Goal: Task Accomplishment & Management: Manage account settings

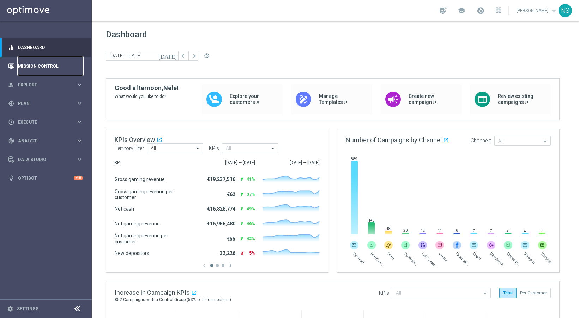
click at [39, 69] on link "Mission Control" at bounding box center [50, 66] width 65 height 19
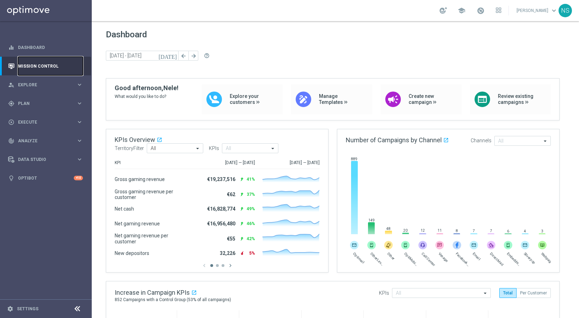
click at [39, 69] on link "Mission Control" at bounding box center [50, 66] width 65 height 19
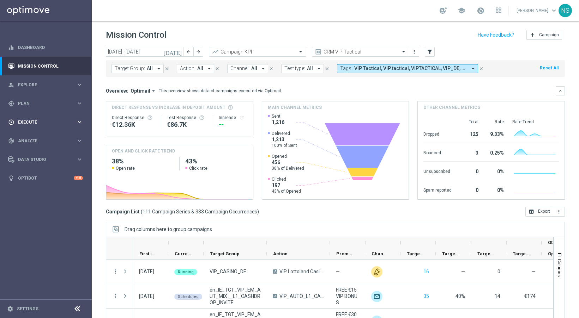
click at [32, 119] on div "play_circle_outline Execute" at bounding box center [42, 122] width 68 height 6
click at [32, 103] on span "Plan" at bounding box center [47, 104] width 58 height 4
click at [32, 117] on link "Target Groups" at bounding box center [45, 118] width 55 height 6
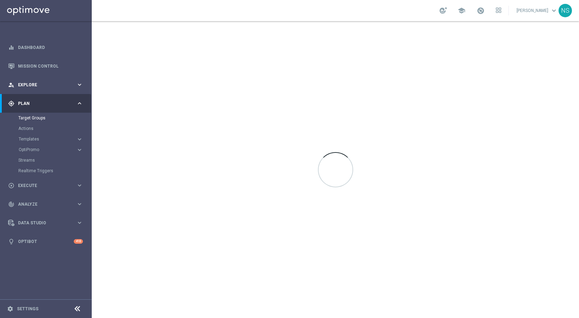
click at [29, 83] on span "Explore" at bounding box center [47, 85] width 58 height 4
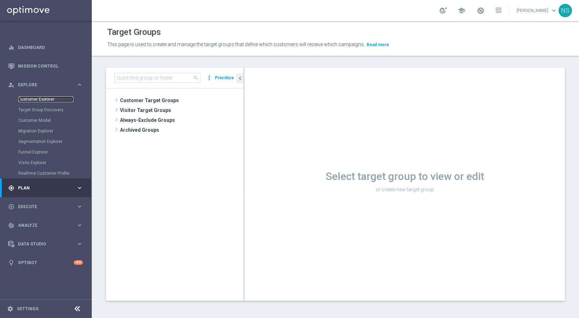
click at [30, 99] on link "Customer Explorer" at bounding box center [45, 100] width 55 height 6
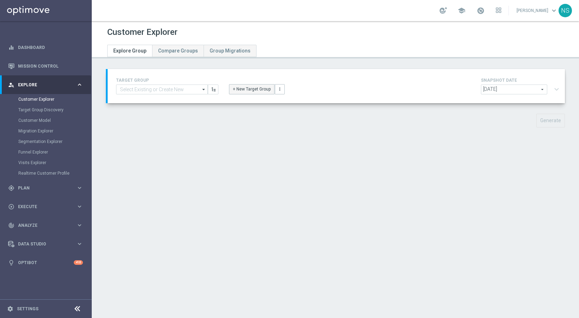
click at [249, 90] on button "+ New Target Group" at bounding box center [251, 89] width 45 height 10
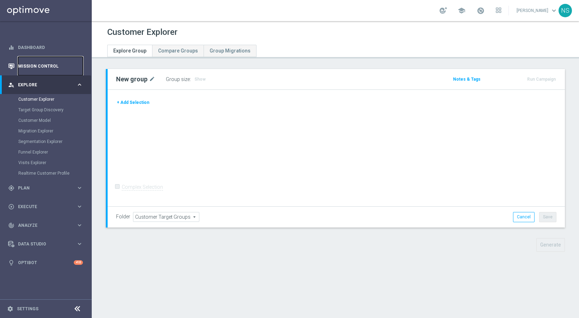
click at [56, 67] on link "Mission Control" at bounding box center [50, 66] width 65 height 19
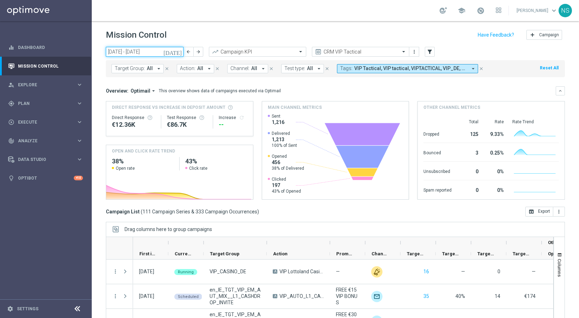
click at [163, 53] on input "11 Aug 2025 - 17 Aug 2025" at bounding box center [145, 52] width 78 height 10
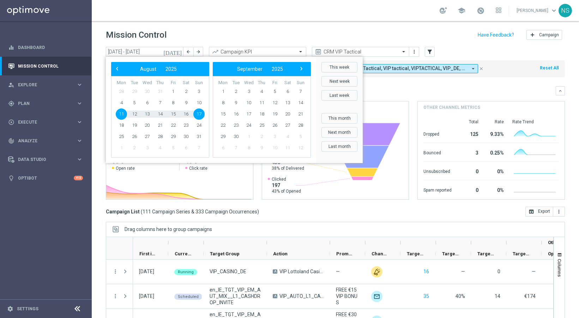
click at [176, 53] on icon "[DATE]" at bounding box center [172, 52] width 19 height 6
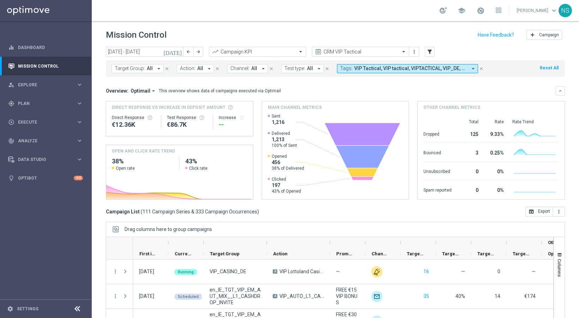
click at [176, 53] on icon "[DATE]" at bounding box center [172, 52] width 19 height 6
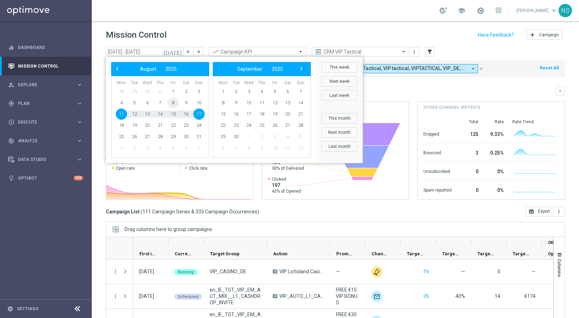
click at [171, 103] on span "8" at bounding box center [173, 102] width 11 height 11
click at [172, 90] on span "1" at bounding box center [173, 91] width 11 height 11
click at [183, 91] on span "2" at bounding box center [185, 91] width 11 height 11
type input "01 Aug 2025 - 02 Aug 2025"
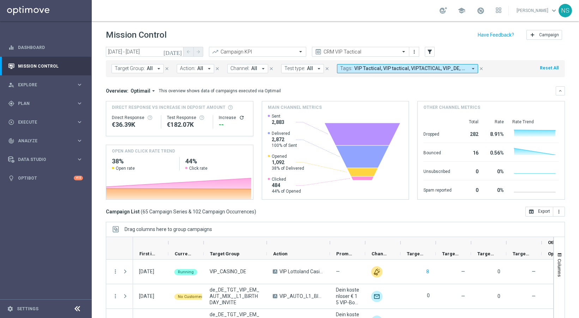
click at [188, 71] on span "Action:" at bounding box center [188, 69] width 16 height 6
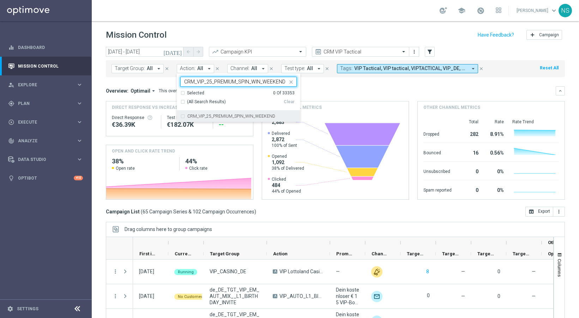
click at [211, 117] on label "CRM_VIP_25_PREMIUM_SPIN_WIN_WEEKEND" at bounding box center [231, 116] width 88 height 4
type input "CRM_VIP_25_PREMIUM_SPIN_WIN_WEEKEND"
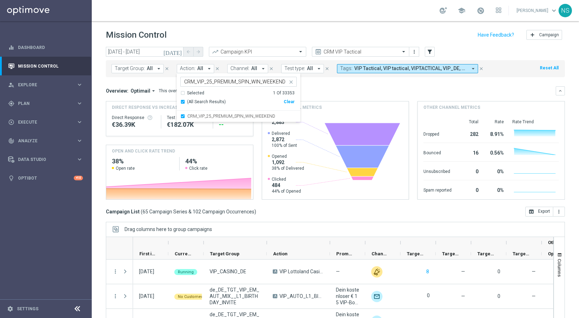
click at [344, 87] on div "Overview: Optimail arrow_drop_down This overview shows data of campaigns execut…" at bounding box center [335, 90] width 459 height 9
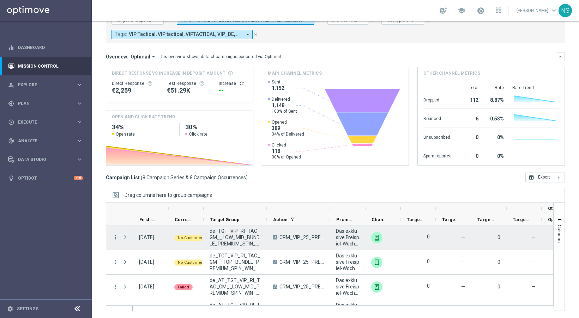
click at [114, 238] on icon "more_vert" at bounding box center [115, 238] width 6 height 6
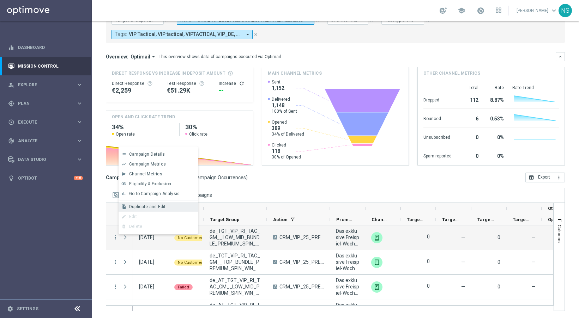
click at [169, 207] on div "Duplicate and Edit" at bounding box center [162, 207] width 66 height 5
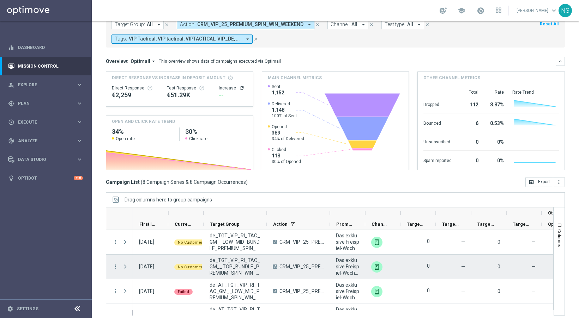
scroll to position [49, 0]
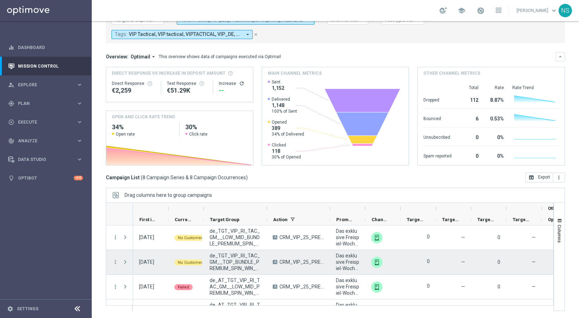
click at [119, 264] on div at bounding box center [126, 262] width 14 height 24
click at [114, 262] on icon "more_vert" at bounding box center [115, 262] width 6 height 6
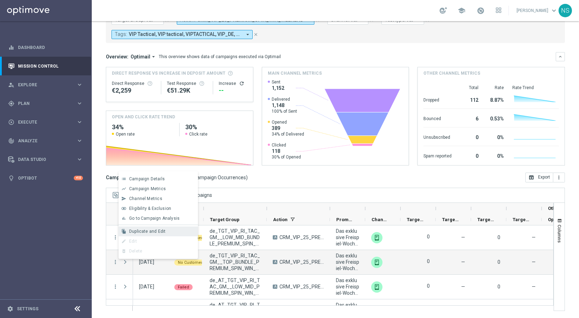
click at [166, 230] on div "Duplicate and Edit" at bounding box center [162, 231] width 66 height 5
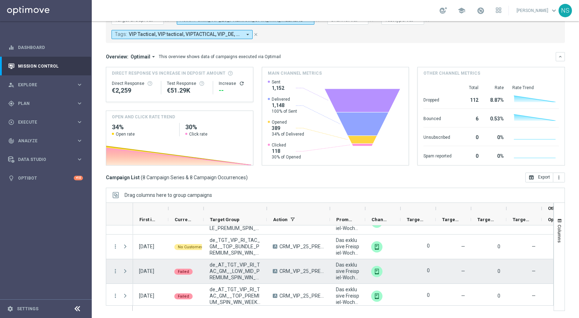
scroll to position [0, 0]
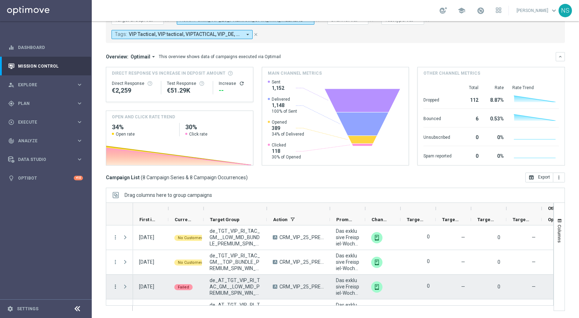
click at [114, 287] on icon "more_vert" at bounding box center [115, 287] width 6 height 6
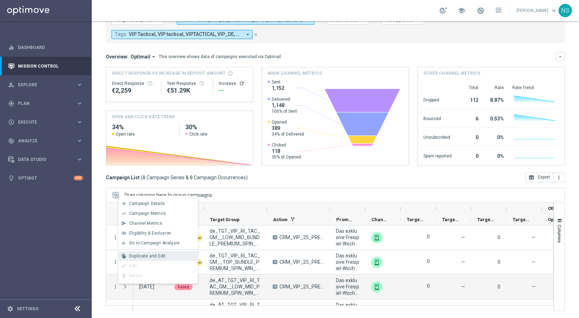
click at [144, 258] on span "Duplicate and Edit" at bounding box center [147, 256] width 36 height 5
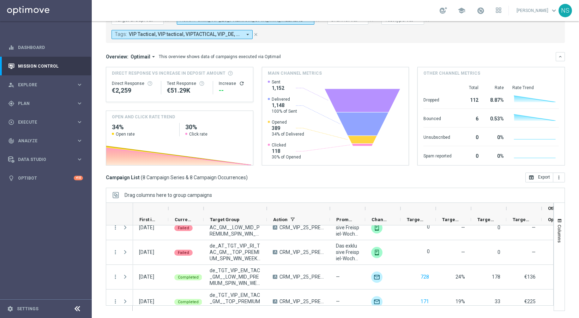
scroll to position [60, 0]
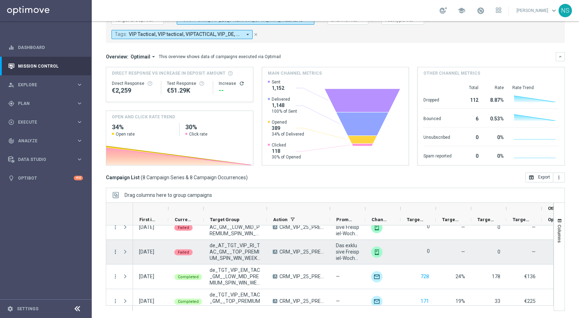
click at [114, 251] on icon "more_vert" at bounding box center [115, 252] width 6 height 6
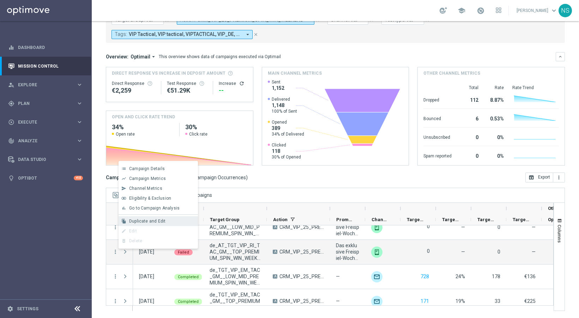
click at [170, 223] on div "Duplicate and Edit" at bounding box center [162, 221] width 66 height 5
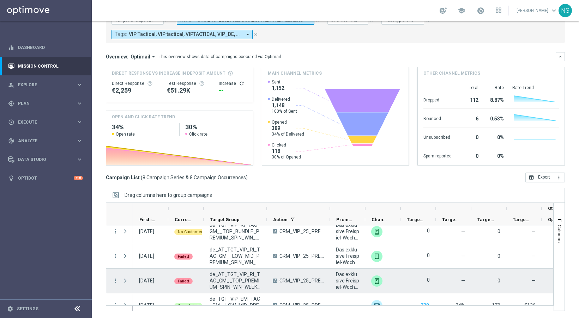
scroll to position [66, 0]
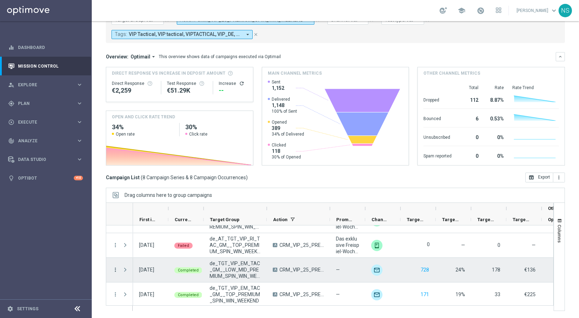
click at [115, 270] on icon "more_vert" at bounding box center [115, 270] width 6 height 6
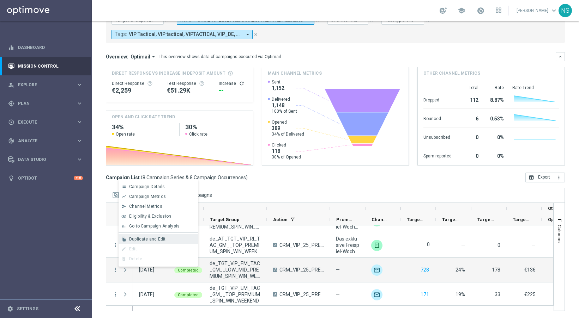
click at [156, 241] on span "Duplicate and Edit" at bounding box center [147, 239] width 36 height 5
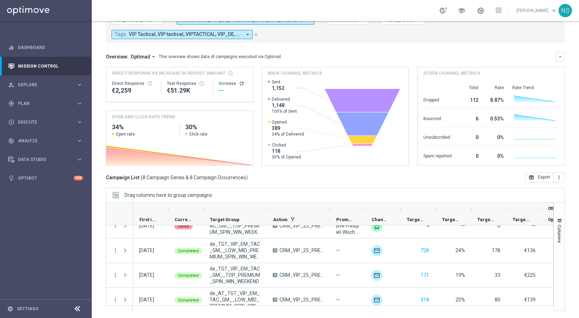
scroll to position [68, 0]
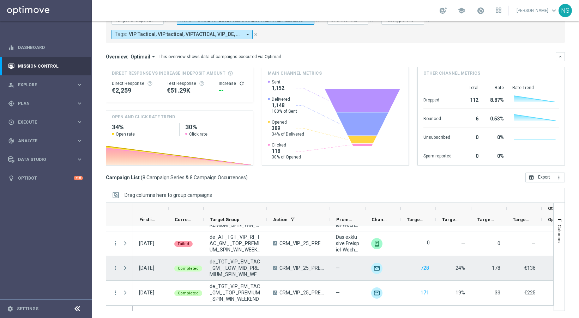
click at [123, 269] on span "Press SPACE to select this row." at bounding box center [125, 269] width 6 height 6
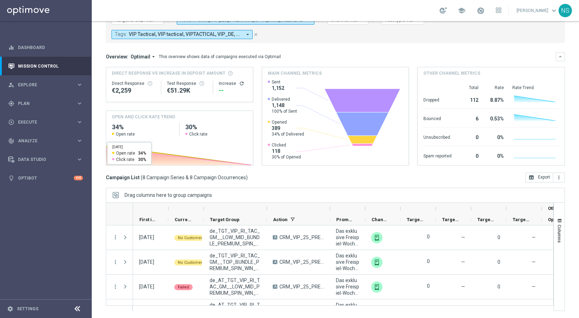
scroll to position [0, 0]
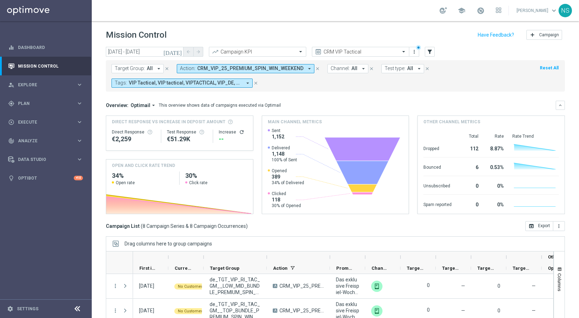
click at [176, 54] on icon "[DATE]" at bounding box center [172, 52] width 19 height 6
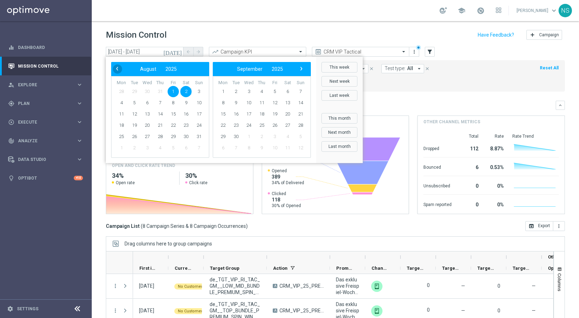
click at [117, 71] on span "‹" at bounding box center [116, 68] width 9 height 9
click at [171, 127] on span "20" at bounding box center [173, 125] width 11 height 11
click at [185, 124] on span "21" at bounding box center [185, 125] width 11 height 11
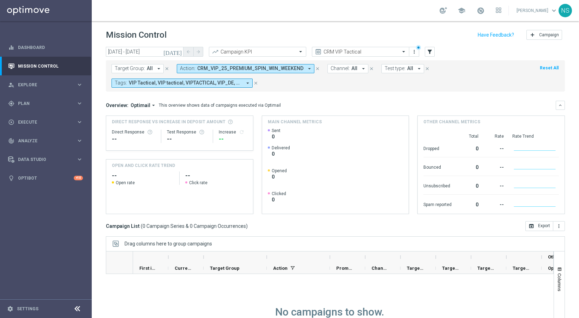
click at [176, 53] on icon "[DATE]" at bounding box center [172, 52] width 19 height 6
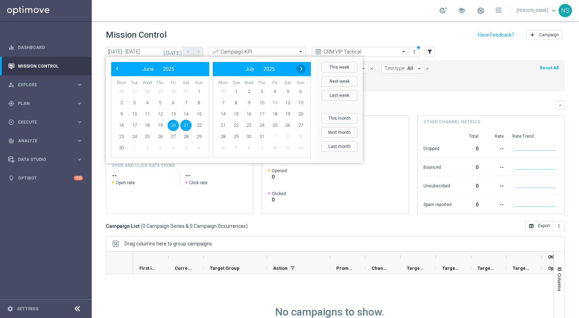
click at [304, 67] on span "›" at bounding box center [301, 68] width 9 height 9
click at [157, 114] on span "17" at bounding box center [159, 114] width 11 height 11
click at [172, 114] on span "18" at bounding box center [173, 114] width 11 height 11
type input "17 Jul 2025 - 18 Jul 2025"
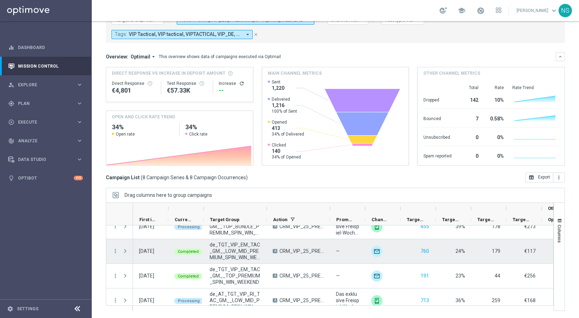
scroll to position [38, 0]
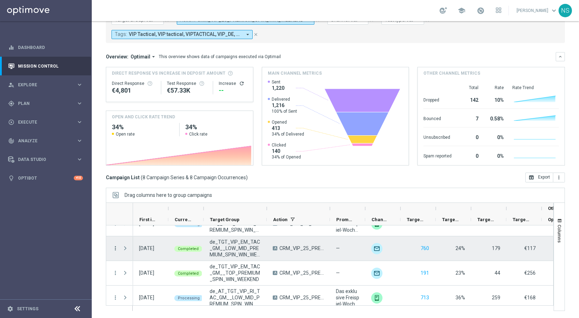
click at [113, 248] on icon "more_vert" at bounding box center [115, 248] width 6 height 6
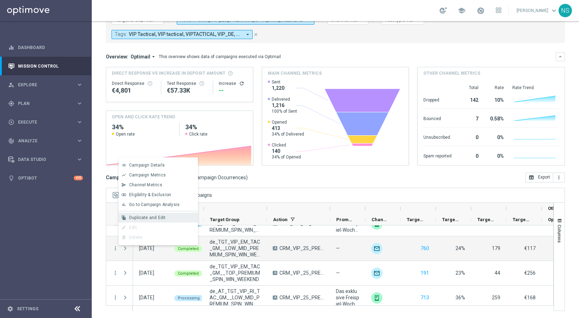
click at [157, 214] on div "file_copy Duplicate and Edit" at bounding box center [157, 218] width 79 height 10
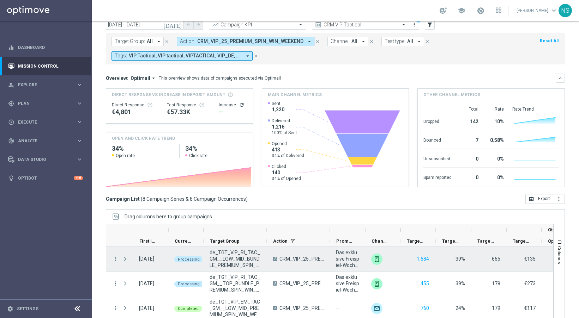
scroll to position [25, 0]
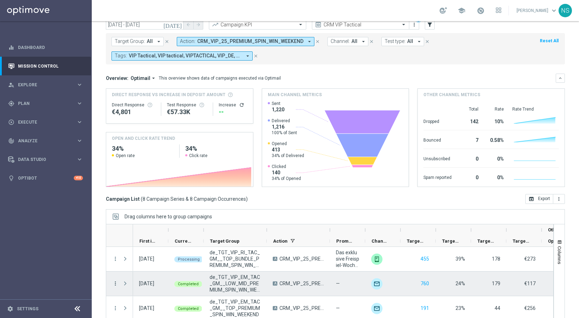
click at [115, 285] on icon "more_vert" at bounding box center [115, 284] width 6 height 6
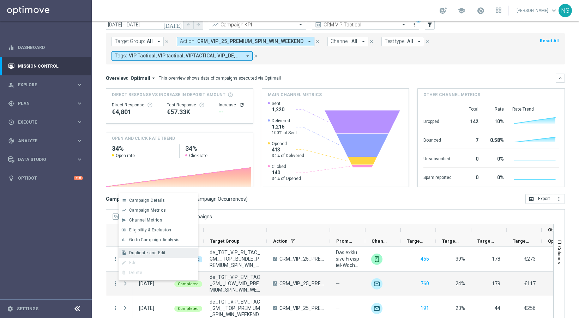
click at [156, 254] on span "Duplicate and Edit" at bounding box center [147, 253] width 36 height 5
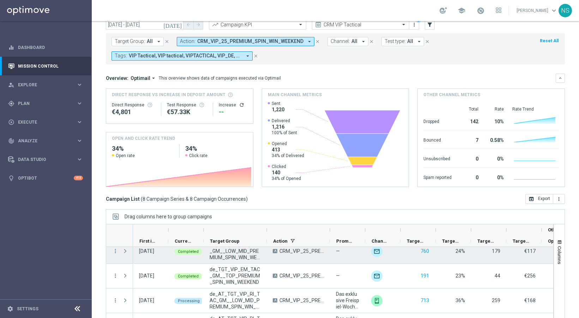
scroll to position [57, 0]
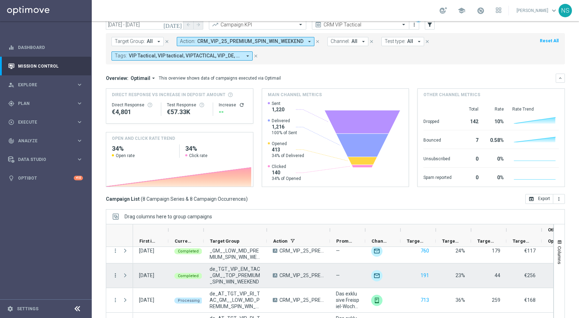
click at [115, 276] on icon "more_vert" at bounding box center [115, 276] width 6 height 6
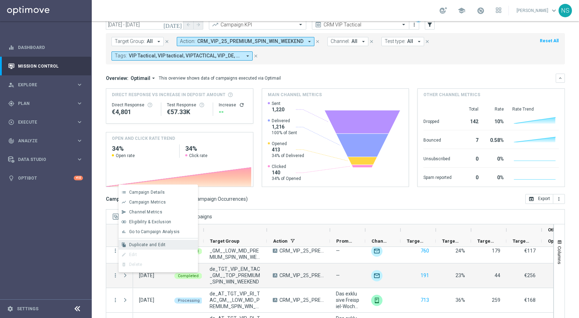
click at [162, 241] on div "file_copy Duplicate and Edit" at bounding box center [157, 245] width 79 height 10
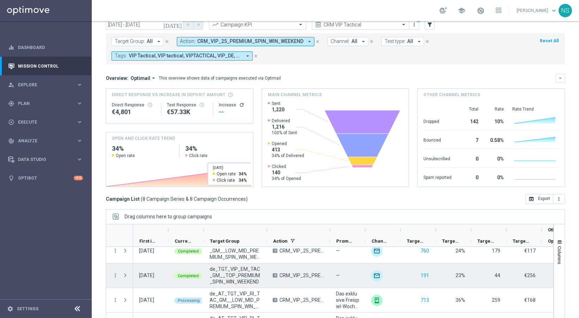
scroll to position [117, 0]
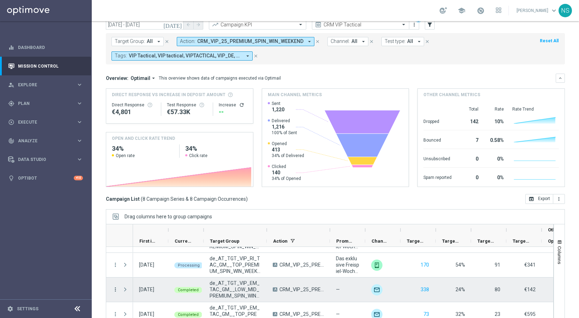
click at [112, 288] on icon "more_vert" at bounding box center [115, 290] width 6 height 6
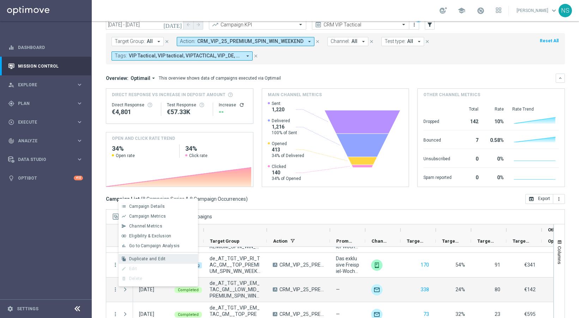
click at [150, 257] on span "Duplicate and Edit" at bounding box center [147, 259] width 36 height 5
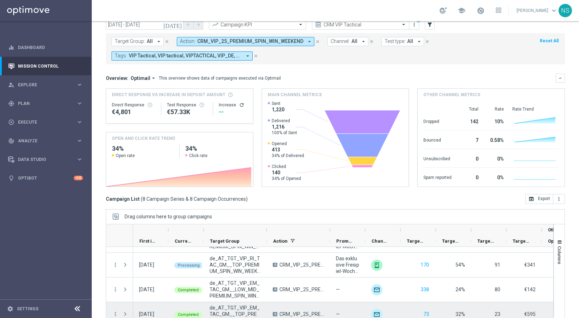
scroll to position [49, 0]
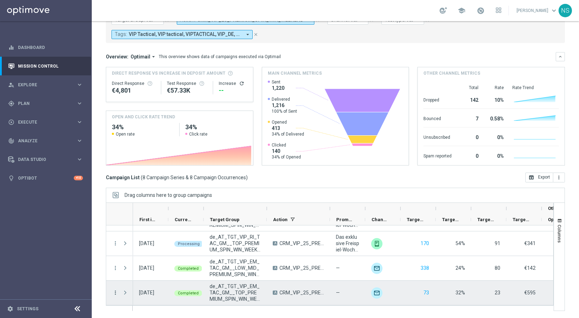
click at [115, 292] on icon "more_vert" at bounding box center [115, 293] width 6 height 6
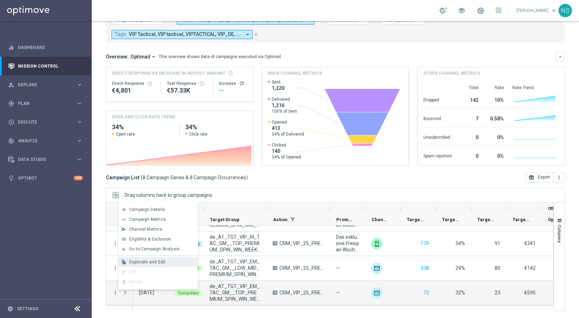
click at [165, 264] on div "Duplicate and Edit" at bounding box center [162, 262] width 66 height 5
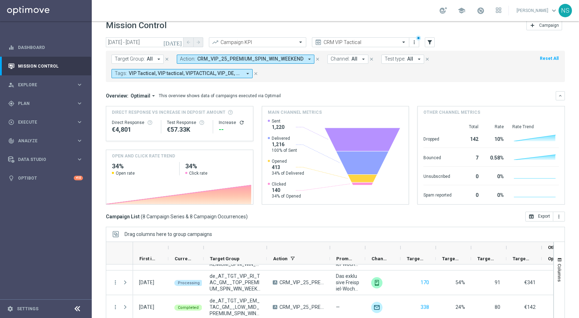
scroll to position [0, 0]
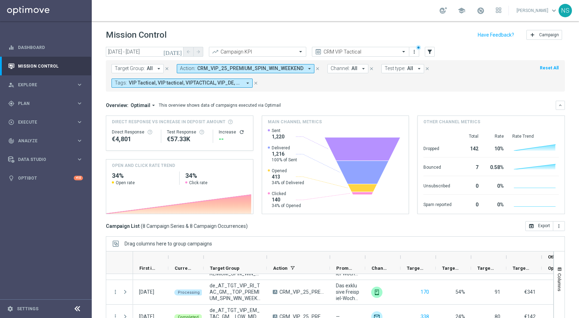
click at [264, 69] on span "CRM_VIP_25_PREMIUM_SPIN_WIN_WEEKEND" at bounding box center [250, 69] width 106 height 6
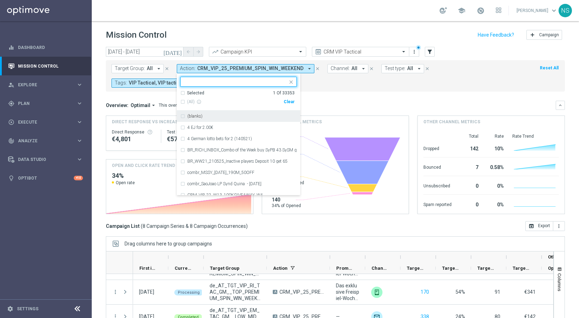
click at [0, 0] on div "Clear" at bounding box center [0, 0] width 0 height 0
click at [238, 81] on input "text" at bounding box center [235, 82] width 103 height 6
paste input "CRM_VIP_25_LIVE_LL_BJ_€10BONUS"
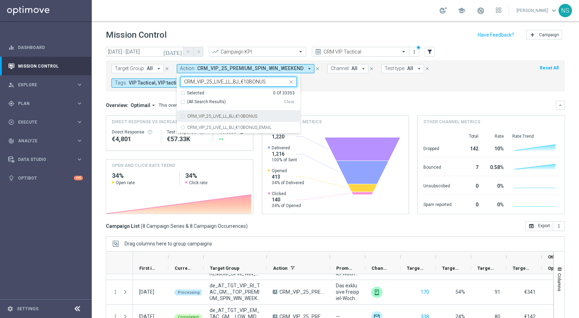
click at [213, 115] on label "CRM_VIP_25_LIVE_LL_BJ_€10BONUS" at bounding box center [222, 116] width 70 height 4
type input "CRM_VIP_25_LIVE_LL_BJ_€10BONUS"
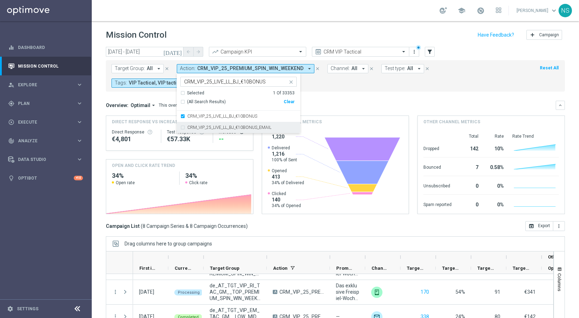
click at [213, 132] on div "CRM_VIP_25_LIVE_LL_BJ_€10BONUS_EMAIL" at bounding box center [238, 127] width 116 height 11
click at [339, 106] on div "Overview: Optimail arrow_drop_down This overview shows data of campaigns execut…" at bounding box center [331, 105] width 450 height 6
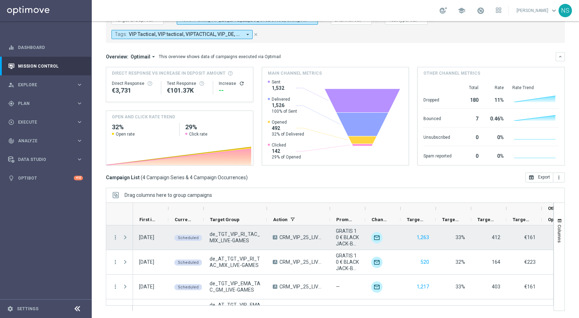
click at [126, 238] on span at bounding box center [125, 238] width 6 height 6
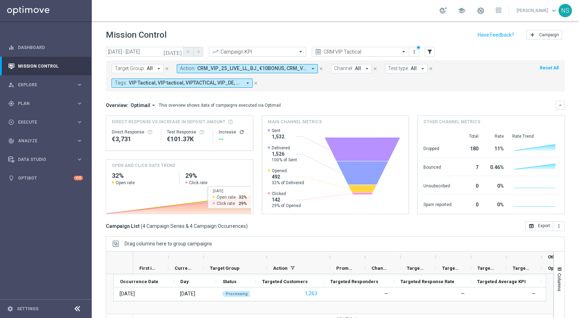
click at [179, 51] on icon "[DATE]" at bounding box center [172, 52] width 19 height 6
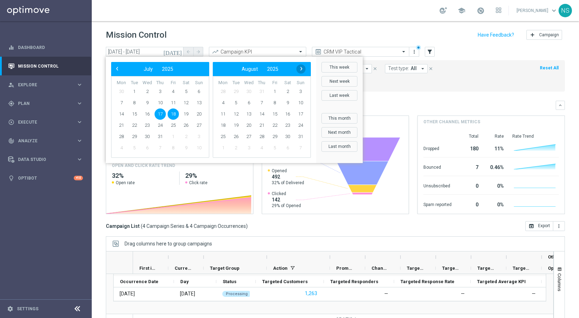
click at [301, 68] on span "›" at bounding box center [301, 68] width 9 height 9
click at [287, 90] on span "1" at bounding box center [287, 91] width 11 height 11
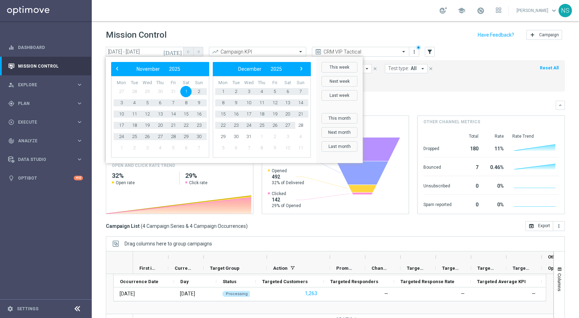
click at [408, 98] on mini-dashboard "Overview: Optimail arrow_drop_down This overview shows data of campaigns execut…" at bounding box center [335, 157] width 459 height 130
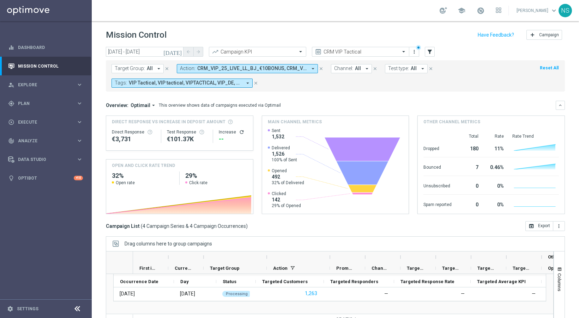
click at [178, 53] on icon "[DATE]" at bounding box center [172, 52] width 19 height 6
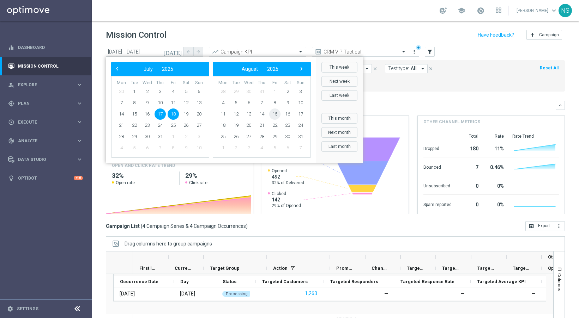
click at [275, 112] on span "15" at bounding box center [274, 114] width 11 height 11
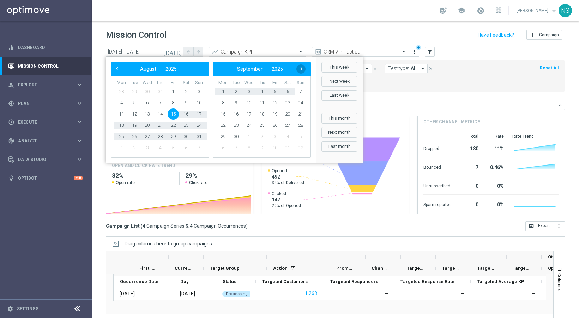
click at [301, 67] on span "›" at bounding box center [301, 68] width 9 height 9
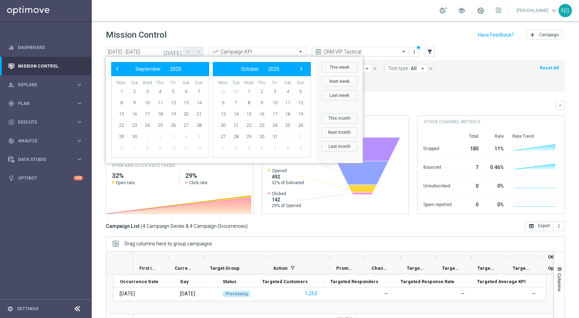
click at [301, 67] on span "›" at bounding box center [301, 68] width 9 height 9
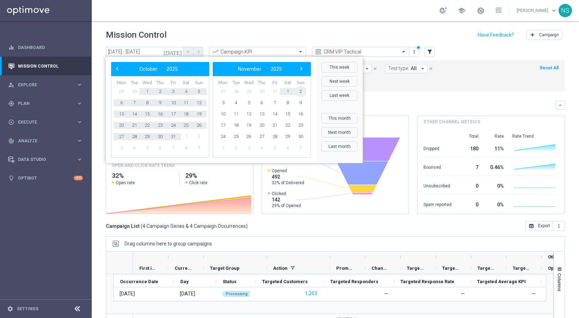
click at [300, 92] on span "2" at bounding box center [300, 91] width 11 height 11
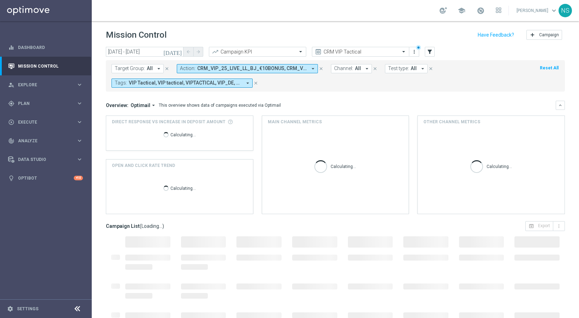
click at [377, 108] on div "Overview: Optimail arrow_drop_down This overview shows data of campaigns execut…" at bounding box center [331, 105] width 450 height 6
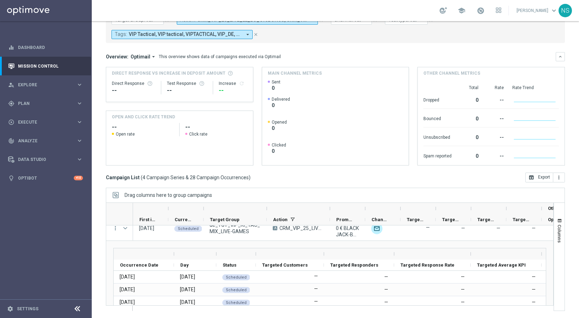
scroll to position [2, 0]
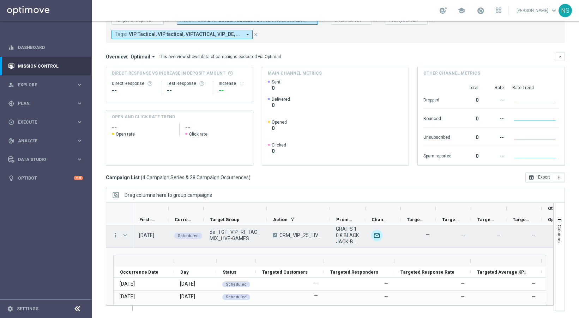
click at [124, 234] on span "Press SPACE to select this row." at bounding box center [125, 236] width 6 height 6
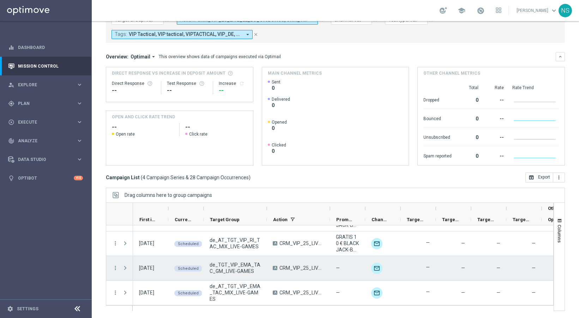
scroll to position [17, 0]
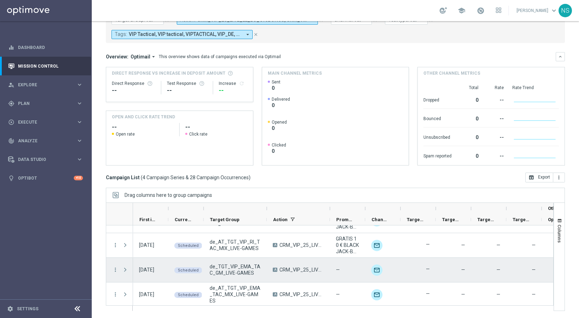
click at [125, 267] on span "Press SPACE to select this row." at bounding box center [125, 270] width 6 height 6
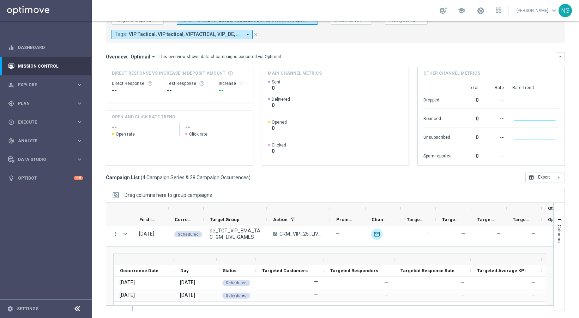
scroll to position [0, 0]
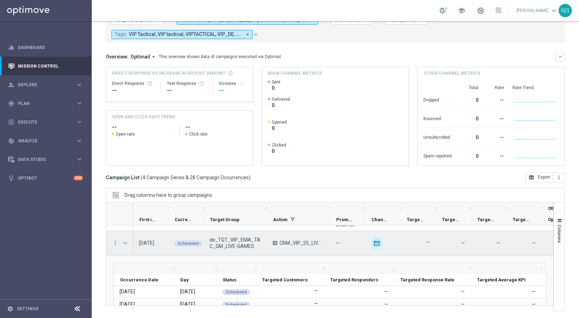
click at [125, 245] on span "Press SPACE to select this row." at bounding box center [125, 243] width 6 height 6
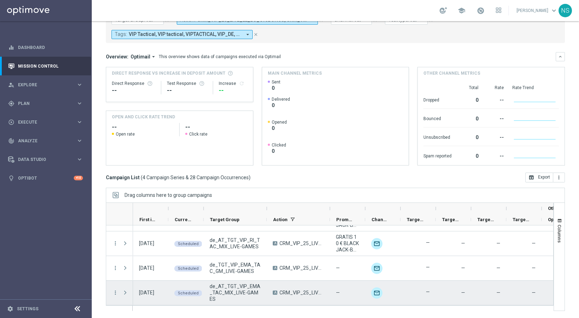
scroll to position [19, 0]
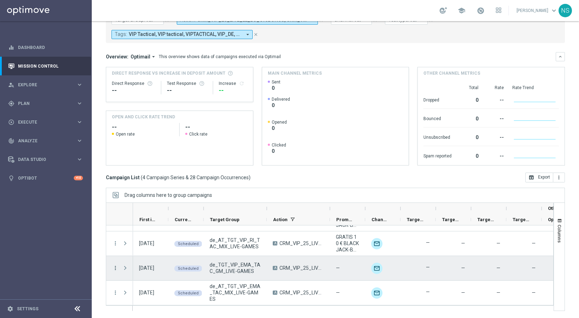
click at [115, 267] on icon "more_vert" at bounding box center [115, 268] width 6 height 6
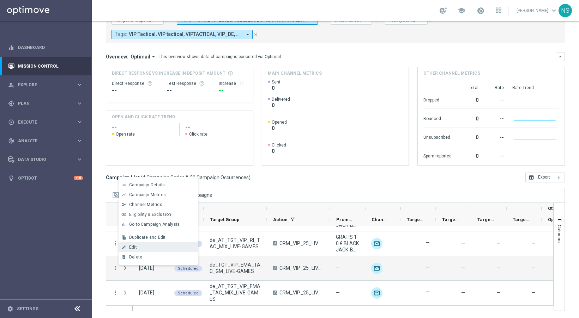
click at [154, 246] on div "Edit" at bounding box center [162, 247] width 66 height 5
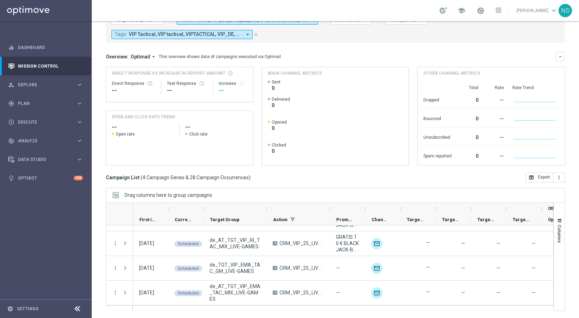
scroll to position [0, 0]
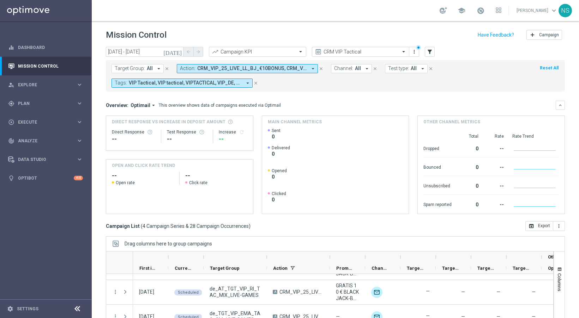
click at [322, 72] on button "close" at bounding box center [321, 69] width 6 height 8
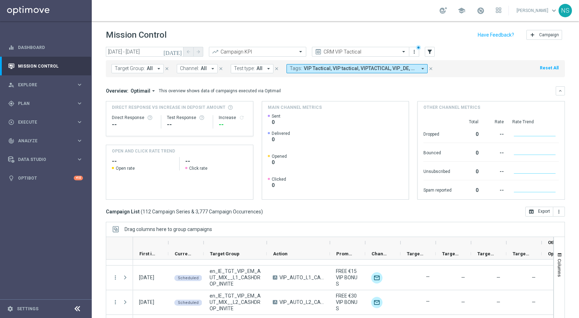
click at [178, 49] on icon "[DATE]" at bounding box center [172, 52] width 19 height 6
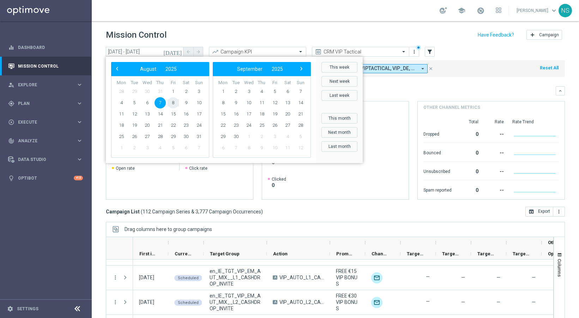
click at [172, 101] on span "8" at bounding box center [173, 102] width 11 height 11
type input "07 Aug 2025 - 08 Aug 2025"
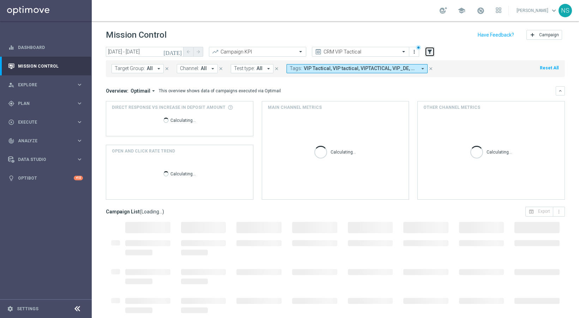
click at [428, 51] on icon "filter_alt" at bounding box center [429, 52] width 6 height 6
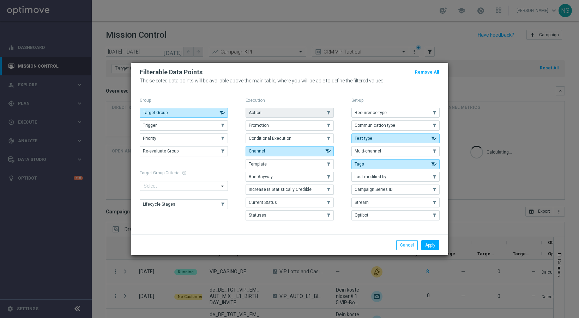
click at [258, 113] on span "Action" at bounding box center [255, 112] width 13 height 5
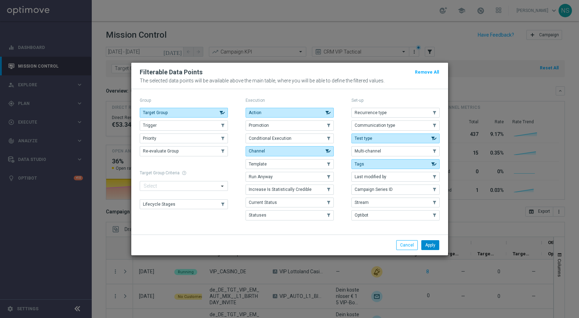
click at [432, 246] on button "Apply" at bounding box center [430, 245] width 18 height 10
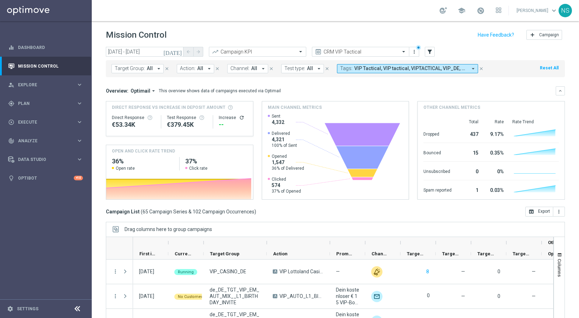
click at [203, 68] on button "Action: All arrow_drop_down" at bounding box center [195, 68] width 37 height 9
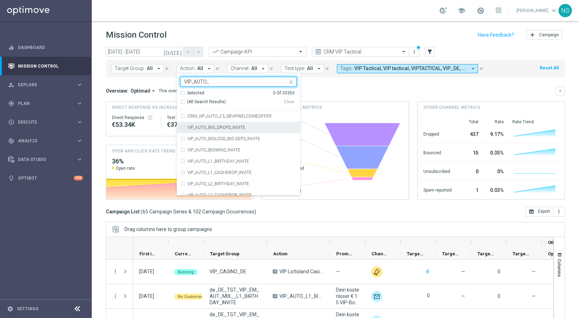
click at [177, 126] on div "VIP_AUTO_BIG_DROPS_INVITE" at bounding box center [238, 127] width 123 height 11
type input "VIP_AUTO_"
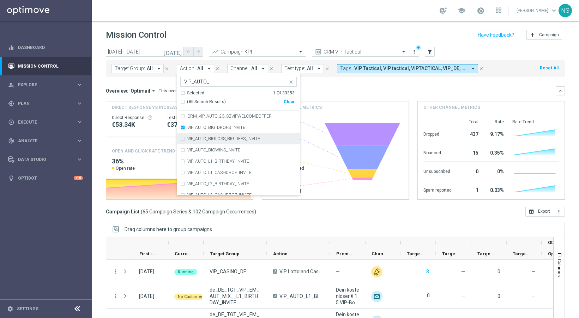
click at [177, 139] on div "VIP_AUTO_BIGLOSS_BIG DEPS_INVITE" at bounding box center [238, 138] width 123 height 11
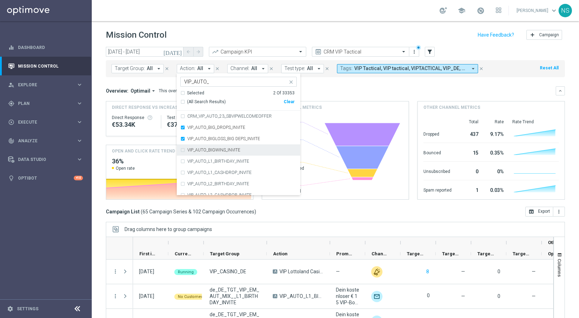
click at [177, 147] on div "VIP_AUTO_BIGWINS_INVITE" at bounding box center [238, 150] width 123 height 11
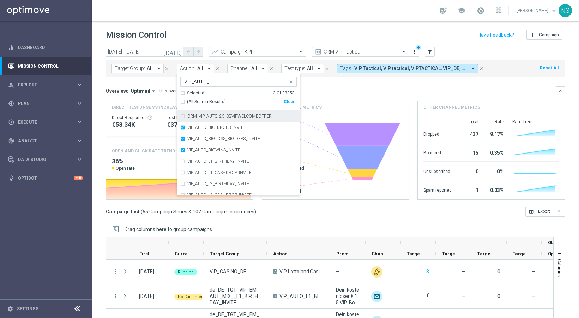
click at [341, 105] on div "Main channel metrics" at bounding box center [335, 108] width 147 height 12
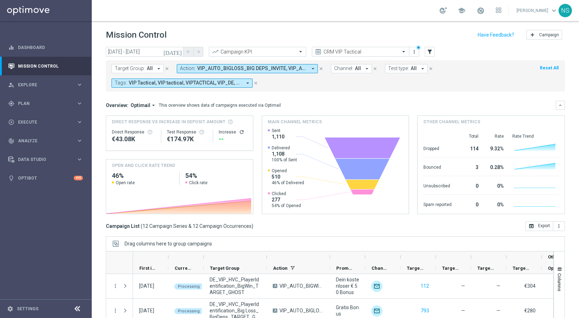
click at [310, 67] on icon "arrow_drop_down" at bounding box center [313, 69] width 6 height 6
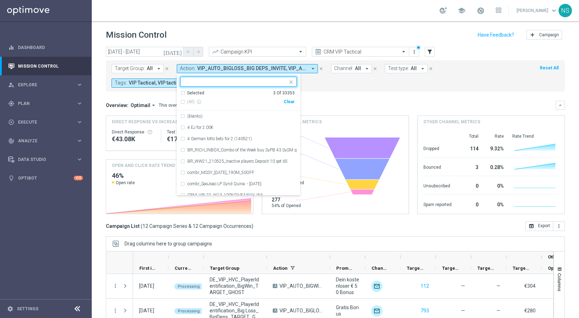
click at [0, 0] on div "Clear" at bounding box center [0, 0] width 0 height 0
click at [219, 82] on input "text" at bounding box center [235, 82] width 103 height 6
paste input "VIP_AUTO_BIGLOSS_BIG DEPS_INVITE"
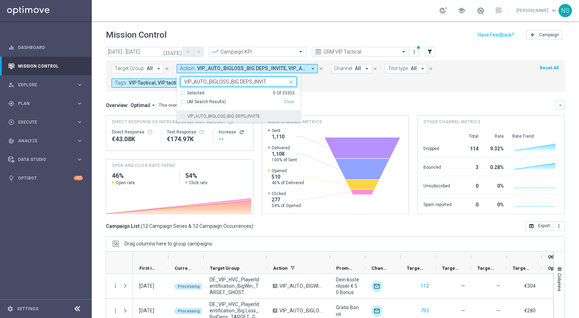
click at [194, 117] on label "VIP_AUTO_BIGLOSS_BIG DEPS_INVITE" at bounding box center [223, 116] width 73 height 4
type input "VIP_AUTO_BIGLOSS_BIG DEPS_INVIT"
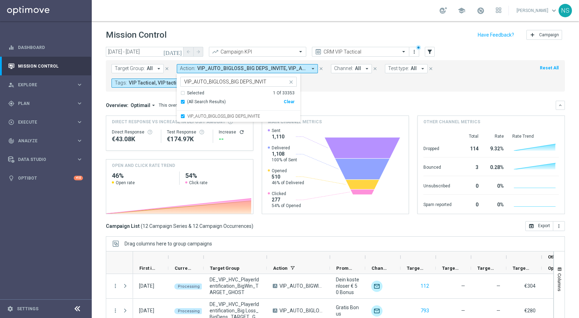
click at [322, 102] on div "Overview: Optimail arrow_drop_down This overview shows data of campaigns execut…" at bounding box center [331, 105] width 450 height 6
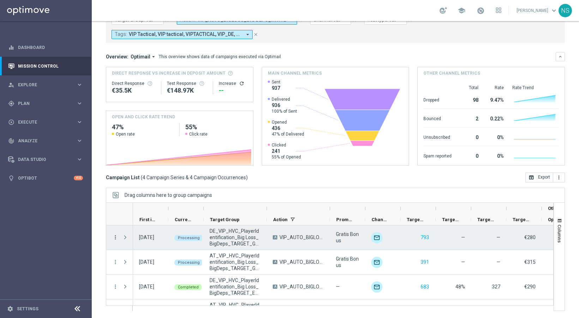
click at [115, 239] on icon "more_vert" at bounding box center [115, 238] width 6 height 6
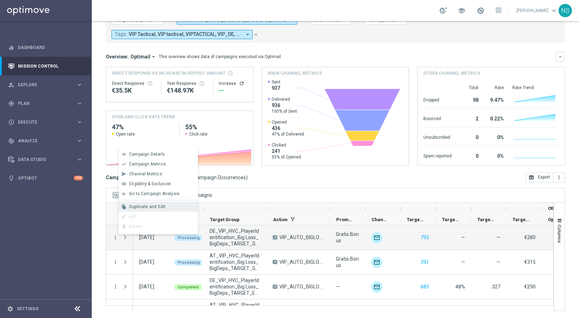
click at [177, 207] on div "Duplicate and Edit" at bounding box center [162, 207] width 66 height 5
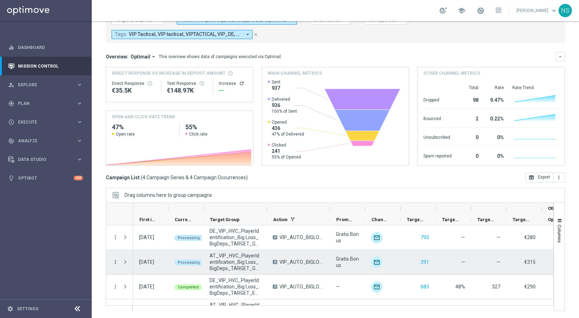
click at [111, 261] on div "more_vert" at bounding box center [112, 262] width 13 height 24
click at [115, 260] on icon "more_vert" at bounding box center [115, 262] width 6 height 6
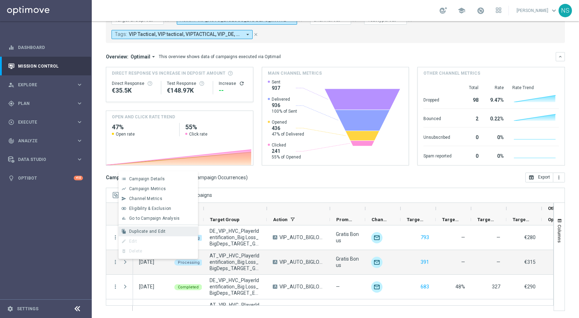
click at [170, 231] on div "Duplicate and Edit" at bounding box center [162, 231] width 66 height 5
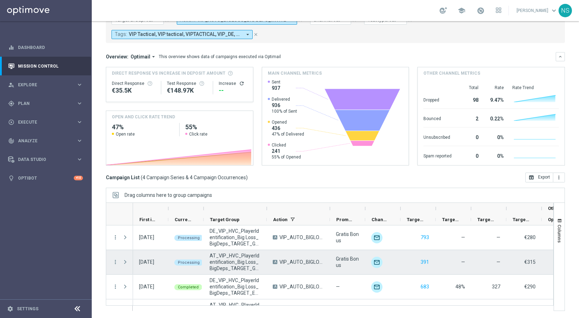
scroll to position [19, 0]
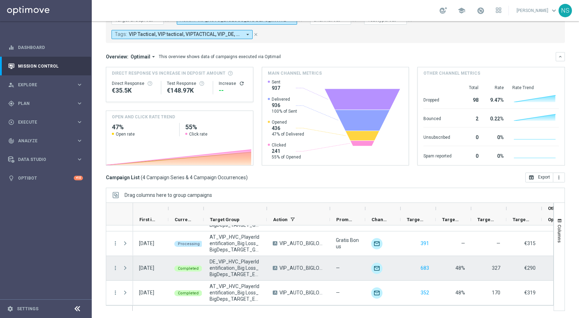
click at [229, 272] on span "DE_VIP_HVC_PlayerIdentification_Big Loss_BigDeps_TARGET_EMAIL" at bounding box center [234, 268] width 51 height 19
click at [224, 267] on span "DE_VIP_HVC_PlayerIdentification_Big Loss_BigDeps_TARGET_EMAIL" at bounding box center [234, 268] width 51 height 19
click at [212, 258] on div "DE_VIP_HVC_PlayerIdentification_Big Loss_BigDeps_TARGET_EMAIL" at bounding box center [234, 268] width 63 height 24
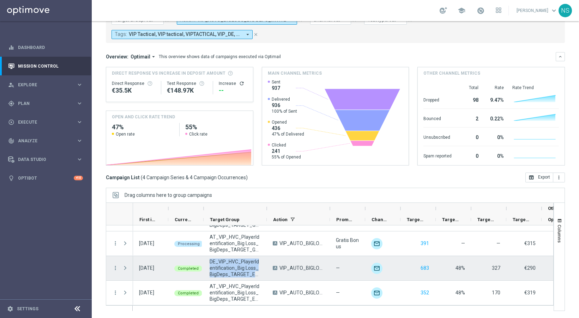
drag, startPoint x: 208, startPoint y: 260, endPoint x: 258, endPoint y: 279, distance: 53.7
click at [258, 279] on div "DE_VIP_HVC_PlayerIdentification_Big Loss_BigDeps_TARGET_EMAIL" at bounding box center [234, 268] width 63 height 24
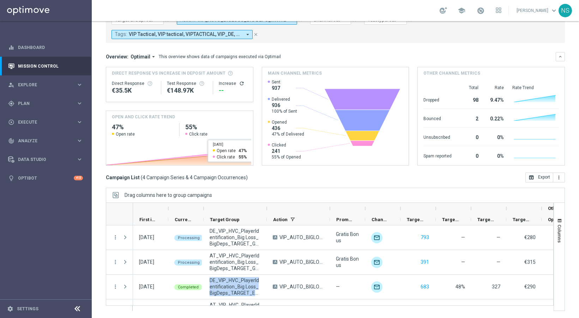
scroll to position [0, 0]
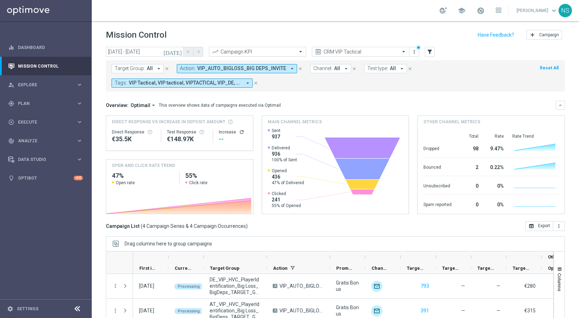
click at [178, 51] on icon "[DATE]" at bounding box center [172, 52] width 19 height 6
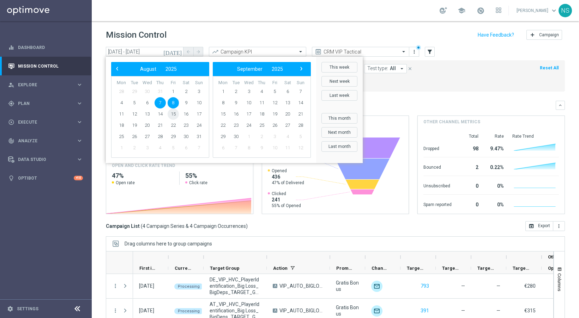
click at [174, 114] on span "15" at bounding box center [173, 114] width 11 height 11
type input "15 Aug 2025 - 15 Aug 2025"
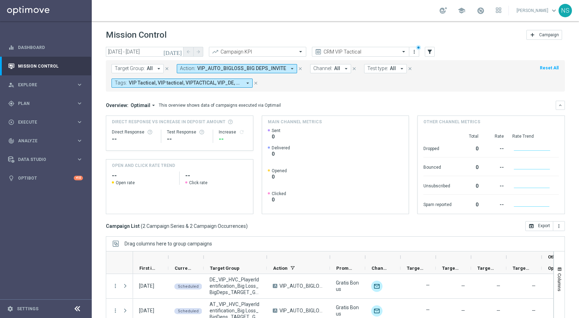
scroll to position [49, 0]
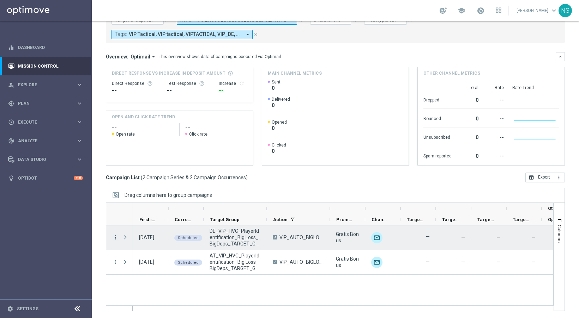
click at [117, 238] on icon "more_vert" at bounding box center [115, 238] width 6 height 6
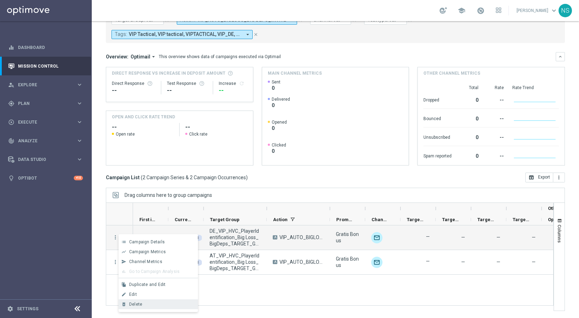
click at [139, 306] on span "Delete" at bounding box center [135, 304] width 13 height 5
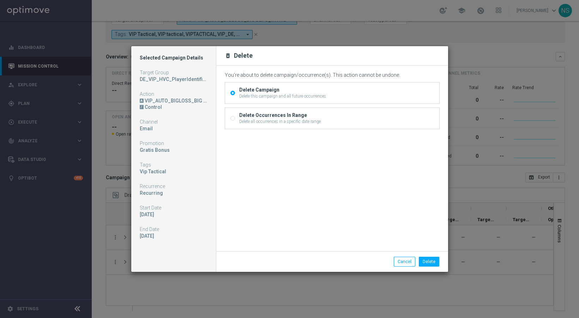
click at [251, 118] on div "Delete all occurrences in a specific date range" at bounding box center [279, 121] width 81 height 6
click at [235, 118] on input "Delete Occurrences In Range Delete all occurrences in a specific date range" at bounding box center [232, 119] width 5 height 5
radio input "true"
radio input "false"
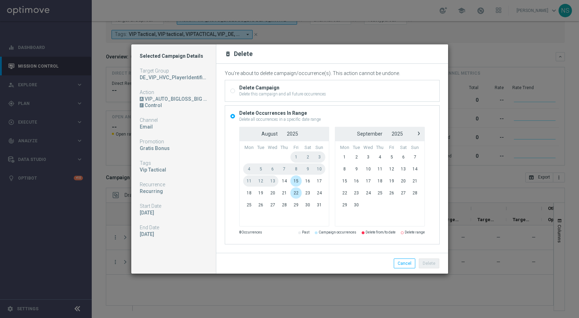
click at [297, 158] on span "1" at bounding box center [296, 157] width 12 height 11
click at [296, 182] on span "15" at bounding box center [296, 181] width 12 height 11
click at [296, 193] on span "22" at bounding box center [296, 193] width 12 height 11
click at [436, 266] on button "Delete" at bounding box center [429, 264] width 20 height 10
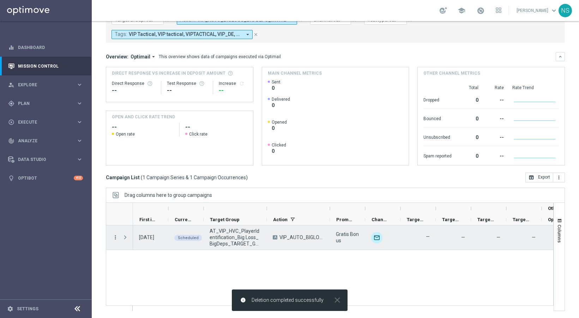
click at [115, 237] on icon "more_vert" at bounding box center [115, 238] width 6 height 6
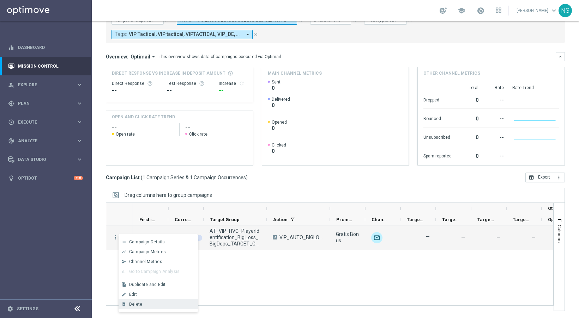
click at [141, 304] on span "Delete" at bounding box center [135, 304] width 13 height 5
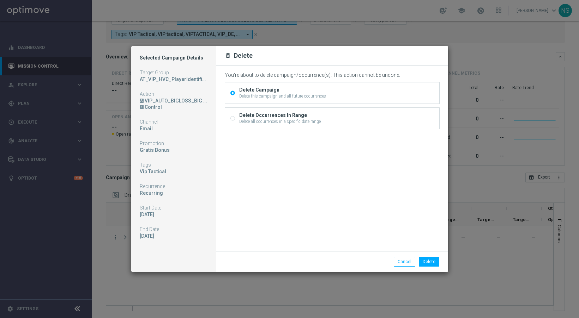
click at [249, 122] on div "Delete all occurrences in a specific date range" at bounding box center [279, 121] width 81 height 6
click at [235, 121] on input "Delete Occurrences In Range Delete all occurrences in a specific date range" at bounding box center [232, 119] width 5 height 5
radio input "true"
radio input "false"
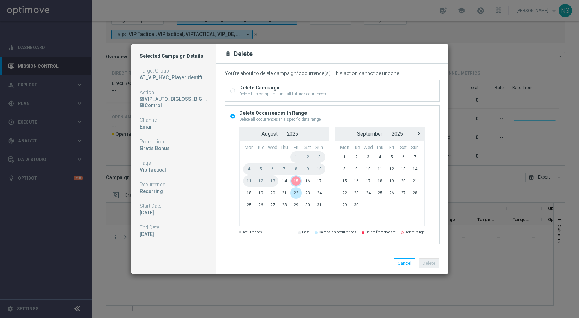
click at [297, 178] on span "15" at bounding box center [296, 181] width 12 height 11
click at [297, 195] on span "22" at bounding box center [296, 193] width 12 height 11
click at [431, 261] on button "Delete" at bounding box center [429, 264] width 20 height 10
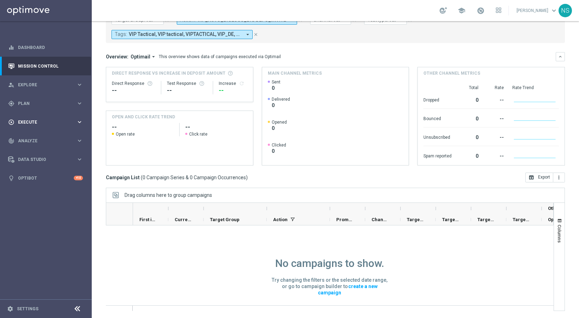
click at [49, 120] on span "Execute" at bounding box center [47, 122] width 58 height 4
click at [48, 132] on div "Campaign Builder" at bounding box center [54, 137] width 73 height 11
click at [48, 137] on link "Campaign Builder" at bounding box center [45, 137] width 55 height 6
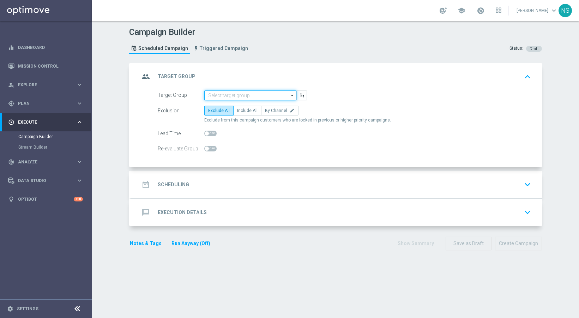
click at [220, 92] on input at bounding box center [250, 96] width 92 height 10
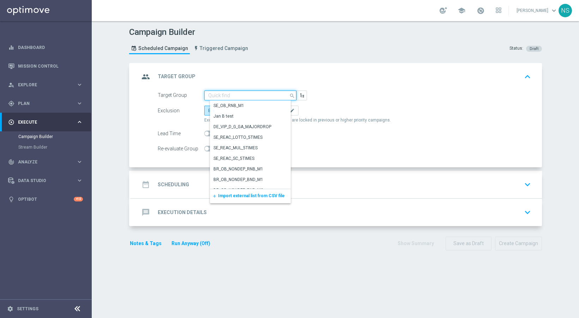
paste input "DE_VIP_HVC_PlayerIdentification_BigWin_TARGET_EMAIL"
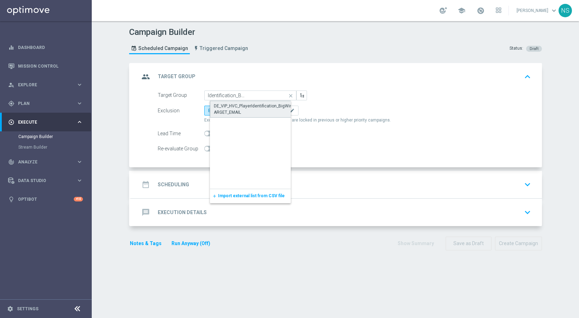
click at [256, 108] on div "DE_VIP_HVC_PlayerIdentification_BigWin_TARGET_EMAIL" at bounding box center [256, 109] width 84 height 13
type input "DE_VIP_HVC_PlayerIdentification_BigWin_TARGET_EMAIL"
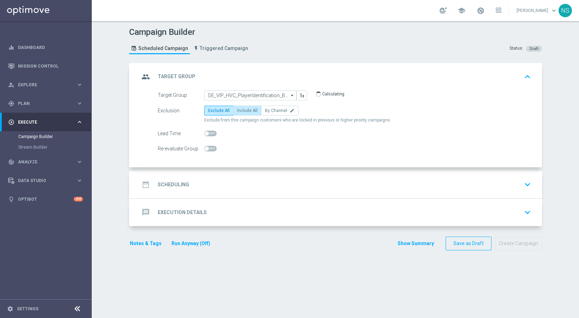
click at [254, 111] on label "Include All" at bounding box center [247, 111] width 28 height 10
click at [242, 111] on input "Include All" at bounding box center [239, 112] width 5 height 5
radio input "true"
click at [205, 178] on div "date_range Scheduling keyboard_arrow_down" at bounding box center [336, 184] width 394 height 13
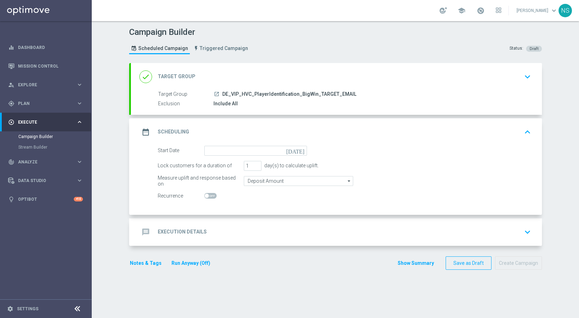
click at [269, 145] on div "date_range Scheduling keyboard_arrow_up" at bounding box center [336, 132] width 411 height 28
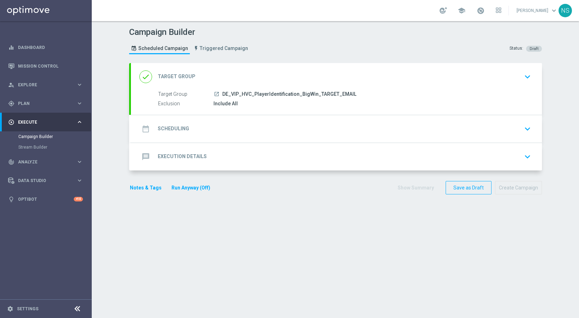
click at [276, 131] on div "date_range Scheduling keyboard_arrow_down" at bounding box center [336, 128] width 394 height 13
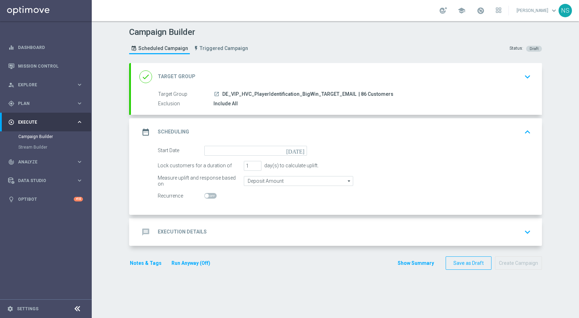
click at [299, 149] on icon "[DATE]" at bounding box center [296, 150] width 21 height 8
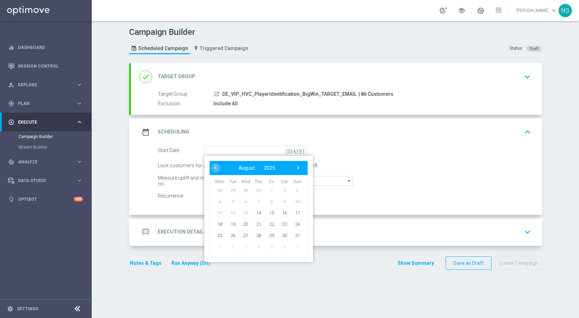
click at [302, 123] on div "date_range Scheduling keyboard_arrow_up" at bounding box center [336, 132] width 411 height 28
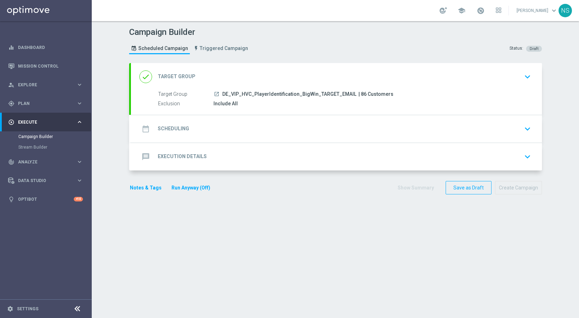
click at [261, 121] on div "date_range Scheduling keyboard_arrow_down" at bounding box center [336, 129] width 411 height 28
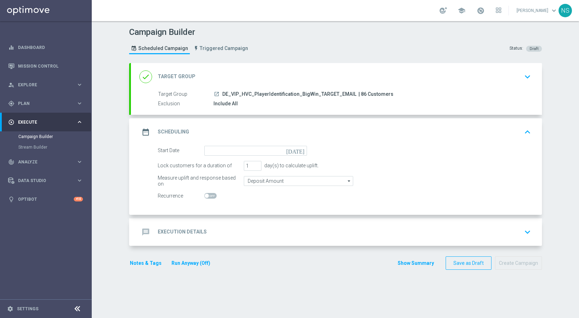
click at [299, 149] on icon "[DATE]" at bounding box center [296, 150] width 21 height 8
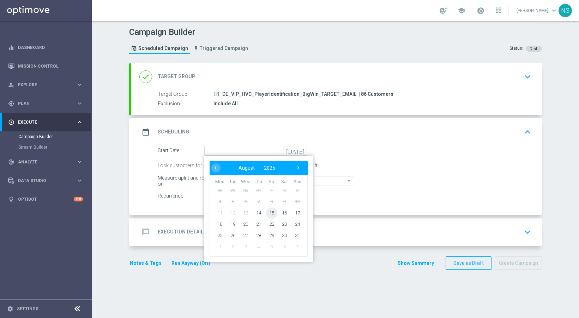
click at [268, 214] on span "15" at bounding box center [271, 212] width 11 height 11
type input "15 Aug 2025"
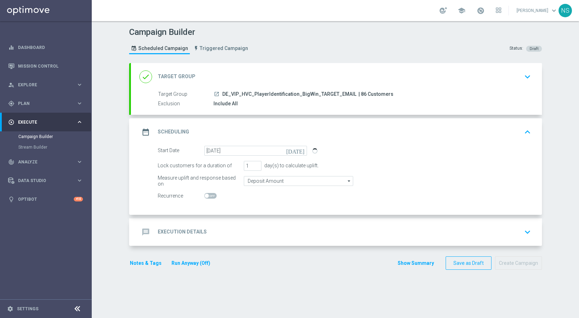
click at [213, 225] on div "message Execution Details keyboard_arrow_down" at bounding box center [336, 233] width 411 height 28
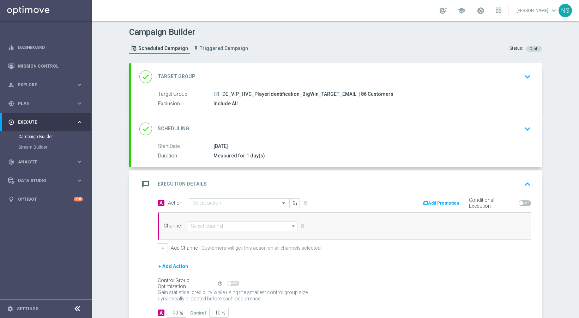
click at [260, 209] on div "A Action Select action delete_forever Add Promotion Conditional Execution Chann…" at bounding box center [344, 225] width 384 height 55
click at [259, 207] on div "Select action" at bounding box center [239, 204] width 101 height 10
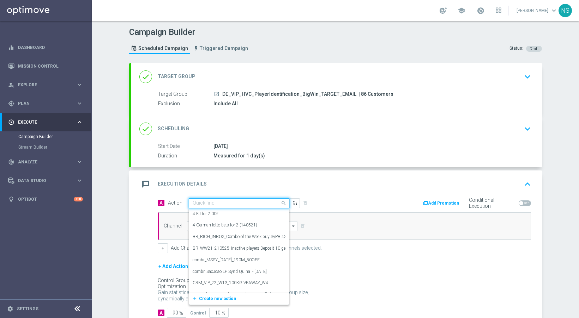
paste input "DE_VIP_HVC_PlayerIdentification_BigWin"
type input "DE_VIP_HVC_PlayerIdentification_BigWin"
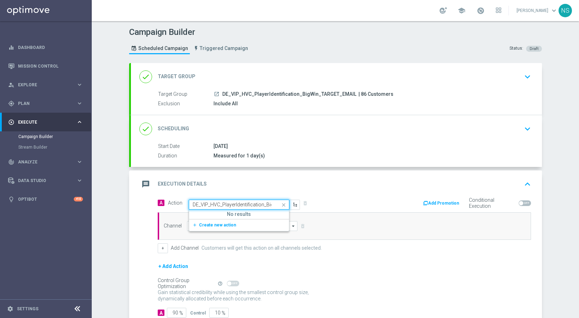
scroll to position [0, 10]
drag, startPoint x: 249, startPoint y: 207, endPoint x: 323, endPoint y: 210, distance: 74.1
click at [323, 210] on div "A Action Quick find DE_VIP_HVC_PlayerIdentification_BigWin No results add_new C…" at bounding box center [344, 225] width 384 height 55
click at [322, 176] on div "message Execution Details keyboard_arrow_up" at bounding box center [336, 185] width 411 height 28
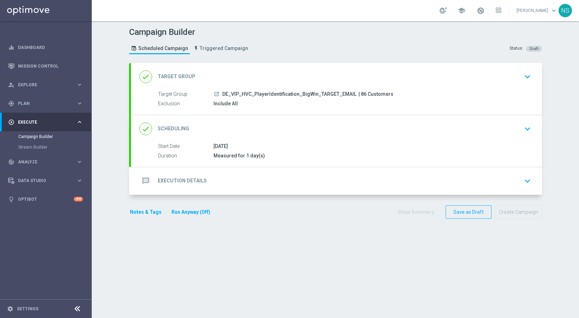
click at [316, 169] on div "message Execution Details keyboard_arrow_down A Action Select action delete_for…" at bounding box center [336, 182] width 411 height 28
click at [318, 188] on div "message Execution Details keyboard_arrow_down" at bounding box center [336, 182] width 411 height 28
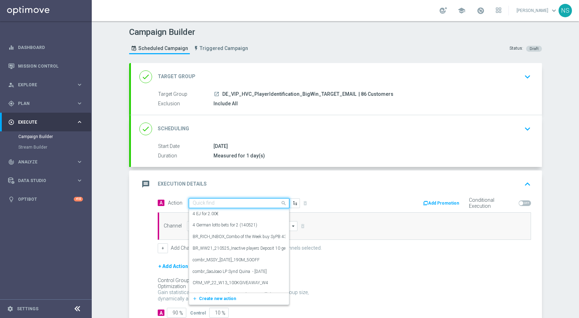
click at [223, 203] on input "text" at bounding box center [232, 204] width 79 height 6
paste input "VIP_AUTO_BIGWINS_INVITE"
type input "VIP_AUTO_BIGWINS_INVITE"
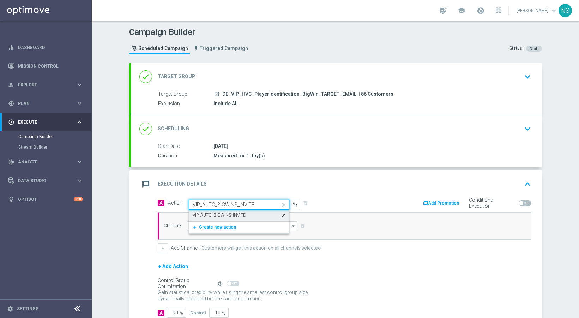
click at [223, 215] on label "VIP_AUTO_BIGWINS_INVITE" at bounding box center [219, 216] width 53 height 6
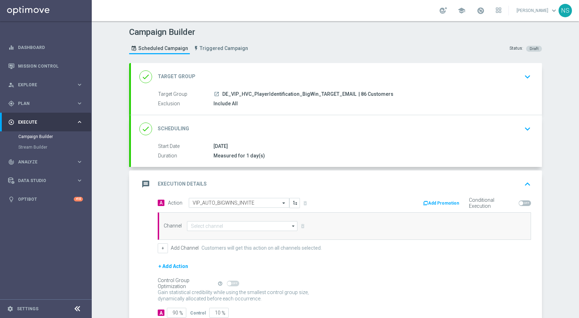
click at [223, 232] on div "Channel arrow_drop_down Drag here to set row groups Drag here to set column lab…" at bounding box center [344, 227] width 373 height 28
click at [220, 226] on input at bounding box center [242, 226] width 111 height 10
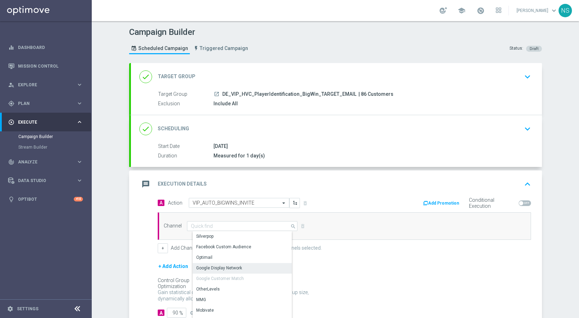
click at [220, 259] on div "Optimail" at bounding box center [245, 258] width 105 height 10
type input "Optimail"
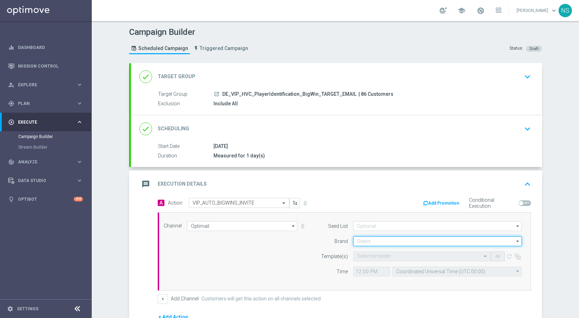
click at [364, 245] on input at bounding box center [437, 242] width 169 height 10
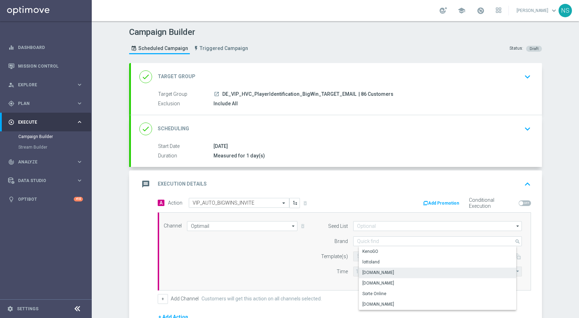
click at [370, 275] on div "Lottoland.bet.br" at bounding box center [378, 273] width 32 height 6
type input "Lottoland.bet.br"
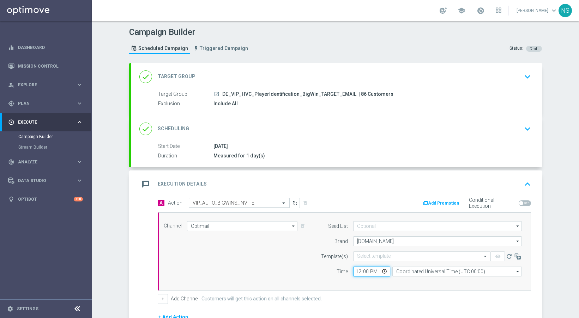
click at [370, 275] on input "12:00" at bounding box center [371, 272] width 37 height 10
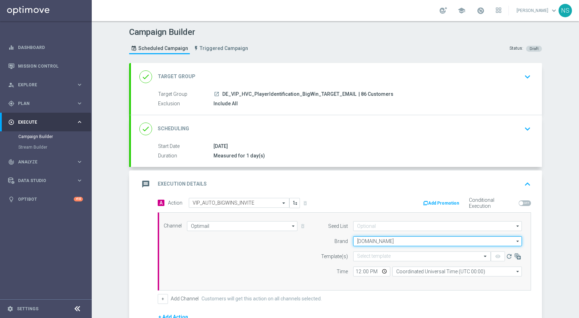
click at [365, 239] on input "Lottoland.bet.br" at bounding box center [437, 242] width 169 height 10
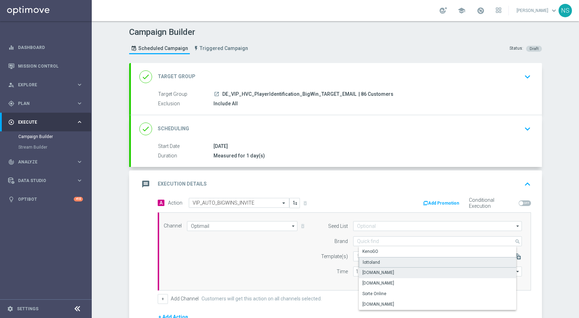
click at [368, 262] on div "lottoland" at bounding box center [371, 263] width 17 height 6
type input "lottoland"
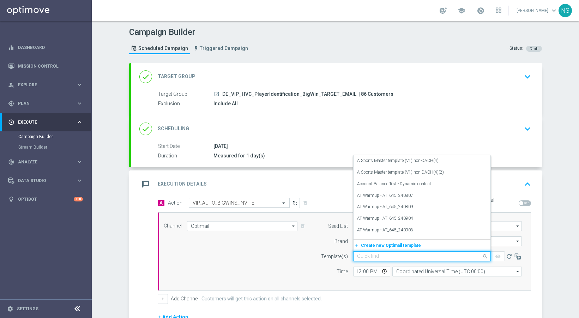
click at [365, 260] on div "Quick find" at bounding box center [422, 257] width 138 height 10
paste input "de_ALL_EMT_VIP_EM_AUT_MIX__BIGWINS_INVITE_MAIL"
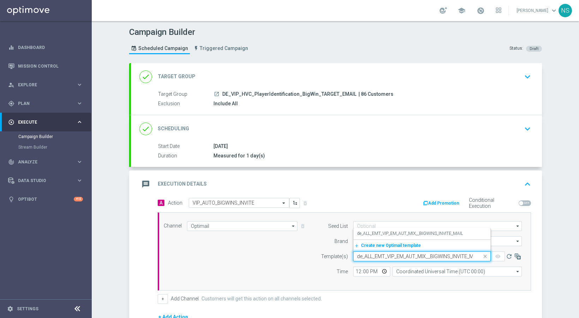
scroll to position [0, 7]
click at [367, 232] on label "de_ALL_EMT_VIP_EM_AUT_MIX__BIGWINS_INVITE_MAIL" at bounding box center [410, 234] width 106 height 6
type input "de_ALL_EMT_VIP_EM_AUT_MIX__BIGWINS_INVITE_MAIL"
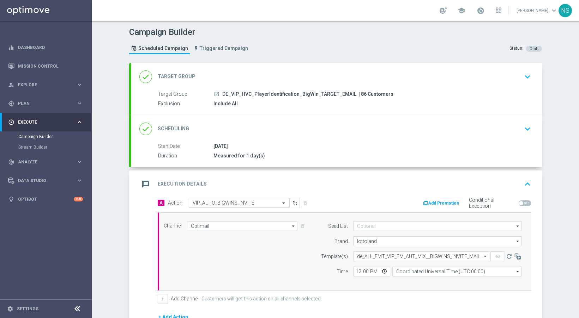
scroll to position [0, 0]
click at [355, 273] on input "12:00" at bounding box center [371, 272] width 37 height 10
type input "10:00"
click at [409, 271] on input "Coordinated Universal Time (UTC 00:00)" at bounding box center [456, 272] width 129 height 10
click at [409, 285] on div "Central European Time (Berlin) (UTC +02:00)" at bounding box center [458, 282] width 115 height 6
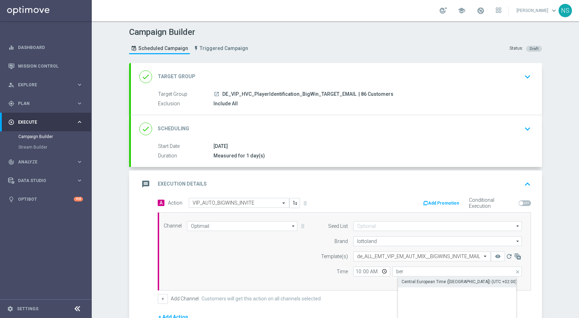
type input "Central European Time (Berlin) (UTC +02:00)"
click at [437, 203] on button "Add Promotion" at bounding box center [441, 204] width 39 height 8
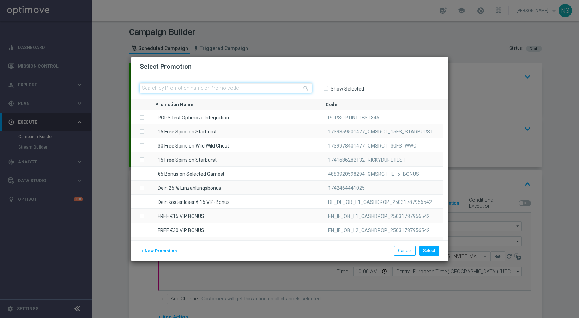
click at [235, 87] on input "text" at bounding box center [226, 88] width 172 height 10
paste input "W30_25_DE_BW_BONUS50"
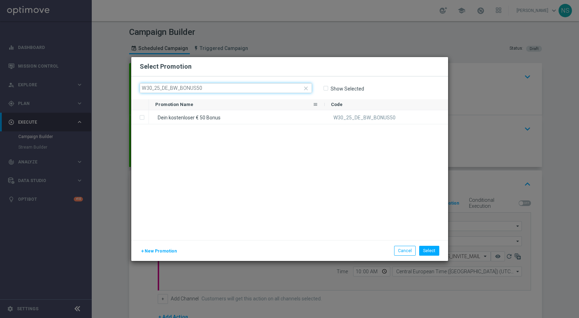
type input "W30_25_DE_BW_BONUS50"
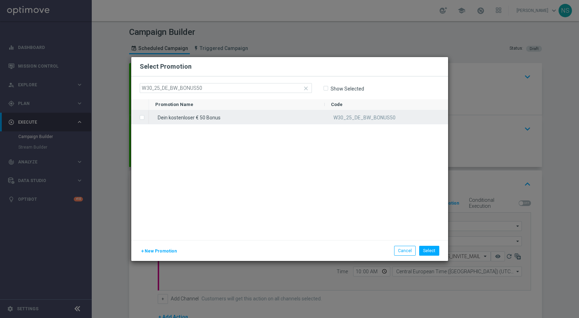
click at [213, 115] on div "Dein kostenloser € 50 Bonus" at bounding box center [237, 117] width 176 height 14
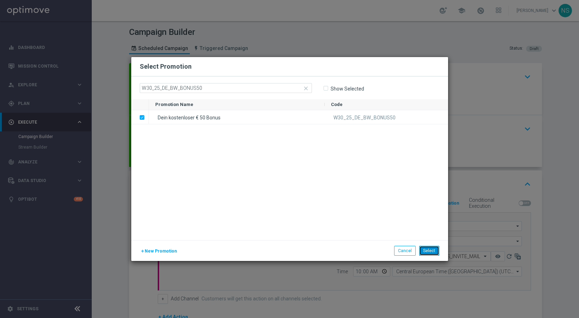
click at [436, 256] on button "Select" at bounding box center [429, 251] width 20 height 10
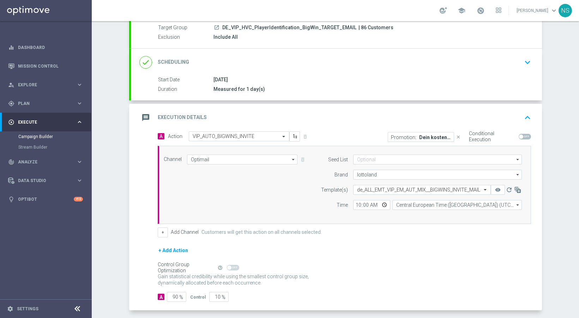
scroll to position [66, 0]
drag, startPoint x: 210, startPoint y: 299, endPoint x: 266, endPoint y: 299, distance: 55.4
click at [266, 299] on div "A 90 % Control 10 %" at bounding box center [344, 298] width 373 height 10
type input "5"
type input "95"
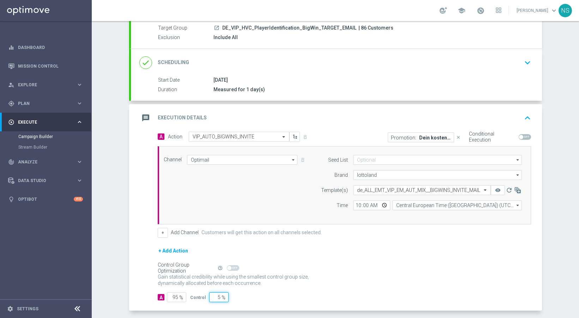
type input "50"
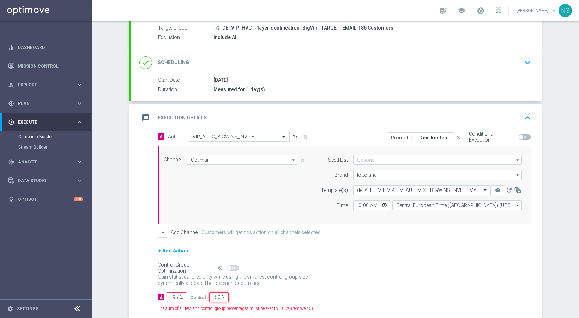
type input "50"
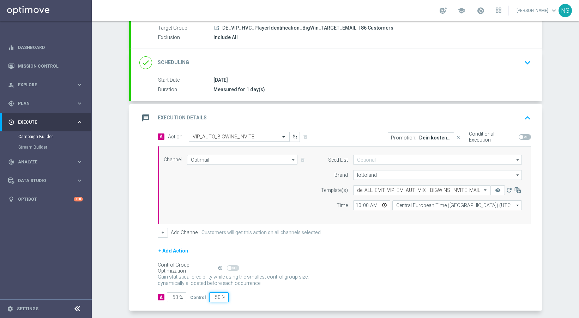
scroll to position [97, 0]
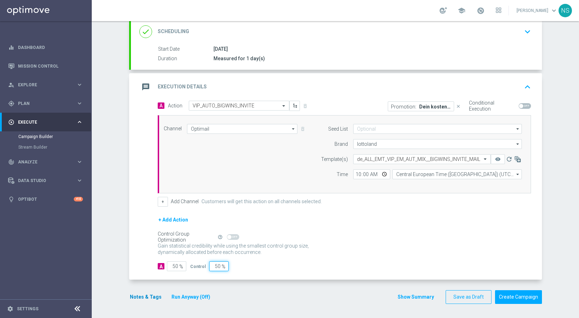
type input "50"
click at [132, 301] on button "Notes & Tags" at bounding box center [145, 297] width 33 height 9
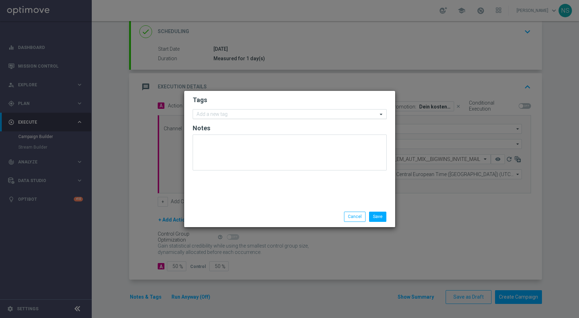
click at [238, 116] on input "text" at bounding box center [286, 115] width 181 height 6
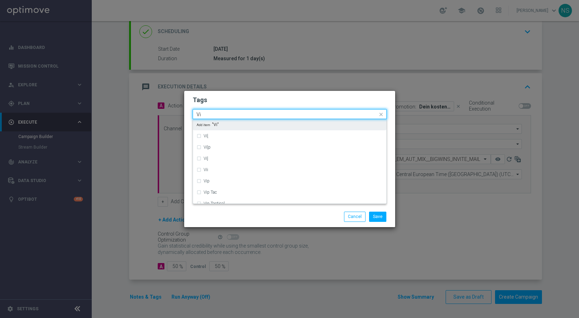
type input "Vip"
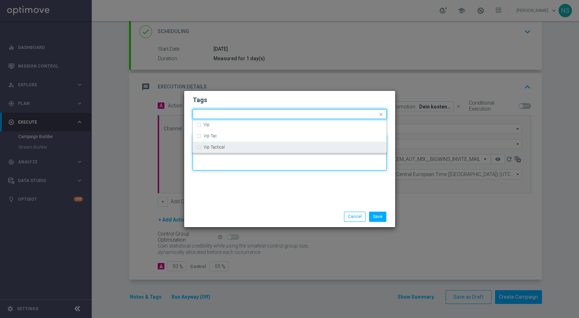
click at [227, 154] on textarea at bounding box center [290, 153] width 194 height 36
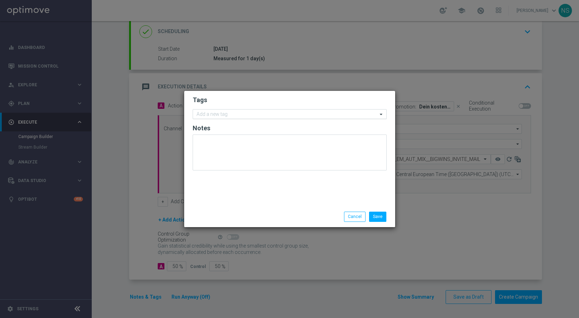
drag, startPoint x: 229, startPoint y: 122, endPoint x: 229, endPoint y: 117, distance: 4.9
click at [229, 121] on form "Tags Add a new tag Notes" at bounding box center [290, 135] width 194 height 82
click at [229, 115] on input "text" at bounding box center [286, 115] width 181 height 6
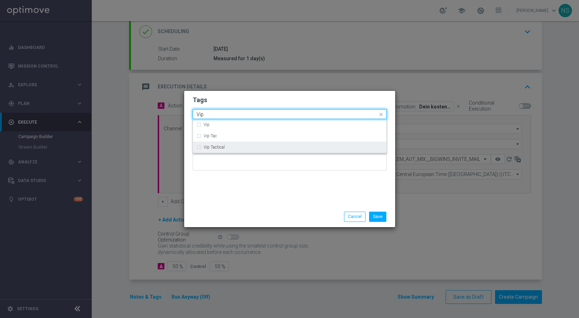
click at [218, 148] on label "Vip Tactical" at bounding box center [213, 147] width 21 height 4
type input "Vip"
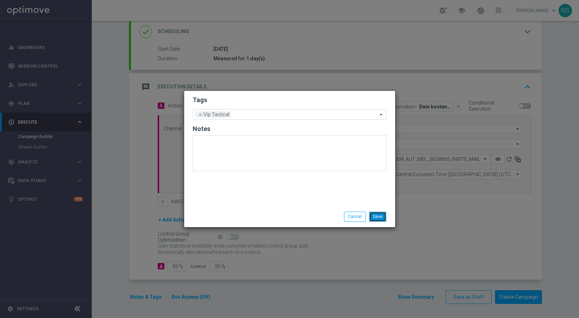
click at [379, 214] on button "Save" at bounding box center [377, 217] width 17 height 10
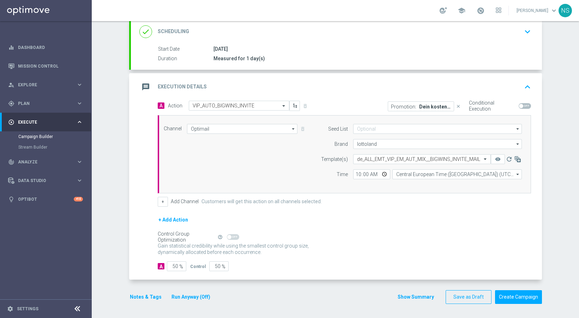
click at [521, 106] on span at bounding box center [524, 106] width 12 height 6
click at [521, 106] on input "checkbox" at bounding box center [524, 106] width 12 height 6
checkbox input "true"
click at [230, 33] on div "done Scheduling keyboard_arrow_down" at bounding box center [336, 31] width 394 height 13
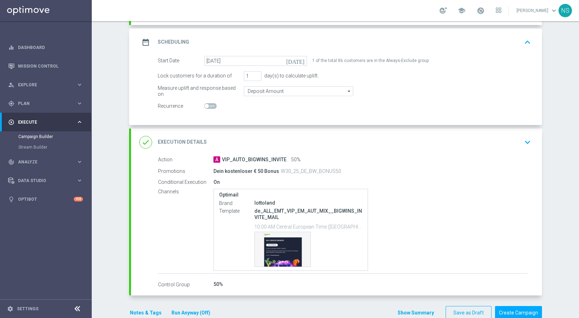
click at [208, 106] on span at bounding box center [210, 106] width 12 height 6
click at [208, 106] on input "checkbox" at bounding box center [210, 106] width 12 height 6
checkbox input "true"
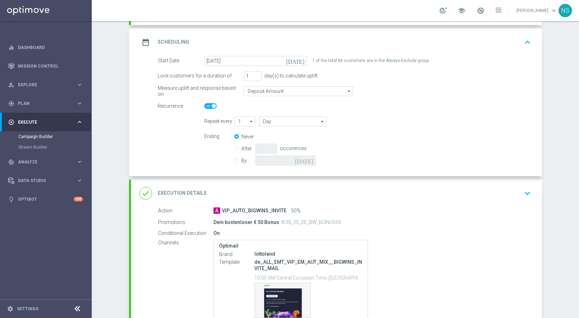
click at [280, 127] on form "Repeat every 1 1 arrow_drop_down Drag here to set row groups Drag here to set c…" at bounding box center [367, 142] width 327 height 51
click at [279, 123] on input "Day" at bounding box center [292, 122] width 67 height 10
click at [285, 141] on div "Week" at bounding box center [295, 143] width 63 height 11
type input "Week"
click at [236, 160] on input "By" at bounding box center [236, 159] width 5 height 5
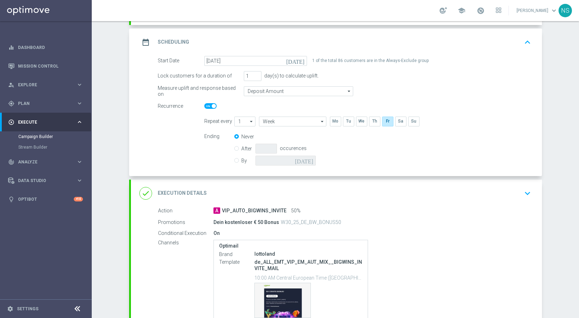
radio input "true"
radio input "false"
click at [309, 162] on icon "[DATE]" at bounding box center [305, 160] width 21 height 8
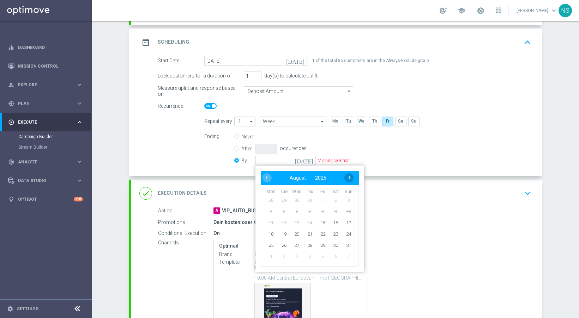
click at [348, 181] on span "›" at bounding box center [349, 177] width 9 height 9
click at [347, 199] on span "7" at bounding box center [347, 200] width 11 height 11
type input "07 Sep 2025"
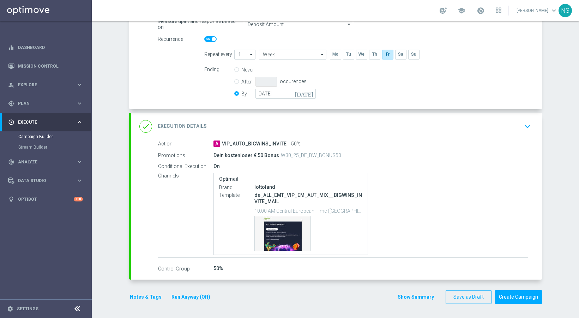
scroll to position [0, 0]
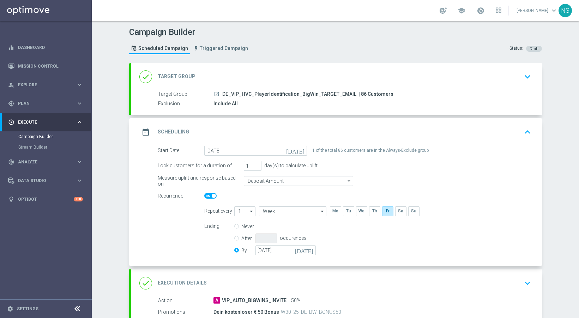
click at [358, 93] on span "| 86 Customers" at bounding box center [375, 94] width 35 height 6
copy span "86"
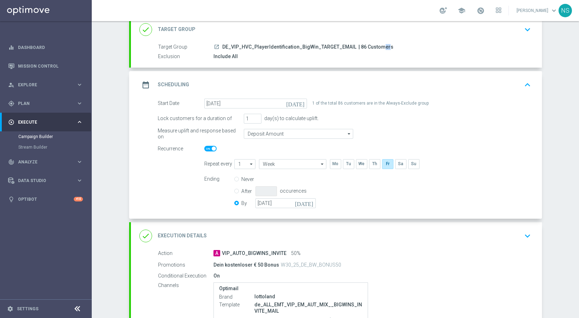
scroll to position [49, 0]
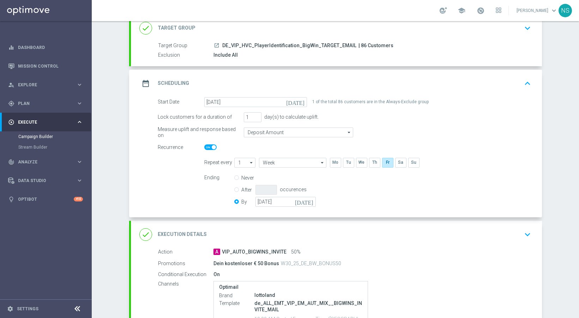
click at [229, 227] on div "done Execution Details keyboard_arrow_down" at bounding box center [336, 235] width 411 height 28
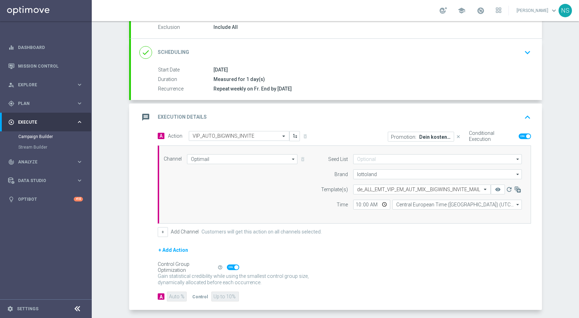
scroll to position [107, 0]
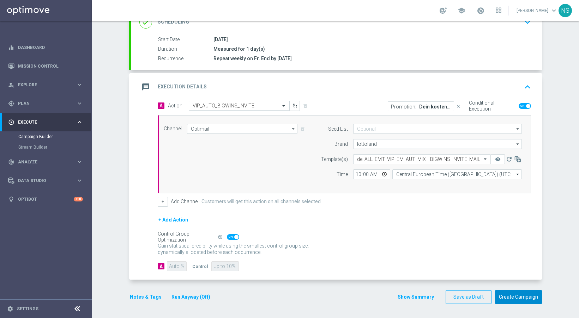
click at [513, 294] on button "Create Campaign" at bounding box center [518, 298] width 47 height 14
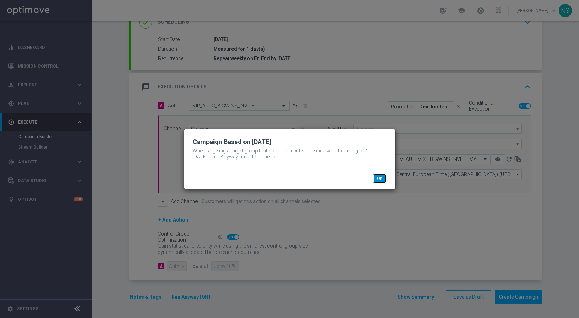
click at [384, 182] on button "OK" at bounding box center [379, 179] width 13 height 10
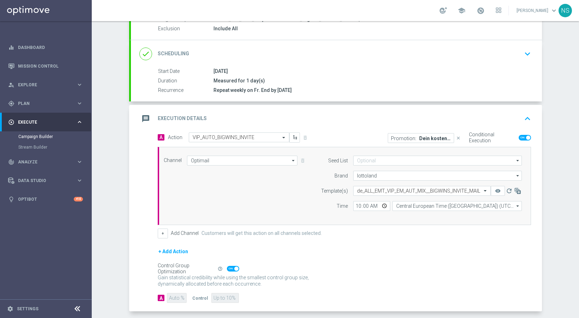
scroll to position [74, 0]
click at [229, 267] on span at bounding box center [233, 270] width 12 height 6
click at [229, 267] on input "checkbox" at bounding box center [233, 270] width 12 height 6
checkbox input "false"
drag, startPoint x: 208, startPoint y: 299, endPoint x: 258, endPoint y: 299, distance: 50.4
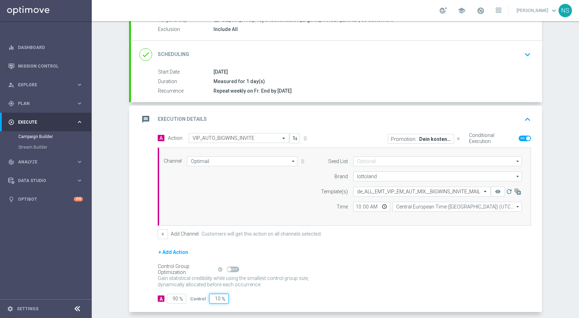
click at [258, 299] on div "A 90 % Control 10 %" at bounding box center [344, 299] width 373 height 10
type input "5"
type input "95"
type input "50"
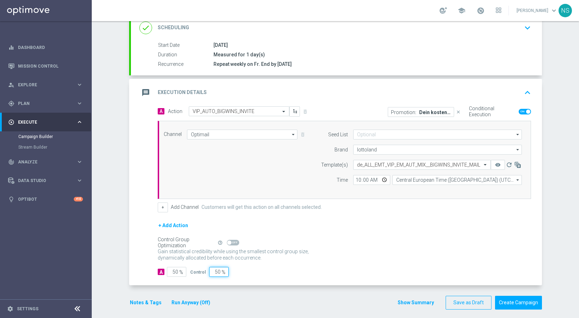
scroll to position [107, 0]
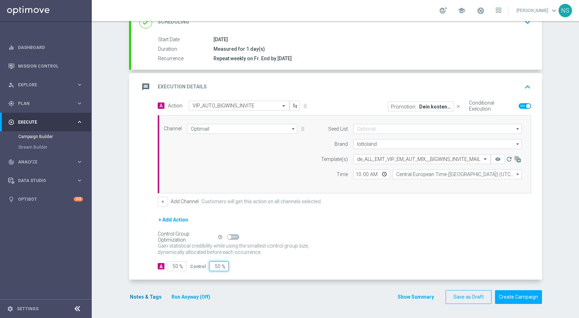
type input "50"
click at [140, 296] on button "Notes & Tags" at bounding box center [145, 297] width 33 height 9
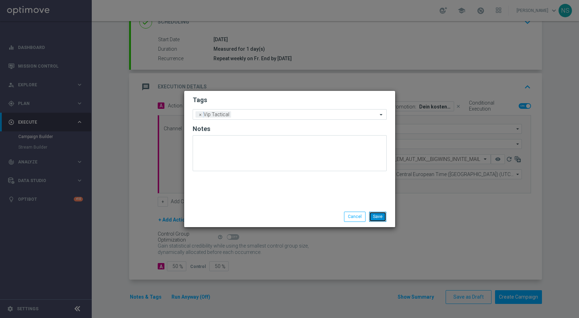
click at [382, 220] on button "Save" at bounding box center [377, 217] width 17 height 10
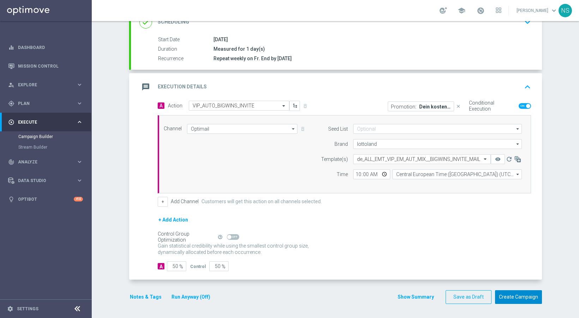
click at [528, 296] on button "Create Campaign" at bounding box center [518, 298] width 47 height 14
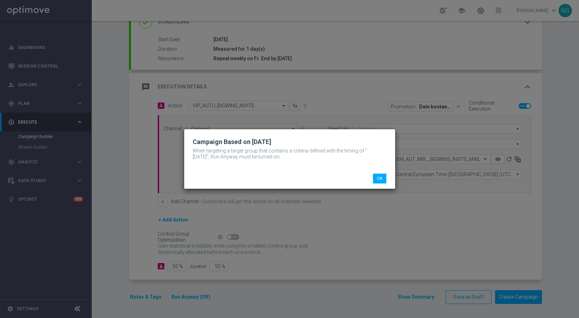
click at [376, 172] on div "OK" at bounding box center [289, 179] width 211 height 20
click at [379, 177] on button "OK" at bounding box center [379, 179] width 13 height 10
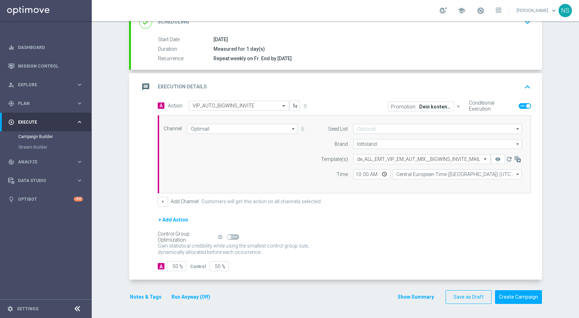
click at [187, 298] on button "Run Anyway (Off)" at bounding box center [191, 297] width 40 height 9
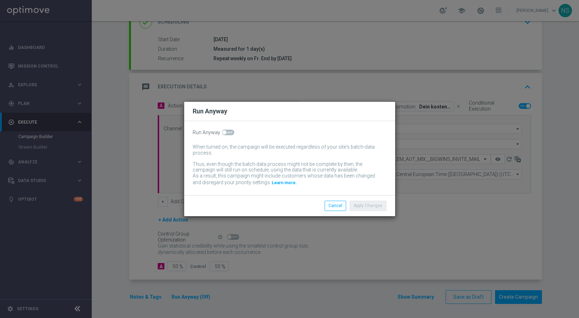
click at [229, 132] on span at bounding box center [228, 133] width 12 height 6
click at [229, 132] on input "checkbox" at bounding box center [228, 133] width 12 height 6
checkbox input "true"
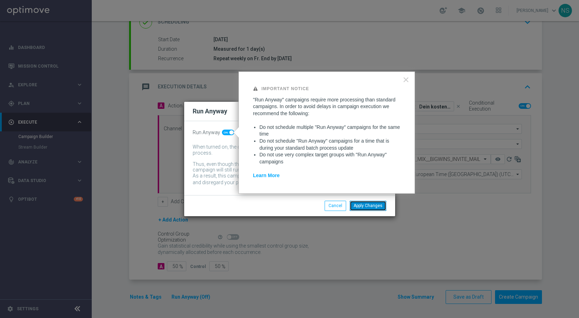
click at [379, 209] on button "Apply Changes" at bounding box center [367, 206] width 37 height 10
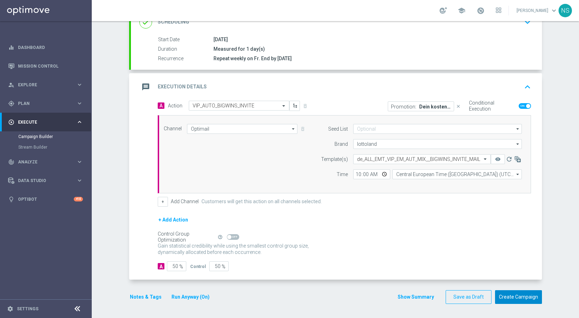
click at [522, 298] on button "Create Campaign" at bounding box center [518, 298] width 47 height 14
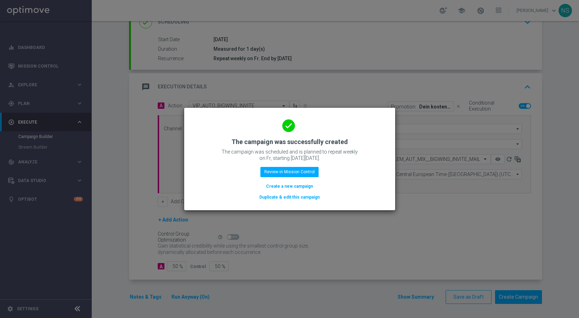
click at [290, 184] on button "Create a new campaign" at bounding box center [289, 187] width 48 height 8
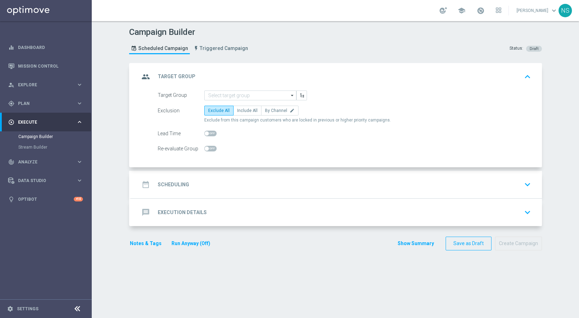
scroll to position [0, 0]
click at [233, 91] on input at bounding box center [250, 96] width 92 height 10
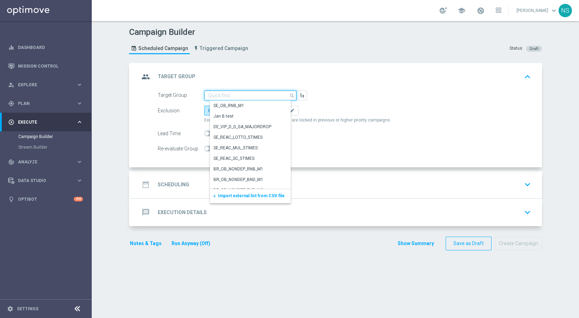
paste input "DE_VIP_HVC_PlayerIdentification_Big Loss_BigDeps_TARGET_EMAIL"
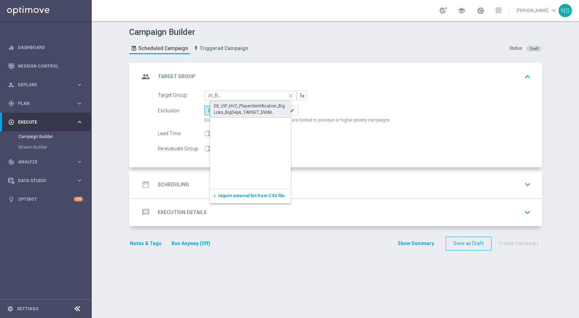
click at [238, 110] on div "DE_VIP_HVC_PlayerIdentification_Big Loss_BigDeps_TARGET_EMAIL" at bounding box center [256, 109] width 84 height 13
type input "DE_VIP_HVC_PlayerIdentification_Big Loss_BigDeps_TARGET_EMAIL"
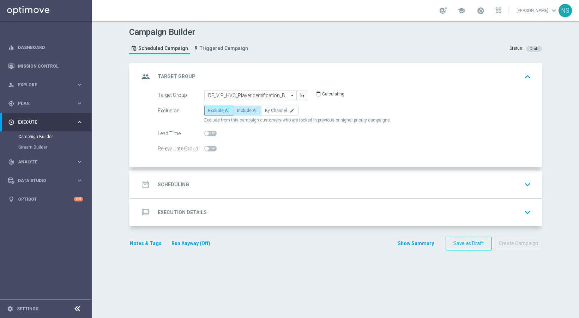
click at [241, 110] on span "Include All" at bounding box center [247, 110] width 20 height 5
click at [241, 110] on input "Include All" at bounding box center [239, 112] width 5 height 5
radio input "true"
click at [205, 134] on span at bounding box center [207, 134] width 4 height 4
click at [205, 134] on input "checkbox" at bounding box center [210, 134] width 12 height 6
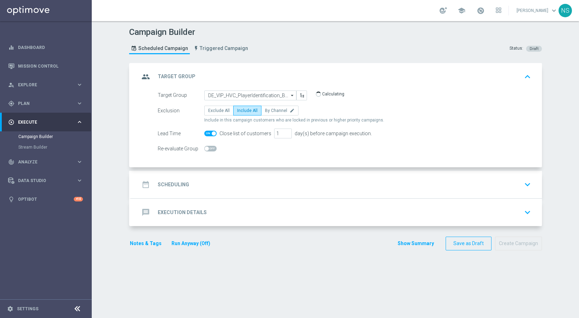
click at [205, 134] on label at bounding box center [210, 134] width 12 height 6
click at [205, 134] on input "checkbox" at bounding box center [210, 134] width 12 height 6
click at [205, 134] on span at bounding box center [207, 134] width 4 height 4
click at [205, 134] on input "checkbox" at bounding box center [210, 134] width 12 height 6
click at [205, 134] on span at bounding box center [210, 134] width 12 height 6
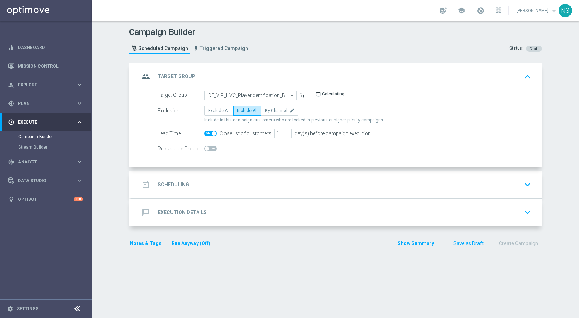
click at [205, 134] on input "checkbox" at bounding box center [210, 134] width 12 height 6
checkbox input "false"
click at [203, 184] on div "date_range Scheduling keyboard_arrow_down" at bounding box center [336, 184] width 394 height 13
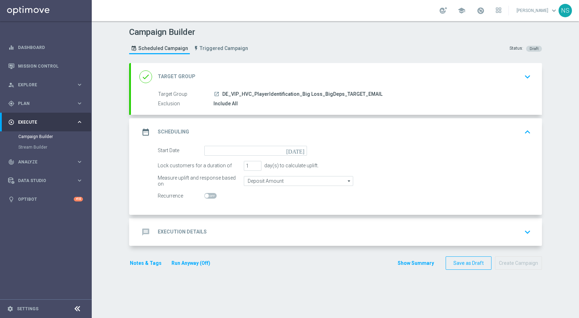
click at [216, 158] on form "Start Date today Lock customers for a duration of 1 day(s) to calculate uplift.…" at bounding box center [344, 173] width 373 height 55
click at [216, 154] on input at bounding box center [255, 151] width 103 height 10
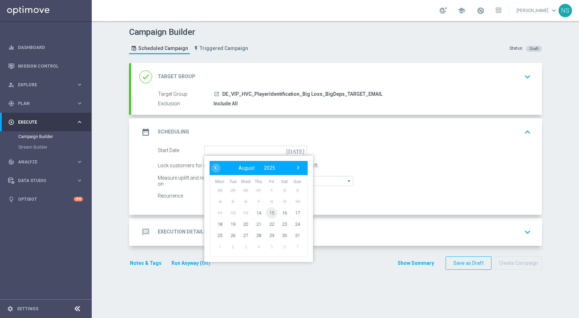
click at [270, 216] on span "15" at bounding box center [271, 212] width 11 height 11
type input "15 Aug 2025"
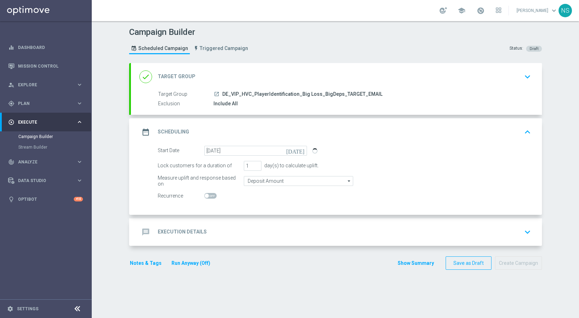
click at [206, 196] on span at bounding box center [207, 196] width 4 height 4
click at [206, 196] on input "checkbox" at bounding box center [210, 196] width 12 height 6
checkbox input "true"
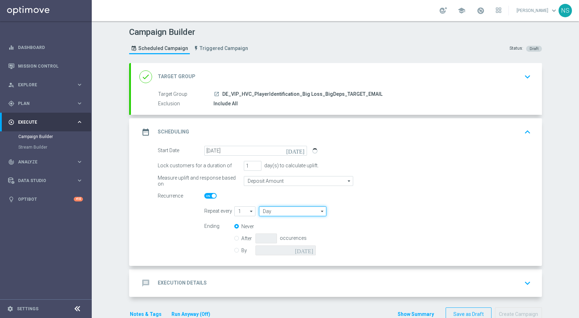
click at [263, 214] on input "Day" at bounding box center [292, 212] width 67 height 10
click at [277, 233] on div "Week" at bounding box center [295, 232] width 63 height 10
type input "Week"
click at [234, 249] on input "By" at bounding box center [236, 249] width 5 height 5
radio input "true"
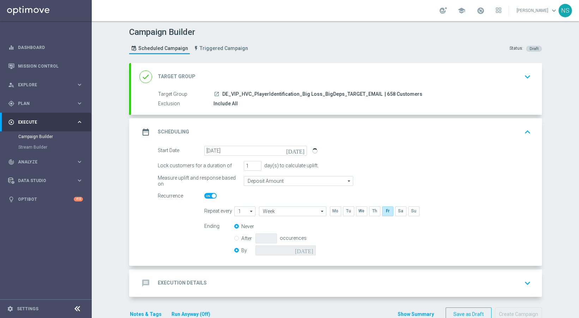
radio input "false"
click at [308, 250] on icon "[DATE]" at bounding box center [305, 250] width 21 height 8
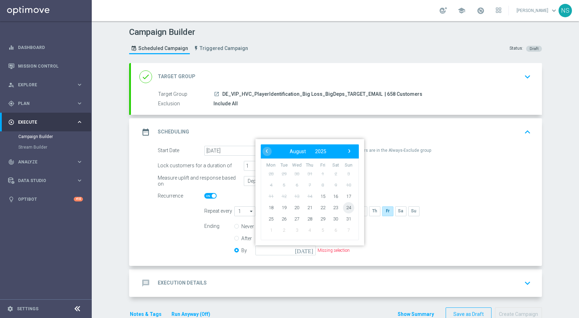
click at [346, 209] on span "24" at bounding box center [347, 207] width 11 height 11
type input "24 Aug 2025"
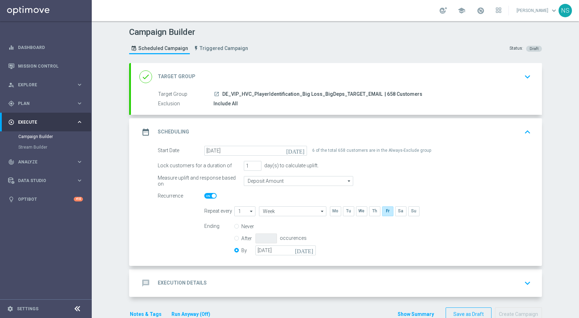
scroll to position [17, 0]
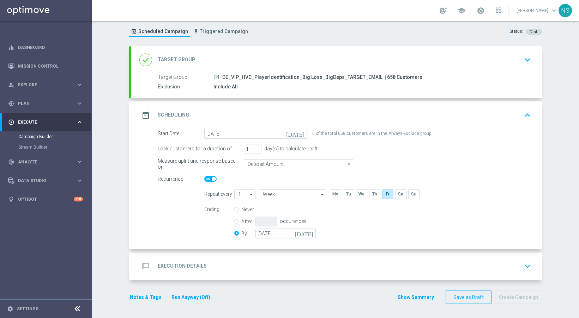
click at [267, 261] on div "message Execution Details keyboard_arrow_down" at bounding box center [336, 266] width 394 height 13
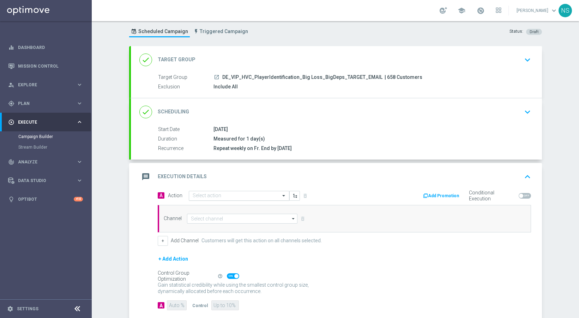
click at [237, 198] on input "text" at bounding box center [232, 196] width 79 height 6
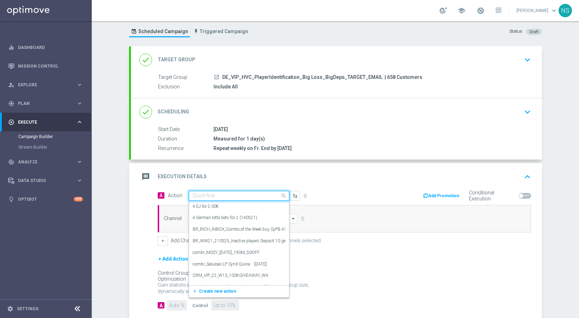
paste input "VIP_AUTO_BIGLOSS_BIG DEPS_INVITE"
type input "VIP_AUTO_BIGLOSS_BIG DEPS_INVITE"
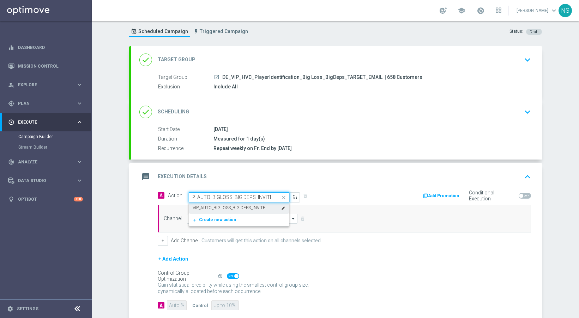
click at [235, 209] on label "VIP_AUTO_BIGLOSS_BIG DEPS_INVITE" at bounding box center [229, 208] width 73 height 6
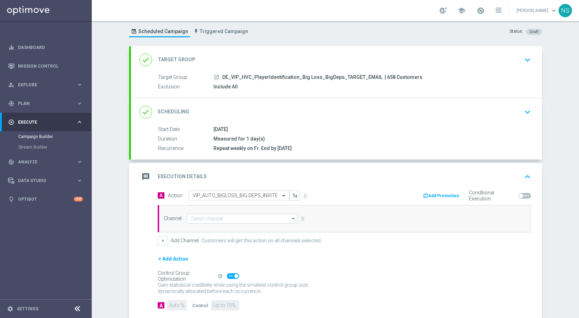
scroll to position [0, 0]
click at [233, 216] on input at bounding box center [242, 219] width 111 height 10
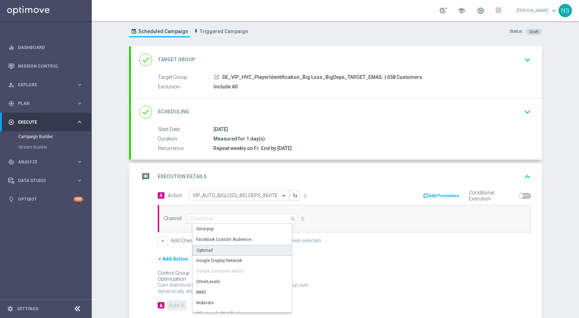
click at [232, 251] on div "Optimail" at bounding box center [245, 250] width 105 height 11
type input "Optimail"
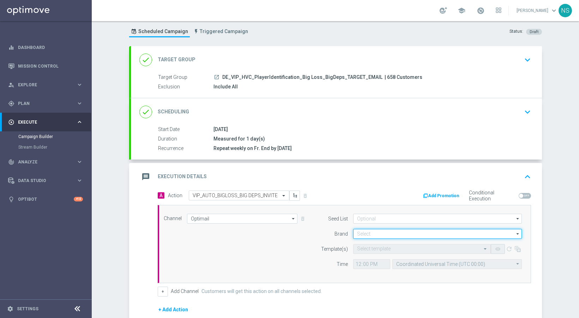
click at [359, 233] on input at bounding box center [437, 234] width 169 height 10
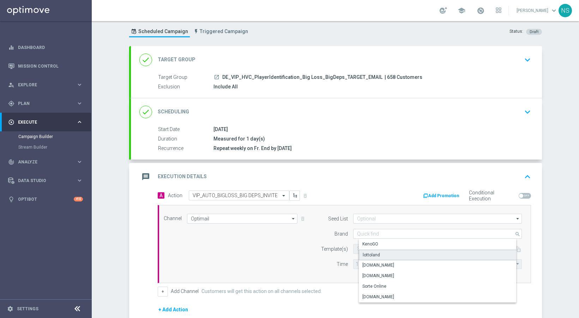
click at [363, 252] on div "lottoland" at bounding box center [371, 255] width 17 height 6
type input "lottoland"
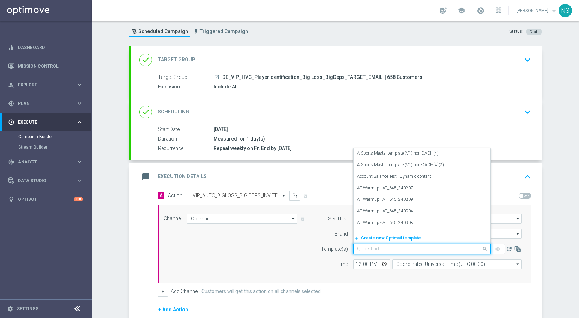
click at [368, 251] on input "text" at bounding box center [415, 249] width 116 height 6
paste input "de_ALL_EMT_VIP_EM_AUT_MIX__BIGLOSS_BIG DEPS_INVITE_MAIL"
type input "de_ALL_EMT_VIP_EM_AUT_MIX__BIGLOSS_BIG DEPS_INVITE_MAIL"
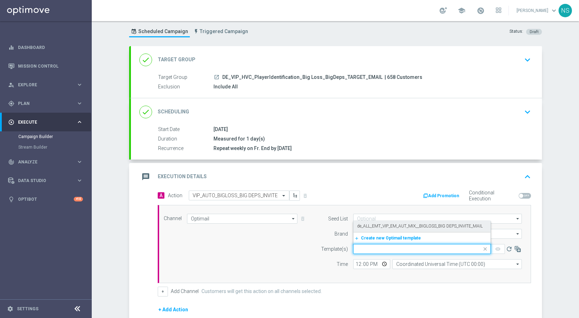
click at [429, 200] on button "Add Promotion" at bounding box center [441, 196] width 39 height 8
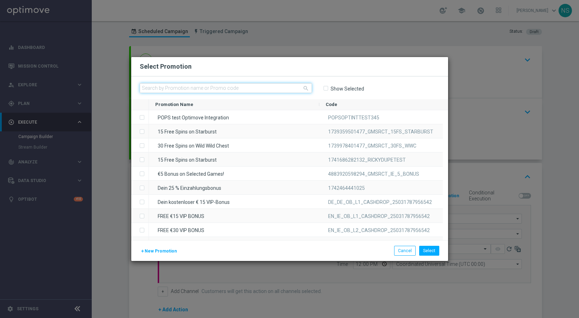
click at [224, 92] on input "text" at bounding box center [226, 88] width 172 height 10
paste input "W30_25_DE_BL_BD_BONUS50"
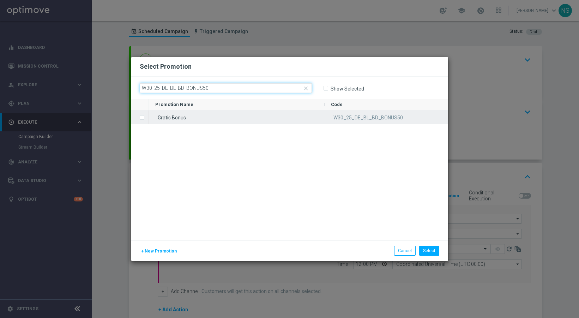
type input "W30_25_DE_BL_BD_BONUS50"
click at [263, 116] on div "Gratis Bonus" at bounding box center [237, 117] width 176 height 14
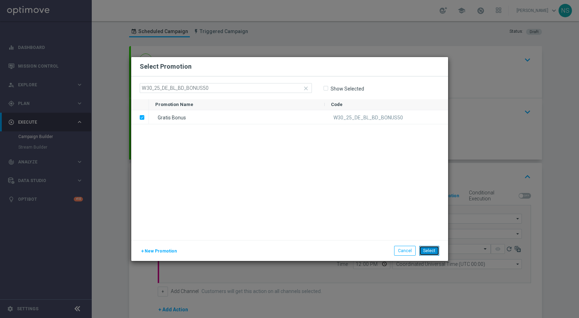
click at [434, 255] on button "Select" at bounding box center [429, 251] width 20 height 10
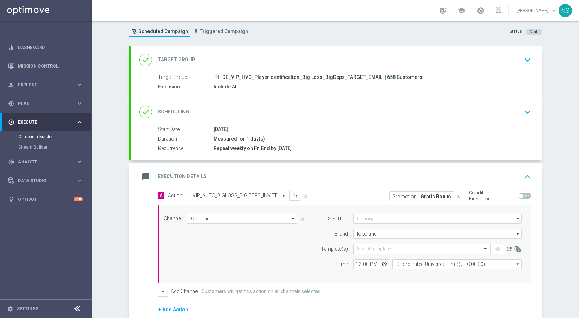
scroll to position [107, 0]
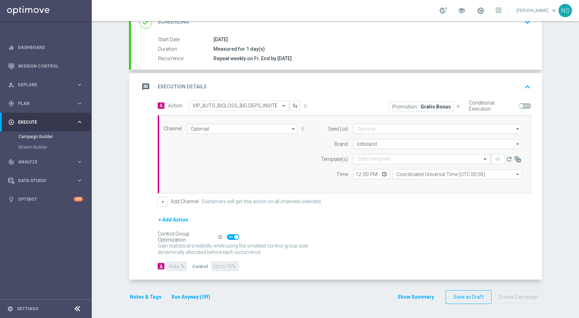
click at [230, 239] on span at bounding box center [233, 238] width 12 height 6
click at [230, 239] on input "checkbox" at bounding box center [233, 238] width 12 height 6
checkbox input "false"
drag, startPoint x: 212, startPoint y: 264, endPoint x: 258, endPoint y: 264, distance: 46.2
click at [258, 264] on div "A 90 % Control 10 %" at bounding box center [344, 267] width 373 height 10
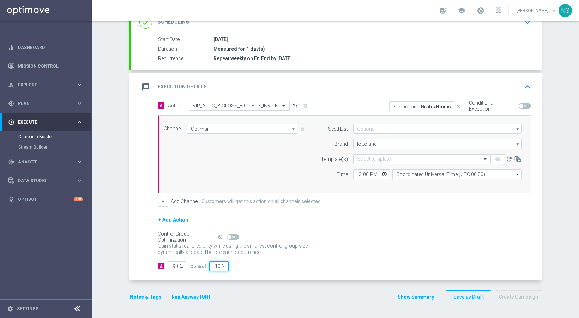
type input "5"
type input "95"
type input "50"
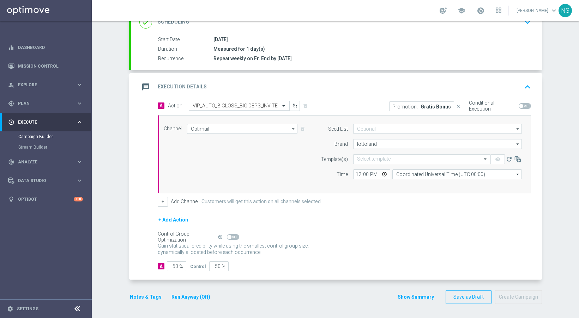
click at [184, 292] on div "Notes & Tags Run Anyway (Off)" at bounding box center [174, 298] width 90 height 14
click at [184, 297] on button "Run Anyway (Off)" at bounding box center [191, 297] width 40 height 9
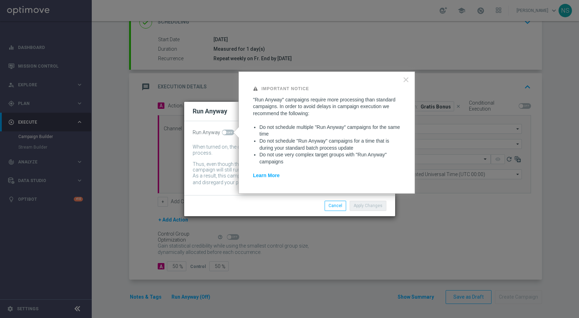
click at [227, 133] on span at bounding box center [228, 133] width 12 height 6
click at [227, 133] on input "checkbox" at bounding box center [228, 133] width 12 height 6
checkbox input "true"
click at [373, 203] on button "Apply Changes" at bounding box center [367, 206] width 37 height 10
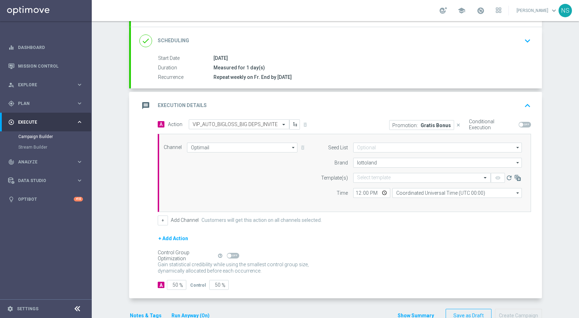
scroll to position [86, 0]
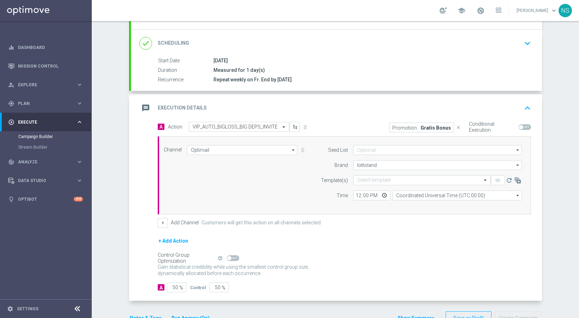
click at [145, 316] on button "Notes & Tags" at bounding box center [145, 318] width 33 height 9
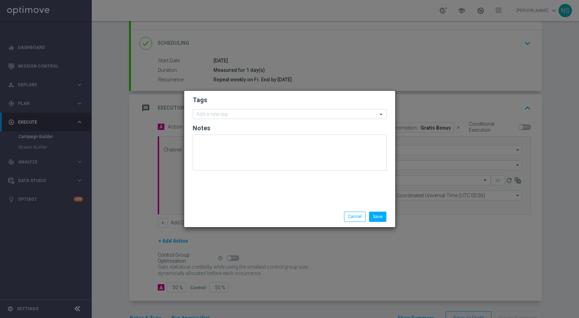
click at [274, 104] on h2 "Tags" at bounding box center [290, 100] width 194 height 8
click at [274, 115] on input "text" at bounding box center [286, 115] width 181 height 6
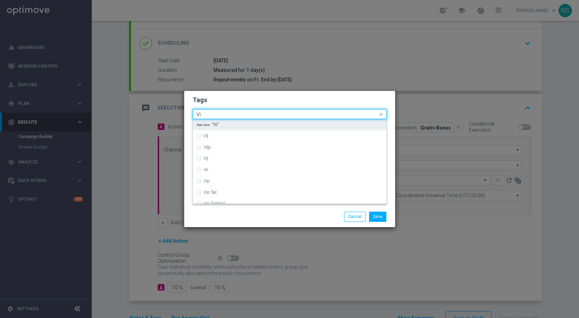
type input "Vip"
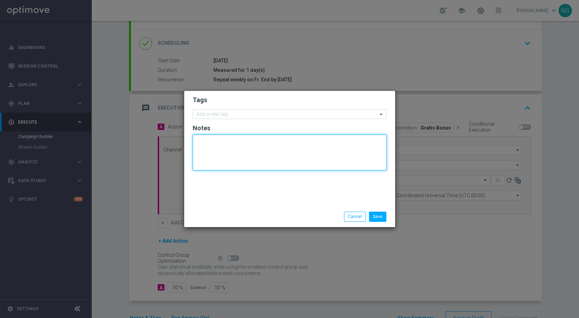
click at [267, 155] on textarea at bounding box center [290, 153] width 194 height 36
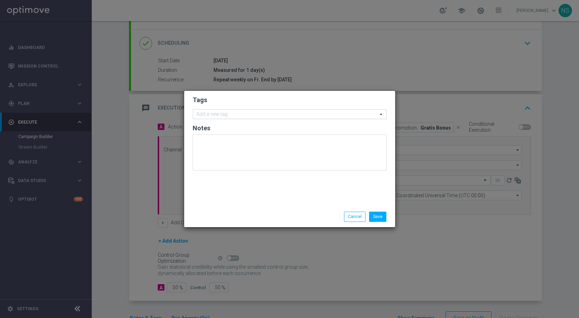
click at [249, 119] on div "Add a new tag" at bounding box center [290, 114] width 194 height 10
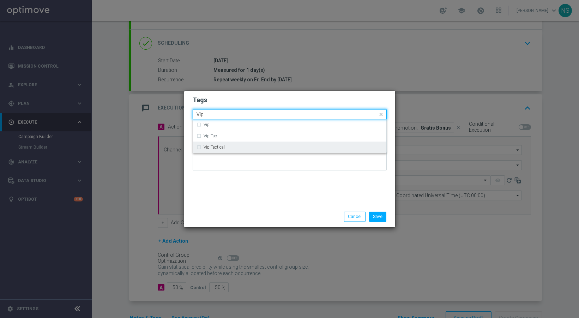
click at [238, 152] on div "Vip Tactical" at bounding box center [289, 147] width 186 height 11
type input "Vip"
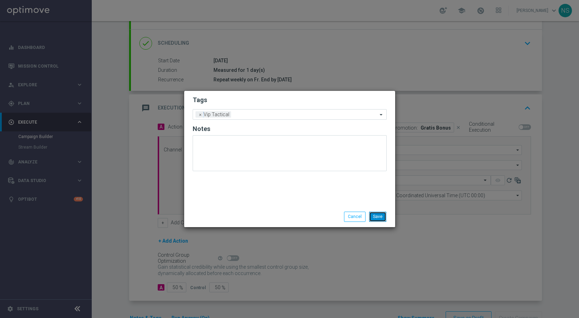
click at [378, 218] on button "Save" at bounding box center [377, 217] width 17 height 10
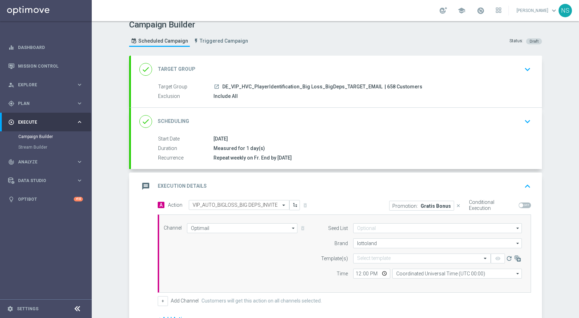
scroll to position [5, 0]
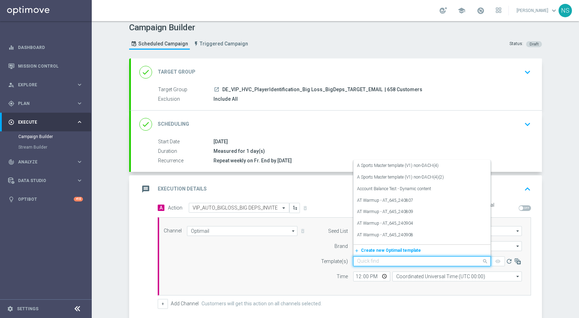
click at [365, 265] on div "Quick find" at bounding box center [422, 262] width 138 height 10
paste input "de_ALL_EMT_VIP_EM_AUT_MIX__BIGLOSS_BIG DEPS_INVITE_MAIL"
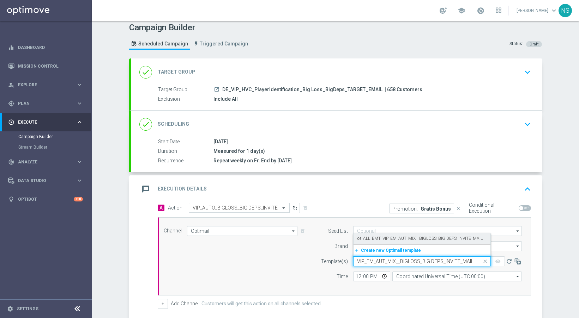
click at [367, 240] on label "de_ALL_EMT_VIP_EM_AUT_MIX__BIGLOSS_BIG DEPS_INVITE_MAIL" at bounding box center [420, 239] width 126 height 6
type input "de_ALL_EMT_VIP_EM_AUT_MIX__BIGLOSS_BIG DEPS_INVITE_MAIL"
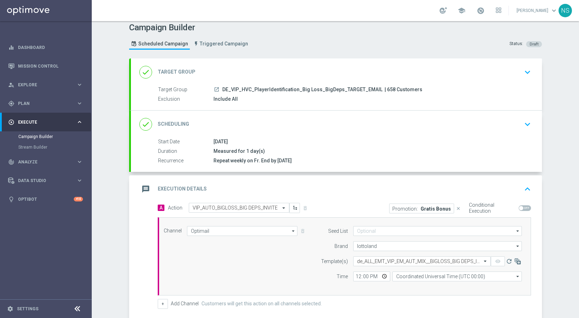
scroll to position [0, 0]
click at [283, 278] on div "Channel Optimail Optimail arrow_drop_down Drag here to set row groups Drag here…" at bounding box center [342, 256] width 369 height 61
click at [359, 276] on input "12:00" at bounding box center [371, 277] width 37 height 10
type input "10:00"
click at [288, 267] on div "Channel Optimail Optimail arrow_drop_down Drag here to set row groups Drag here…" at bounding box center [342, 256] width 369 height 61
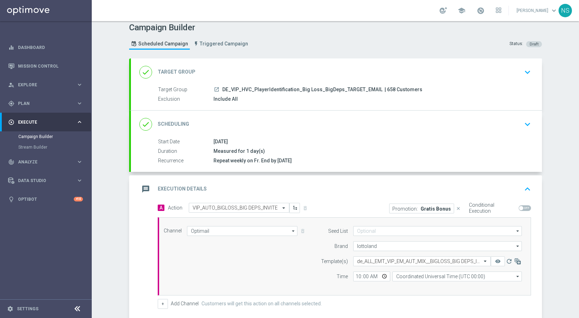
click at [395, 270] on form "Template(s) Select template de_ALL_EMT_VIP_EM_AUT_MIX__BIGLOSS_BIG DEPS_INVITE_…" at bounding box center [419, 269] width 205 height 25
click at [398, 275] on input "Coordinated Universal Time (UTC 00:00)" at bounding box center [456, 277] width 129 height 10
type input "Central European Time (Berlin) (UTC +02:00)"
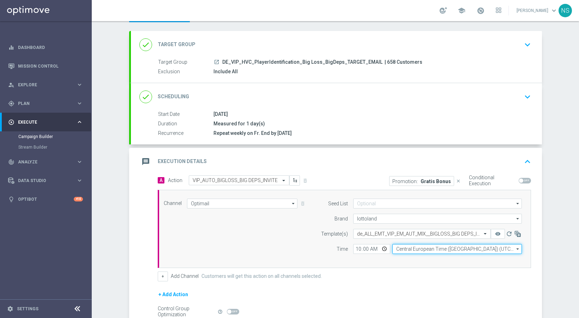
scroll to position [107, 0]
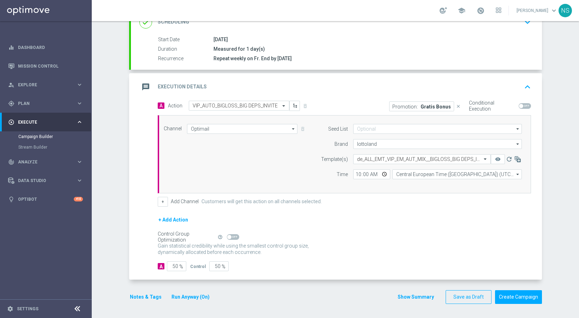
click at [135, 296] on button "Notes & Tags" at bounding box center [145, 297] width 33 height 9
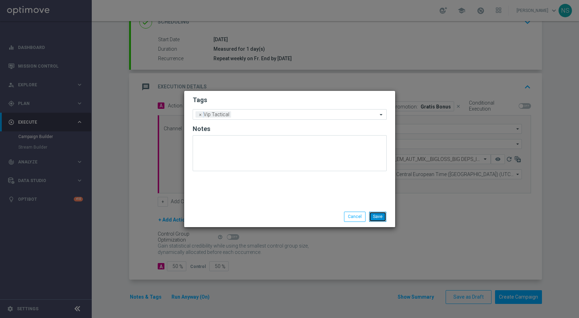
click at [375, 214] on button "Save" at bounding box center [377, 217] width 17 height 10
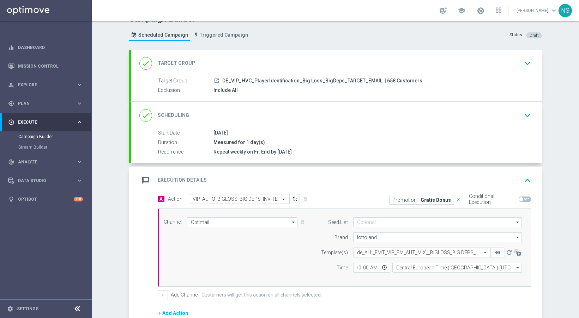
scroll to position [14, 0]
click at [422, 201] on p "Gratis Bonus" at bounding box center [435, 199] width 30 height 6
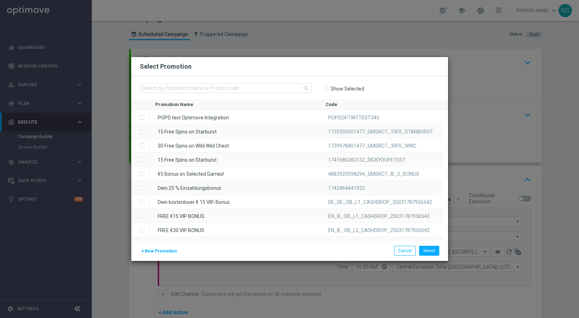
click at [328, 91] on span "Show Selected" at bounding box center [343, 89] width 41 height 6
click at [328, 90] on span "Show Selected" at bounding box center [343, 89] width 41 height 6
click at [325, 89] on input "Show Selected" at bounding box center [325, 88] width 5 height 5
checkbox input "true"
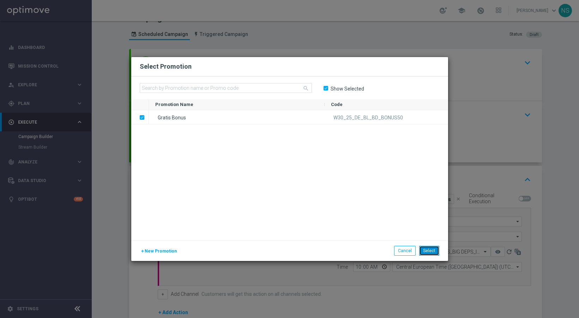
click at [435, 252] on button "Select" at bounding box center [429, 251] width 20 height 10
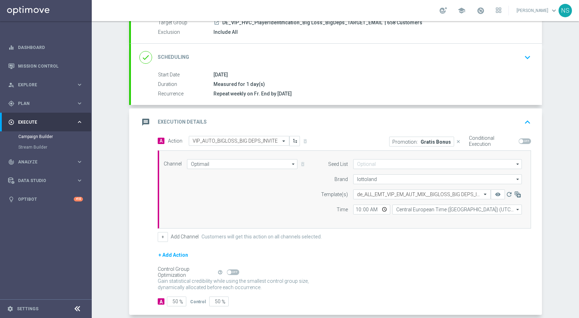
scroll to position [107, 0]
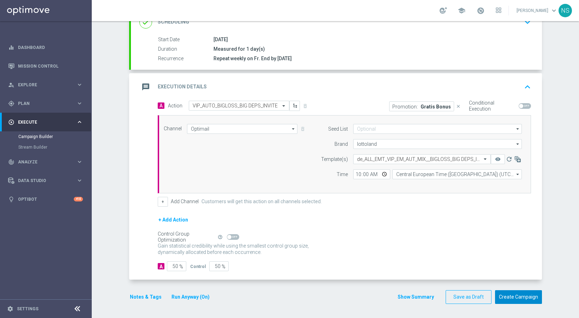
click at [519, 299] on button "Create Campaign" at bounding box center [518, 298] width 47 height 14
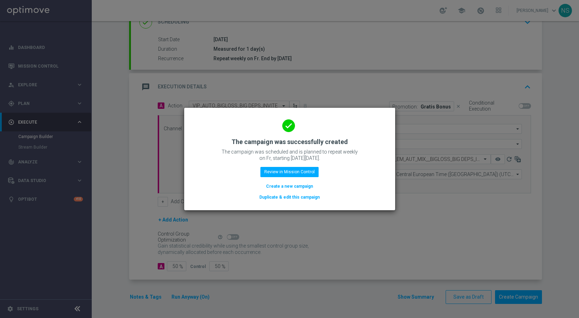
click at [302, 188] on button "Create a new campaign" at bounding box center [289, 187] width 48 height 8
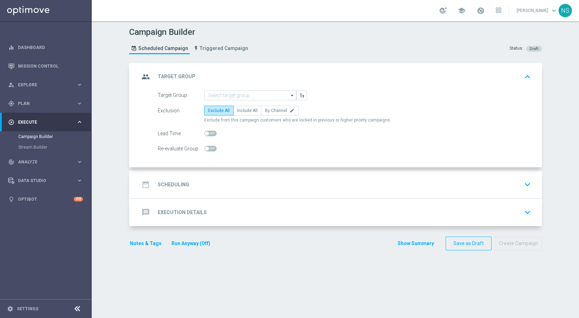
scroll to position [0, 0]
click at [224, 95] on input at bounding box center [250, 96] width 92 height 10
paste input "DE_VIP_HVC_PlayerIdentification_BigDrop_TARGET_EMAIL"
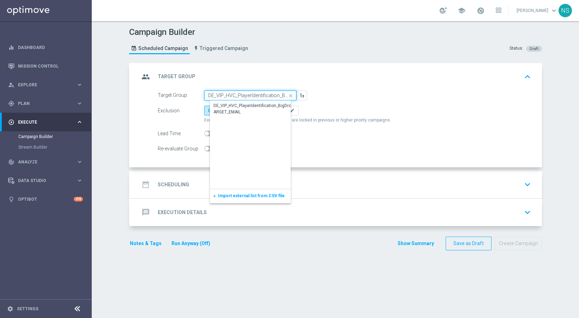
scroll to position [0, 46]
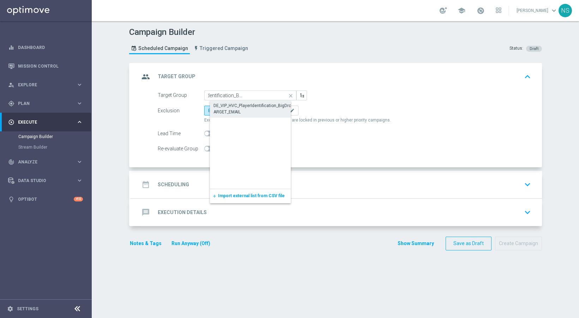
click at [229, 109] on div "DE_VIP_HVC_PlayerIdentification_BigDrop_TARGET_EMAIL" at bounding box center [255, 109] width 85 height 13
type input "DE_VIP_HVC_PlayerIdentification_BigDrop_TARGET_EMAIL"
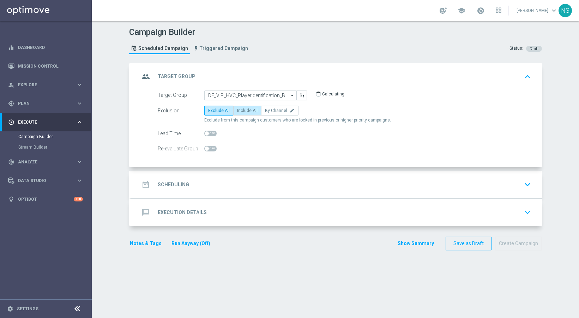
click at [241, 111] on span "Include All" at bounding box center [247, 110] width 20 height 5
click at [241, 111] on input "Include All" at bounding box center [239, 112] width 5 height 5
radio input "true"
click at [205, 186] on div "date_range Scheduling keyboard_arrow_down" at bounding box center [336, 184] width 394 height 13
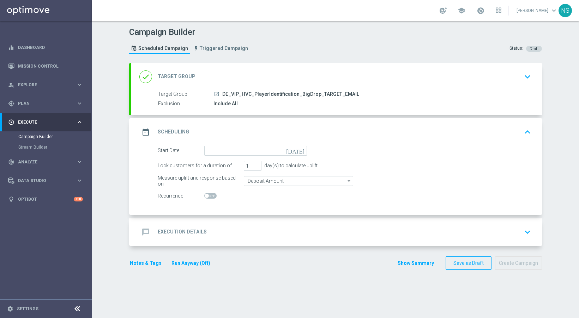
click at [235, 156] on form "Start Date today Lock customers for a duration of 1 day(s) to calculate uplift.…" at bounding box center [344, 173] width 373 height 55
click at [232, 153] on input at bounding box center [255, 151] width 103 height 10
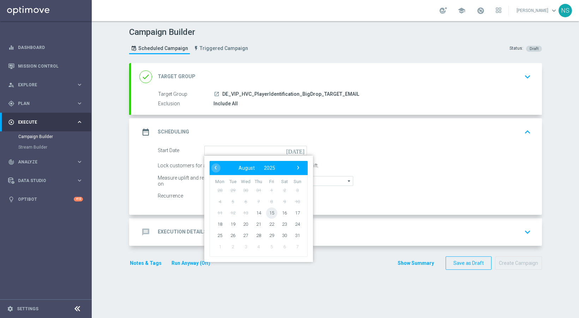
click at [269, 213] on span "15" at bounding box center [271, 212] width 11 height 11
type input "15 Aug 2025"
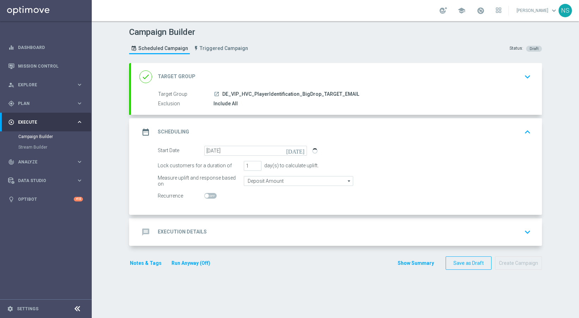
click at [256, 227] on div "message Execution Details keyboard_arrow_down" at bounding box center [336, 232] width 394 height 13
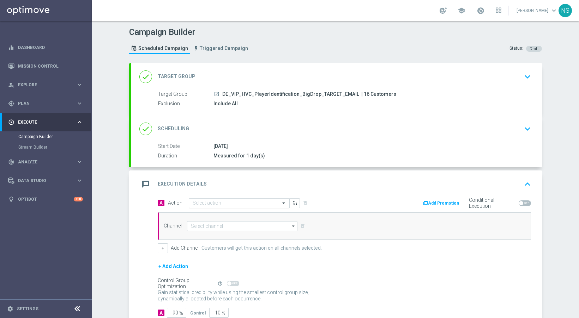
click at [248, 206] on input "text" at bounding box center [232, 204] width 79 height 6
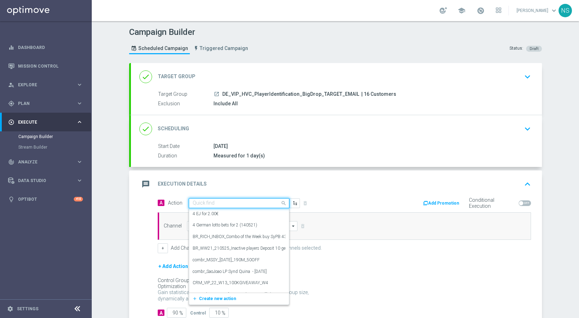
paste input "VIP_AUTO_BIG_DROPS_INVITE"
type input "VIP_AUTO_BIG_DROPS_INVITE"
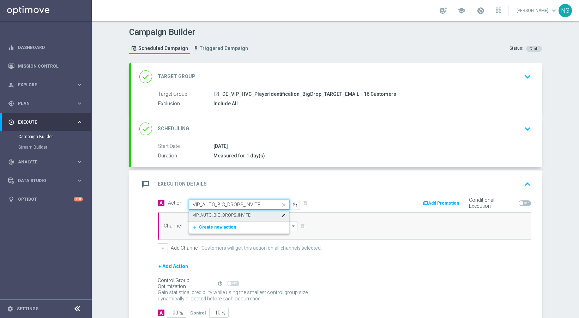
click at [246, 219] on div "VIP_AUTO_BIG_DROPS_INVITE edit" at bounding box center [239, 216] width 93 height 12
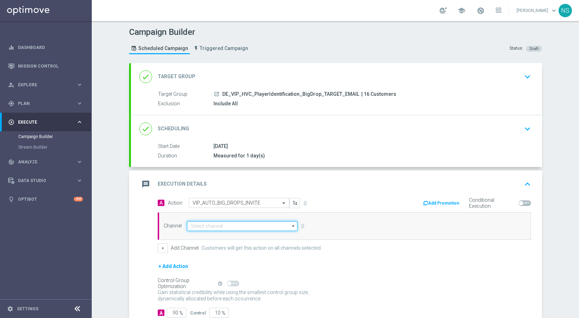
click at [244, 228] on input at bounding box center [242, 226] width 111 height 10
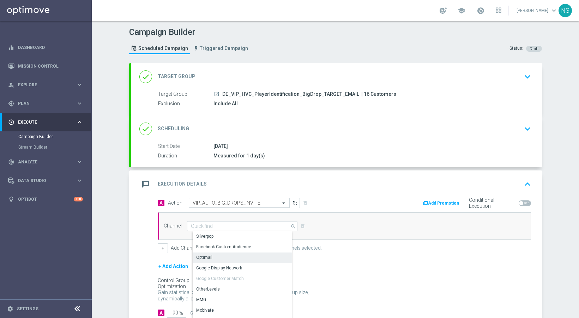
click at [249, 259] on div "Optimail" at bounding box center [245, 258] width 105 height 10
type input "Optimail"
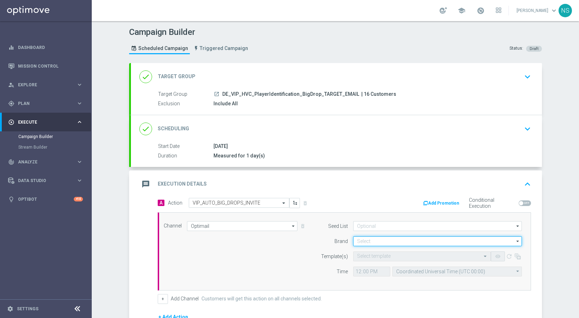
click at [370, 240] on input at bounding box center [437, 242] width 169 height 10
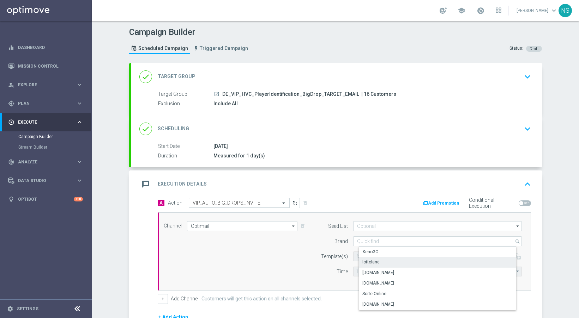
drag, startPoint x: 374, startPoint y: 256, endPoint x: 375, endPoint y: 263, distance: 7.1
click at [375, 263] on div "KenoGO lottoland Lottoland.bet.br Lottoland.com.br Sorte Online Sorteonline.bet…" at bounding box center [443, 278] width 169 height 63
click at [375, 263] on div "lottoland" at bounding box center [370, 262] width 17 height 6
type input "lottoland"
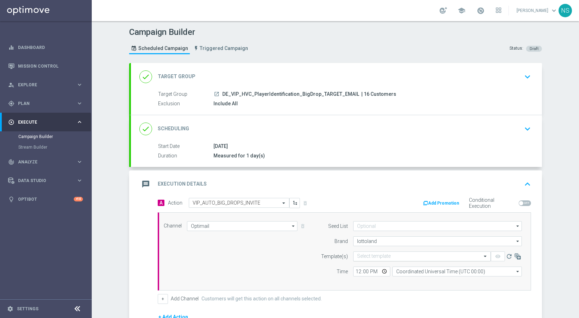
click at [371, 258] on input "text" at bounding box center [415, 257] width 116 height 6
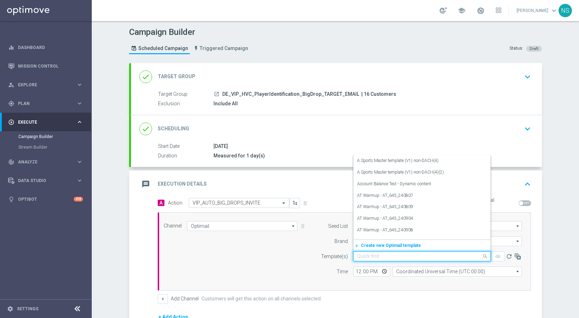
paste input "de_ALL_EMT_VIP_EM_AUT_MIX__BIG_DROPS_MAIL"
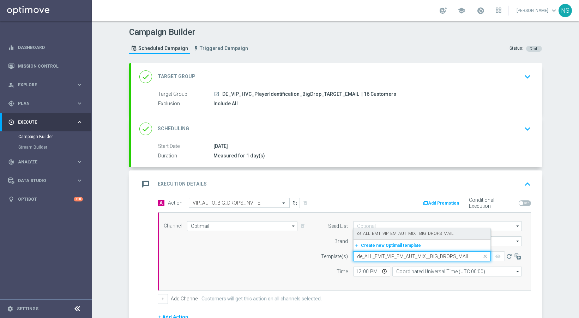
click at [366, 233] on label "de_ALL_EMT_VIP_EM_AUT_MIX__BIG_DROPS_MAIL" at bounding box center [405, 234] width 96 height 6
type input "de_ALL_EMT_VIP_EM_AUT_MIX__BIG_DROPS_MAIL"
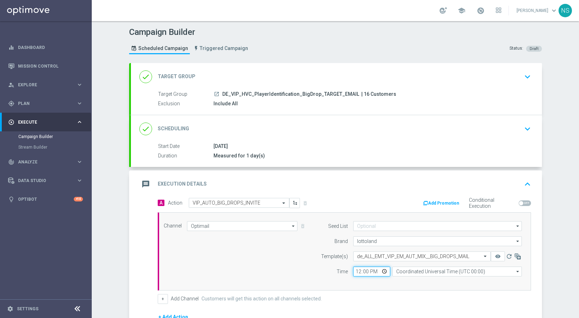
click at [355, 271] on input "12:00" at bounding box center [371, 272] width 37 height 10
type input "10:00"
click at [392, 273] on input "Coordinated Universal Time (UTC 00:00)" at bounding box center [456, 272] width 129 height 10
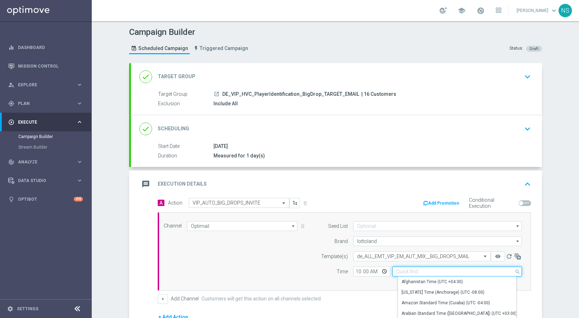
click at [394, 273] on input at bounding box center [456, 272] width 129 height 10
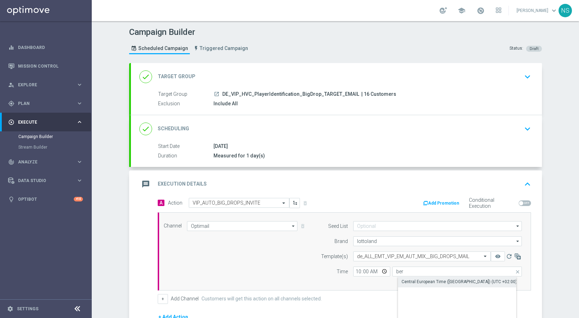
click at [400, 279] on div "Central European Time (Berlin) (UTC +02:00)" at bounding box center [462, 282] width 129 height 10
type input "Central European Time (Berlin) (UTC +02:00)"
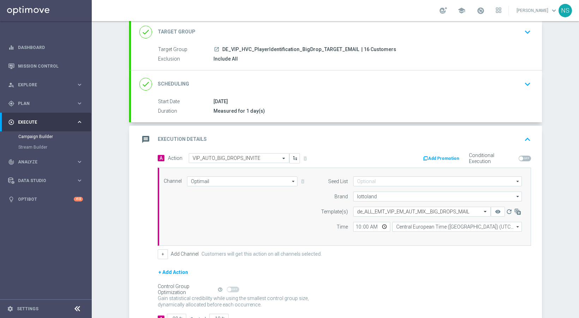
scroll to position [97, 0]
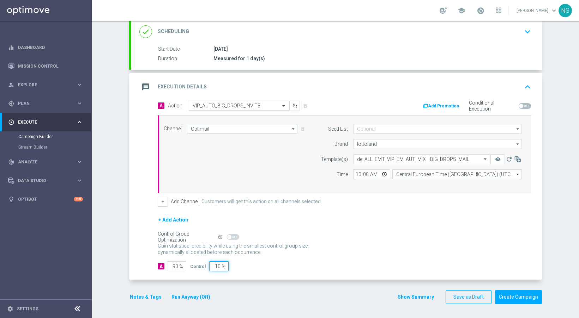
drag, startPoint x: 211, startPoint y: 267, endPoint x: 286, endPoint y: 272, distance: 74.9
click at [286, 272] on div "A Action Select action VIP_AUTO_BIG_DROPS_INVITE delete_forever Add Promotion C…" at bounding box center [336, 190] width 411 height 179
type input "5"
type input "95"
type input "50"
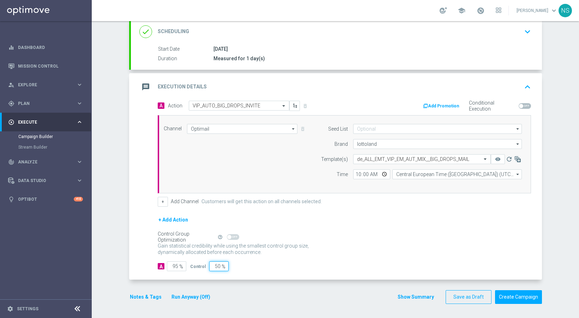
type input "50"
click at [137, 295] on button "Notes & Tags" at bounding box center [145, 297] width 33 height 9
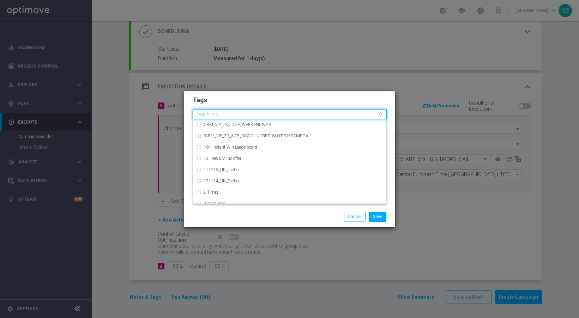
click at [253, 117] on input "text" at bounding box center [286, 115] width 181 height 6
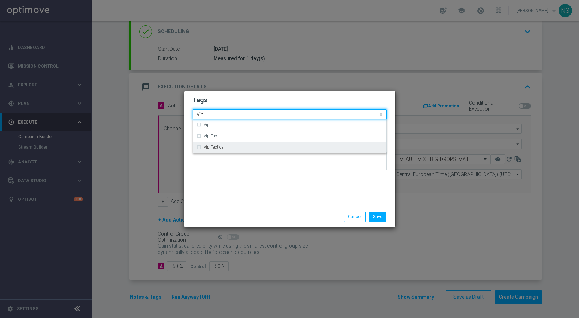
click at [250, 147] on div "Vip Tactical" at bounding box center [292, 147] width 179 height 4
type input "Vip"
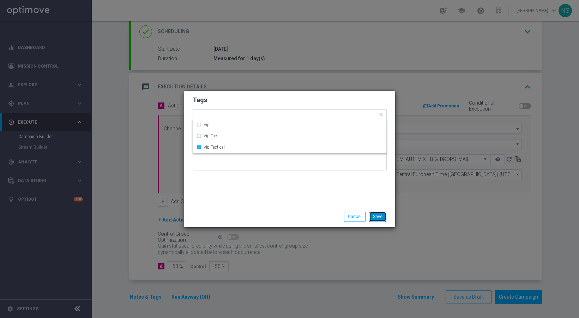
click at [380, 218] on button "Save" at bounding box center [377, 217] width 17 height 10
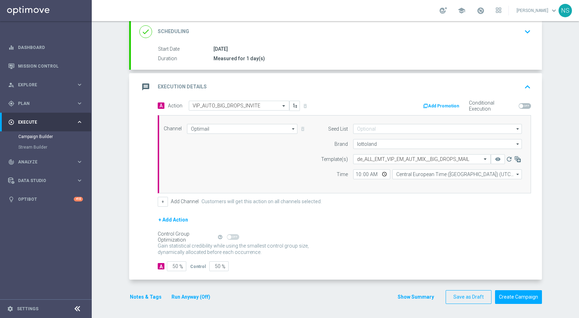
click at [436, 105] on button "Add Promotion" at bounding box center [441, 106] width 39 height 8
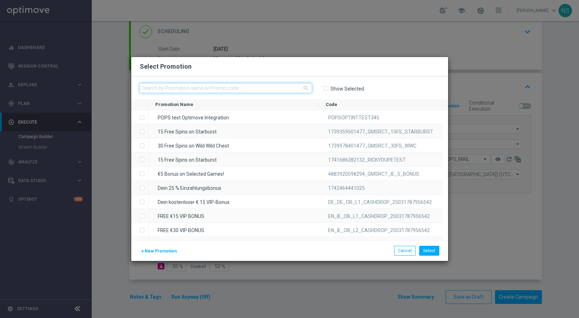
click at [292, 90] on input "text" at bounding box center [226, 88] width 172 height 10
paste input "W30_25_DE_BD_BONUS50"
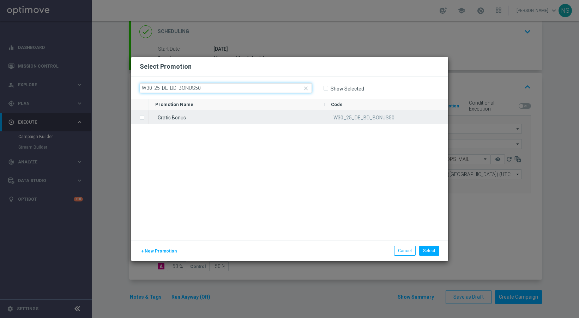
type input "W30_25_DE_BD_BONUS50"
click at [308, 117] on div "Gratis Bonus" at bounding box center [237, 117] width 176 height 14
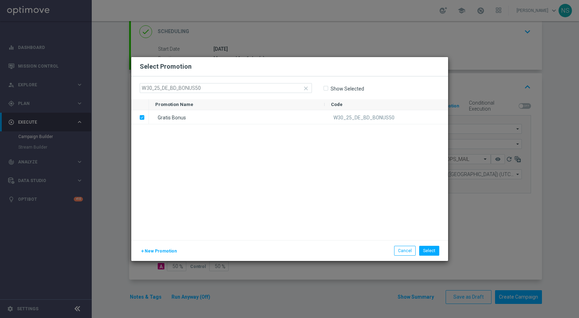
click at [324, 89] on input "Show Selected" at bounding box center [325, 88] width 5 height 5
checkbox input "true"
click at [431, 255] on button "Select" at bounding box center [429, 251] width 20 height 10
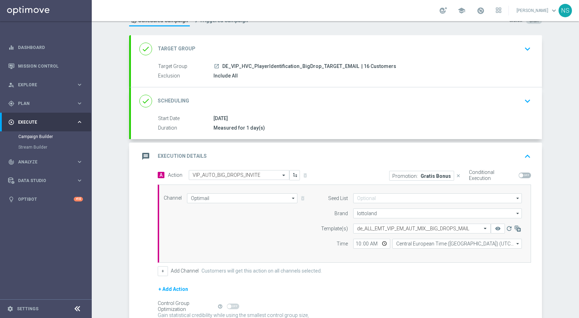
scroll to position [24, 0]
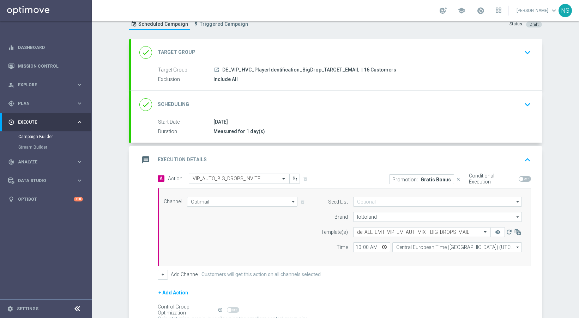
click at [519, 178] on span at bounding box center [521, 179] width 4 height 4
click at [518, 178] on input "checkbox" at bounding box center [524, 179] width 12 height 6
checkbox input "true"
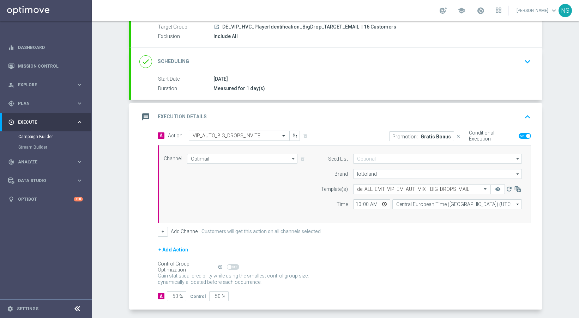
scroll to position [68, 0]
click at [242, 71] on div "done Scheduling keyboard_arrow_down" at bounding box center [336, 61] width 411 height 28
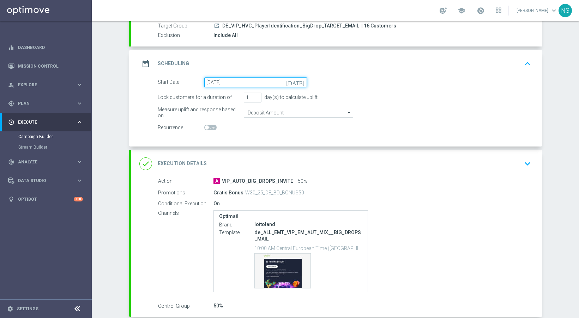
click at [239, 83] on input "15 Aug 2025" at bounding box center [255, 83] width 103 height 10
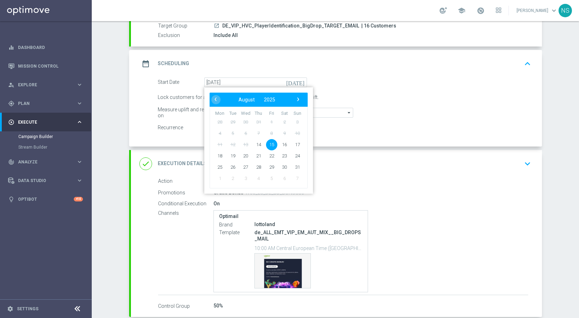
click at [312, 66] on div "date_range Scheduling keyboard_arrow_up" at bounding box center [336, 63] width 394 height 13
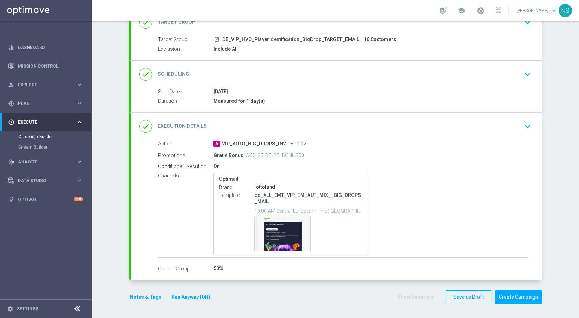
click at [237, 69] on div "done Scheduling keyboard_arrow_down" at bounding box center [336, 74] width 394 height 13
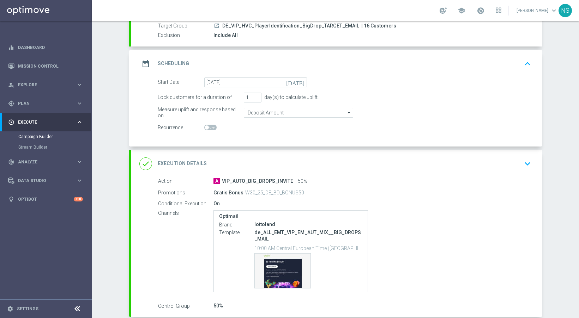
click at [206, 124] on div at bounding box center [255, 128] width 103 height 10
click at [206, 126] on span at bounding box center [210, 128] width 12 height 6
click at [206, 126] on input "checkbox" at bounding box center [210, 128] width 12 height 6
checkbox input "true"
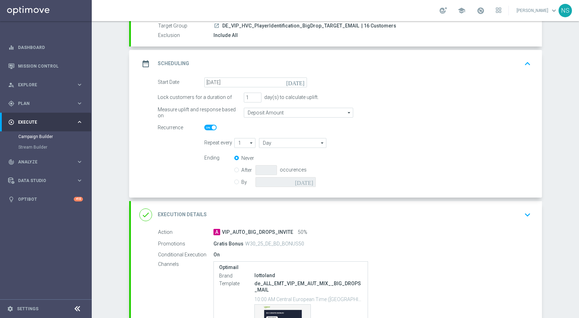
click at [236, 183] on div "By today" at bounding box center [279, 182] width 90 height 10
click at [236, 182] on input "By" at bounding box center [236, 181] width 5 height 5
radio input "true"
radio input "false"
click at [293, 182] on input at bounding box center [285, 182] width 60 height 10
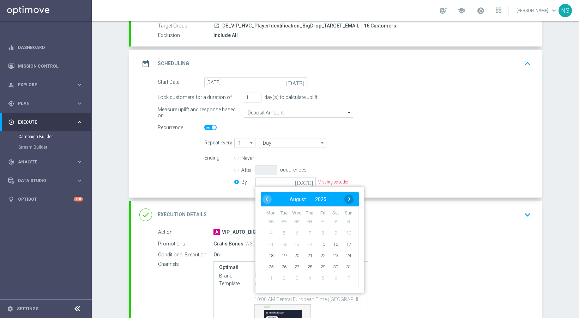
click at [345, 199] on span "›" at bounding box center [349, 199] width 9 height 9
click at [345, 219] on span "7" at bounding box center [347, 221] width 11 height 11
type input "07 Sep 2025"
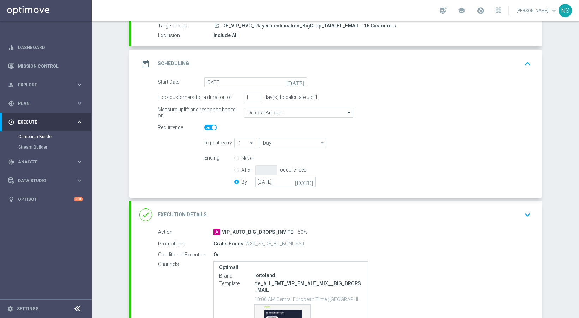
click at [358, 133] on form "Start Date 15 Aug 2025 today Lock customers for a duration of 1 day(s) to calcu…" at bounding box center [344, 134] width 373 height 112
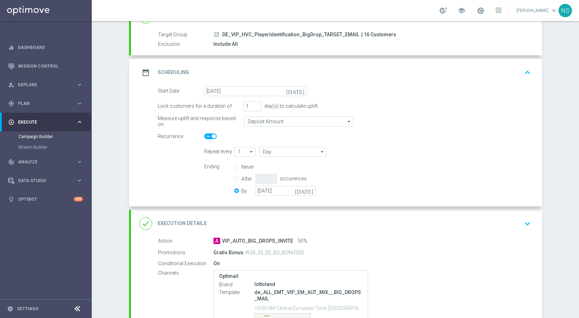
scroll to position [157, 0]
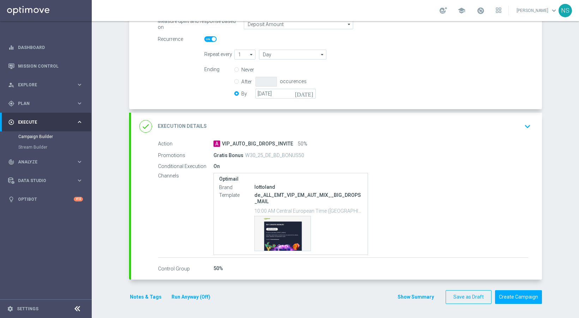
click at [199, 297] on button "Run Anyway (Off)" at bounding box center [191, 297] width 40 height 9
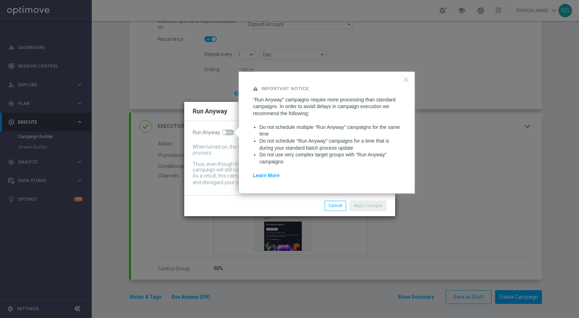
click at [229, 135] on span at bounding box center [228, 133] width 12 height 6
click at [229, 135] on input "checkbox" at bounding box center [228, 133] width 12 height 6
checkbox input "true"
click at [361, 210] on button "Apply Changes" at bounding box center [367, 206] width 37 height 10
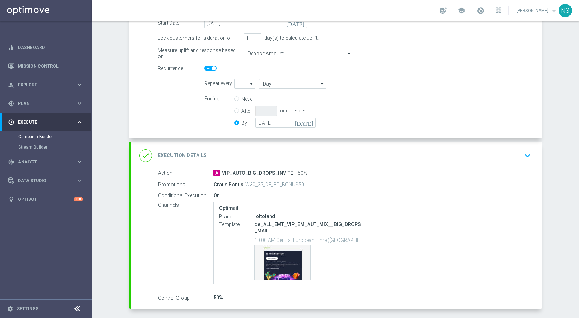
scroll to position [116, 0]
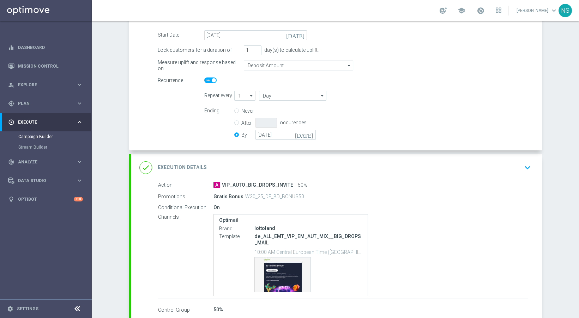
click at [376, 152] on accordion "done Target Group keyboard_arrow_down Target Group launch DE_VIP_HVC_PlayerIden…" at bounding box center [335, 134] width 413 height 374
click at [401, 168] on div "done Execution Details keyboard_arrow_down" at bounding box center [336, 167] width 394 height 13
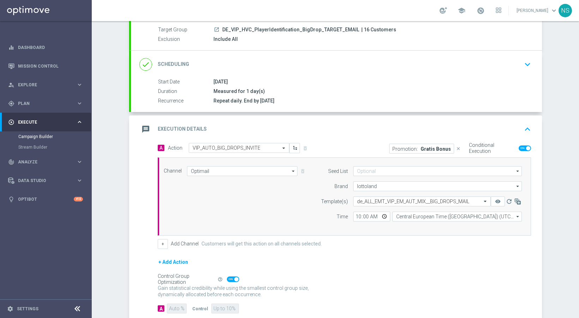
scroll to position [107, 0]
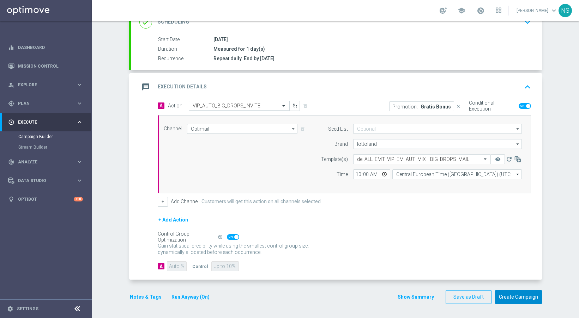
click at [507, 300] on button "Create Campaign" at bounding box center [518, 298] width 47 height 14
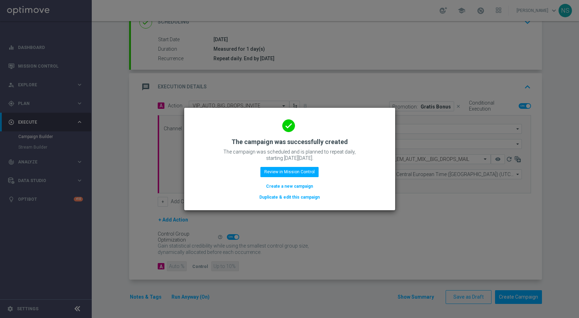
click at [283, 187] on button "Create a new campaign" at bounding box center [289, 187] width 48 height 8
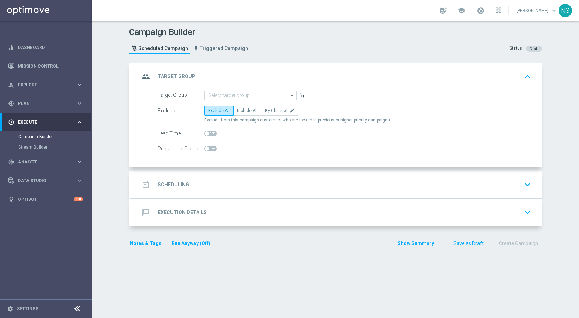
scroll to position [0, 0]
click at [218, 99] on input at bounding box center [250, 96] width 92 height 10
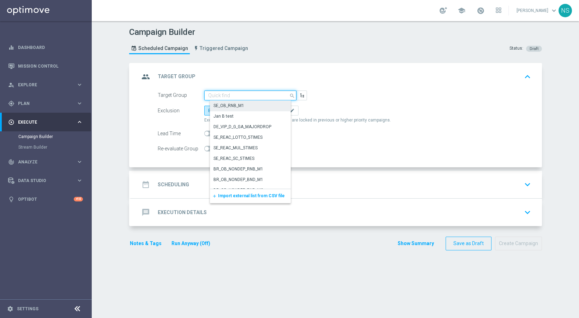
paste input "AT_VIP_HVC_PlayerIdentification_BigWin_TARGET_EMAIL"
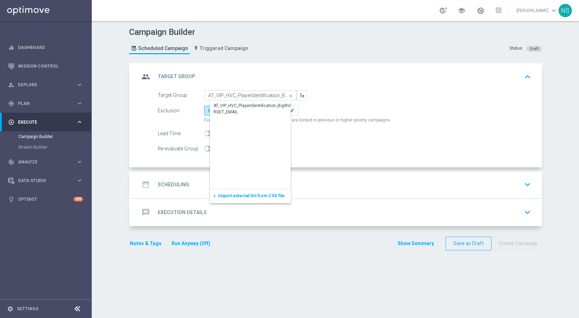
click at [223, 118] on div "AT_VIP_HVC_PlayerIdentification_BigWin_TARGET_EMAIL" at bounding box center [250, 145] width 81 height 88
click at [222, 110] on div "AT_VIP_HVC_PlayerIdentification_BigWin_TARGET_EMAIL" at bounding box center [255, 109] width 85 height 13
type input "AT_VIP_HVC_PlayerIdentification_BigWin_TARGET_EMAIL"
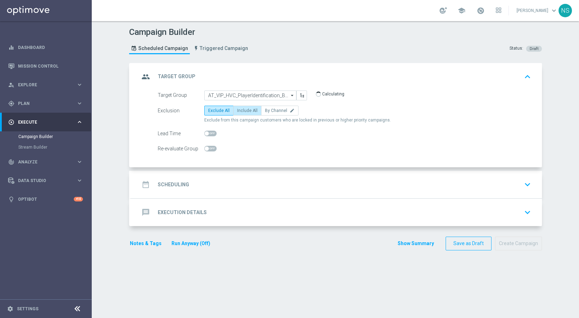
click at [244, 114] on label "Include All" at bounding box center [247, 111] width 28 height 10
click at [242, 114] on input "Include All" at bounding box center [239, 112] width 5 height 5
radio input "true"
click at [193, 189] on div "date_range Scheduling keyboard_arrow_down" at bounding box center [336, 184] width 394 height 13
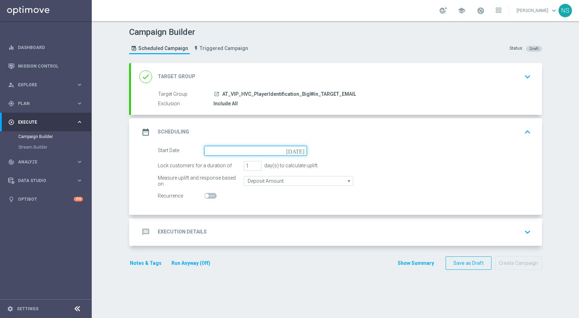
click at [210, 149] on input at bounding box center [255, 151] width 103 height 10
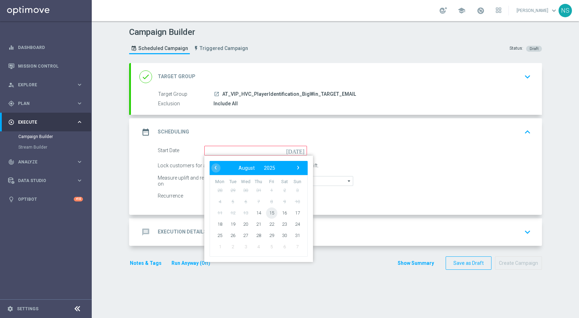
click at [267, 212] on span "15" at bounding box center [271, 212] width 11 height 11
type input "15 Aug 2025"
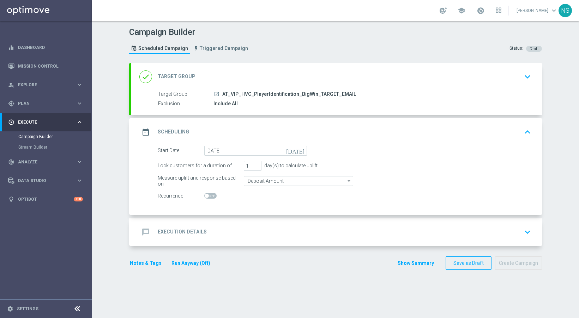
click at [230, 229] on div "message Execution Details keyboard_arrow_down" at bounding box center [336, 232] width 394 height 13
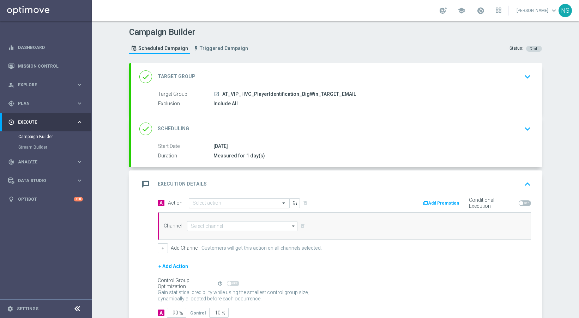
click at [213, 203] on input "text" at bounding box center [232, 204] width 79 height 6
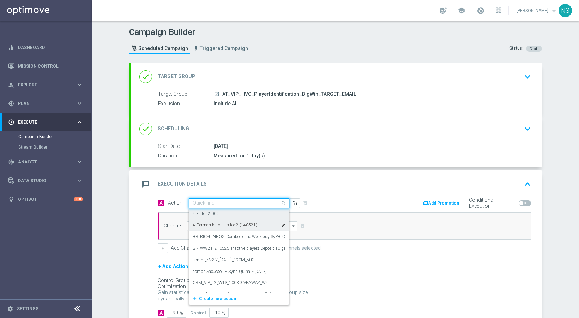
paste input "VIP_AUTO_BIGWINS_INVITE"
type input "VIP_AUTO_BIGWINS_INVITE"
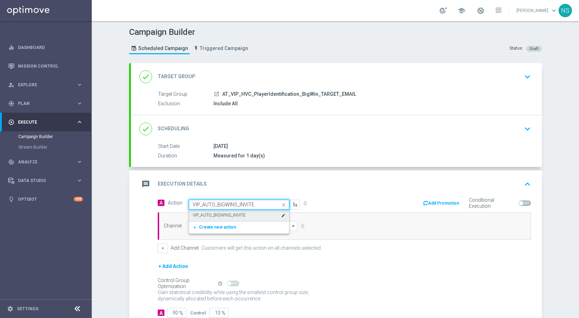
click at [212, 218] on label "VIP_AUTO_BIGWINS_INVITE" at bounding box center [219, 216] width 53 height 6
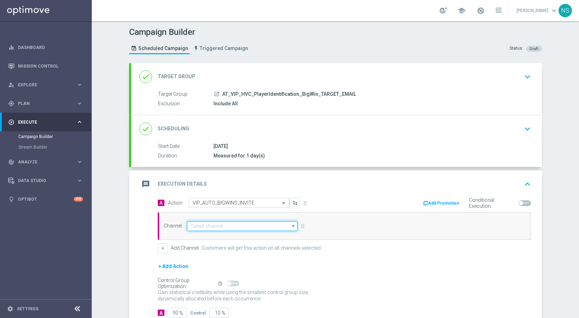
click at [210, 230] on input at bounding box center [242, 226] width 111 height 10
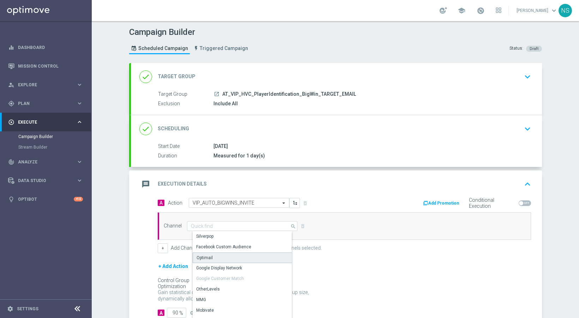
click at [209, 257] on div "Optimail" at bounding box center [245, 258] width 105 height 11
type input "Optimail"
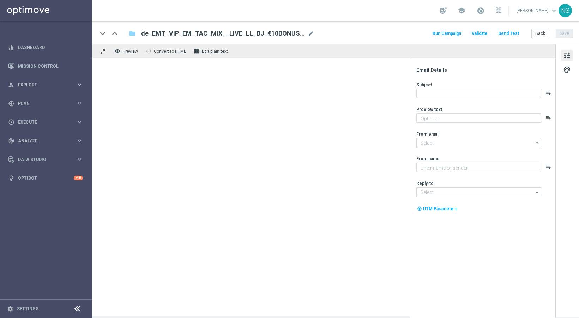
type textarea "Jetzt 10 € Bonus sichern und gratis Blackjack probieren."
type input "[EMAIL_ADDRESS][DOMAIN_NAME]"
type textarea "Millionaires' Club"
type input "vip@lottoland.com"
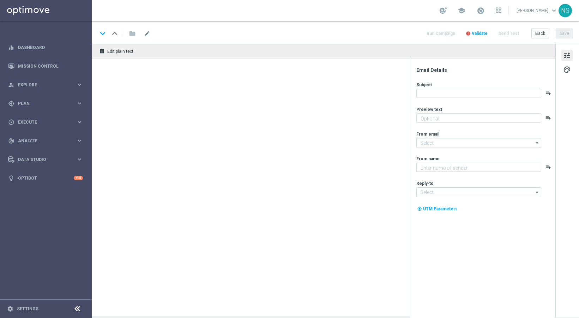
type textarea "Jetzt 10 € Bonus sichern und gratis Blackjack probieren."
type input "[EMAIL_ADDRESS][DOMAIN_NAME]"
type textarea "Millionaires' Club"
type input "[EMAIL_ADDRESS][DOMAIN_NAME]"
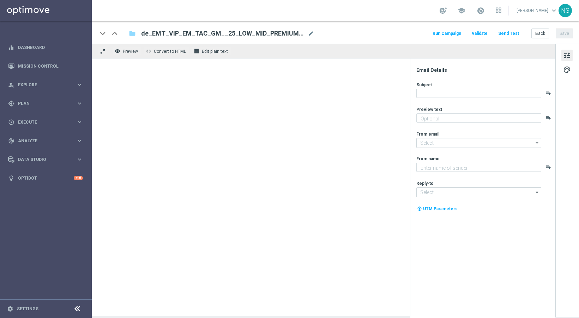
type textarea "Das exklusive Freispiel-Wochenende im Millionaires’ Club"
type input "[EMAIL_ADDRESS][DOMAIN_NAME]"
type textarea "Millionaires' Club"
type input "[EMAIL_ADDRESS][DOMAIN_NAME]"
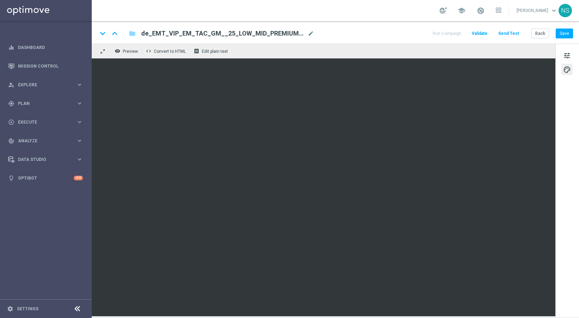
click at [337, 317] on div "keyboard_arrow_down keyboard_arrow_up folder de_EMT_VIP_EM_TAC_GM__25_LOW_MID_P…" at bounding box center [335, 169] width 487 height 297
click at [566, 39] on div "keyboard_arrow_down keyboard_arrow_up folder de_EMT_VIP_EM_TAC_GM__25_LOW_MID_P…" at bounding box center [335, 32] width 487 height 23
click at [566, 34] on button "Save" at bounding box center [563, 34] width 17 height 10
click at [506, 34] on button "Send Test" at bounding box center [508, 34] width 23 height 10
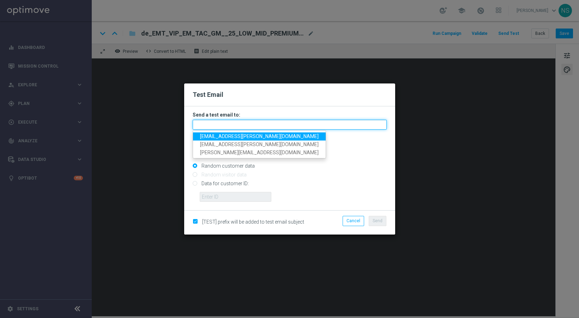
click at [284, 126] on input "text" at bounding box center [290, 125] width 194 height 10
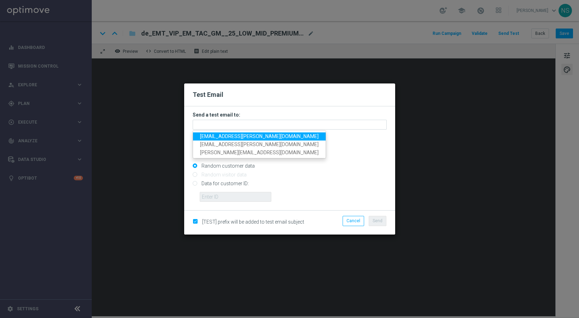
click at [231, 136] on span "nele.sauer@lottoland.com" at bounding box center [259, 137] width 118 height 6
type input "nele.sauer@lottoland.com"
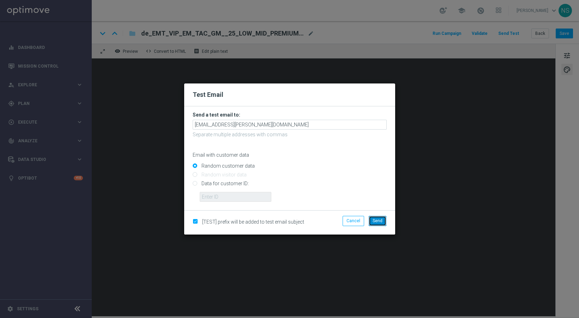
click at [380, 221] on span "Send" at bounding box center [377, 221] width 10 height 5
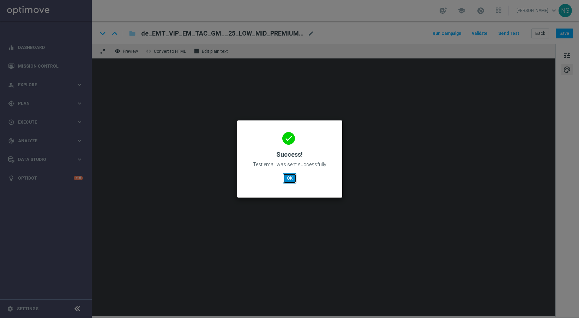
click at [287, 177] on button "OK" at bounding box center [289, 178] width 13 height 10
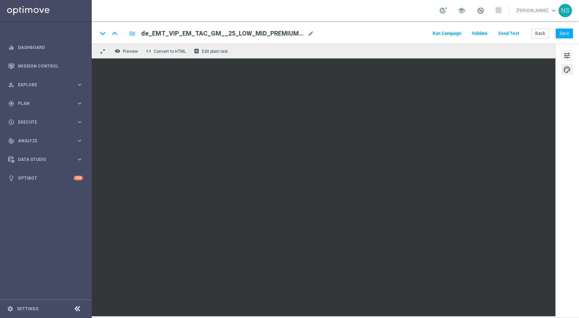
click at [569, 57] on span "tune" at bounding box center [567, 55] width 8 height 9
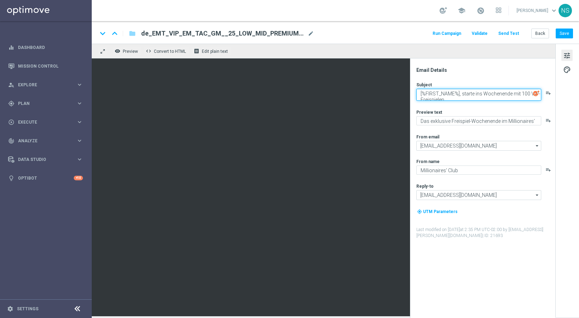
click at [472, 95] on textarea "[%FIRST_NAME%], starte ins Wochenende mit 100 VIP-Freispielen" at bounding box center [478, 95] width 125 height 12
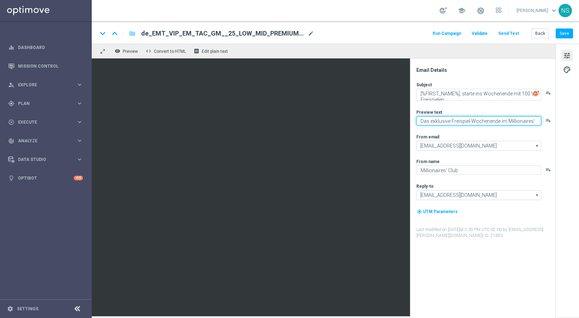
click at [439, 122] on textarea "Das exklusive Freispiel-Wochenende im Millionaires’ Club" at bounding box center [478, 120] width 125 height 9
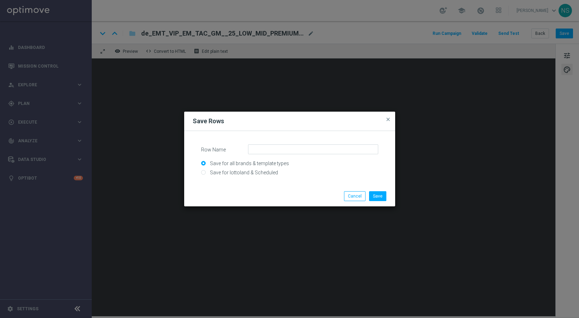
click at [303, 157] on div "Row Name Save for all brands & template types Save for lottoland & Scheduled" at bounding box center [289, 160] width 177 height 31
click at [295, 148] on input "Row Name" at bounding box center [313, 150] width 130 height 10
paste input "DEINT_CRM_VIP_25_BOOKOFRABUYBONUS_NOOOFFER"
type input "DEINT_CRM_VIP_25_BOOKOFRABUYBONUS_NOOOFFER"
click at [238, 173] on input "Save for lottoland & Scheduled" at bounding box center [289, 176] width 177 height 10
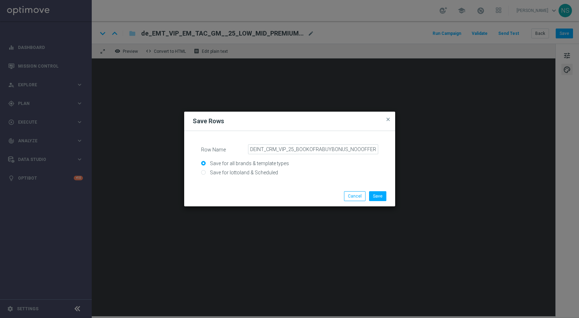
radio input "true"
click at [377, 197] on button "Save" at bounding box center [377, 196] width 17 height 10
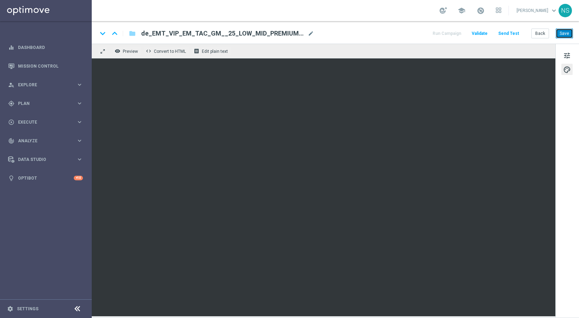
click at [566, 36] on button "Save" at bounding box center [563, 34] width 17 height 10
click at [572, 32] on button "Save" at bounding box center [563, 34] width 17 height 10
click at [569, 37] on button "Save" at bounding box center [563, 34] width 17 height 10
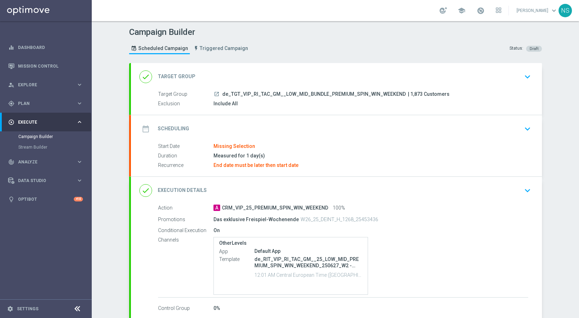
click at [235, 129] on div "date_range Scheduling keyboard_arrow_down" at bounding box center [336, 128] width 394 height 13
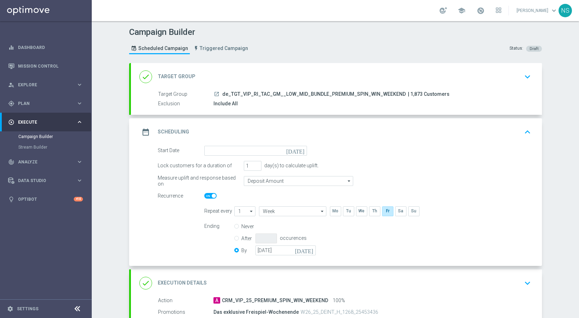
click at [300, 152] on icon "[DATE]" at bounding box center [296, 150] width 21 height 8
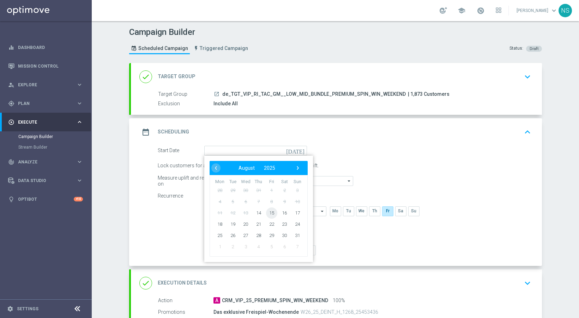
click at [268, 214] on span "15" at bounding box center [271, 212] width 11 height 11
type input "[DATE]"
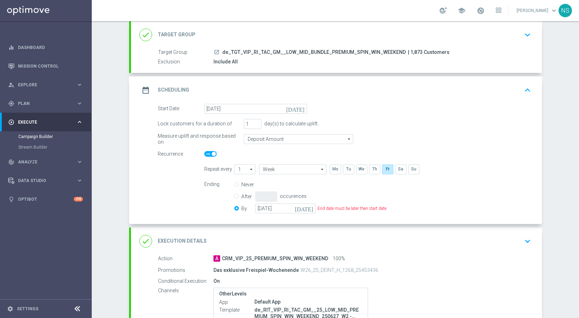
scroll to position [42, 0]
click at [308, 205] on icon "[DATE]" at bounding box center [305, 208] width 21 height 8
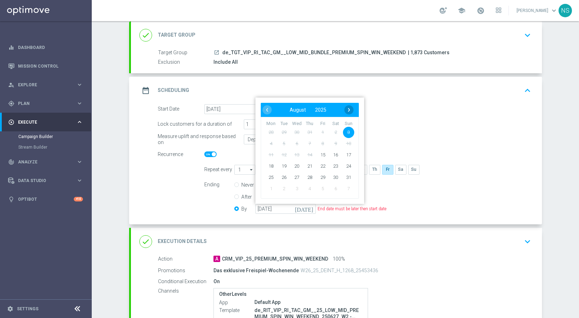
click at [345, 109] on span "›" at bounding box center [348, 109] width 9 height 9
click at [354, 114] on div "‹ ​ October ​ 2025 ​ ›" at bounding box center [310, 110] width 98 height 14
click at [350, 112] on bs-datepicker-navigation-view "‹ ​ October ​ 2025 ​ ›" at bounding box center [307, 109] width 91 height 9
click at [349, 112] on span "›" at bounding box center [348, 109] width 9 height 9
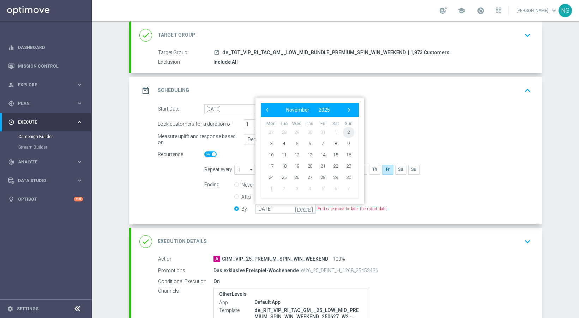
click at [345, 131] on span "2" at bounding box center [347, 132] width 11 height 11
type input "[DATE]"
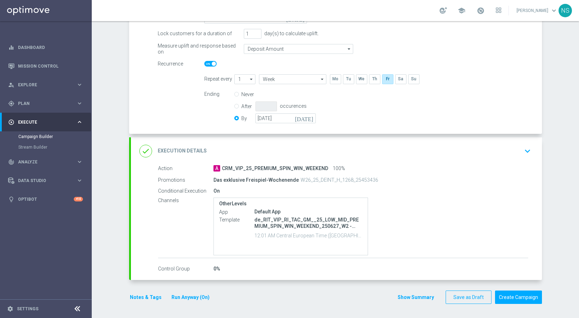
click at [359, 151] on div "done Execution Details keyboard_arrow_down" at bounding box center [336, 151] width 394 height 13
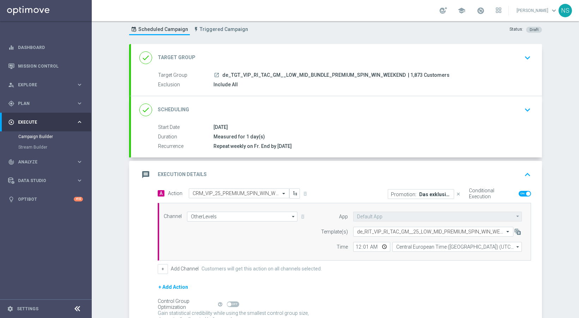
scroll to position [11, 0]
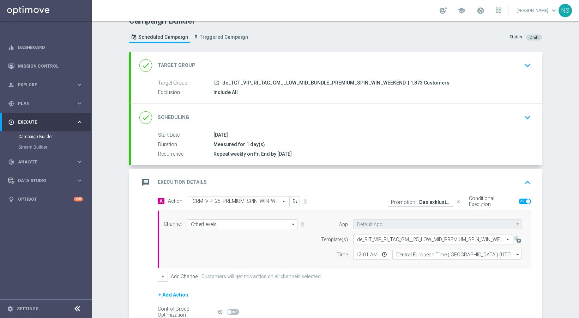
click at [433, 204] on p "Das exklusive Freispiel-Wochenende" at bounding box center [435, 202] width 32 height 6
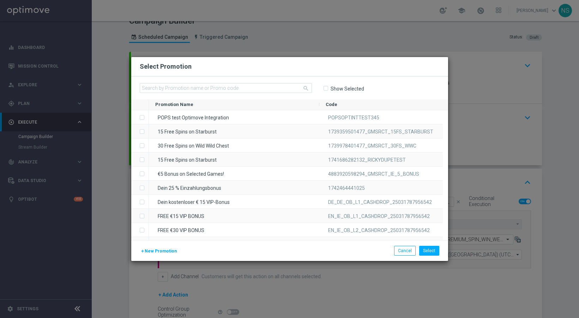
click at [327, 88] on span "Show Selected" at bounding box center [343, 89] width 41 height 6
click at [323, 88] on input "Show Selected" at bounding box center [325, 88] width 5 height 5
checkbox input "true"
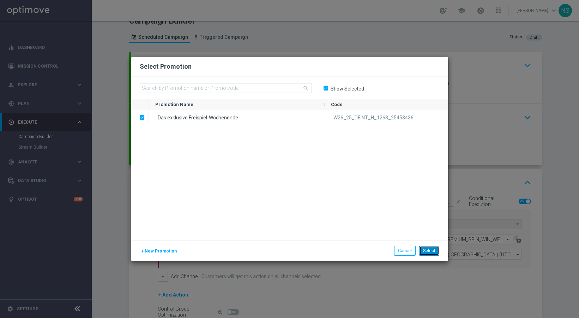
click at [436, 250] on button "Select" at bounding box center [429, 251] width 20 height 10
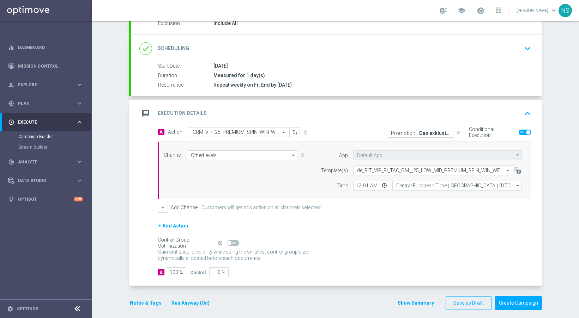
scroll to position [86, 0]
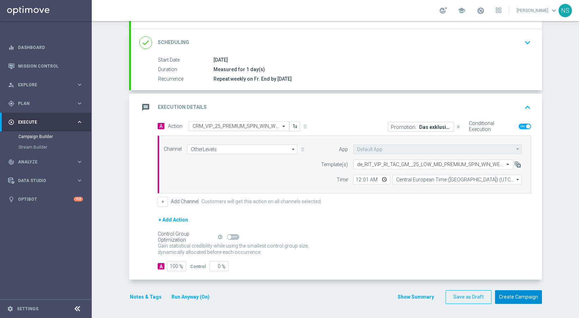
click at [509, 294] on button "Create Campaign" at bounding box center [518, 298] width 47 height 14
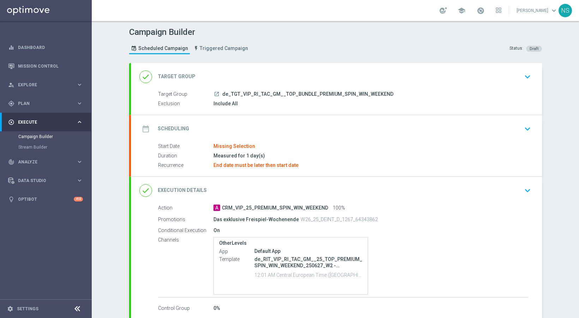
click at [221, 128] on div "date_range Scheduling keyboard_arrow_down" at bounding box center [336, 128] width 394 height 13
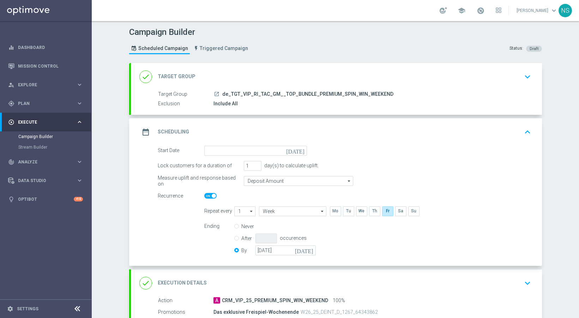
click at [299, 148] on icon "[DATE]" at bounding box center [296, 150] width 21 height 8
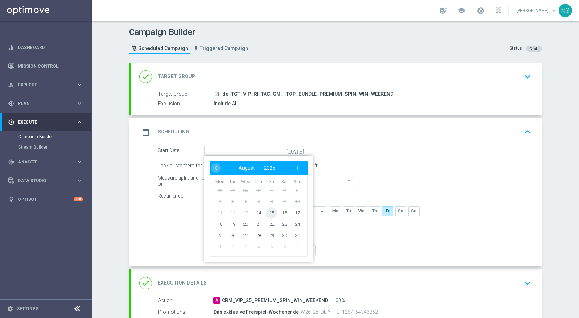
click at [268, 213] on span "15" at bounding box center [271, 212] width 11 height 11
type input "[DATE]"
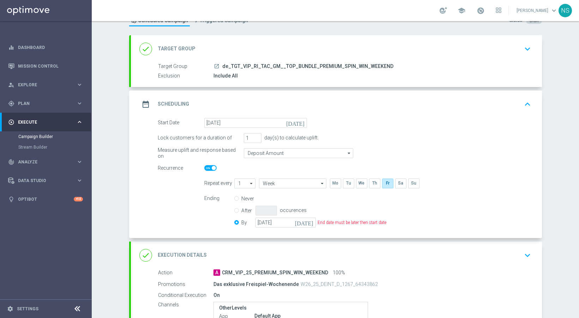
scroll to position [30, 0]
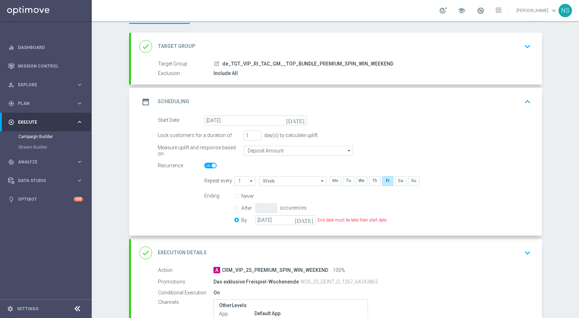
click at [308, 219] on icon "[DATE]" at bounding box center [305, 219] width 21 height 8
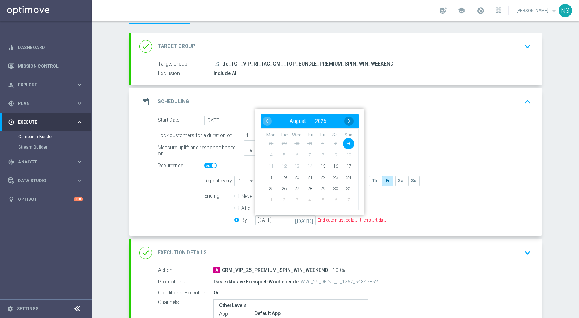
click at [346, 118] on span "›" at bounding box center [348, 121] width 9 height 9
click at [346, 141] on span "2" at bounding box center [347, 143] width 11 height 11
type input "[DATE]"
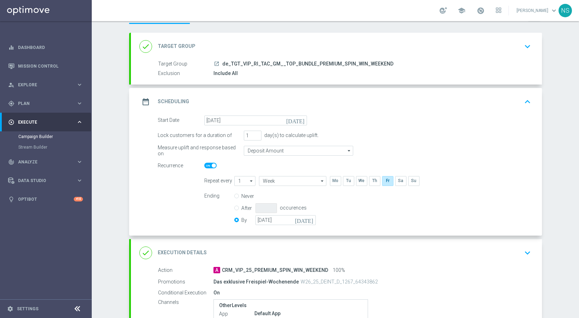
click at [341, 111] on div "date_range Scheduling keyboard_arrow_up" at bounding box center [336, 102] width 411 height 28
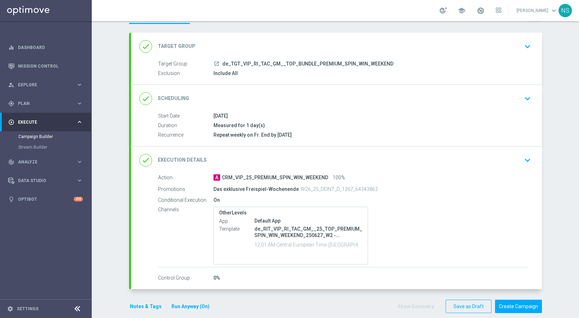
click at [307, 98] on div "done Scheduling keyboard_arrow_down" at bounding box center [336, 98] width 394 height 13
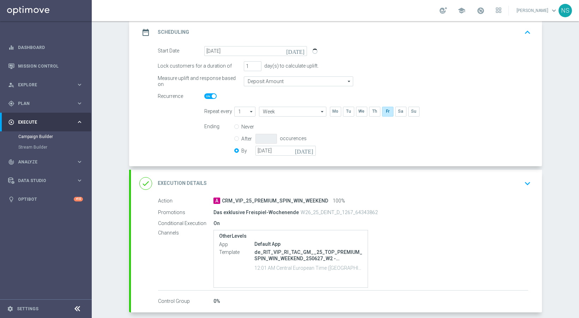
click at [331, 183] on div "done Execution Details keyboard_arrow_down" at bounding box center [336, 183] width 394 height 13
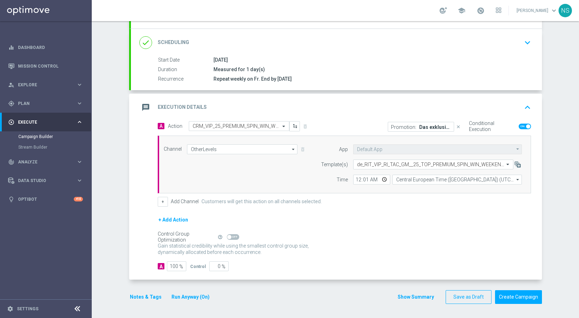
scroll to position [86, 0]
click at [406, 126] on p "Promotion:" at bounding box center [403, 127] width 25 height 6
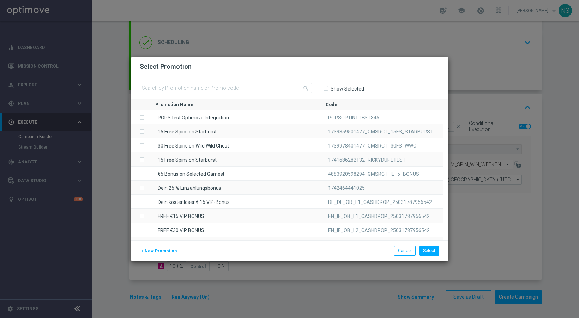
click at [328, 88] on span "Show Selected" at bounding box center [343, 89] width 41 height 6
click at [324, 87] on input "Show Selected" at bounding box center [325, 88] width 5 height 5
checkbox input "true"
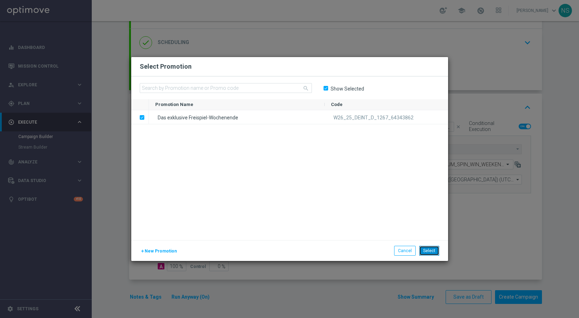
click at [435, 252] on button "Select" at bounding box center [429, 251] width 20 height 10
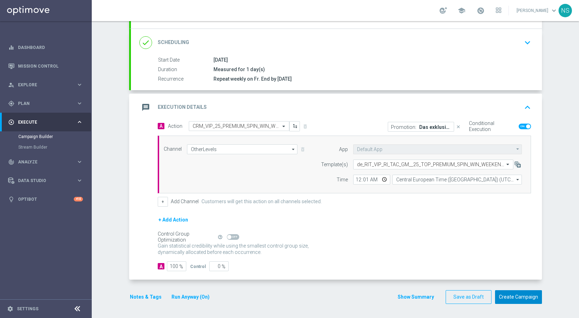
click at [523, 293] on button "Create Campaign" at bounding box center [518, 298] width 47 height 14
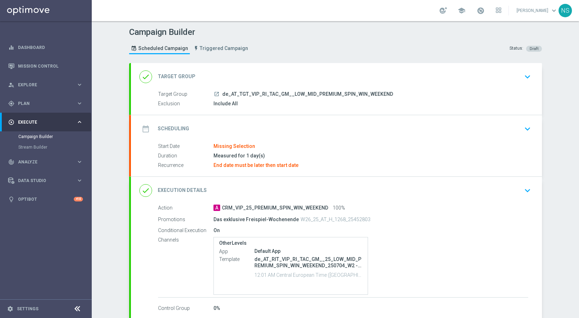
click at [187, 124] on div "date_range Scheduling keyboard_arrow_down" at bounding box center [336, 128] width 394 height 13
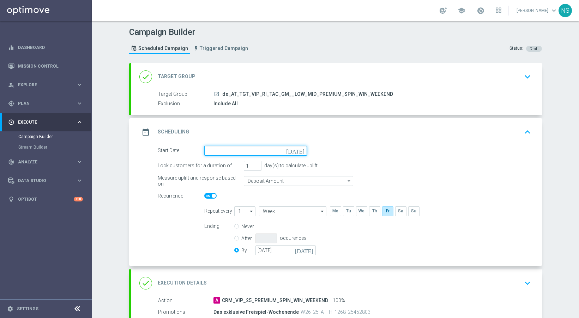
click at [237, 153] on input at bounding box center [255, 151] width 103 height 10
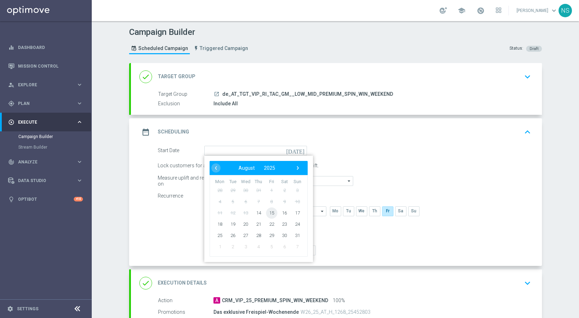
click at [269, 214] on span "15" at bounding box center [271, 212] width 11 height 11
type input "[DATE]"
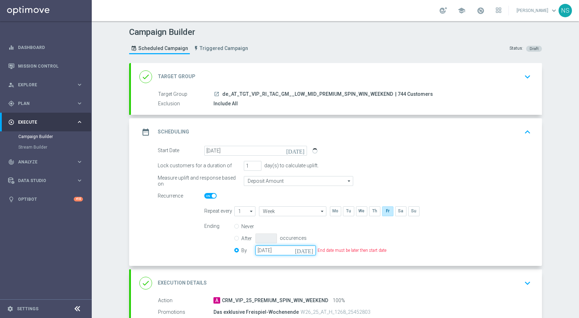
click at [300, 253] on input "[DATE]" at bounding box center [285, 251] width 60 height 10
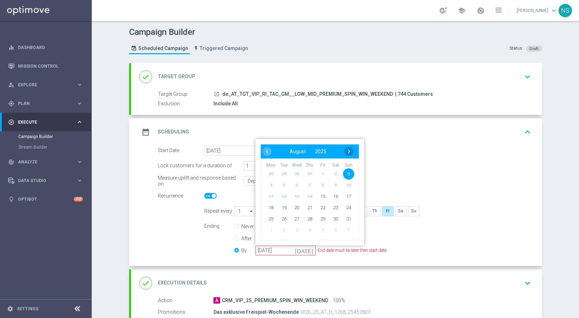
click at [347, 150] on span "›" at bounding box center [348, 151] width 9 height 9
click at [345, 174] on span "2" at bounding box center [347, 173] width 11 height 11
type input "[DATE]"
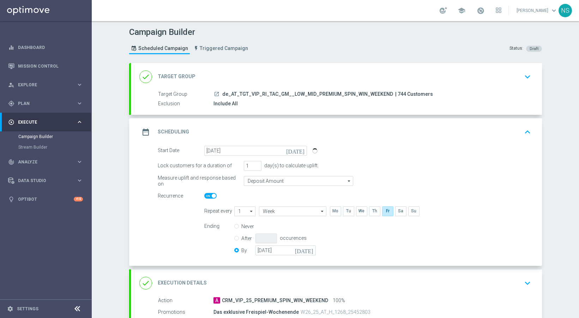
click at [374, 162] on div "Lock customers for a duration of 1 day(s) to calculate uplift." at bounding box center [344, 166] width 384 height 10
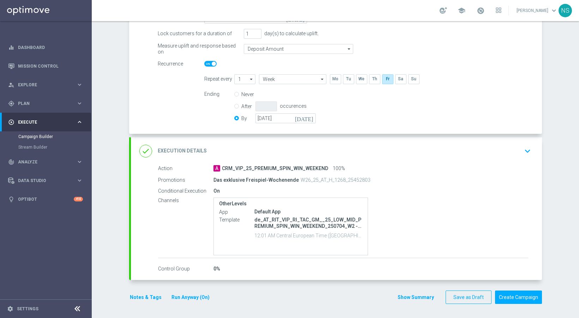
click at [367, 160] on div "done Execution Details keyboard_arrow_down" at bounding box center [336, 152] width 411 height 28
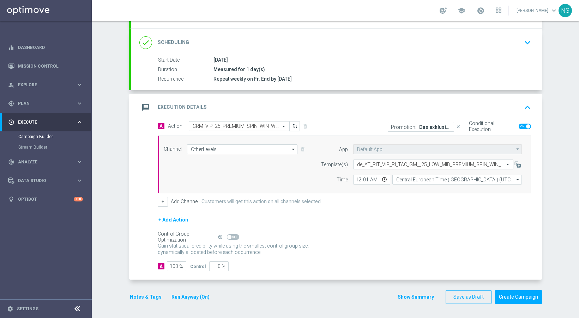
scroll to position [86, 0]
click at [430, 129] on p "Das exklusive Freispiel-Wochenende" at bounding box center [435, 127] width 32 height 6
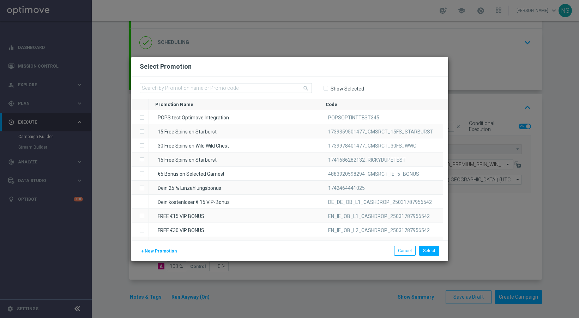
click at [327, 88] on input "Show Selected" at bounding box center [325, 88] width 5 height 5
checkbox input "true"
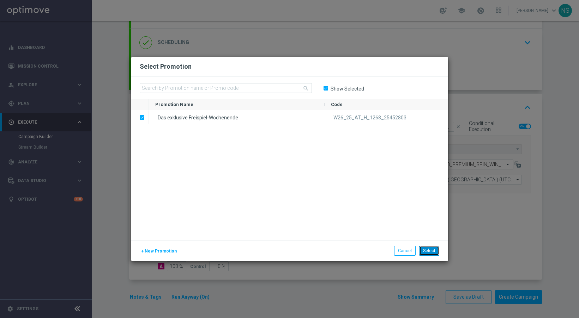
click at [434, 253] on button "Select" at bounding box center [429, 251] width 20 height 10
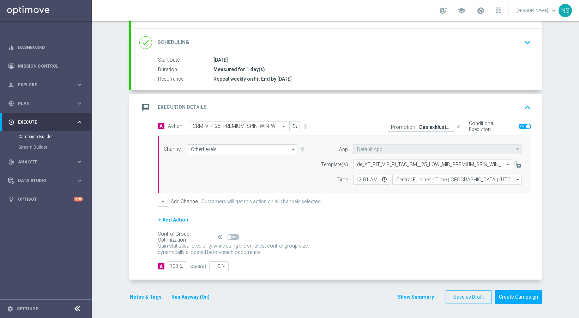
click at [147, 298] on button "Notes & Tags" at bounding box center [145, 297] width 33 height 9
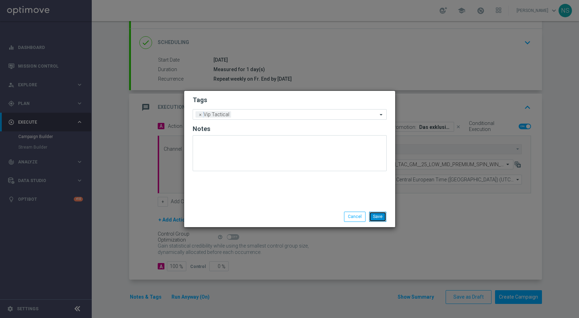
click at [382, 218] on button "Save" at bounding box center [377, 217] width 17 height 10
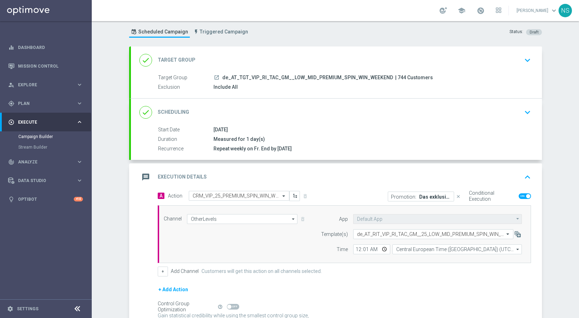
scroll to position [18, 0]
click at [419, 194] on p "Das exklusive Freispiel-Wochenende" at bounding box center [435, 196] width 32 height 6
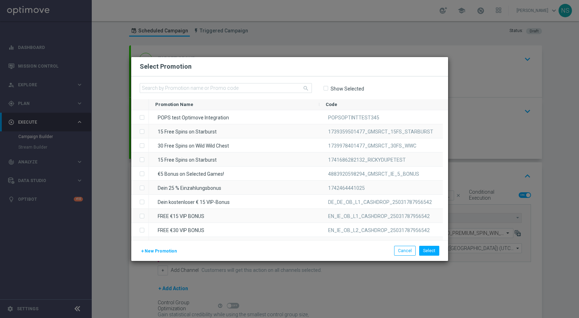
click at [330, 89] on label "Show Selected" at bounding box center [347, 89] width 34 height 6
click at [328, 89] on input "Show Selected" at bounding box center [325, 88] width 5 height 5
checkbox input "true"
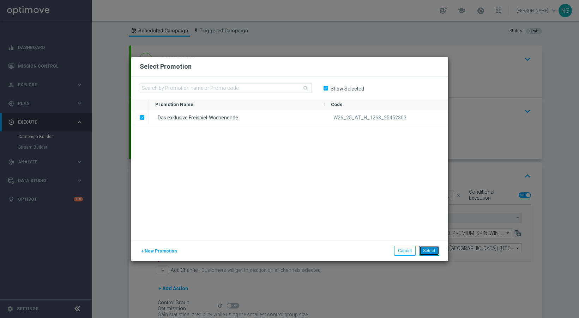
click at [433, 250] on button "Select" at bounding box center [429, 251] width 20 height 10
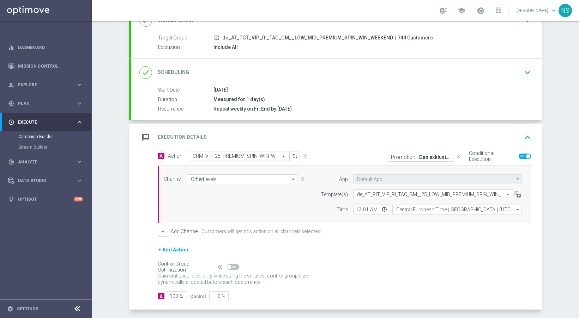
scroll to position [83, 0]
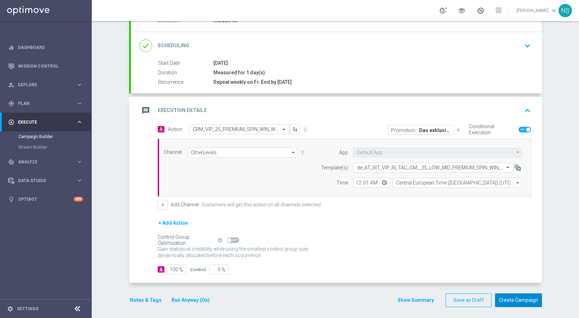
click at [519, 305] on button "Create Campaign" at bounding box center [518, 301] width 47 height 14
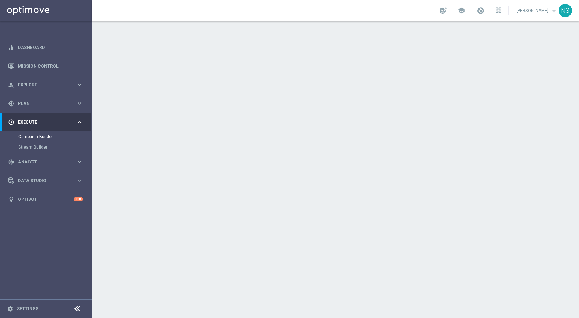
click at [243, 122] on div "date_range Scheduling keyboard_arrow_down" at bounding box center [336, 128] width 394 height 13
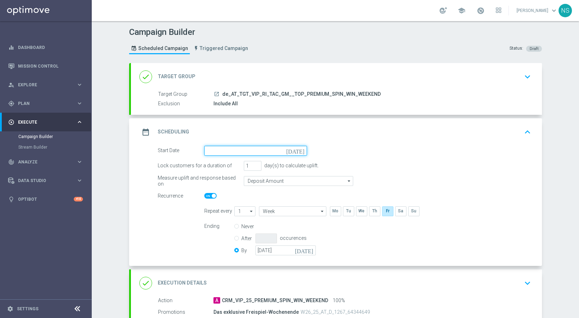
click at [287, 150] on input at bounding box center [255, 151] width 103 height 10
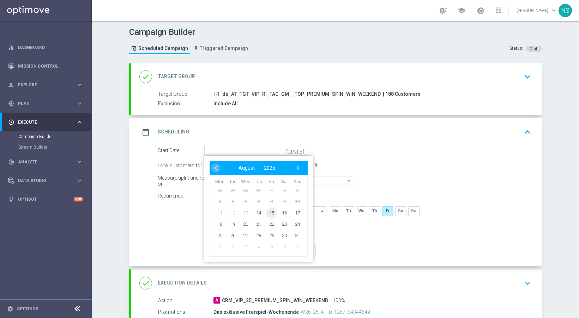
click at [266, 210] on span "15" at bounding box center [271, 212] width 11 height 11
type input "[DATE]"
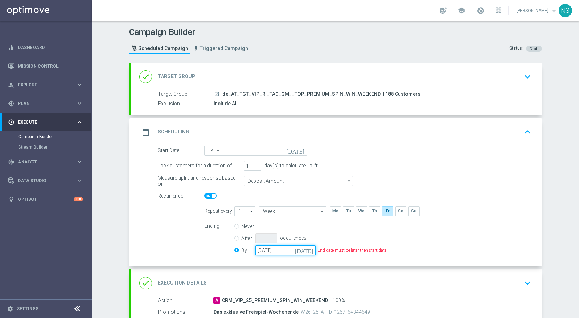
click at [308, 253] on input "[DATE]" at bounding box center [285, 251] width 60 height 10
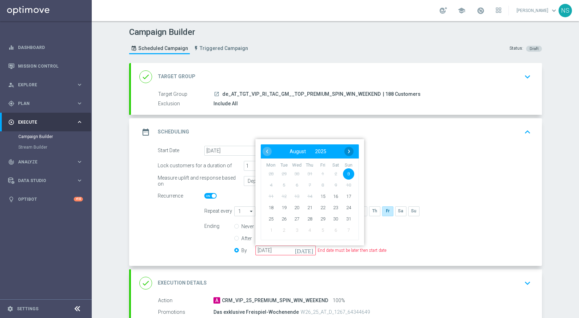
click at [347, 150] on span "›" at bounding box center [348, 151] width 9 height 9
click at [348, 168] on th "Sun" at bounding box center [348, 166] width 13 height 6
type input "[DATE]"
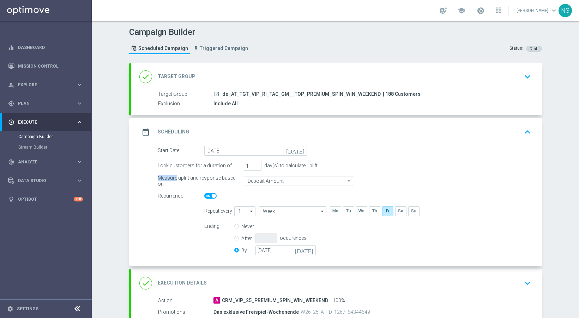
click at [348, 173] on form "Start Date [DATE] [DATE] Lock customers for a duration of 1 day(s) to calculate…" at bounding box center [344, 202] width 373 height 112
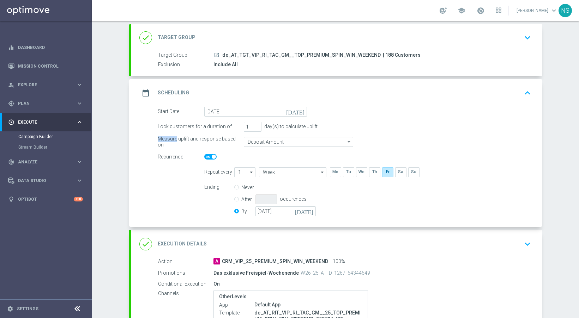
scroll to position [42, 0]
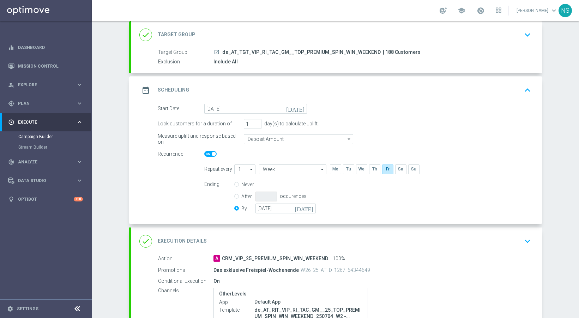
click at [350, 241] on div "done Execution Details keyboard_arrow_down" at bounding box center [336, 241] width 394 height 13
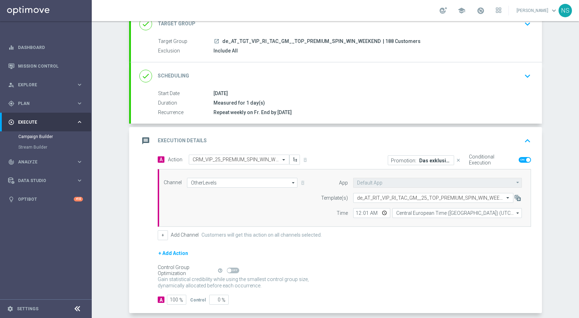
scroll to position [51, 0]
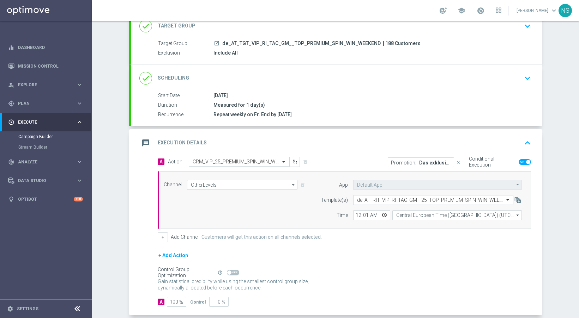
click at [419, 160] on p "Das exklusive Freispiel-Wochenende" at bounding box center [435, 163] width 32 height 6
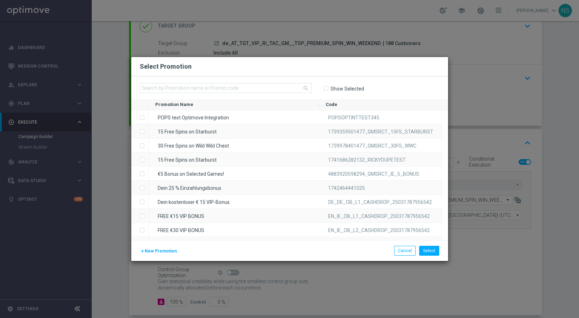
click at [327, 89] on input "Show Selected" at bounding box center [325, 88] width 5 height 5
checkbox input "true"
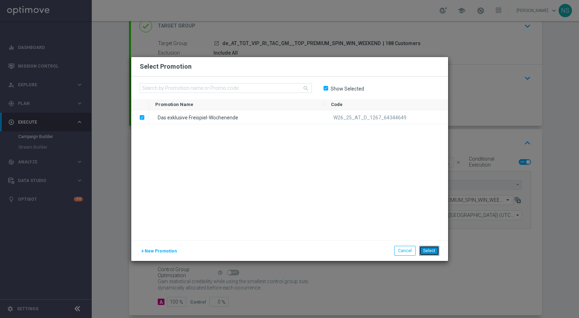
click at [433, 255] on button "Select" at bounding box center [429, 251] width 20 height 10
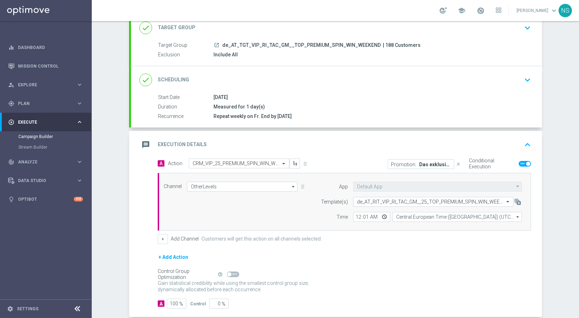
scroll to position [86, 0]
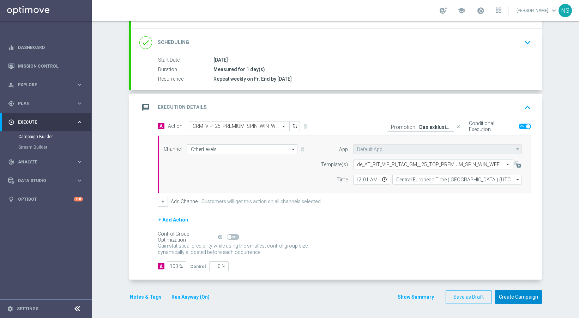
click at [507, 300] on button "Create Campaign" at bounding box center [518, 298] width 47 height 14
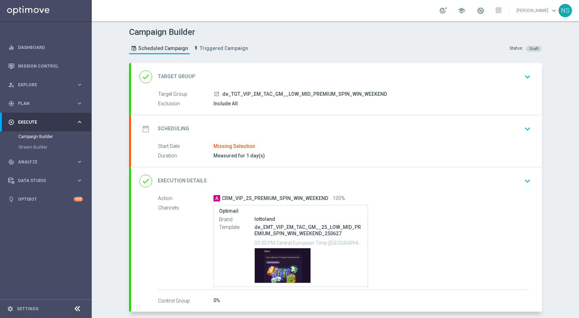
click at [327, 142] on div "date_range Scheduling keyboard_arrow_down" at bounding box center [336, 129] width 411 height 28
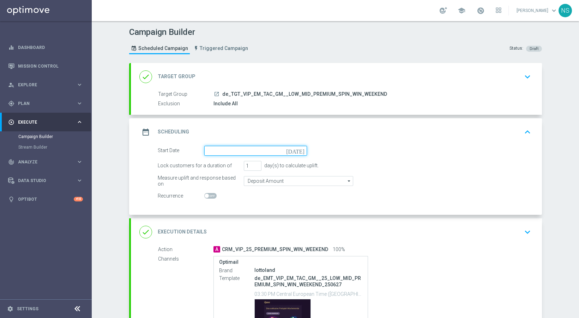
click at [245, 152] on input at bounding box center [255, 151] width 103 height 10
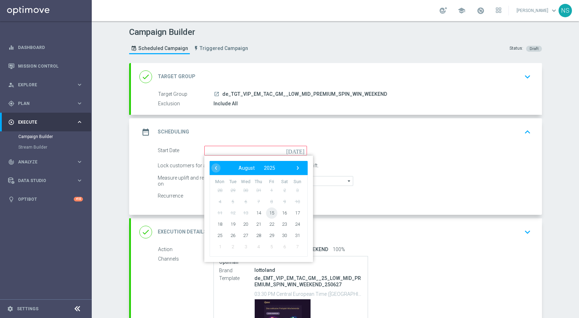
click at [269, 212] on span "15" at bounding box center [271, 212] width 11 height 11
type input "[DATE]"
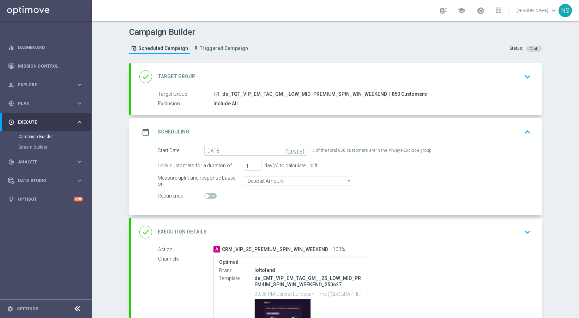
click at [206, 196] on span at bounding box center [210, 196] width 12 height 6
click at [206, 196] on input "checkbox" at bounding box center [210, 196] width 12 height 6
checkbox input "true"
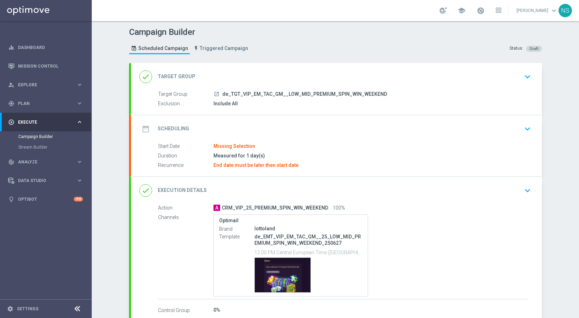
click at [228, 129] on div "date_range Scheduling keyboard_arrow_down" at bounding box center [336, 128] width 394 height 13
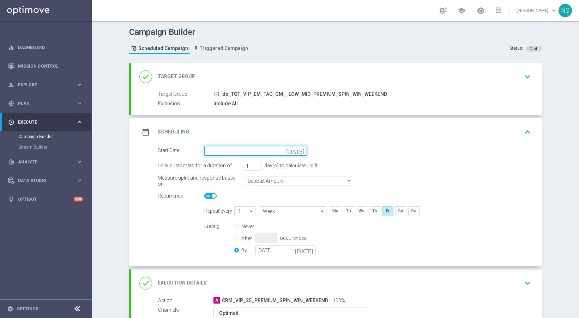
click at [276, 151] on input at bounding box center [255, 151] width 103 height 10
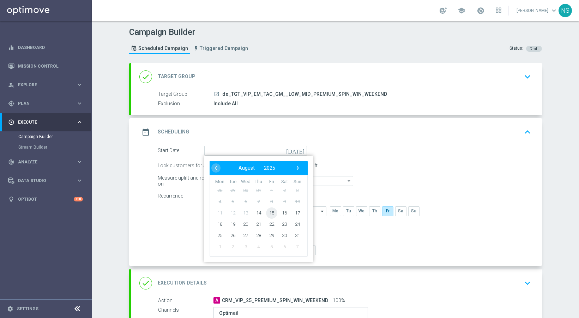
drag, startPoint x: 261, startPoint y: 213, endPoint x: 270, endPoint y: 213, distance: 9.5
click at [270, 213] on span "15" at bounding box center [271, 212] width 11 height 11
type input "[DATE]"
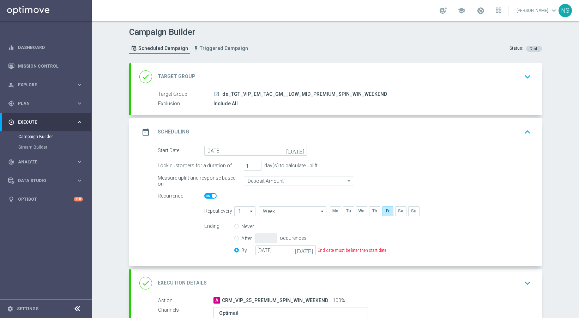
click at [305, 252] on icon "[DATE]" at bounding box center [305, 250] width 21 height 8
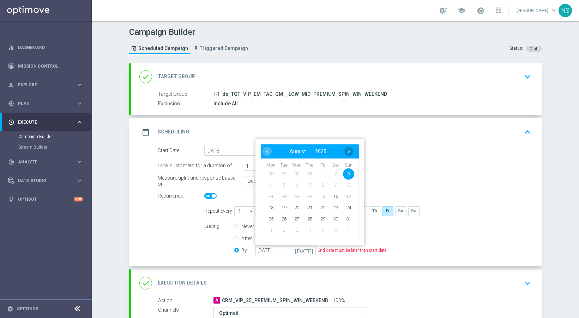
click at [348, 148] on span "›" at bounding box center [348, 151] width 9 height 9
click at [348, 151] on span "›" at bounding box center [348, 151] width 9 height 9
type input "[DATE]"
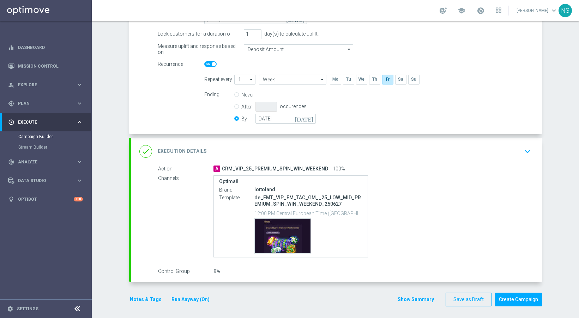
scroll to position [134, 0]
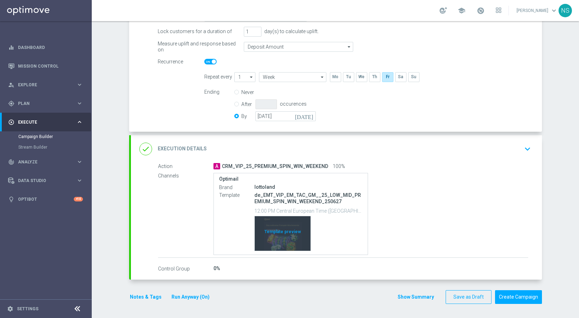
click at [291, 223] on div "Template preview" at bounding box center [283, 234] width 56 height 35
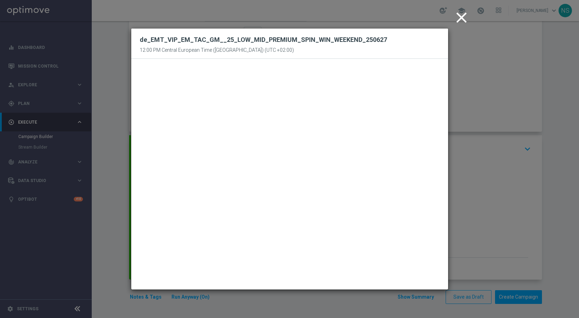
click at [462, 19] on icon "close" at bounding box center [461, 18] width 18 height 18
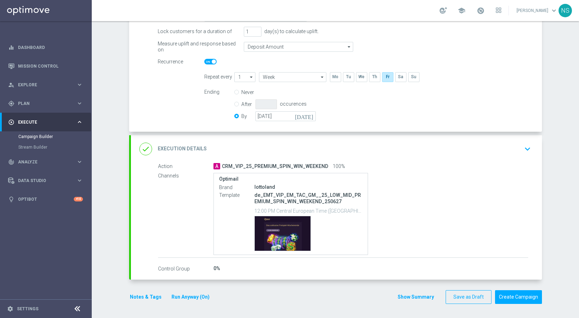
scroll to position [0, 0]
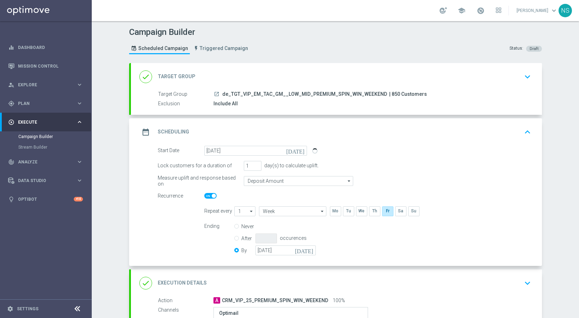
click at [319, 73] on div "done Target Group keyboard_arrow_down" at bounding box center [336, 76] width 394 height 13
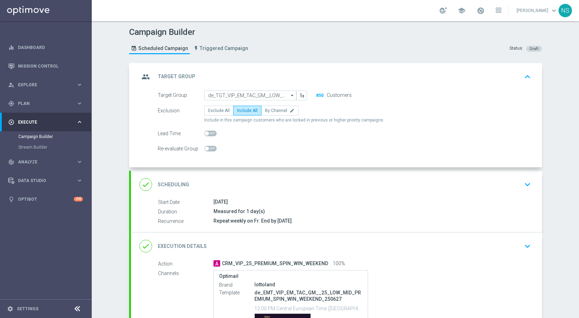
click at [208, 134] on span at bounding box center [210, 134] width 12 height 6
click at [208, 134] on input "checkbox" at bounding box center [210, 134] width 12 height 6
checkbox input "true"
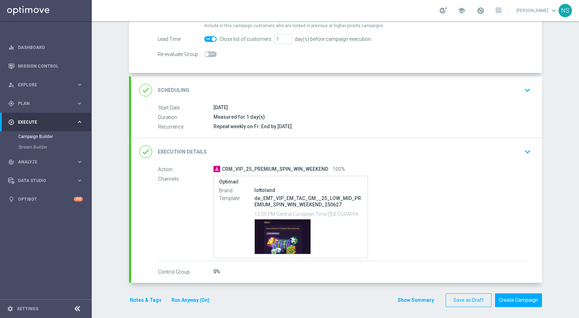
scroll to position [98, 0]
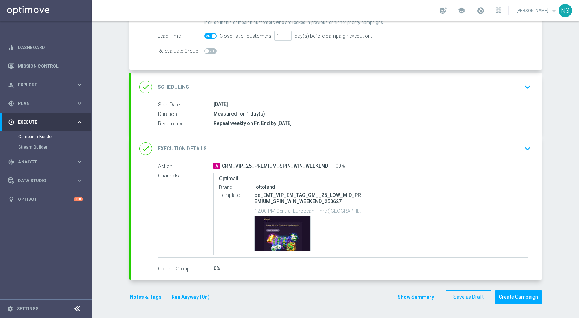
click at [433, 148] on div "done Execution Details keyboard_arrow_down" at bounding box center [336, 148] width 394 height 13
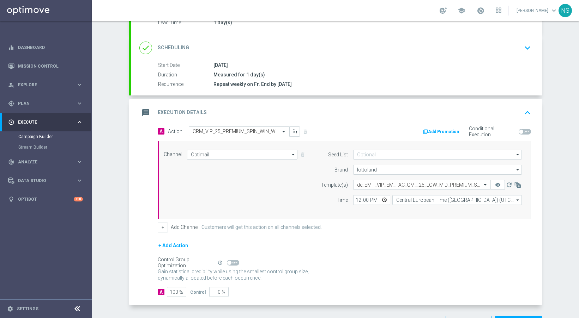
scroll to position [116, 0]
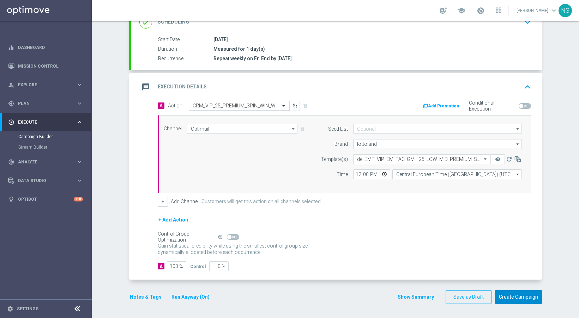
click at [502, 297] on button "Create Campaign" at bounding box center [518, 298] width 47 height 14
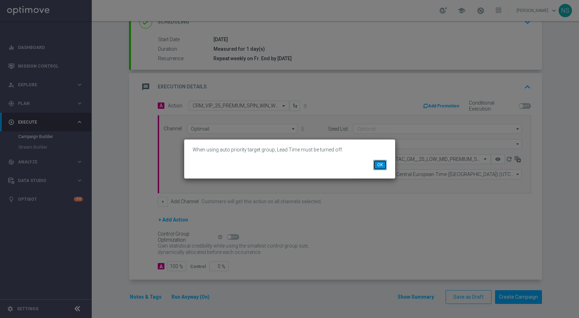
click at [378, 168] on button "OK" at bounding box center [379, 165] width 13 height 10
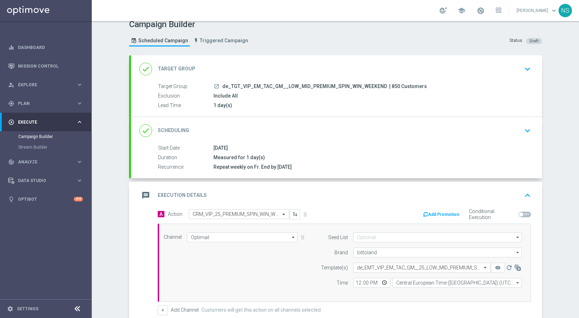
scroll to position [9, 0]
click at [350, 93] on div "Include All" at bounding box center [370, 94] width 315 height 7
click at [348, 72] on div "done Target Group keyboard_arrow_down" at bounding box center [336, 67] width 394 height 13
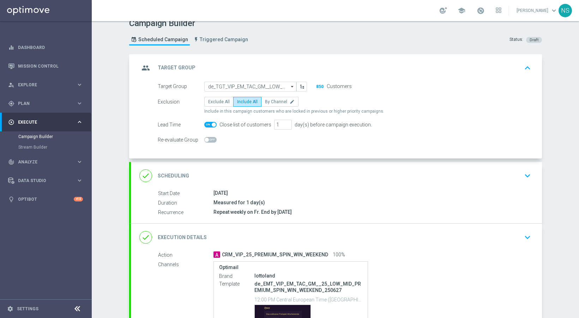
click at [316, 85] on button "850" at bounding box center [320, 87] width 8 height 6
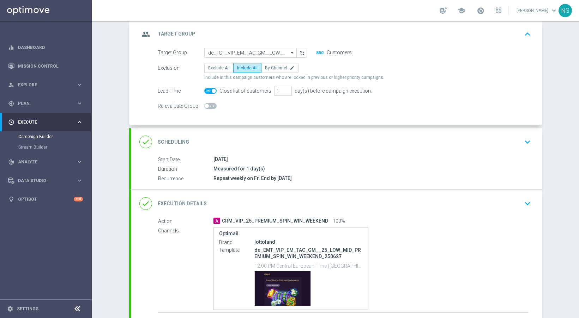
scroll to position [44, 0]
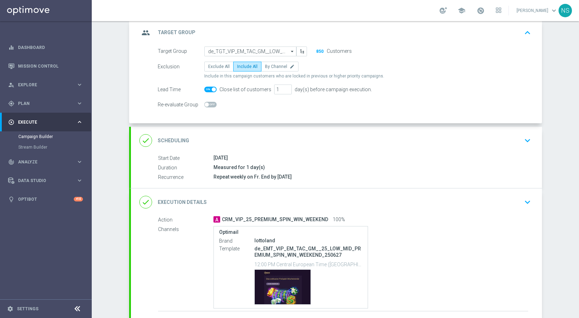
click at [230, 204] on div "done Execution Details keyboard_arrow_down" at bounding box center [336, 202] width 394 height 13
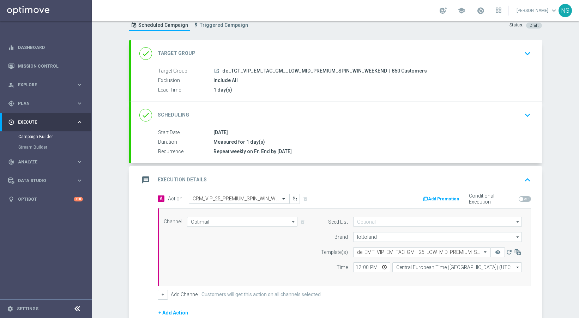
scroll to position [0, 0]
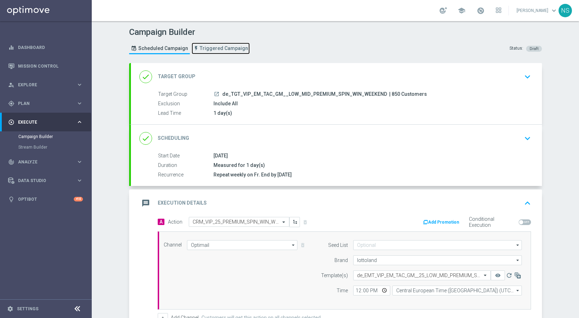
click at [213, 49] on span "Triggered Campaign" at bounding box center [224, 48] width 48 height 6
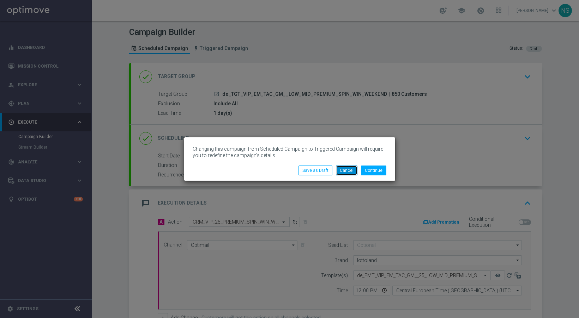
click at [345, 172] on button "Cancel" at bounding box center [347, 171] width 22 height 10
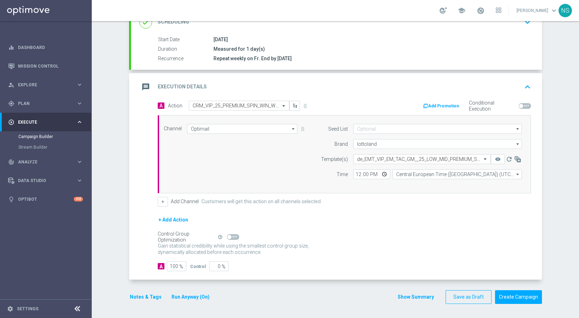
scroll to position [57, 0]
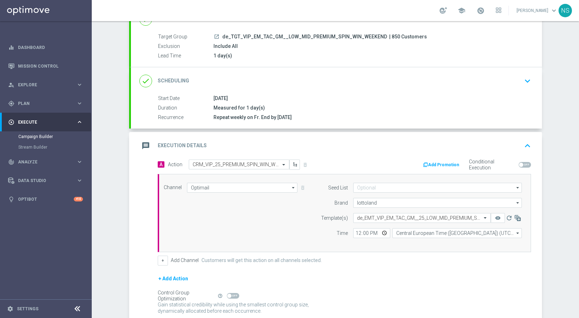
click at [290, 60] on div "Target Group launch de_TGT_VIP_EM_TAC_GM__LOW_MID_PREMIUM_SPIN_WIN_WEEKEND | 85…" at bounding box center [336, 50] width 411 height 34
click at [289, 78] on div "done Scheduling keyboard_arrow_down" at bounding box center [336, 80] width 394 height 13
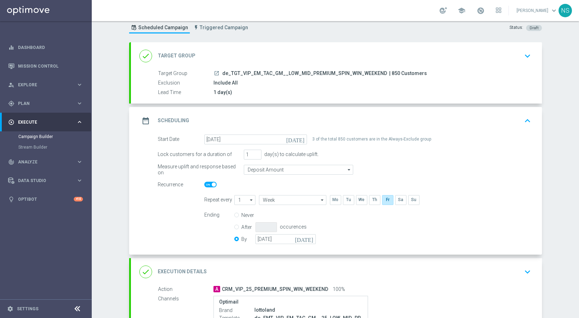
scroll to position [0, 0]
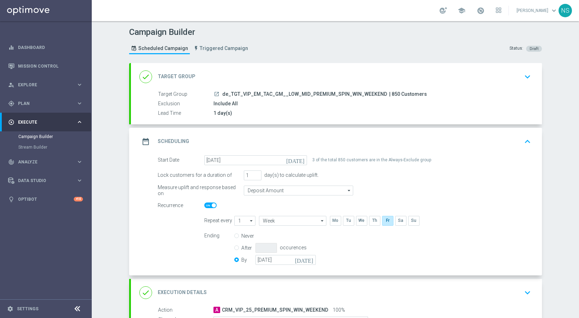
click at [287, 77] on div "done Target Group keyboard_arrow_down" at bounding box center [336, 76] width 394 height 13
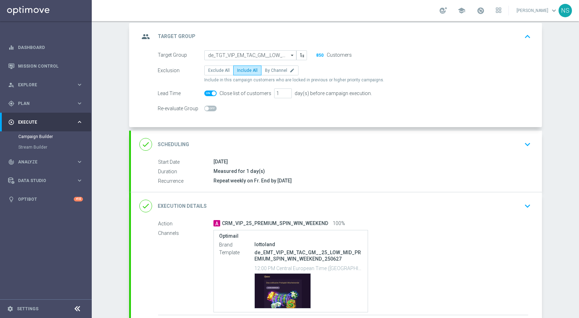
scroll to position [98, 0]
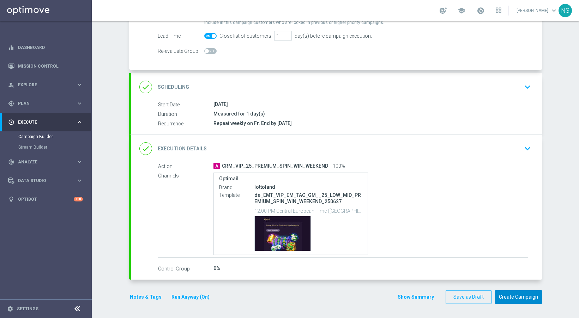
click at [532, 296] on button "Create Campaign" at bounding box center [518, 298] width 47 height 14
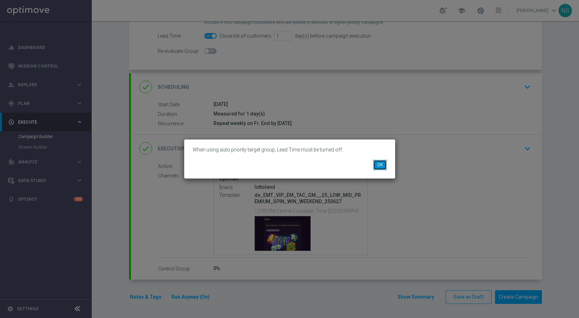
click at [382, 165] on button "OK" at bounding box center [379, 165] width 13 height 10
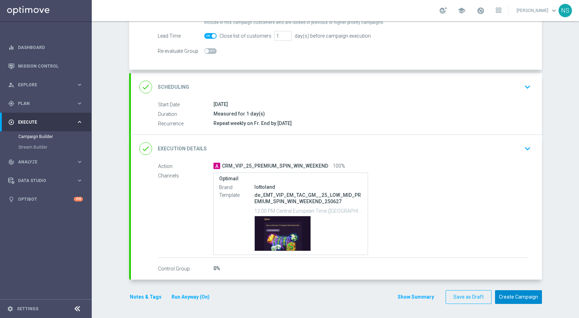
click at [532, 302] on button "Create Campaign" at bounding box center [518, 298] width 47 height 14
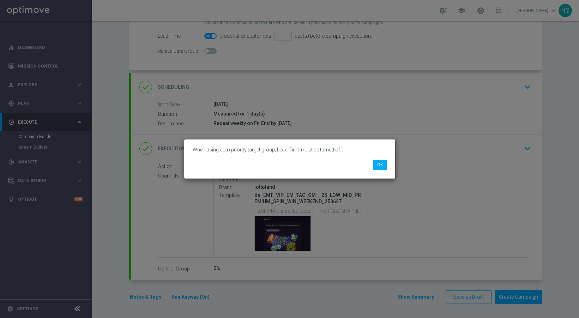
click at [379, 170] on div "When using auto priority target group, Lead Time must be turned off. OK" at bounding box center [289, 159] width 211 height 39
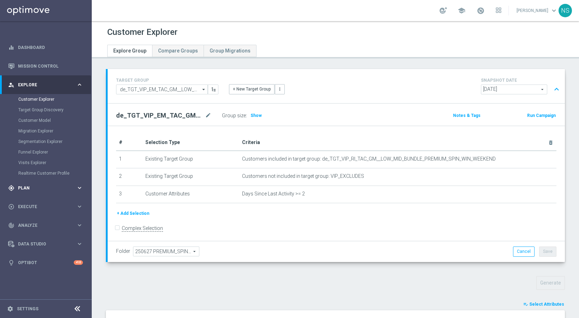
click at [42, 194] on div "gps_fixed Plan keyboard_arrow_right" at bounding box center [45, 188] width 91 height 19
click at [42, 86] on span "Explore" at bounding box center [47, 85] width 58 height 4
click at [34, 206] on span "Execute" at bounding box center [47, 207] width 58 height 4
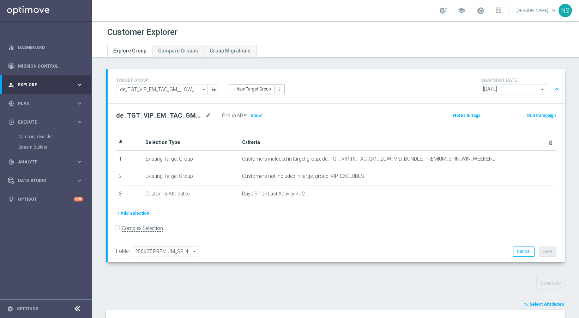
click at [177, 117] on h2 "de_TGT_VIP_EM_TAC_GM__LOW_MID_PREMIUM_SPIN_WIN_WEEKEND" at bounding box center [159, 115] width 87 height 8
copy h2 "de_TGT_VIP_EM_TAC_GM__LOW_MID_PREMIUM_SPIN_WIN_WEEKEND"
click at [25, 102] on span "Plan" at bounding box center [47, 104] width 58 height 4
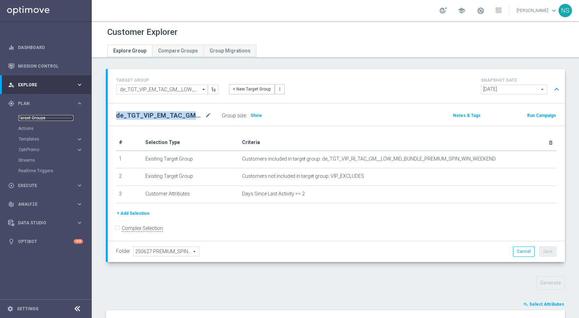
click at [30, 117] on link "Target Groups" at bounding box center [45, 118] width 55 height 6
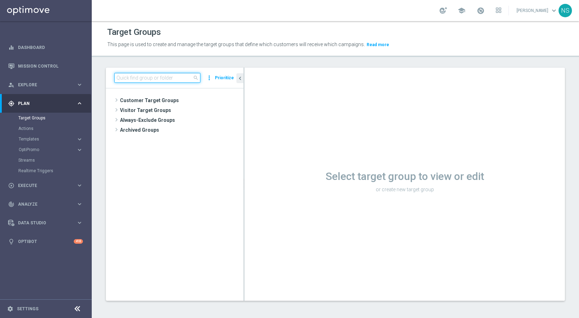
click at [162, 81] on input at bounding box center [157, 78] width 86 height 10
paste input "de_TGT_VIP_EM_TAC_GM__LOW_MID_PREMIUM_SPIN_WIN_WEEKEND"
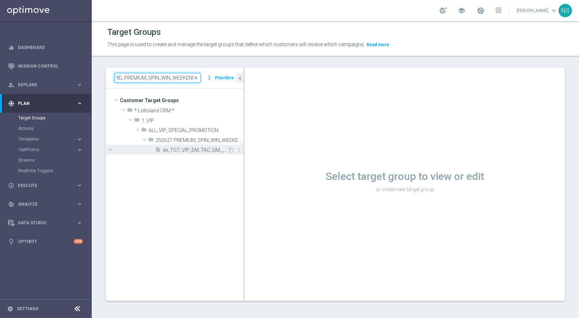
type input "de_TGT_VIP_EM_TAC_GM__LOW_MID_PREMIUM_SPIN_WIN_WEEKEND"
click at [182, 153] on span "de_TGT_VIP_EM_TAC_GM__LOW_MID_PREMIUM_SPIN_WIN_WEEKEND" at bounding box center [195, 150] width 65 height 6
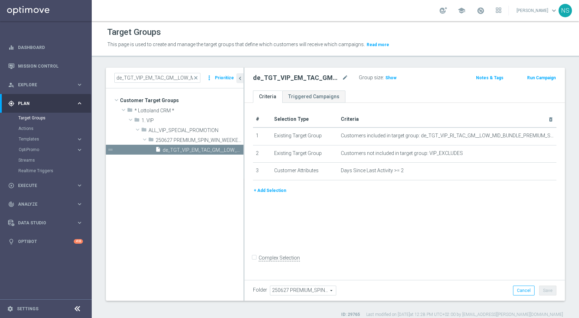
click at [217, 75] on button "Prioritize" at bounding box center [224, 78] width 21 height 10
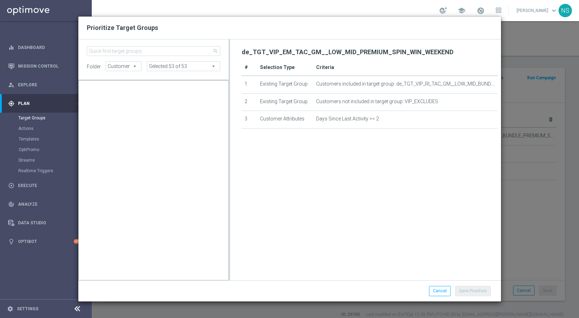
scroll to position [134871, 0]
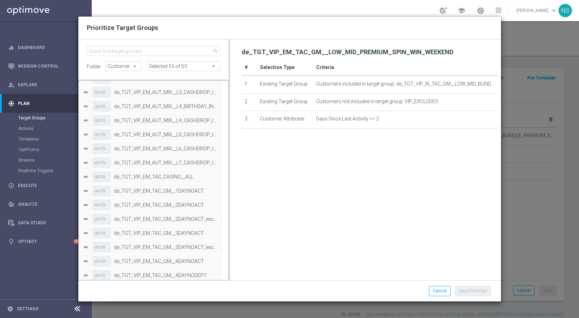
drag, startPoint x: 121, startPoint y: 65, endPoint x: 163, endPoint y: 62, distance: 41.7
click at [121, 65] on span "Customer" at bounding box center [123, 66] width 35 height 9
click at [163, 62] on span at bounding box center [183, 66] width 73 height 9
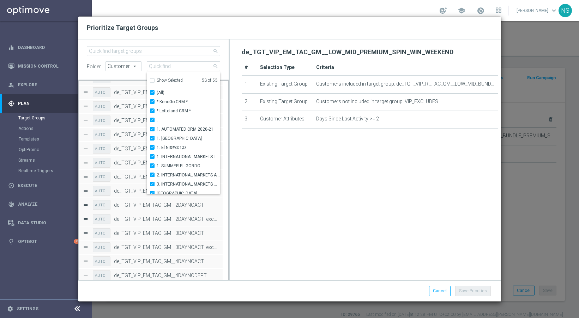
click at [124, 65] on span "Customer" at bounding box center [123, 66] width 35 height 9
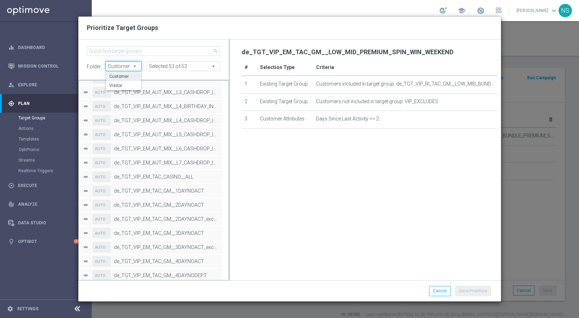
click at [204, 33] on div "Prioritize Target Groups" at bounding box center [289, 28] width 422 height 23
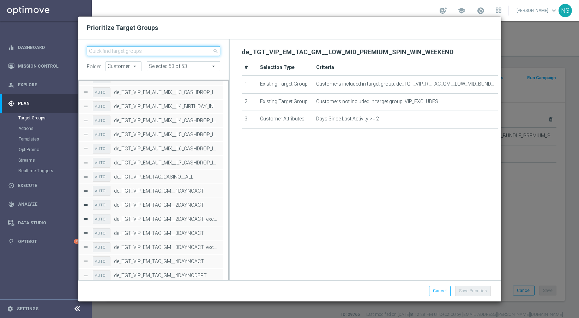
click at [170, 47] on input "search" at bounding box center [154, 51] width 134 height 10
paste input "de_TGT_VIP_EM_TAC_GM__LOW_MID_PREMIUM_SPIN_WIN_WEEKEND"
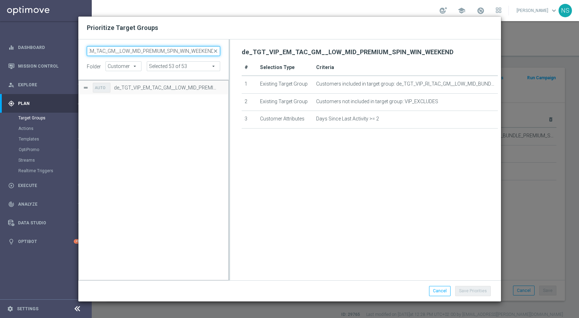
scroll to position [0, 0]
type input "de_TGT_VIP_EM_TAC_GM__LOW_MID_PREMIUM_SPIN_WIN_WEEKEND"
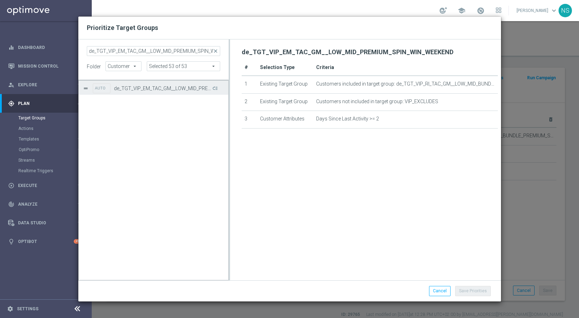
click at [146, 86] on label "de_TGT_VIP_EM_TAC_GM__LOW_MID_PREMIUM_SPIN_WIN_WEEKEND" at bounding box center [162, 89] width 97 height 6
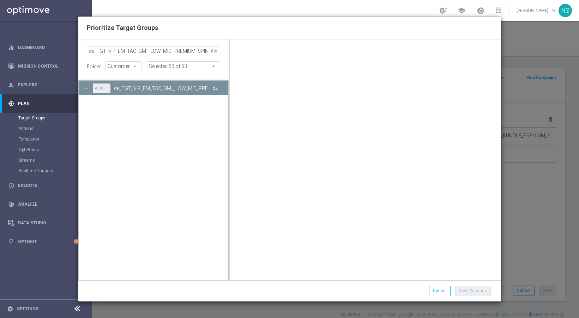
click at [214, 88] on button "Press SPACE to deselect this row." at bounding box center [214, 88] width 7 height 10
click at [86, 89] on div "Press SPACE to deselect this row." at bounding box center [86, 89] width 6 height 6
click at [215, 86] on button "Press SPACE to deselect this row." at bounding box center [214, 88] width 7 height 10
click at [477, 293] on button "Save Priorities" at bounding box center [473, 291] width 36 height 10
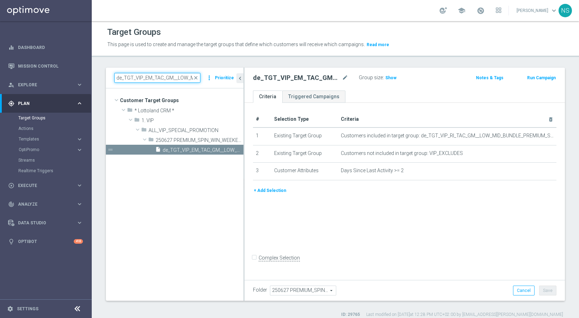
click at [170, 74] on input "de_TGT_VIP_EM_TAC_GM__LOW_MID_PREMIUM_SPIN_WIN_WEEKEND" at bounding box center [157, 78] width 86 height 10
paste input "de_TGT_VIP_EM_TAC_GM__TOP_PREMIUM_SPIN_WIN_WEEKEND"
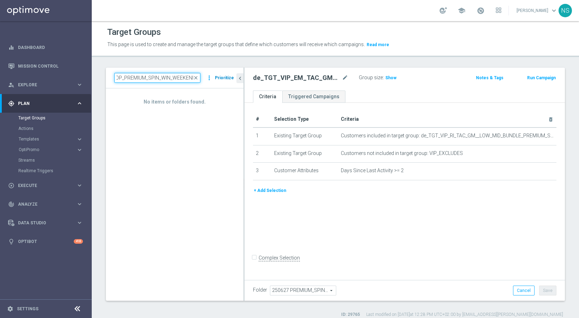
type input "de_TGT_VIP_EM_TAC_GM__TOP_PREMIUM_SPIN_WIN_WEEKENDde_TGT_VIP_EM_TAC_GM__LOW_MID…"
click at [223, 75] on button "Prioritize" at bounding box center [224, 78] width 21 height 10
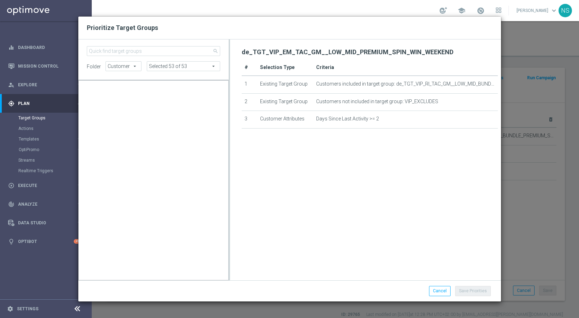
click at [163, 48] on input "search" at bounding box center [154, 51] width 134 height 10
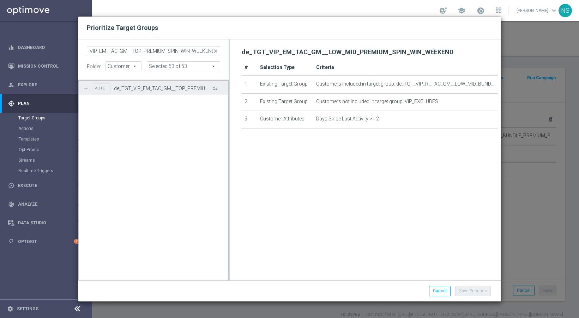
click at [215, 87] on button "Press SPACE to select this row." at bounding box center [214, 88] width 7 height 10
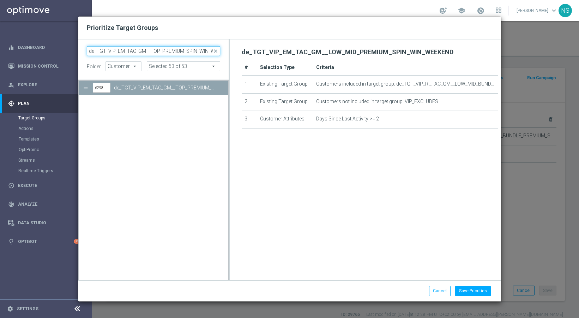
click at [138, 51] on input "de_TGT_VIP_EM_TAC_GM__TOP_PREMIUM_SPIN_WIN_WEEKEND" at bounding box center [154, 51] width 134 height 10
paste input "LOW_MID"
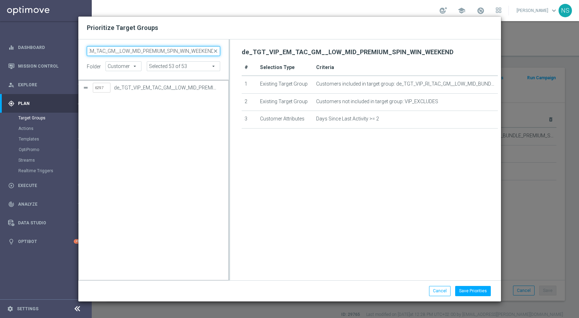
paste input "search"
click at [182, 145] on div "6297 de_TGT_VIP_EM_TAC_GM__LOW_MID_PREMIUM_SPIN_WIN_WEEKEND" at bounding box center [154, 181] width 150 height 200
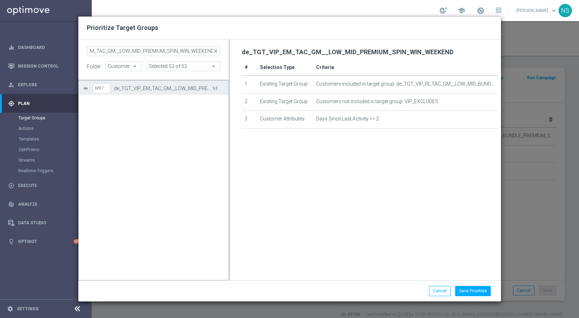
scroll to position [0, 0]
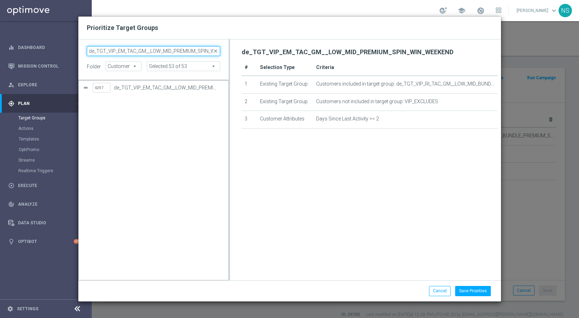
click at [162, 51] on input "de_TGT_VIP_EM_TAC_GM__LOW_MID_PREMIUM_SPIN_WIN_WEEKEND" at bounding box center [154, 51] width 134 height 10
paste input "AT_"
paste input "search"
click at [165, 109] on div "AUTO de_AT_TGT_VIP_EM_TAC_GM__LOW_MID_PREMIUM_SPIN_WIN_WEEKEND" at bounding box center [154, 181] width 150 height 200
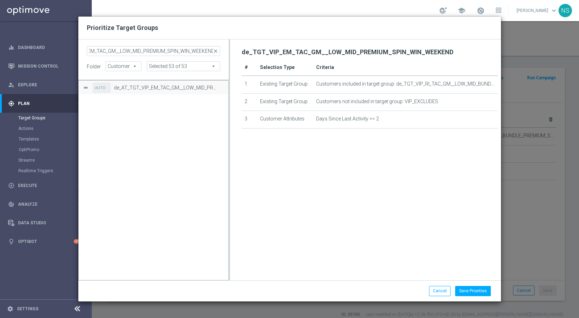
click at [0, 0] on button "Press SPACE to select this row." at bounding box center [0, 0] width 0 height 0
drag, startPoint x: 180, startPoint y: 57, endPoint x: 180, endPoint y: 51, distance: 6.0
click at [180, 57] on form "de_AT_TGT_VIP_EM_TAC_GM__LOW_MID_PREMIUM_SPIN_WIN_WEEKEND close folder Customer…" at bounding box center [158, 58] width 142 height 25
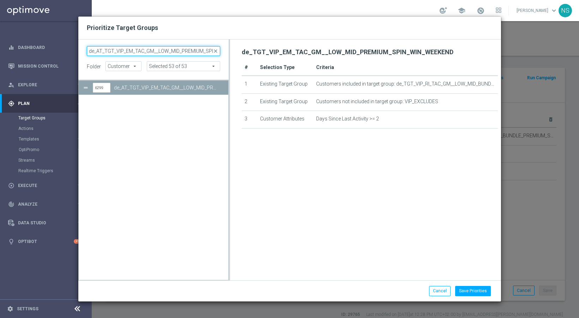
click at [180, 51] on input "de_AT_TGT_VIP_EM_TAC_GM__LOW_MID_PREMIUM_SPIN_WIN_WEEKEND" at bounding box center [154, 51] width 134 height 10
paste input "TOP"
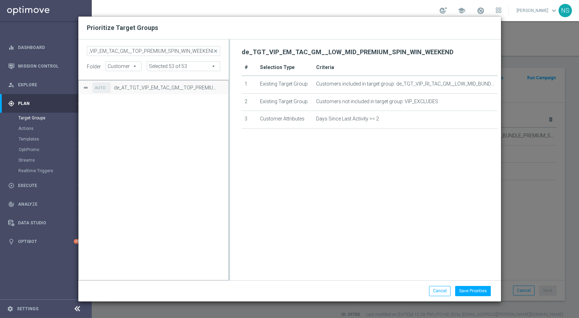
click at [135, 202] on div "AUTO de_AT_TGT_VIP_EM_TAC_GM__TOP_PREMIUM_SPIN_WIN_WEEKEND" at bounding box center [154, 181] width 150 height 200
click at [215, 87] on button "Press SPACE to select this row." at bounding box center [214, 88] width 7 height 10
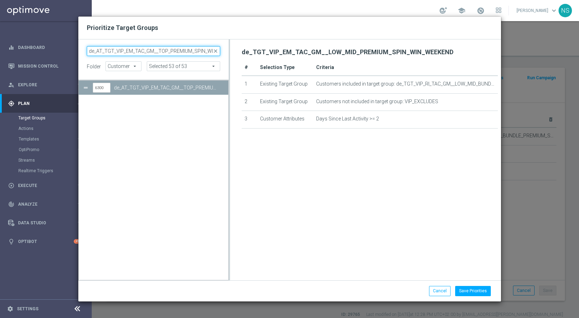
click at [180, 47] on input "de_AT_TGT_VIP_EM_TAC_GM__TOP_PREMIUM_SPIN_WIN_WEEKEND" at bounding box center [154, 51] width 134 height 10
click at [178, 52] on input "de_AT_TGT_VIP_EM_TAC_GM__TOP_PREMIUM_SPIN_WIN_WEEKEND" at bounding box center [154, 51] width 134 height 10
paste input "TGT_VIP_EMA_TAC_GM_LIVE-GAMES"
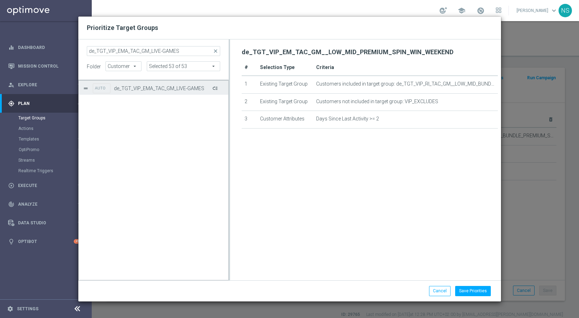
drag, startPoint x: 218, startPoint y: 88, endPoint x: 214, endPoint y: 88, distance: 4.6
click at [218, 88] on div "AUTO de_TGT_VIP_EMA_TAC_GM_LIVE-GAMES" at bounding box center [159, 88] width 132 height 14
drag, startPoint x: 214, startPoint y: 88, endPoint x: 176, endPoint y: 2, distance: 93.8
click at [214, 88] on button "Press SPACE to select this row." at bounding box center [214, 88] width 7 height 10
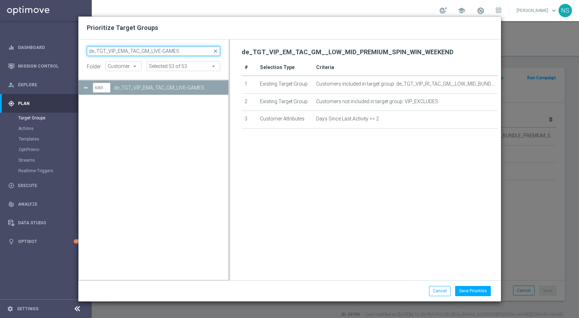
click at [163, 53] on input "de_TGT_VIP_EMA_TAC_GM_LIVE-GAMES" at bounding box center [154, 51] width 134 height 10
paste input "AT_TGT_VIP_EMA_TAC_MIX"
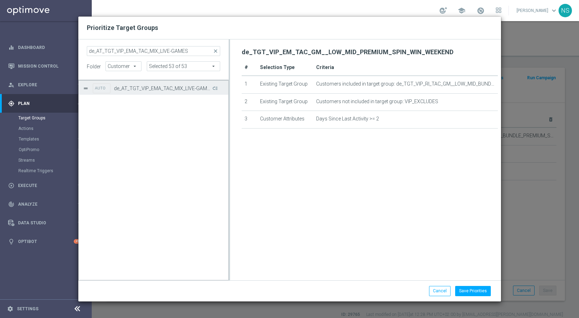
click at [214, 89] on button "Press SPACE to select this row." at bounding box center [214, 88] width 7 height 10
click at [184, 56] on form "de_AT_TGT_VIP_EMA_TAC_MIX_LIVE-GAMES close folder Customer Customer arrow_drop_…" at bounding box center [158, 58] width 142 height 25
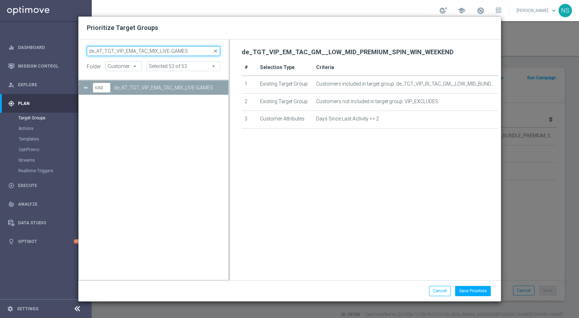
click at [183, 54] on input "de_AT_TGT_VIP_EMA_TAC_MIX_LIVE-GAMES" at bounding box center [154, 51] width 134 height 10
click at [183, 53] on input "de_AT_TGT_VIP_EMA_TAC_MIX_LIVE-GAMES" at bounding box center [154, 51] width 134 height 10
paste input "DE_VIP_HVC_PlayerIdentification_BigWin_TARGET_EMAIL"
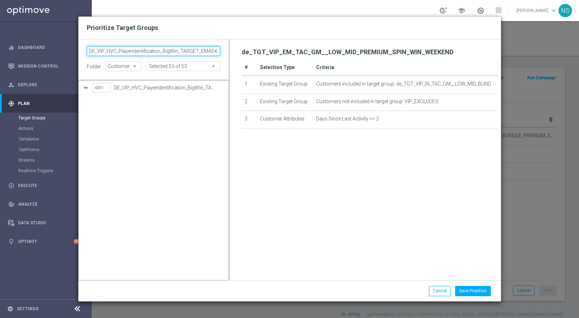
click at [191, 51] on input "DE_VIP_HVC_PlayerIdentification_BigWin_TARGET_EMAIL" at bounding box center [154, 51] width 134 height 10
paste input "Loss_BigDeps"
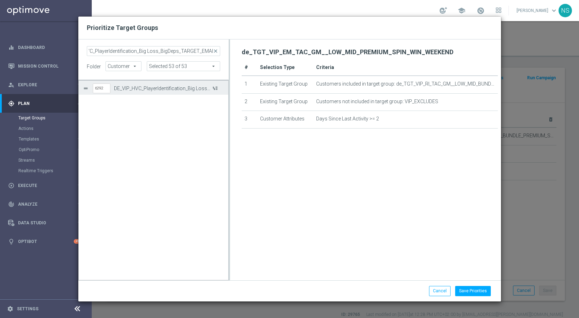
click at [214, 90] on button "Press SPACE to select this row." at bounding box center [214, 88] width 7 height 10
click at [214, 90] on button "Press SPACE to deselect this row." at bounding box center [214, 88] width 7 height 10
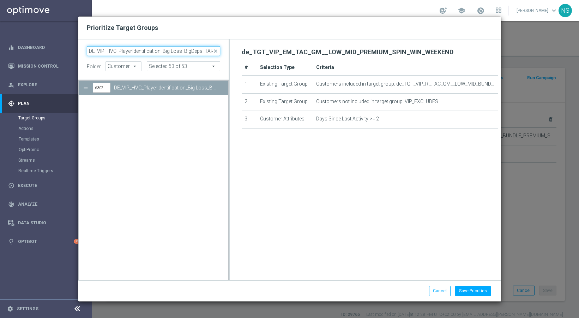
click at [170, 54] on input "DE_VIP_HVC_PlayerIdentification_Big Loss_BigDeps_TARGET_EMAIL" at bounding box center [154, 51] width 134 height 10
paste input "Drop"
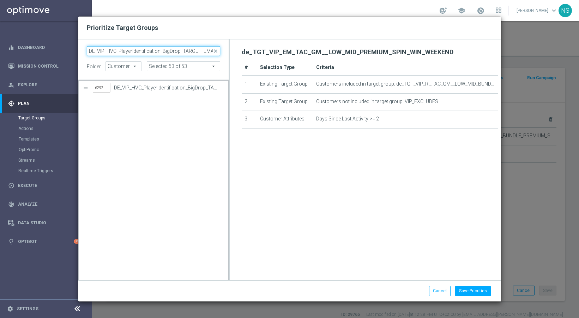
click at [174, 48] on input "DE_VIP_HVC_PlayerIdentification_BigDrop_TARGET_EMAIL" at bounding box center [154, 51] width 134 height 10
paste input "AT_VIP_HVC_PlayerIdentification_BigWin"
click at [179, 49] on input "AT_VIP_HVC_PlayerIdentification_BigWin_TARGET_EMAIL" at bounding box center [154, 51] width 134 height 10
paste input "Loss_BigDeps"
click at [165, 51] on input "AT_VIP_HVC_PlayerIdentification_Big Loss_BigDeps_TARGET_EMAIL" at bounding box center [154, 51] width 134 height 10
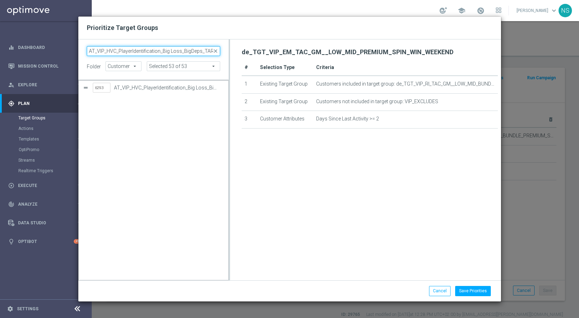
paste input "Drop"
type input "AT_VIP_HVC_PlayerIdentification_BigDrop_TARGET_EMAIL"
click at [186, 121] on div "6294 AT_VIP_HVC_PlayerIdentification_BigDrop_TARGET_EMAIL" at bounding box center [154, 181] width 150 height 200
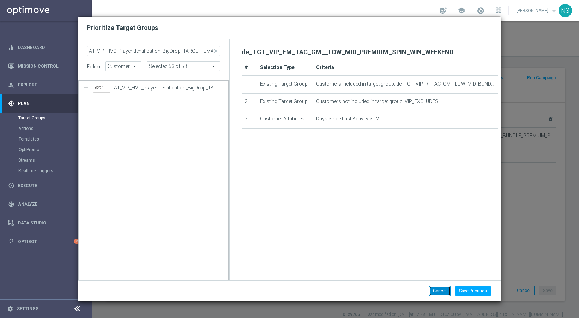
click at [446, 290] on button "Cancel" at bounding box center [440, 291] width 22 height 10
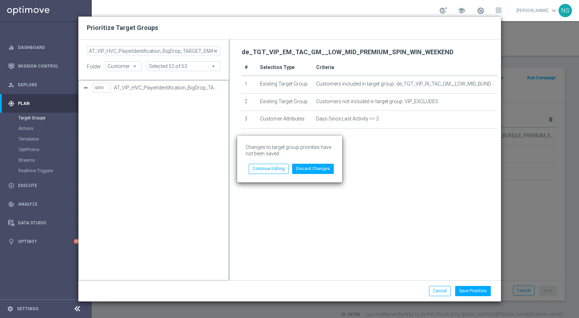
click at [419, 188] on div "Changes to target group priorities have not been saved Discard Changes Continue…" at bounding box center [289, 159] width 579 height 318
click at [277, 170] on button "Continue Editing" at bounding box center [269, 169] width 40 height 10
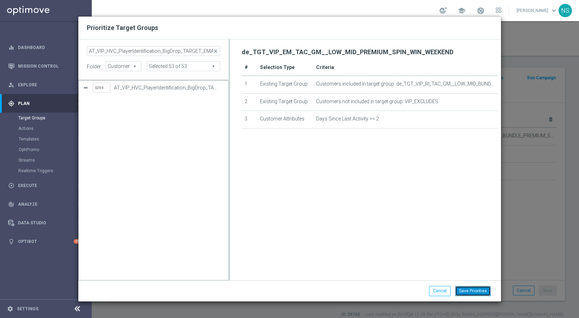
click at [474, 291] on button "Save Priorities" at bounding box center [473, 291] width 36 height 10
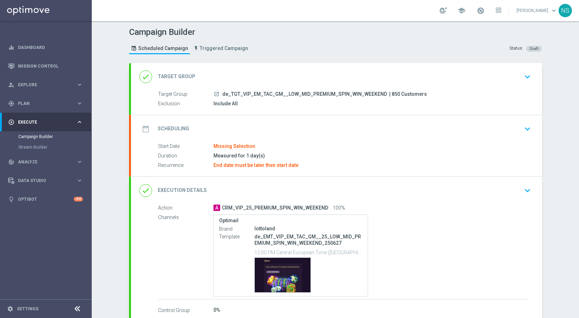
click at [306, 134] on div "date_range Scheduling keyboard_arrow_down" at bounding box center [336, 128] width 394 height 13
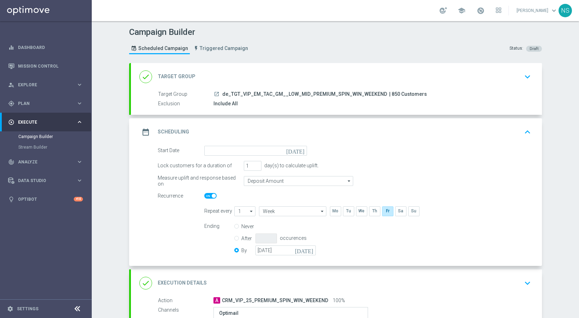
click at [300, 152] on icon "[DATE]" at bounding box center [296, 150] width 21 height 8
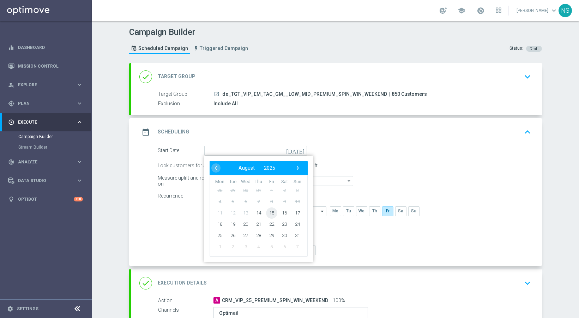
click at [270, 211] on span "15" at bounding box center [271, 212] width 11 height 11
type input "[DATE]"
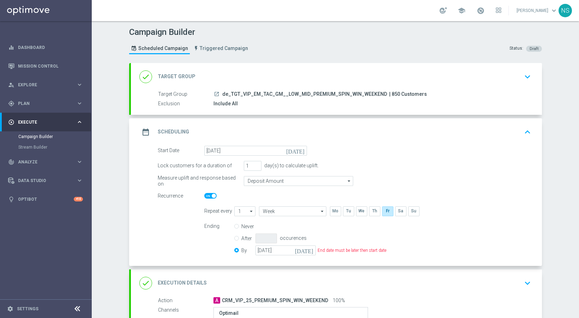
click at [309, 250] on icon "[DATE]" at bounding box center [305, 250] width 21 height 8
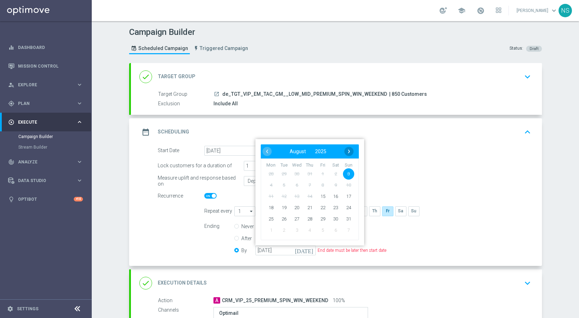
click at [349, 153] on span "›" at bounding box center [348, 151] width 9 height 9
click at [347, 173] on span "2" at bounding box center [347, 173] width 11 height 11
type input "[DATE]"
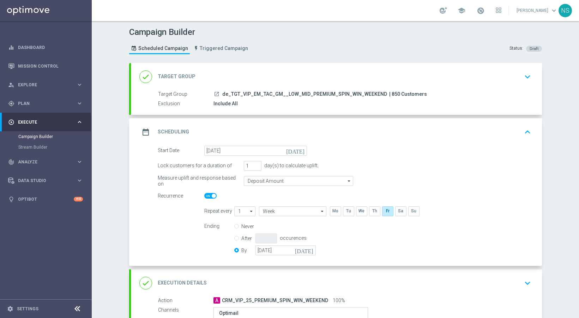
click at [370, 173] on form "Start Date 15 Aug 2025 today Lock customers for a duration of 1 day(s) to calcu…" at bounding box center [344, 202] width 373 height 112
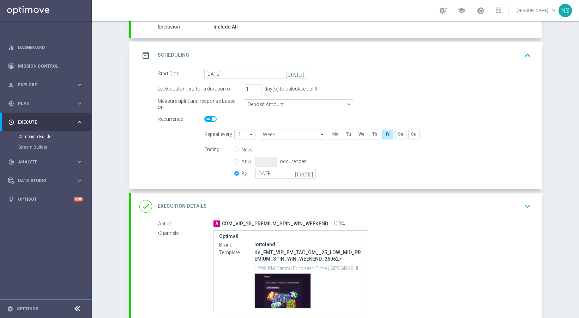
scroll to position [78, 0]
click at [362, 203] on div "done Execution Details keyboard_arrow_down" at bounding box center [336, 205] width 394 height 13
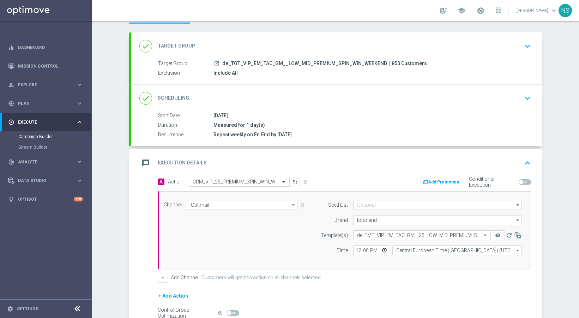
scroll to position [0, 0]
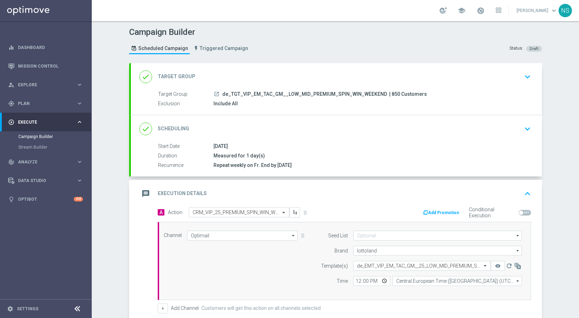
click at [313, 73] on div "done Target Group keyboard_arrow_down" at bounding box center [336, 76] width 394 height 13
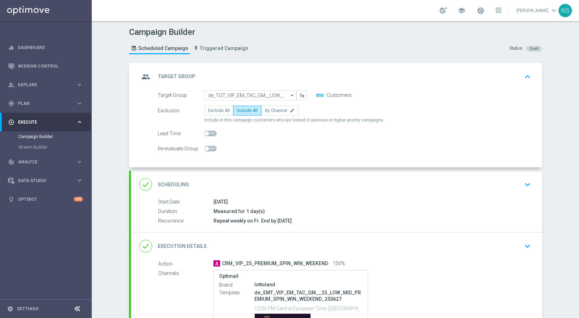
click at [206, 136] on span at bounding box center [210, 134] width 12 height 6
click at [206, 136] on input "checkbox" at bounding box center [210, 134] width 12 height 6
checkbox input "true"
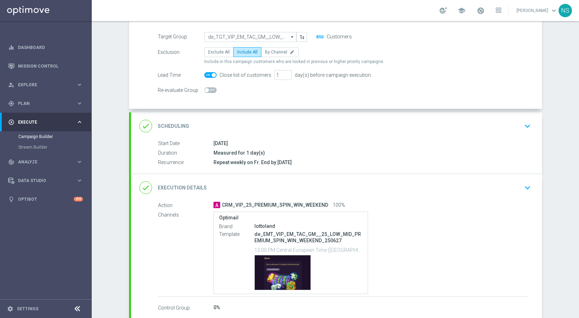
scroll to position [98, 0]
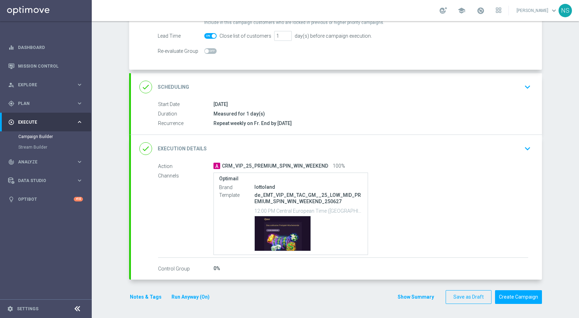
click at [292, 163] on span "CRM_VIP_25_PREMIUM_SPIN_WIN_WEEKEND" at bounding box center [275, 166] width 106 height 6
click at [291, 140] on div "done Execution Details keyboard_arrow_down" at bounding box center [336, 149] width 411 height 28
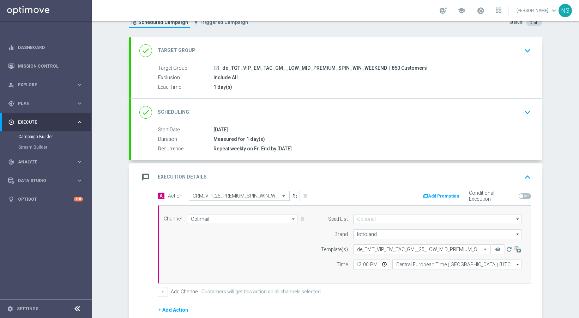
scroll to position [116, 0]
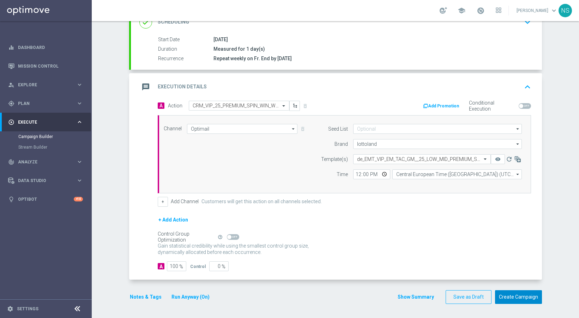
click at [507, 297] on button "Create Campaign" at bounding box center [518, 298] width 47 height 14
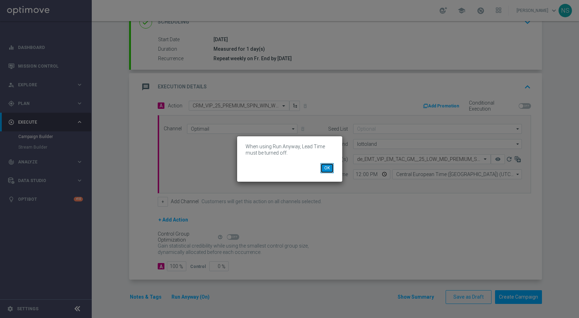
click at [329, 170] on button "OK" at bounding box center [326, 168] width 13 height 10
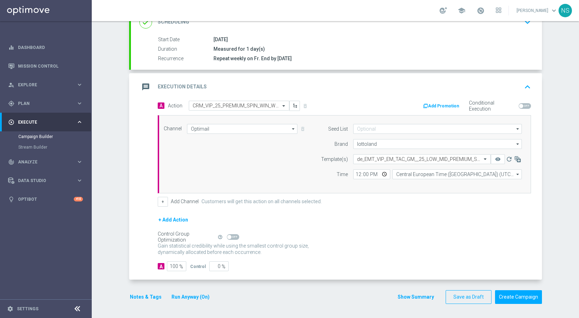
click at [196, 297] on button "Run Anyway (On)" at bounding box center [190, 297] width 39 height 9
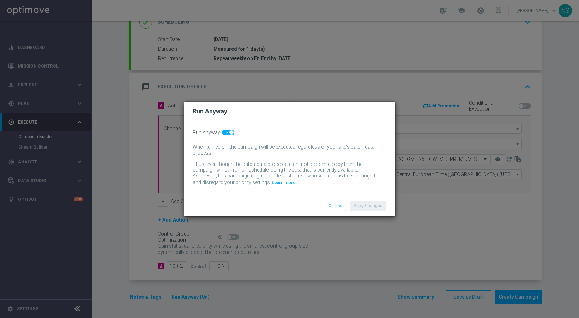
click at [227, 136] on div "Run Anyway When turned on, the campaign will be executed regardless of your sit…" at bounding box center [289, 158] width 211 height 74
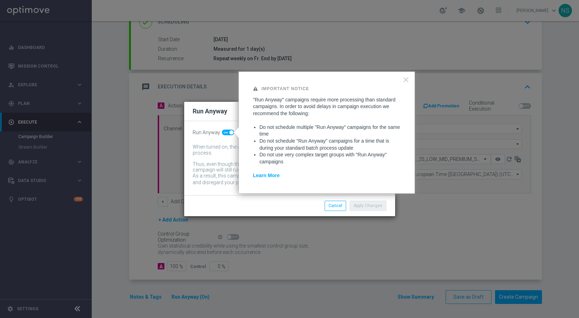
click at [229, 132] on span at bounding box center [231, 132] width 4 height 4
click at [228, 132] on input "checkbox" at bounding box center [228, 133] width 12 height 6
checkbox input "false"
click at [364, 207] on button "Apply Changes" at bounding box center [367, 206] width 37 height 10
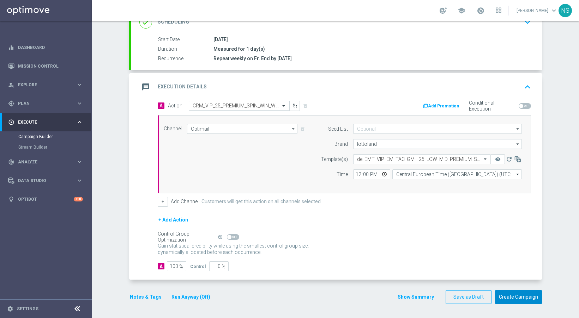
click at [516, 296] on button "Create Campaign" at bounding box center [518, 298] width 47 height 14
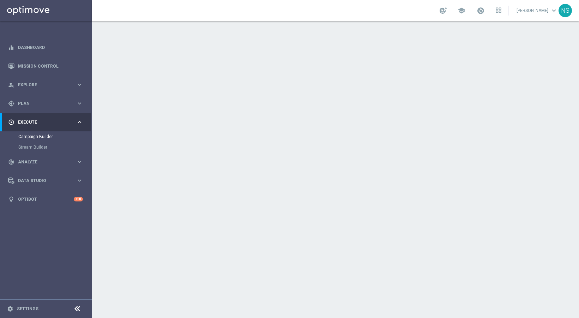
click at [211, 124] on div "date_range Scheduling keyboard_arrow_down" at bounding box center [336, 128] width 394 height 13
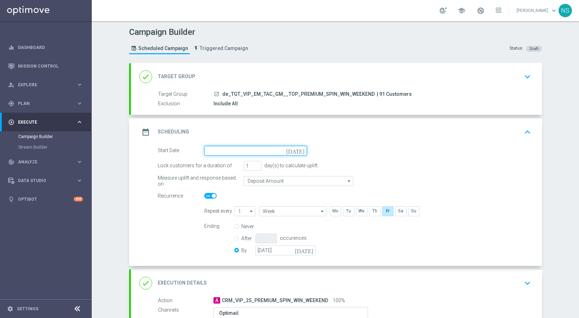
click at [238, 150] on input at bounding box center [255, 151] width 103 height 10
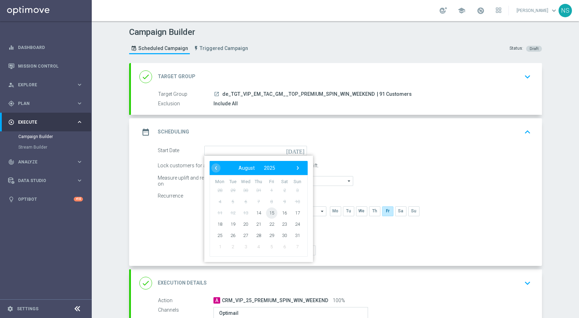
click at [267, 214] on span "15" at bounding box center [271, 212] width 11 height 11
type input "[DATE]"
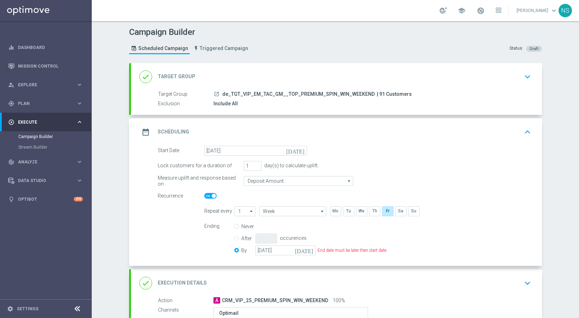
click at [290, 256] on div "Never After occurences By [DATE] [DATE] End date must be later then start date" at bounding box center [310, 240] width 152 height 36
click at [289, 248] on input "[DATE]" at bounding box center [285, 251] width 60 height 10
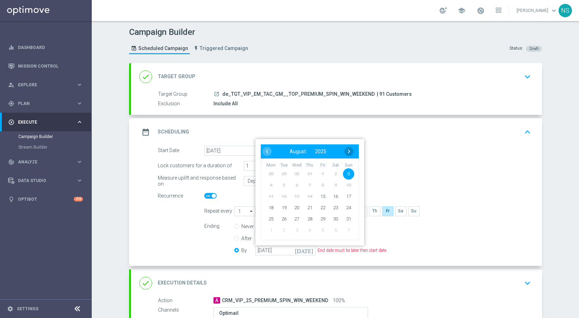
click at [346, 151] on span "›" at bounding box center [348, 151] width 9 height 9
click at [350, 151] on span "›" at bounding box center [348, 151] width 9 height 9
click at [343, 176] on span "2" at bounding box center [347, 173] width 11 height 11
type input "[DATE]"
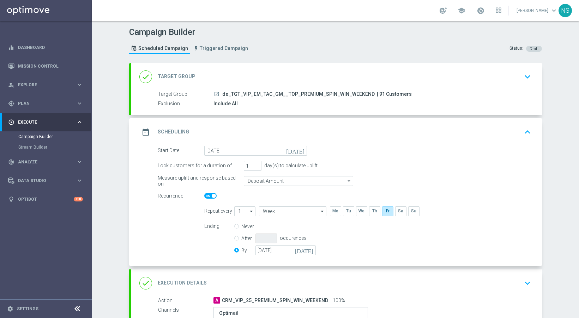
click at [278, 272] on div "done Execution Details keyboard_arrow_down" at bounding box center [336, 284] width 411 height 28
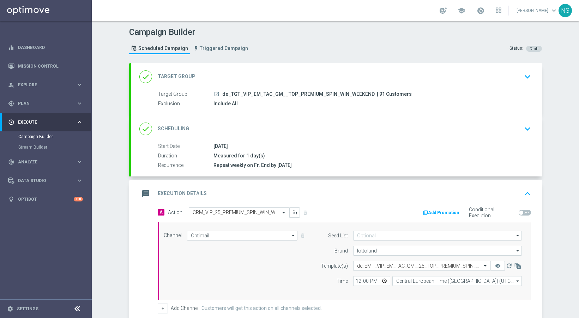
click at [193, 78] on div "done Target Group keyboard_arrow_down" at bounding box center [336, 76] width 394 height 13
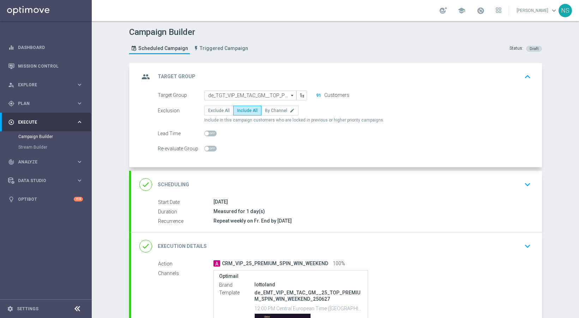
click at [205, 132] on span at bounding box center [207, 134] width 4 height 4
click at [205, 132] on input "checkbox" at bounding box center [210, 134] width 12 height 6
checkbox input "true"
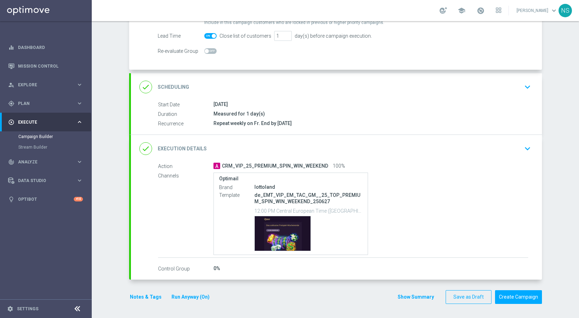
click at [195, 300] on button "Run Anyway (On)" at bounding box center [190, 297] width 39 height 9
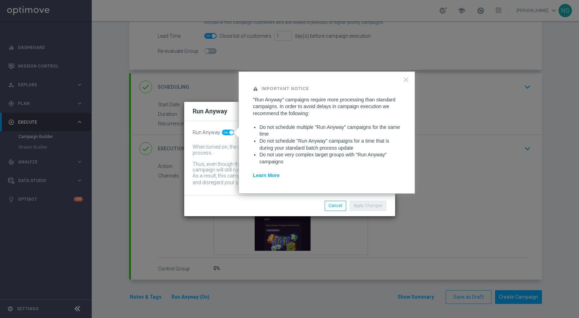
click at [220, 134] on div "Run Anyway" at bounding box center [290, 133] width 194 height 6
click at [237, 132] on div at bounding box center [235, 132] width 5 height 11
click at [229, 132] on span at bounding box center [231, 132] width 4 height 4
click at [229, 132] on input "checkbox" at bounding box center [228, 133] width 12 height 6
checkbox input "false"
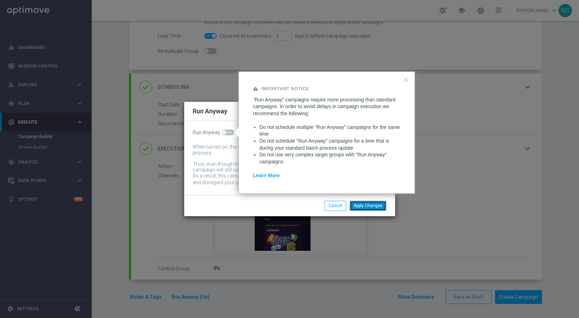
click at [366, 207] on button "Apply Changes" at bounding box center [367, 206] width 37 height 10
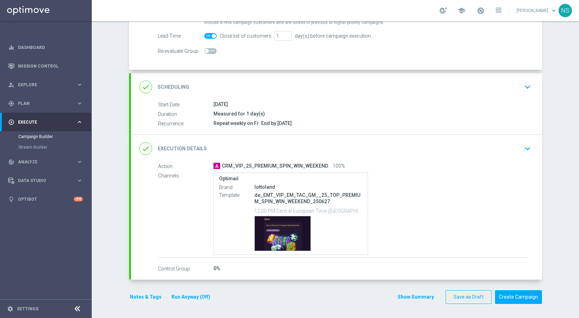
scroll to position [0, 0]
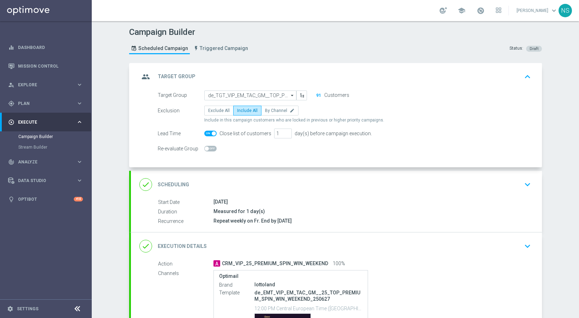
click at [361, 238] on div "done Execution Details keyboard_arrow_down" at bounding box center [336, 247] width 411 height 28
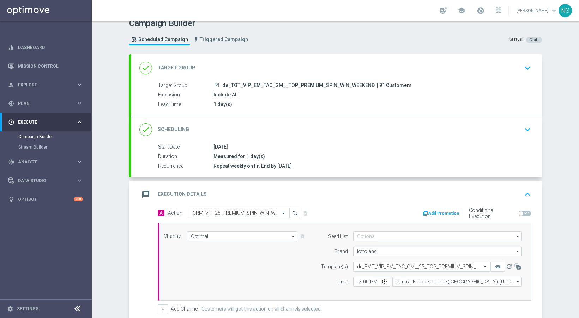
scroll to position [116, 0]
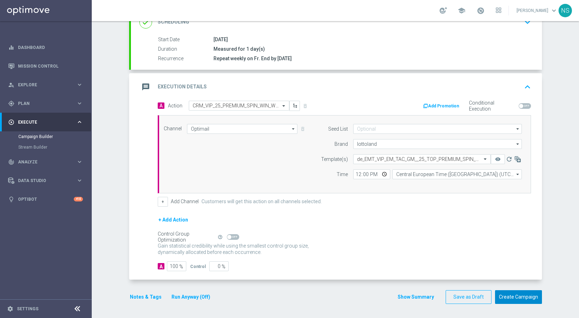
click at [504, 296] on button "Create Campaign" at bounding box center [518, 298] width 47 height 14
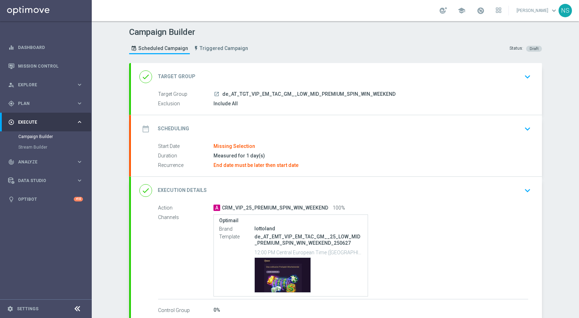
click at [243, 116] on div "date_range Scheduling keyboard_arrow_down" at bounding box center [336, 129] width 411 height 28
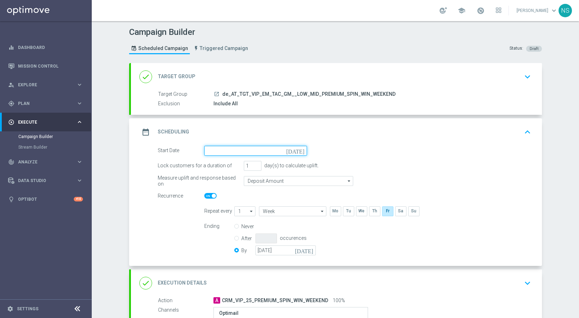
click at [267, 152] on input at bounding box center [255, 151] width 103 height 10
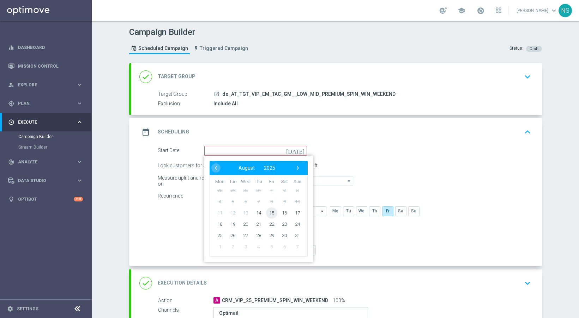
click at [272, 212] on span "15" at bounding box center [271, 212] width 11 height 11
type input "[DATE]"
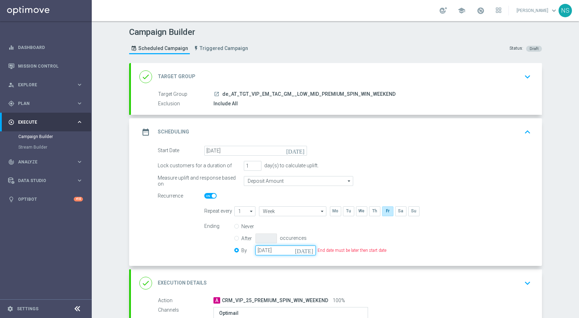
click at [310, 255] on input "[DATE]" at bounding box center [285, 251] width 60 height 10
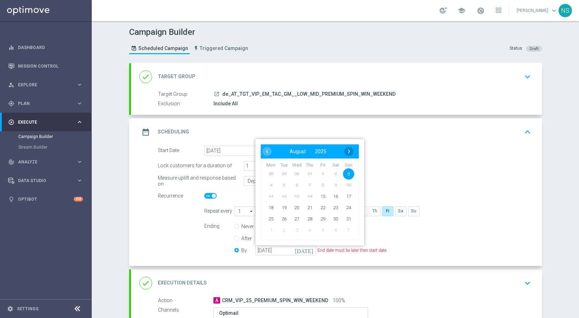
click at [344, 152] on span "›" at bounding box center [348, 151] width 9 height 9
click at [342, 174] on span "2" at bounding box center [347, 173] width 11 height 11
type input "[DATE]"
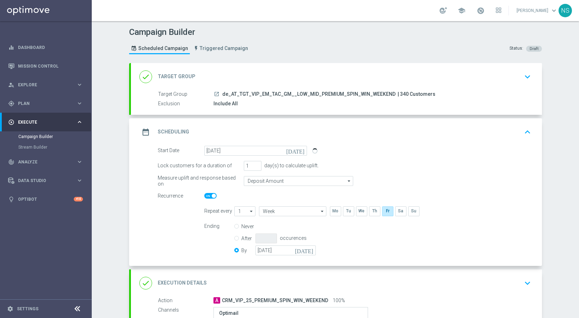
click at [269, 88] on div "done Target Group keyboard_arrow_down" at bounding box center [336, 77] width 411 height 28
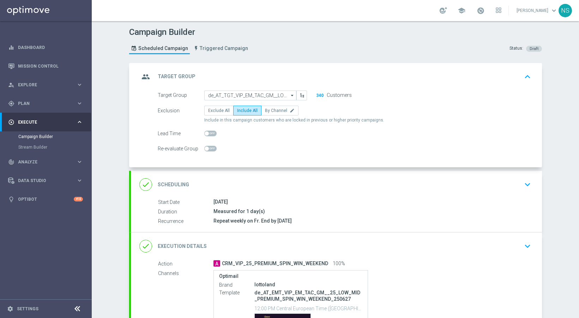
click at [206, 133] on span at bounding box center [210, 134] width 12 height 6
click at [206, 133] on input "checkbox" at bounding box center [210, 134] width 12 height 6
checkbox input "true"
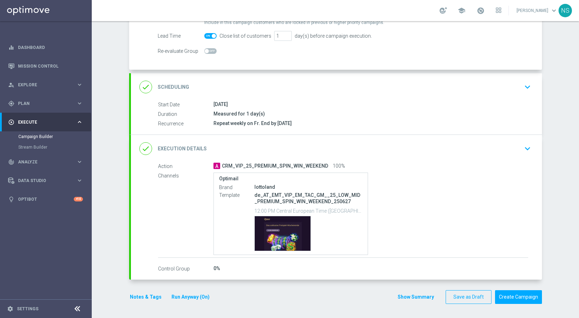
click at [193, 299] on button "Run Anyway (On)" at bounding box center [190, 297] width 39 height 9
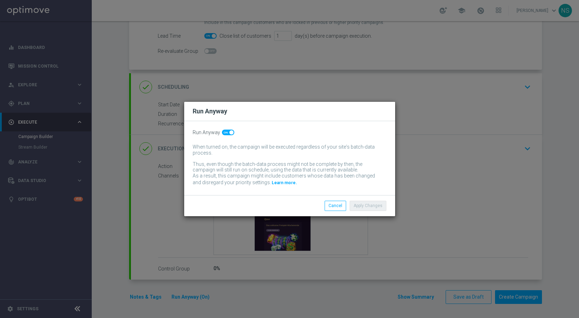
click at [229, 136] on div "Run Anyway When turned on, the campaign will be executed regardless of your sit…" at bounding box center [289, 158] width 211 height 74
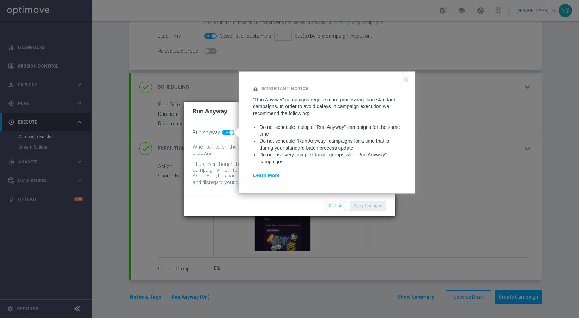
click at [229, 132] on span at bounding box center [231, 132] width 4 height 4
click at [229, 132] on input "checkbox" at bounding box center [228, 133] width 12 height 6
checkbox input "false"
click at [376, 207] on button "Apply Changes" at bounding box center [367, 206] width 37 height 10
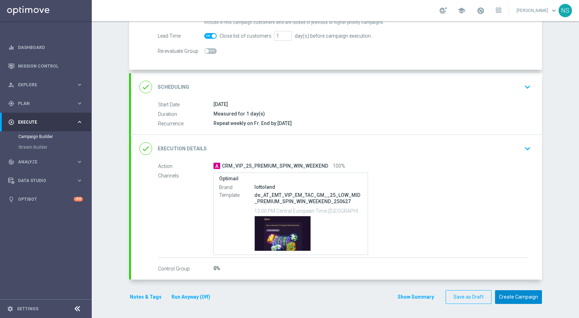
click at [508, 298] on button "Create Campaign" at bounding box center [518, 298] width 47 height 14
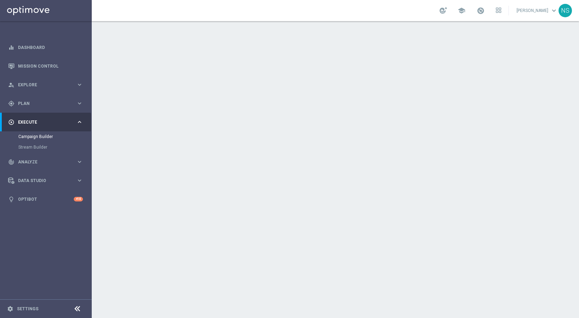
click at [225, 135] on div "date_range Scheduling keyboard_arrow_down" at bounding box center [336, 128] width 394 height 13
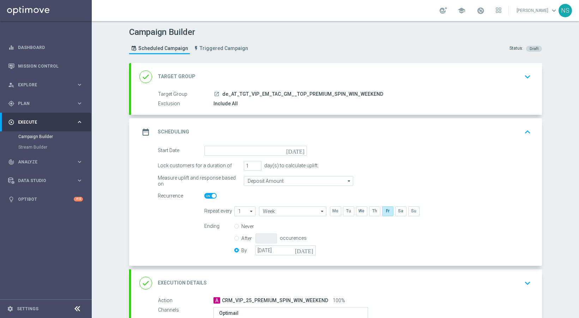
click at [202, 75] on div "done Target Group keyboard_arrow_down Target Group launch de_AT_TGT_VIP_EM_TAC_…" at bounding box center [336, 89] width 411 height 52
click at [200, 73] on div "done Target Group keyboard_arrow_down" at bounding box center [336, 76] width 394 height 13
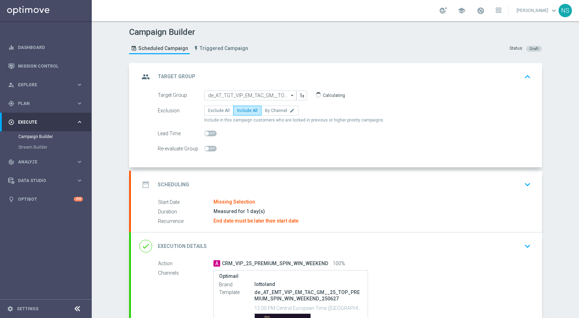
click at [207, 136] on switch at bounding box center [210, 134] width 12 height 6
click at [207, 131] on span at bounding box center [210, 134] width 12 height 6
click at [207, 131] on input "checkbox" at bounding box center [210, 134] width 12 height 6
checkbox input "true"
click at [207, 183] on div "date_range Scheduling keyboard_arrow_down" at bounding box center [336, 184] width 394 height 13
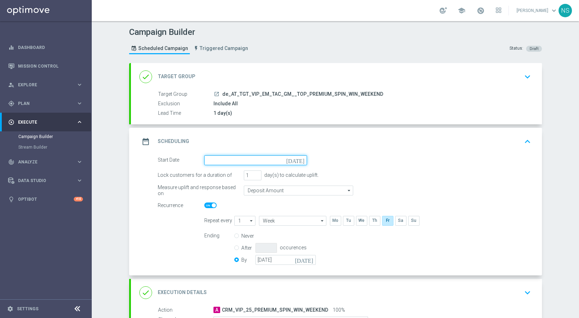
click at [289, 164] on input at bounding box center [255, 161] width 103 height 10
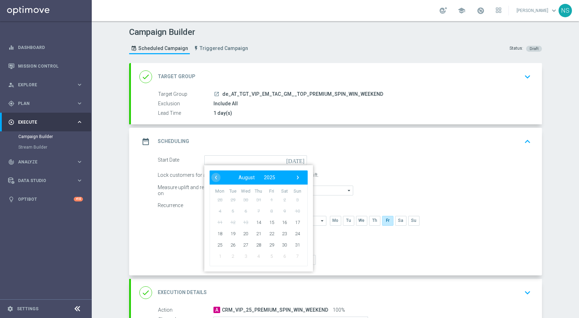
type input "15 Aug 2025"
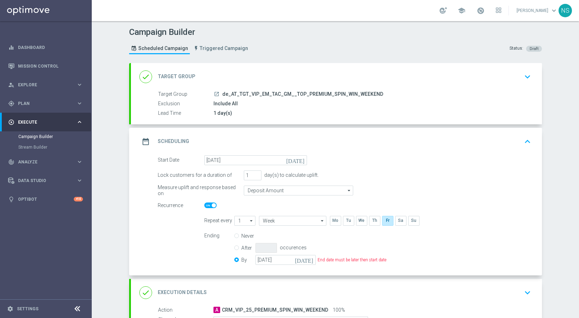
click at [310, 261] on icon "[DATE]" at bounding box center [305, 259] width 21 height 8
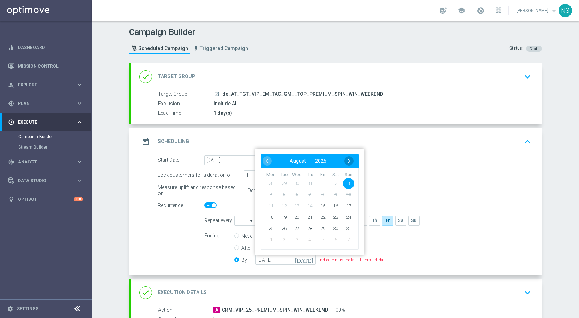
click at [347, 163] on span "›" at bounding box center [348, 161] width 9 height 9
click at [345, 183] on span "2" at bounding box center [347, 183] width 11 height 11
type input "02 Nov 2025"
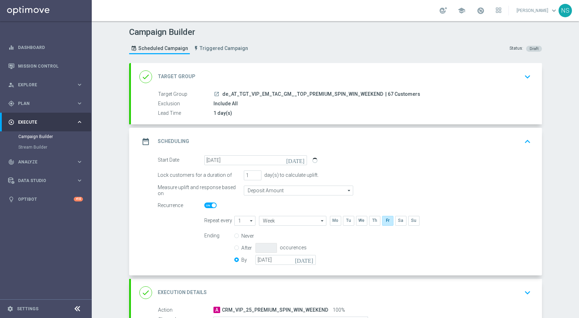
scroll to position [144, 0]
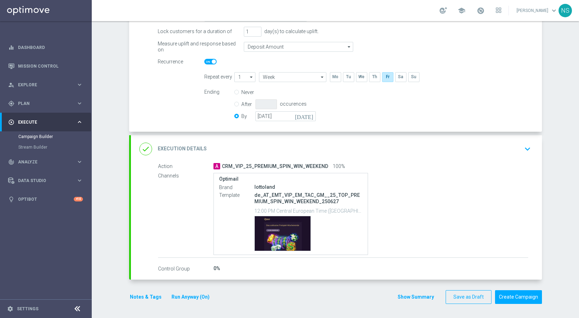
click at [183, 298] on button "Run Anyway (On)" at bounding box center [190, 297] width 39 height 9
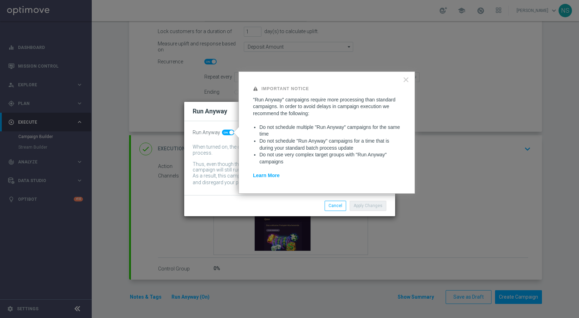
click at [229, 135] on span at bounding box center [228, 133] width 12 height 6
click at [229, 135] on input "checkbox" at bounding box center [228, 133] width 12 height 6
checkbox input "false"
click at [380, 208] on button "Apply Changes" at bounding box center [367, 206] width 37 height 10
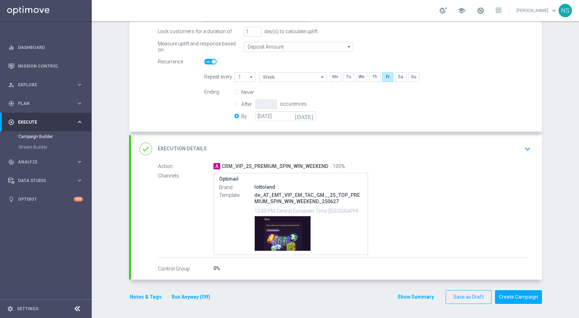
click at [539, 298] on section "done Target Group keyboard_arrow_down Target Group launch de_AT_TGT_VIP_EM_TAC_…" at bounding box center [335, 115] width 423 height 392
click at [535, 299] on button "Create Campaign" at bounding box center [518, 298] width 47 height 14
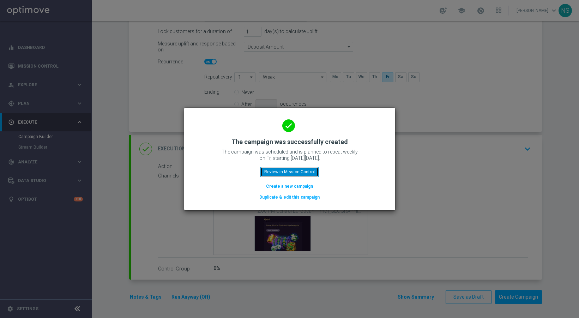
click at [292, 174] on button "Review in Mission Control" at bounding box center [289, 172] width 58 height 10
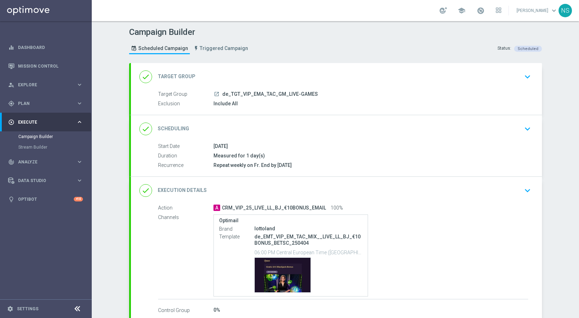
click at [189, 76] on h2 "Target Group" at bounding box center [177, 76] width 38 height 7
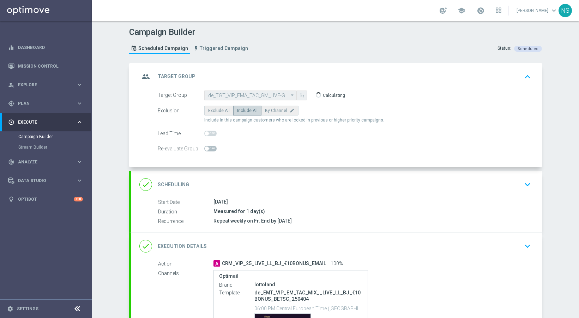
click at [250, 176] on div "done Scheduling keyboard_arrow_down" at bounding box center [336, 185] width 411 height 28
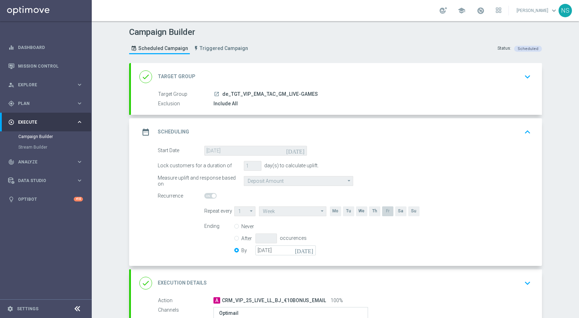
click at [248, 81] on div "done Target Group keyboard_arrow_down" at bounding box center [336, 76] width 394 height 13
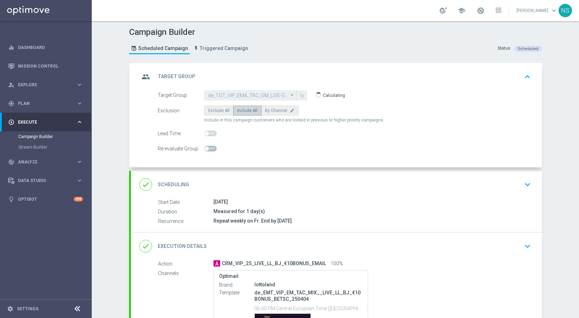
click at [205, 133] on span at bounding box center [207, 134] width 4 height 4
click at [209, 135] on span at bounding box center [210, 134] width 12 height 6
click at [212, 78] on div "group Target Group keyboard_arrow_up" at bounding box center [336, 76] width 394 height 13
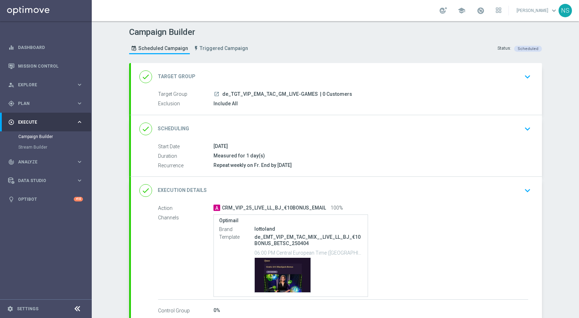
click at [205, 74] on div "done Target Group keyboard_arrow_down Target Group launch de_TGT_VIP_EMA_TAC_GM…" at bounding box center [336, 89] width 411 height 52
click at [209, 75] on div "done Target Group keyboard_arrow_down" at bounding box center [336, 76] width 394 height 13
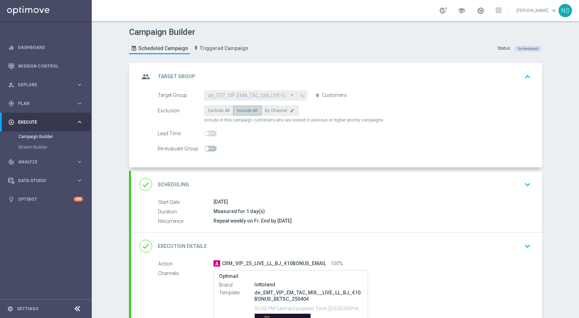
click at [207, 135] on span at bounding box center [210, 134] width 12 height 6
drag, startPoint x: 207, startPoint y: 135, endPoint x: 208, endPoint y: 128, distance: 7.3
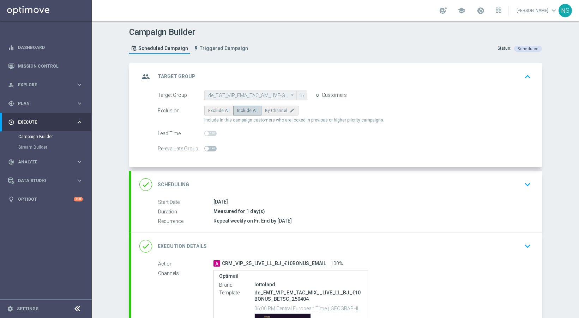
click at [206, 135] on span at bounding box center [210, 134] width 12 height 6
click at [207, 144] on div at bounding box center [210, 149] width 12 height 10
click at [207, 148] on span at bounding box center [210, 149] width 12 height 6
click at [207, 148] on input "checkbox" at bounding box center [210, 149] width 12 height 6
click at [217, 150] on div "Check customers’ data just before campaign execution, and remove those who no l…" at bounding box center [346, 149] width 259 height 10
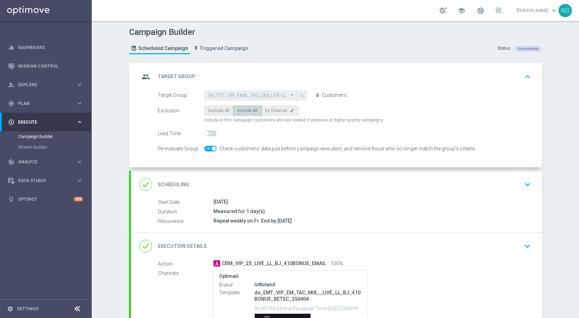
click at [212, 149] on span at bounding box center [214, 149] width 4 height 4
click at [212, 149] on input "checkbox" at bounding box center [210, 149] width 12 height 6
checkbox input "false"
click at [205, 134] on span at bounding box center [207, 134] width 4 height 4
drag, startPoint x: 205, startPoint y: 134, endPoint x: 228, endPoint y: 135, distance: 22.6
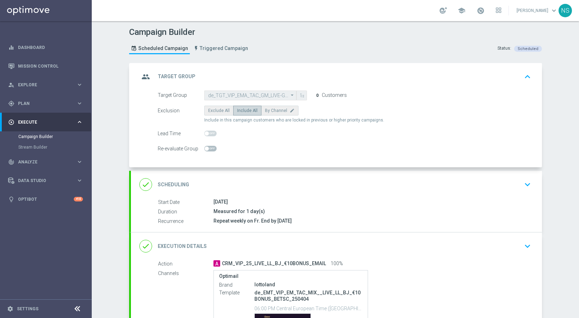
click at [228, 135] on div "Lead Time" at bounding box center [344, 134] width 384 height 10
click at [209, 133] on span at bounding box center [210, 134] width 12 height 6
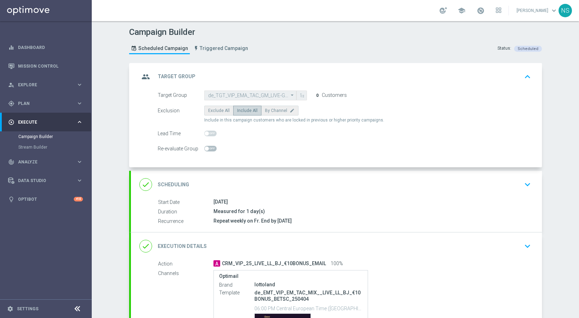
click at [209, 133] on span at bounding box center [210, 134] width 12 height 6
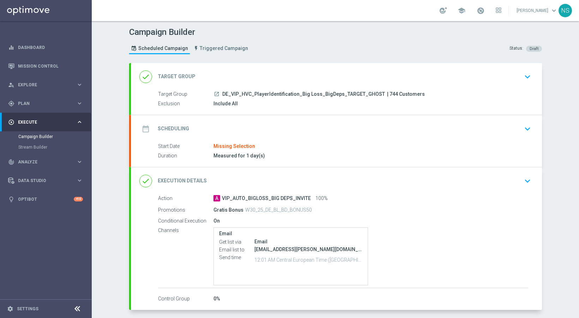
click at [299, 126] on div "date_range Scheduling keyboard_arrow_down" at bounding box center [336, 128] width 394 height 13
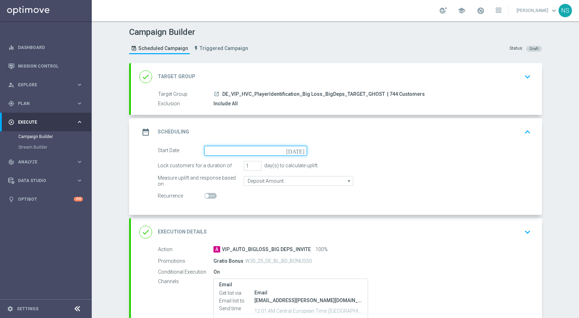
click at [300, 154] on input at bounding box center [255, 151] width 103 height 10
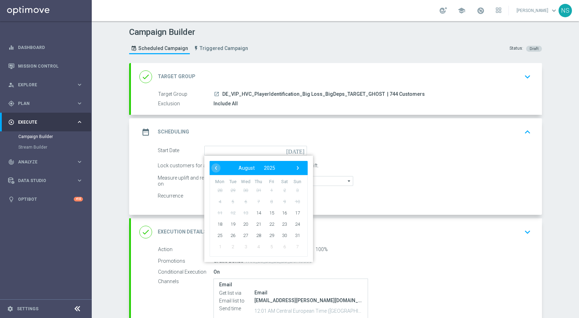
type input "[DATE]"
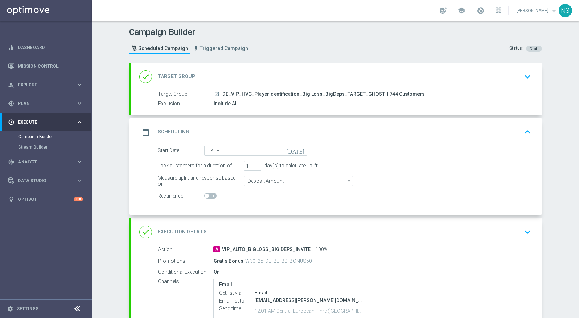
click at [207, 195] on span at bounding box center [210, 196] width 12 height 6
click at [207, 195] on input "checkbox" at bounding box center [210, 196] width 12 height 6
checkbox input "true"
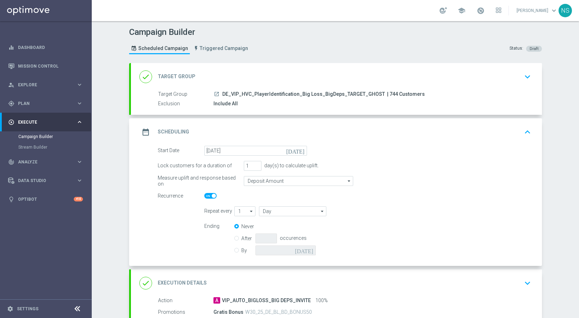
click at [235, 251] on input "By" at bounding box center [236, 249] width 5 height 5
radio input "true"
radio input "false"
click at [277, 211] on input "Day" at bounding box center [292, 212] width 67 height 10
click at [283, 232] on div "Week" at bounding box center [295, 232] width 63 height 11
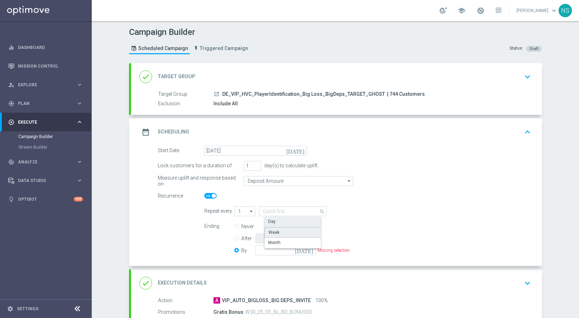
type input "Week"
click at [306, 252] on icon "[DATE]" at bounding box center [305, 250] width 21 height 8
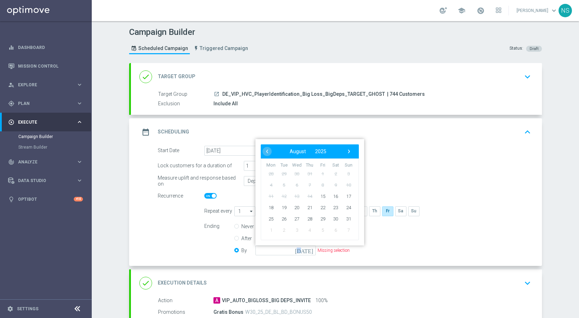
drag, startPoint x: 345, startPoint y: 154, endPoint x: 343, endPoint y: 232, distance: 78.3
click at [343, 232] on bs-calendar-layout "‹ ​ August ​ 2025 ​ › Mon Tue Wed Thu Fri Sat Sun 28 29 30 31 1 2" at bounding box center [310, 193] width 98 height 96
click at [344, 208] on span "24" at bounding box center [347, 207] width 11 height 11
type input "24 Aug 2025"
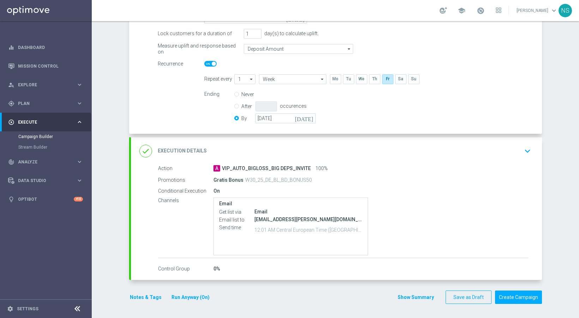
click at [391, 160] on div "done Execution Details keyboard_arrow_down" at bounding box center [336, 152] width 411 height 28
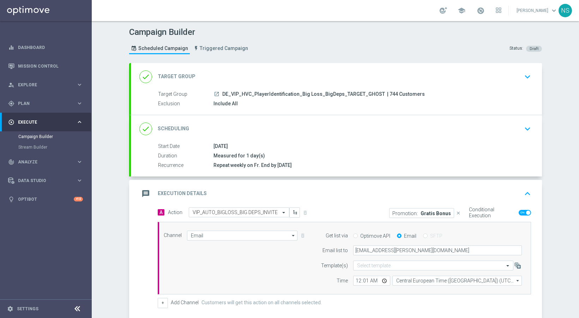
click at [387, 94] on span "| 744 Customers" at bounding box center [406, 94] width 38 height 6
click at [387, 95] on span "| 744 Customers" at bounding box center [406, 94] width 38 height 6
copy span "744"
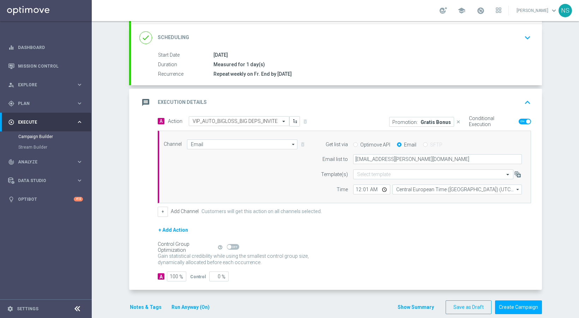
scroll to position [102, 0]
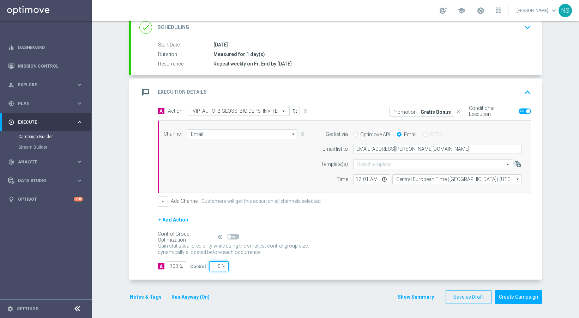
drag, startPoint x: 209, startPoint y: 267, endPoint x: 250, endPoint y: 267, distance: 40.2
click at [251, 267] on div "A 100 % Control 0 %" at bounding box center [344, 267] width 373 height 10
type input "6"
type input "94"
type input "100"
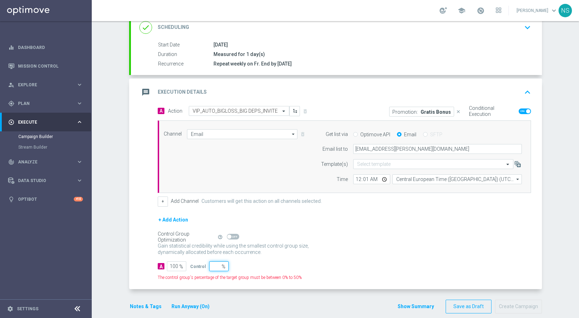
type input "5"
type input "95"
type input "50"
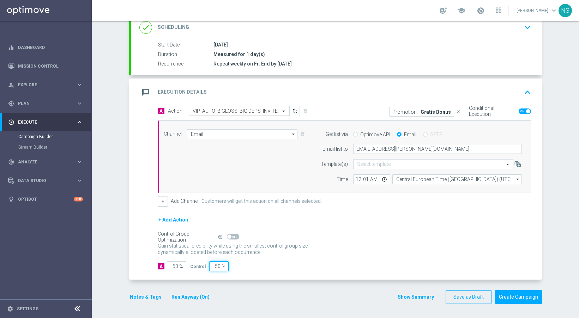
type input "50"
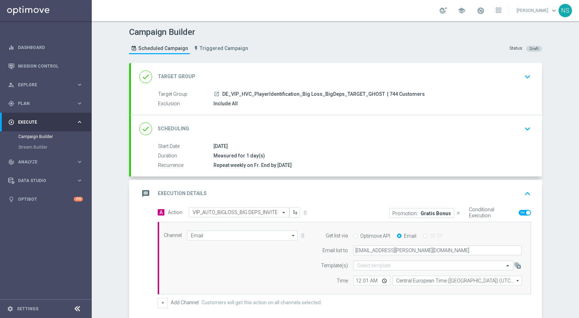
click at [273, 124] on div "done Scheduling keyboard_arrow_down" at bounding box center [336, 128] width 394 height 13
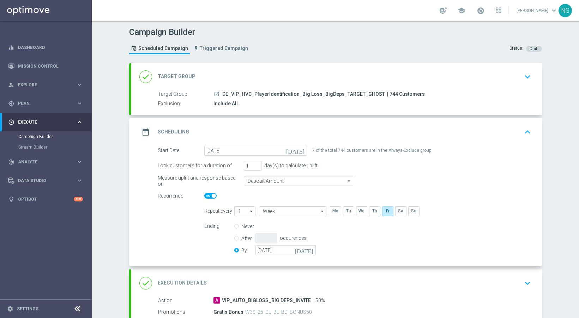
scroll to position [132, 0]
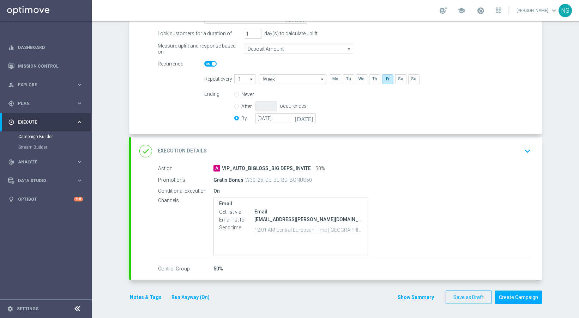
click at [261, 145] on div "done Execution Details keyboard_arrow_down" at bounding box center [336, 151] width 394 height 13
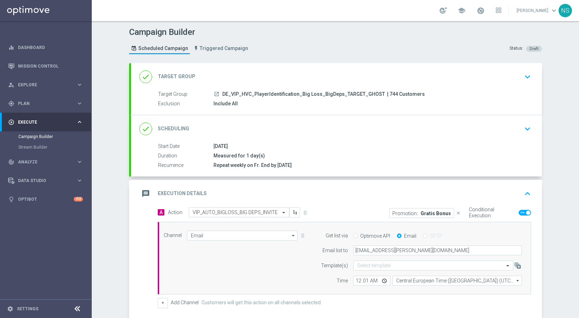
scroll to position [102, 0]
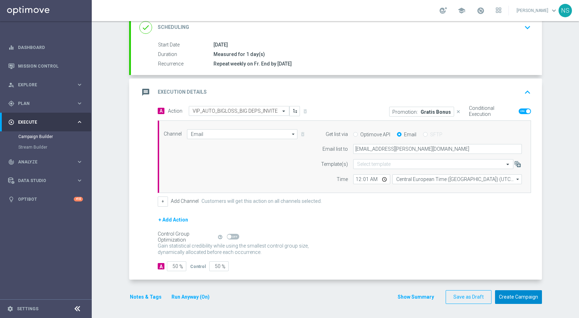
click at [514, 301] on button "Create Campaign" at bounding box center [518, 298] width 47 height 14
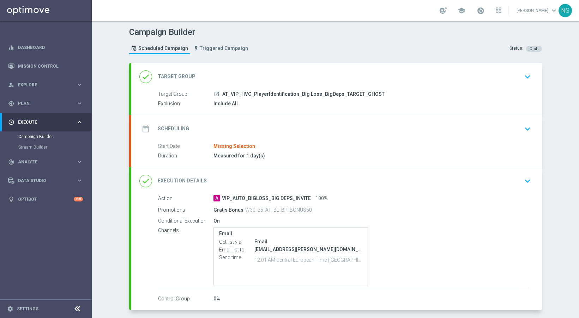
click at [228, 128] on div "date_range Scheduling keyboard_arrow_down" at bounding box center [336, 128] width 394 height 13
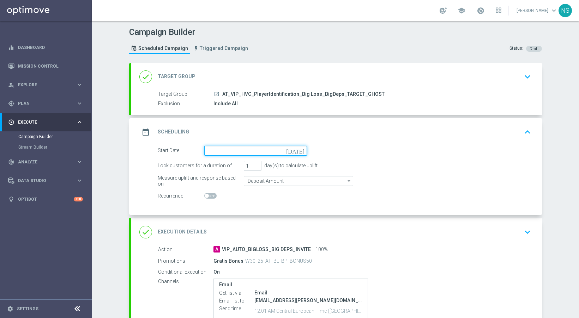
click at [229, 155] on input at bounding box center [255, 151] width 103 height 10
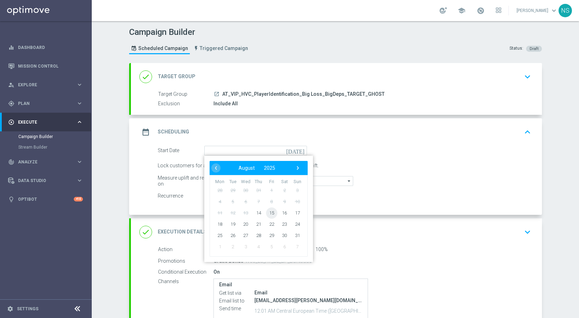
click at [270, 213] on span "15" at bounding box center [271, 212] width 11 height 11
type input "[DATE]"
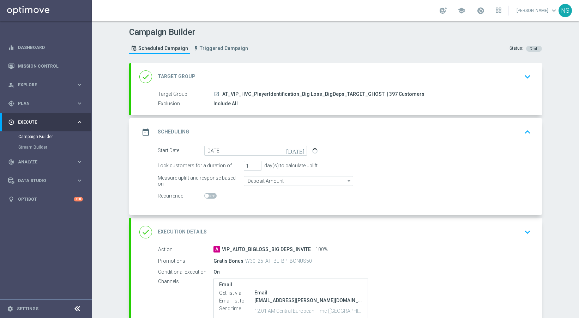
click at [231, 196] on switch at bounding box center [255, 196] width 103 height 6
click at [205, 194] on span at bounding box center [207, 196] width 4 height 4
click at [205, 194] on input "checkbox" at bounding box center [210, 196] width 12 height 6
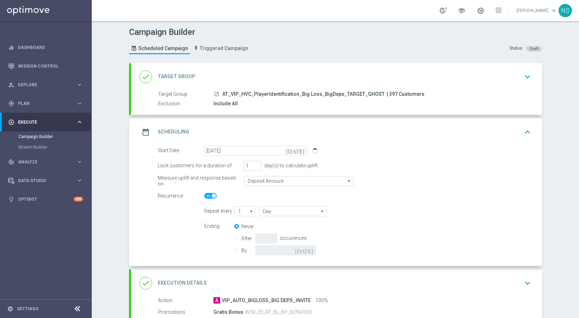
click at [205, 194] on span at bounding box center [210, 196] width 12 height 6
click at [205, 194] on input "checkbox" at bounding box center [210, 196] width 12 height 6
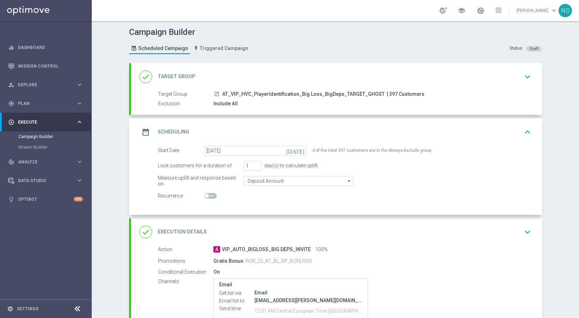
click at [205, 194] on span at bounding box center [207, 196] width 4 height 4
click at [205, 194] on input "checkbox" at bounding box center [210, 196] width 12 height 6
checkbox input "true"
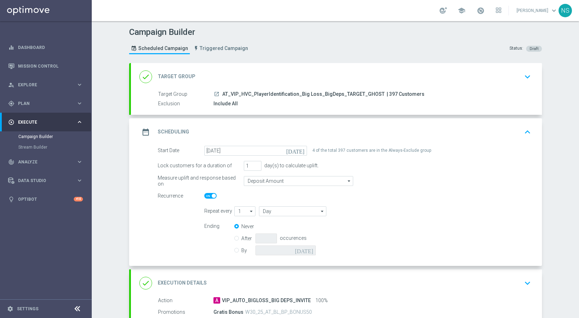
click at [244, 206] on form "Start Date 15 Aug 2025 today 4 of the total 397 customers are in the Always-Exc…" at bounding box center [344, 202] width 373 height 112
click at [285, 213] on input "Day" at bounding box center [292, 212] width 67 height 10
click at [289, 233] on div "Week" at bounding box center [295, 232] width 63 height 10
type input "Week"
click at [236, 248] on div "By today" at bounding box center [279, 251] width 90 height 10
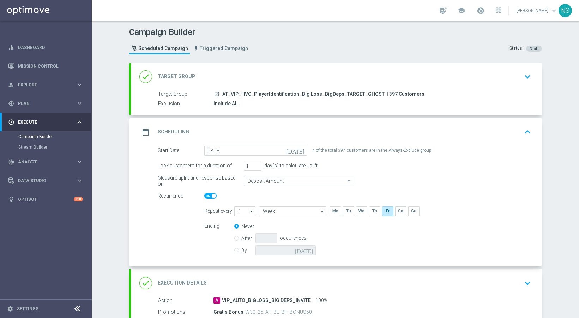
click at [235, 250] on input "By" at bounding box center [236, 249] width 5 height 5
radio input "true"
radio input "false"
click at [306, 249] on icon "[DATE]" at bounding box center [305, 250] width 21 height 8
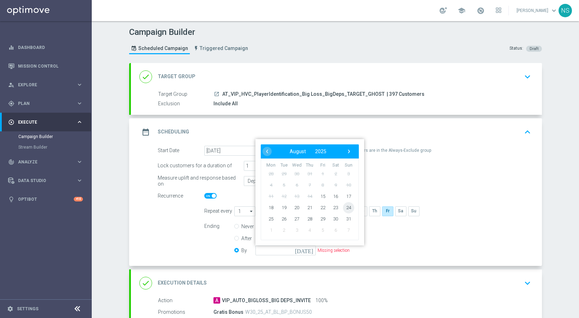
click at [348, 209] on span "24" at bounding box center [347, 207] width 11 height 11
type input "24 Aug 2025"
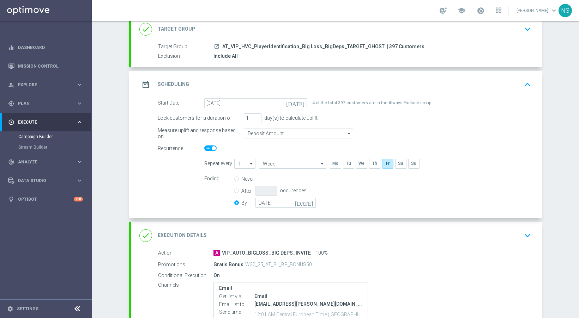
scroll to position [132, 0]
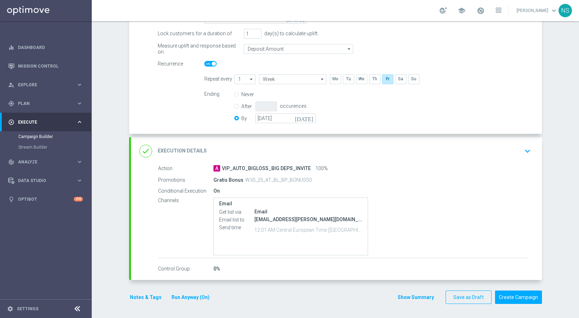
click at [313, 151] on div "done Execution Details keyboard_arrow_down" at bounding box center [336, 151] width 394 height 13
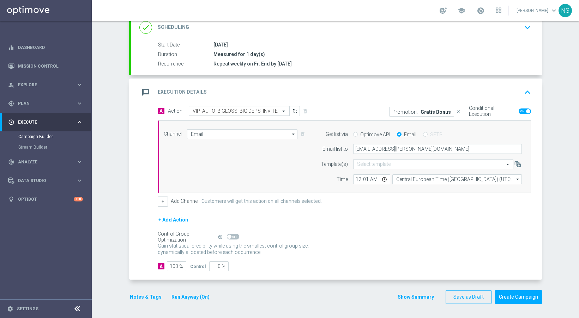
scroll to position [102, 0]
drag, startPoint x: 218, startPoint y: 265, endPoint x: 280, endPoint y: 274, distance: 63.3
click at [280, 274] on div "A Action Select action VIP_AUTO_BIGLOSS_BIG DEPS_INVITE delete_forever Promotio…" at bounding box center [336, 193] width 411 height 174
type input "5"
type input "95"
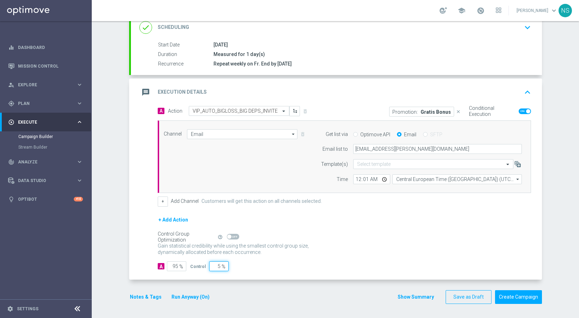
type input "50"
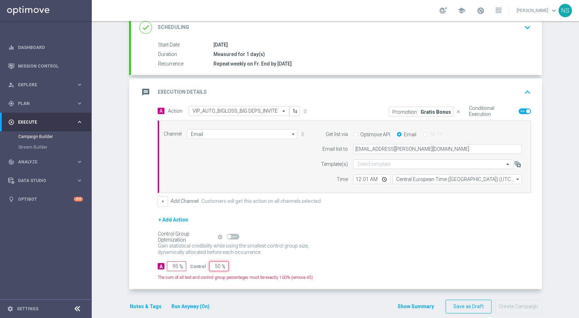
type input "50"
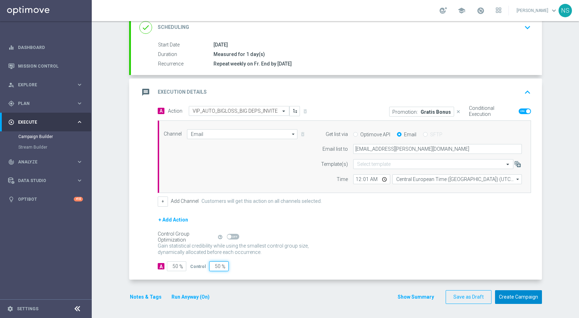
type input "50"
click at [504, 297] on button "Create Campaign" at bounding box center [518, 298] width 47 height 14
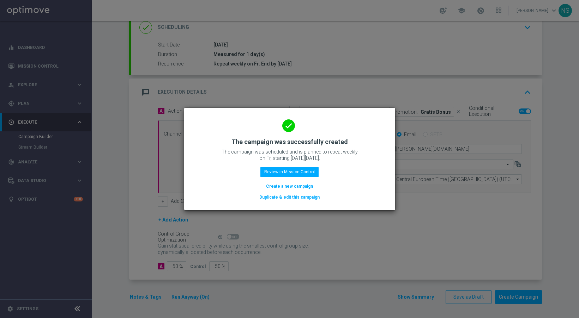
click at [287, 189] on button "Create a new campaign" at bounding box center [289, 187] width 48 height 8
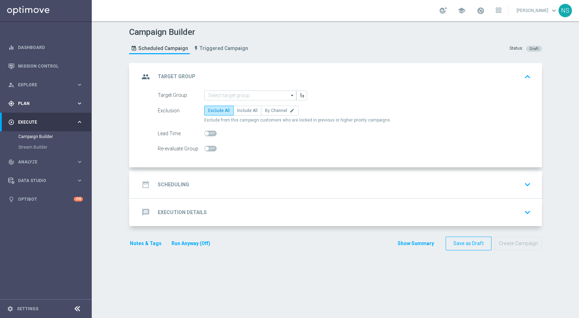
click at [29, 102] on span "Plan" at bounding box center [47, 104] width 58 height 4
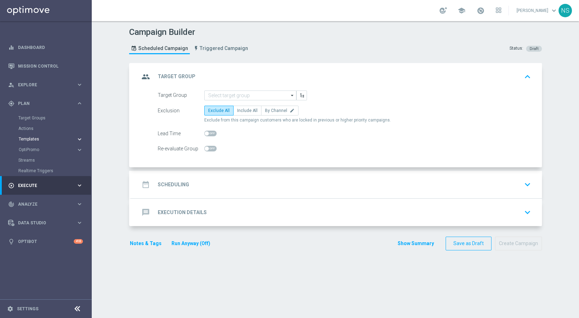
click at [38, 138] on span "Templates" at bounding box center [44, 139] width 50 height 4
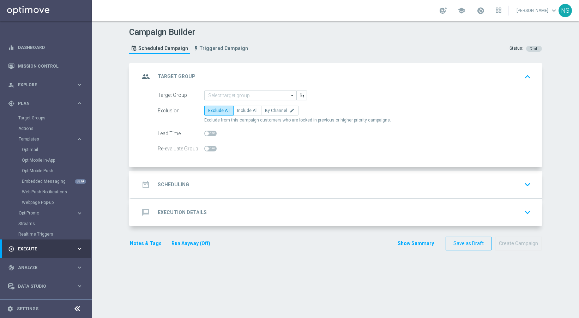
click at [38, 146] on div "Optimail" at bounding box center [56, 150] width 69 height 11
click at [38, 147] on link "Optimail" at bounding box center [47, 150] width 51 height 6
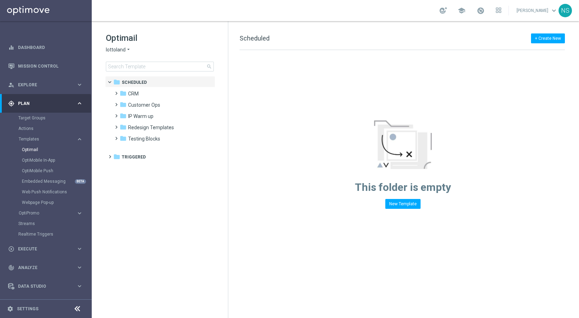
click at [155, 72] on div "Optimail lottoland arrow_drop_down × lottoland search folder 1 Folder folder Sc…" at bounding box center [160, 69] width 136 height 97
click at [152, 64] on input at bounding box center [160, 67] width 108 height 10
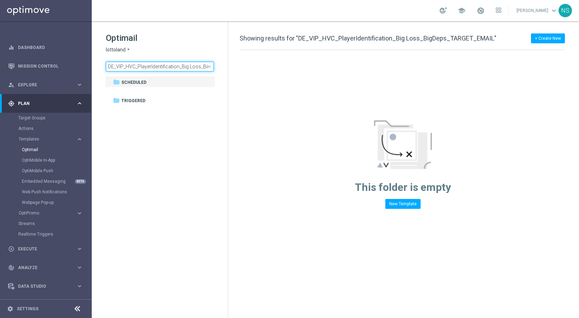
scroll to position [0, 48]
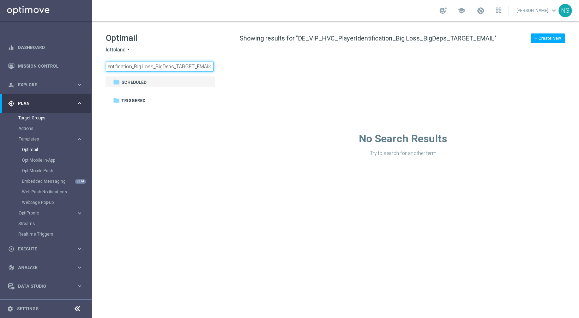
type input "DE_VIP_HVC_PlayerIdentification_Big Loss_BigDeps_TARGET_EMAIL"
click at [36, 120] on link "Target Groups" at bounding box center [45, 118] width 55 height 6
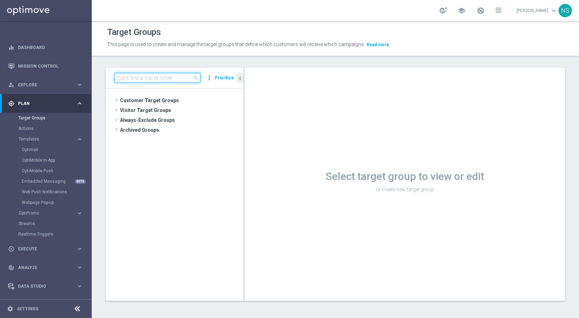
click at [140, 75] on input at bounding box center [157, 78] width 86 height 10
paste input "DE_VIP_HVC_PlayerIdentification_Big Loss_BigDeps_TARGET_EMAIL"
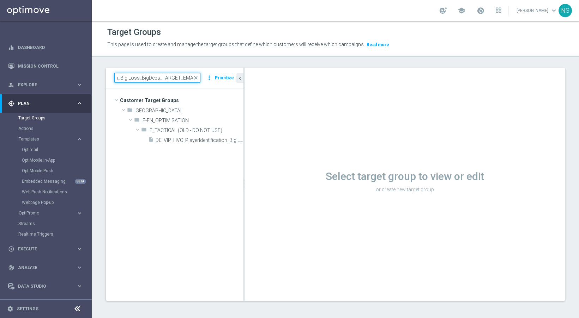
type input "DE_VIP_HVC_PlayerIdentification_Big Loss_BigDeps_TARGET_EMAIL"
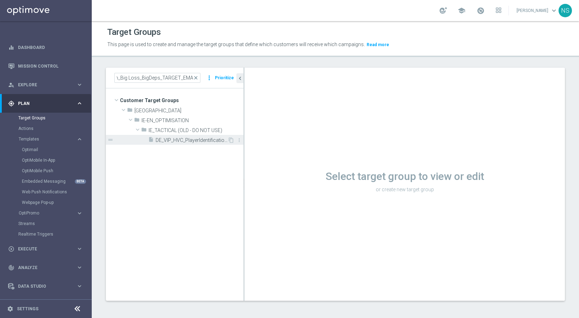
scroll to position [0, 0]
click at [181, 144] on div "insert_drive_file DE_VIP_HVC_PlayerIdentification_Big Loss_BigDeps_TARGET_EMAIL" at bounding box center [187, 140] width 79 height 10
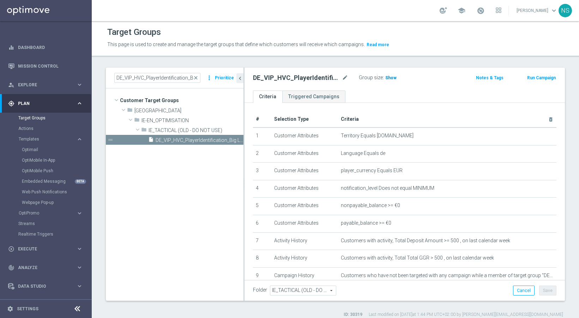
click at [386, 79] on span "Show" at bounding box center [390, 77] width 11 height 5
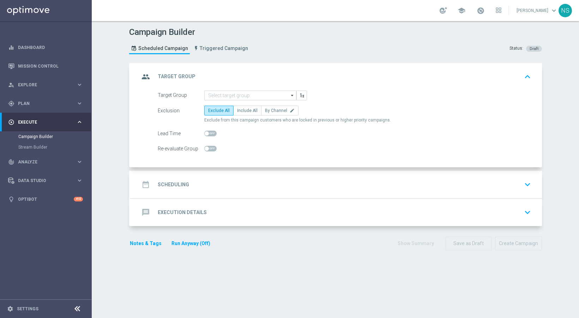
click at [275, 88] on div "group Target Group keyboard_arrow_up" at bounding box center [336, 77] width 411 height 28
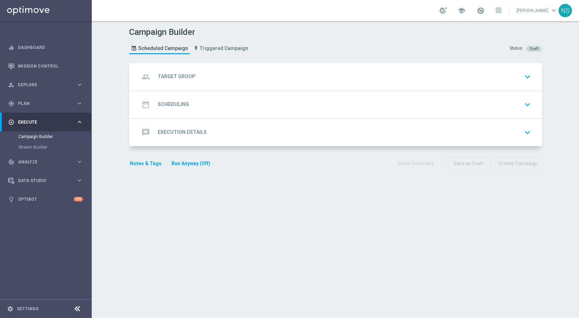
click at [263, 70] on div "group Target Group keyboard_arrow_down" at bounding box center [336, 76] width 394 height 13
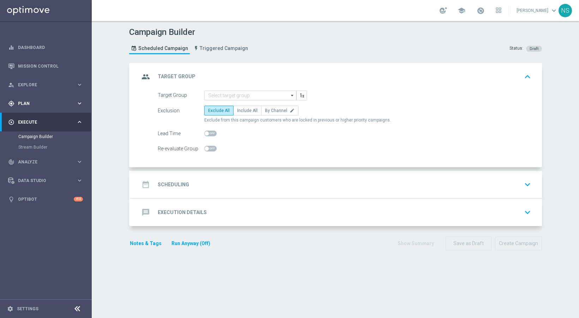
click at [26, 101] on div "gps_fixed Plan" at bounding box center [42, 104] width 68 height 6
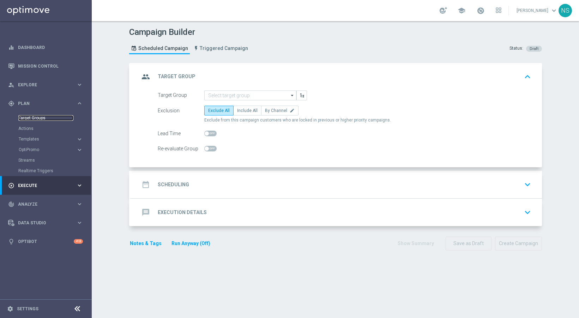
click at [41, 118] on link "Target Groups" at bounding box center [45, 118] width 55 height 6
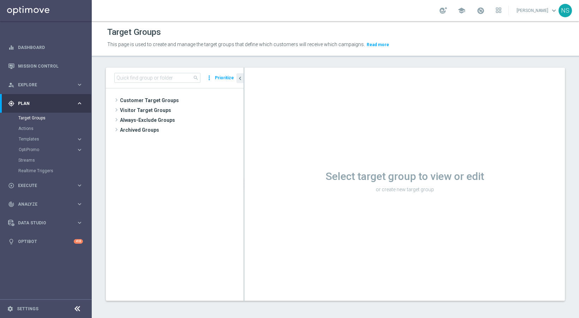
click at [121, 72] on div "search more_vert Prioritize" at bounding box center [175, 78] width 138 height 21
click at [121, 76] on input at bounding box center [157, 78] width 86 height 10
paste input "DE_VIP_HVC_PlayerIdentification_Big Loss_BigDeps_TARGET_EMAIL"
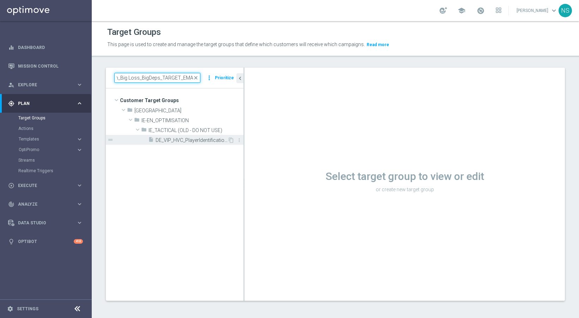
type input "DE_VIP_HVC_PlayerIdentification_Big Loss_BigDeps_TARGET_EMAIL"
click at [189, 142] on span "DE_VIP_HVC_PlayerIdentification_Big Loss_BigDeps_TARGET_EMAIL" at bounding box center [192, 141] width 72 height 6
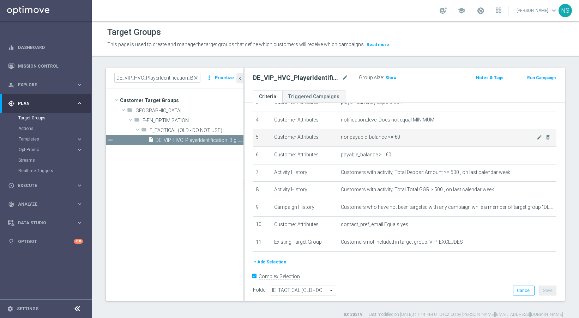
scroll to position [69, 0]
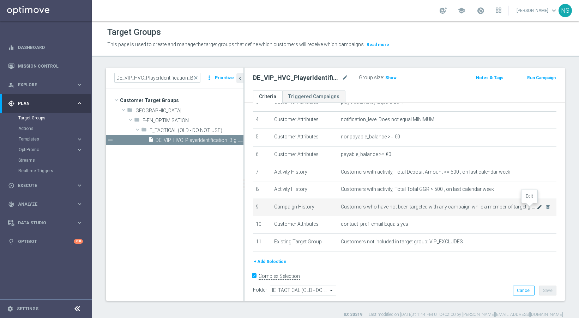
click at [536, 207] on icon "mode_edit" at bounding box center [539, 208] width 6 height 6
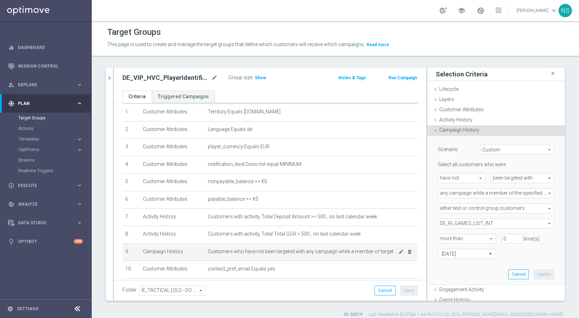
scroll to position [0, 0]
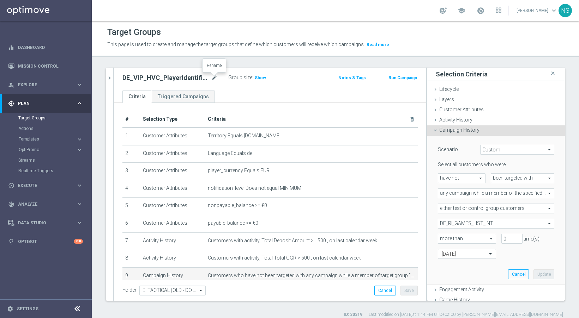
click at [213, 79] on icon "mode_edit" at bounding box center [214, 78] width 6 height 8
click at [253, 93] on ul "Criteria Triggered Campaigns" at bounding box center [270, 97] width 312 height 12
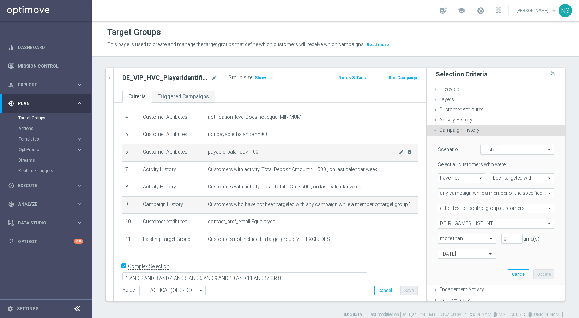
scroll to position [73, 0]
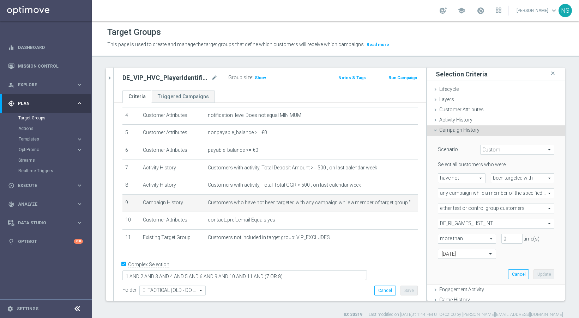
click at [169, 77] on h2 "DE_VIP_HVC_PlayerIdentification_Big Loss_BigDeps_TARGET_EMAIL" at bounding box center [165, 78] width 87 height 8
click at [217, 78] on icon "mode_edit" at bounding box center [214, 78] width 6 height 8
type input "DE_VIP_HVC_PlayerIdentification_Big Loss_BigDeps_TARGET_GHOST"
click at [107, 79] on icon "chevron_right" at bounding box center [109, 78] width 7 height 7
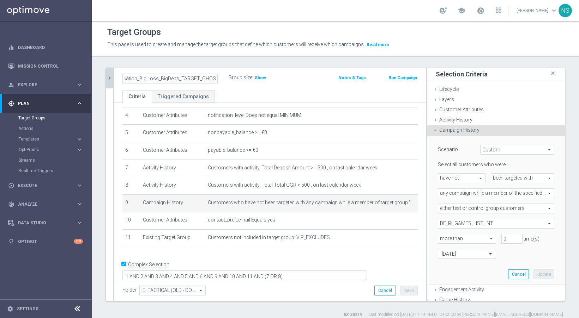
scroll to position [0, 0]
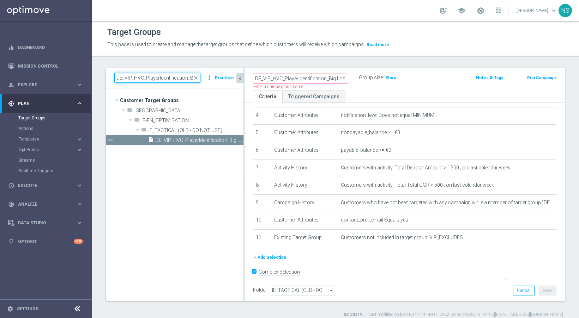
click at [163, 77] on input "DE_VIP_HVC_PlayerIdentification_Big Loss_BigDeps_TARGET_EMAIL" at bounding box center [157, 78] width 86 height 10
paste input "GHOST"
type input "DE_VIP_HVC_PlayerIdentification_Big Loss_BigDeps_TARGET_GHOST"
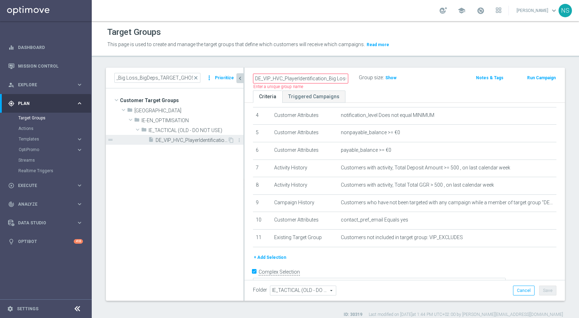
scroll to position [0, 0]
click at [181, 140] on span "DE_VIP_HVC_PlayerIdentification_Big Loss_BigDeps_TARGET_GHOST" at bounding box center [192, 141] width 72 height 6
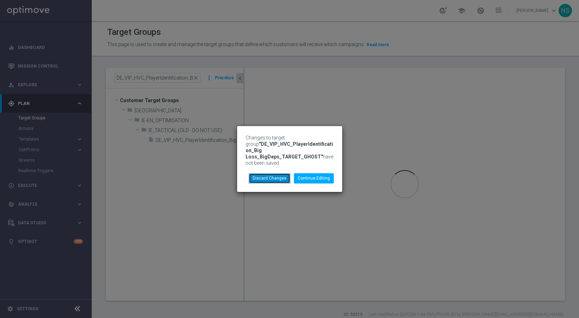
click at [275, 175] on button "Discard Changes" at bounding box center [270, 178] width 42 height 10
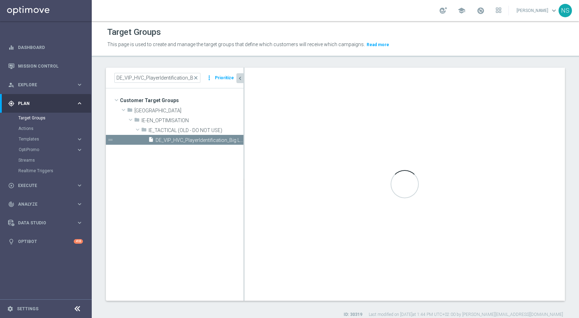
type textarea "1 AND 2 AND 3 AND 4 AND 5 AND 6 AND 9 AND (7 OR 8)"
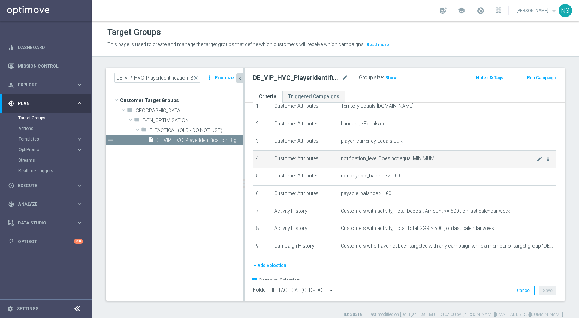
scroll to position [32, 0]
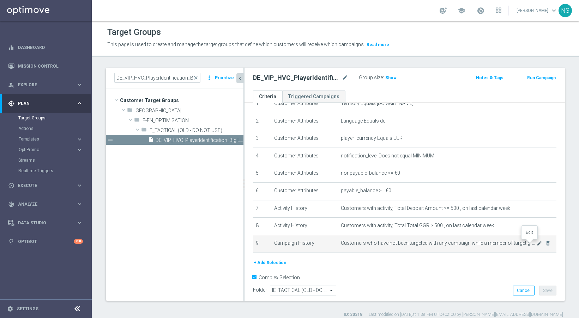
click at [536, 245] on icon "mode_edit" at bounding box center [539, 244] width 6 height 6
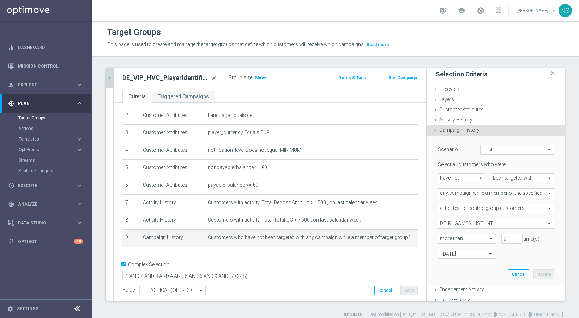
scroll to position [37, 0]
click at [111, 81] on icon "chevron_right" at bounding box center [109, 78] width 7 height 7
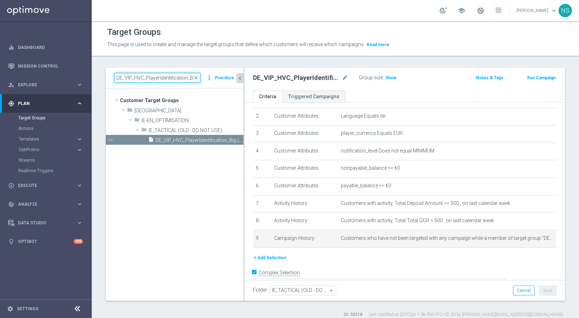
click at [152, 80] on input "DE_VIP_HVC_PlayerIdentification_Big Loss_BigDeps_TARGET_GHOST" at bounding box center [157, 78] width 86 height 10
paste input "CRM_VIP_25_LIVE_LL_BJ_€10BONUS_EMAIL"
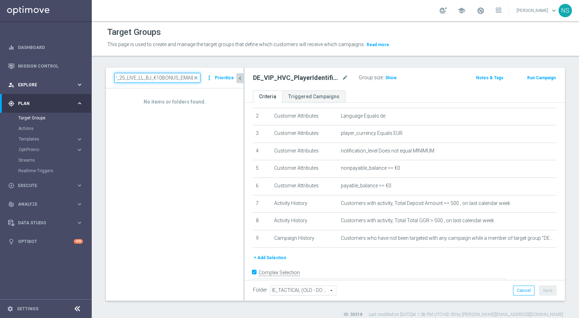
scroll to position [0, 0]
drag, startPoint x: 152, startPoint y: 79, endPoint x: 56, endPoint y: 77, distance: 95.9
click at [56, 77] on main "equalizer Dashboard Mission Control" at bounding box center [289, 159] width 579 height 318
paste input "de_TGT_VIP_EMA_TAC_GM_LIVE-GAMES"
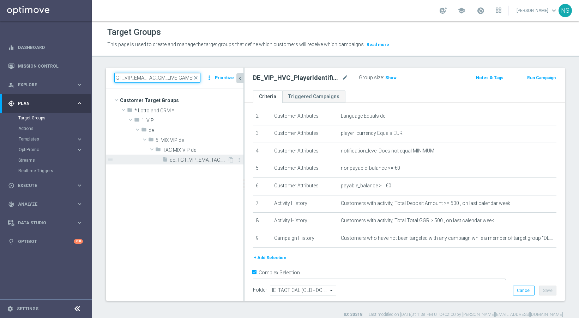
type input "de_TGT_VIP_EMA_TAC_GM_LIVE-GAMES"
click at [200, 158] on span "de_TGT_VIP_EMA_TAC_GM_LIVE-GAMES" at bounding box center [199, 160] width 58 height 6
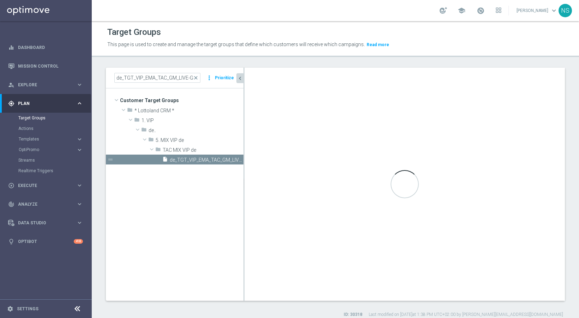
checkbox input "false"
type input "TAC MIX VIP de"
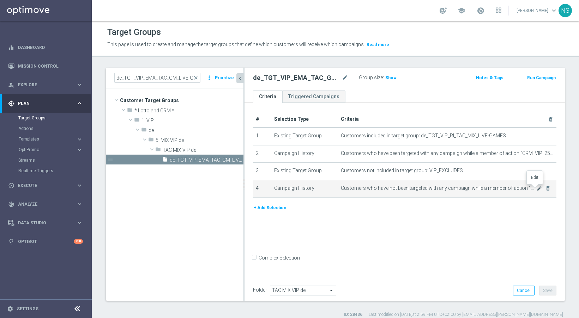
click at [536, 188] on icon "mode_edit" at bounding box center [539, 189] width 6 height 6
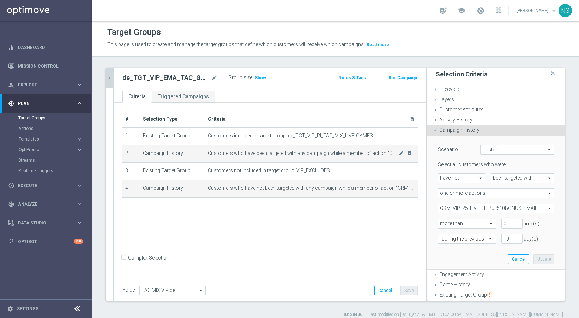
click at [361, 157] on td "Customers who have been targeted with any campaign while a member of action "CR…" at bounding box center [311, 154] width 213 height 18
click at [398, 155] on icon "mode_edit" at bounding box center [401, 154] width 6 height 6
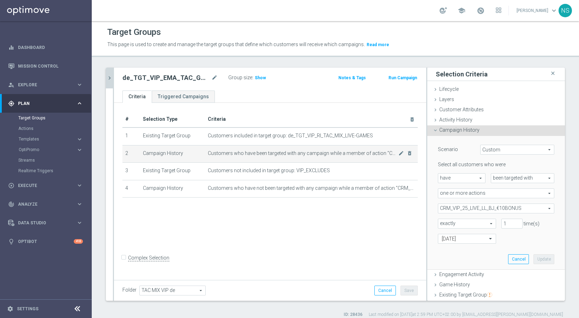
click at [237, 150] on td "Customers who have been targeted with any campaign while a member of action "CR…" at bounding box center [311, 154] width 213 height 18
click at [398, 155] on icon "mode_edit" at bounding box center [401, 154] width 6 height 6
click at [398, 154] on icon "mode_edit" at bounding box center [401, 154] width 6 height 6
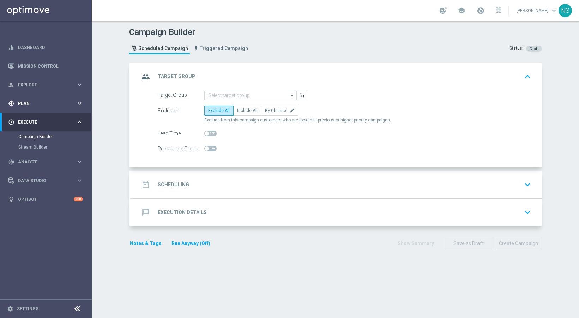
click at [41, 103] on span "Plan" at bounding box center [47, 104] width 58 height 4
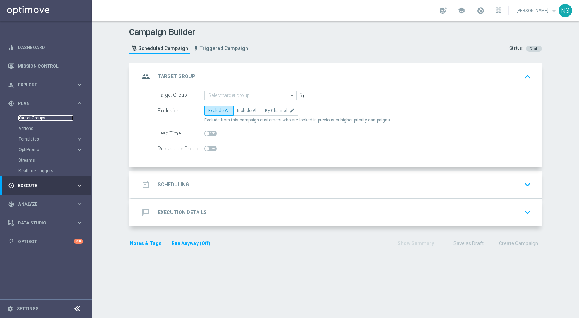
click at [40, 120] on link "Target Groups" at bounding box center [45, 118] width 55 height 6
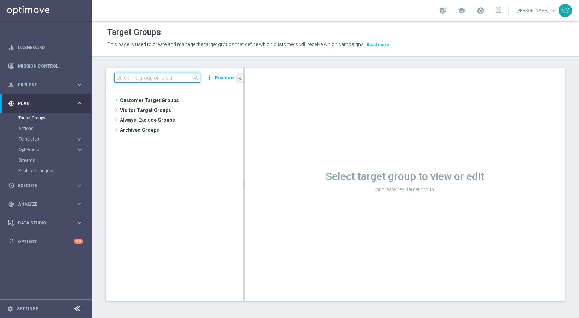
click at [151, 75] on input at bounding box center [157, 78] width 86 height 10
paste input "AT_VIP_HVC_PlayerIdentification_Big Loss_BigDeps_TARGET_EMAIL"
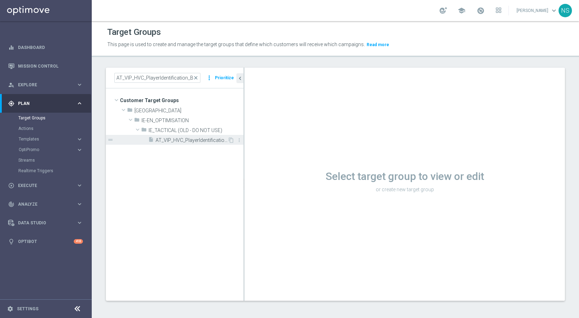
click at [169, 139] on span "AT_VIP_HVC_PlayerIdentification_Big Loss_BigDeps_TARGET_EMAIL" at bounding box center [192, 141] width 72 height 6
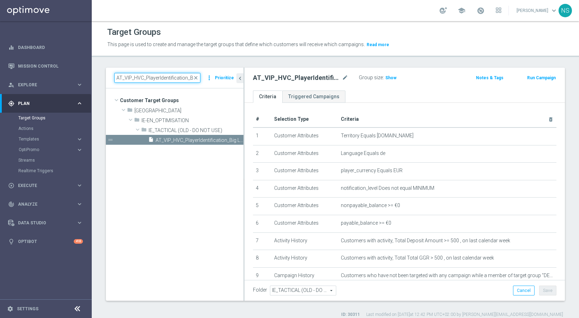
click at [178, 77] on input "AT_VIP_HVC_PlayerIdentification_Big Loss_BigDeps_TARGET_EMAIL" at bounding box center [157, 78] width 86 height 10
paste input "DE"
type input "DE_VIP_HVC_PlayerIdentification_Big Loss_BigDeps_TARGET_EMAIL"
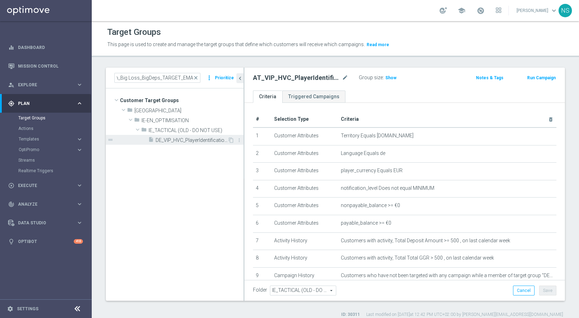
click at [185, 141] on span "DE_VIP_HVC_PlayerIdentification_Big Loss_BigDeps_TARGET_EMAIL" at bounding box center [192, 141] width 72 height 6
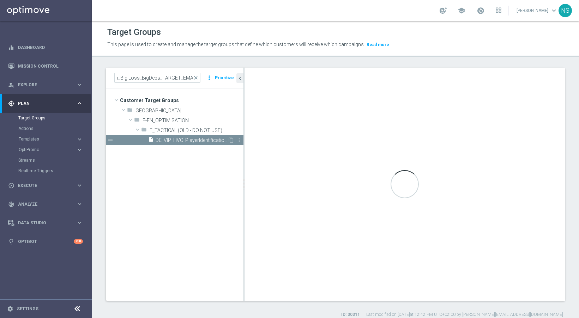
scroll to position [0, 0]
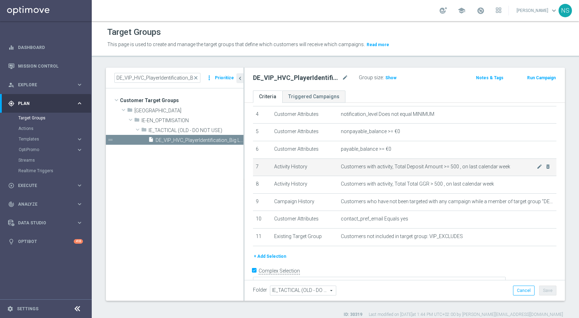
scroll to position [75, 0]
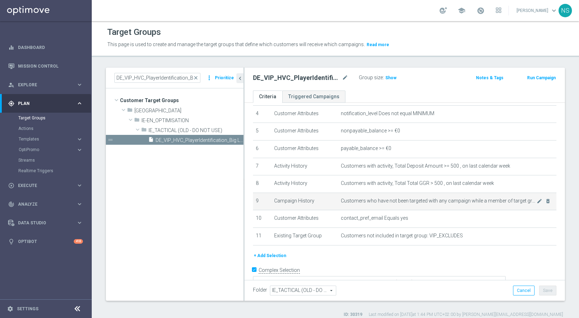
click at [525, 202] on span "Customers who have not been targeted with any campaign while a member of target…" at bounding box center [439, 201] width 196 height 6
click at [536, 202] on icon "mode_edit" at bounding box center [539, 202] width 6 height 6
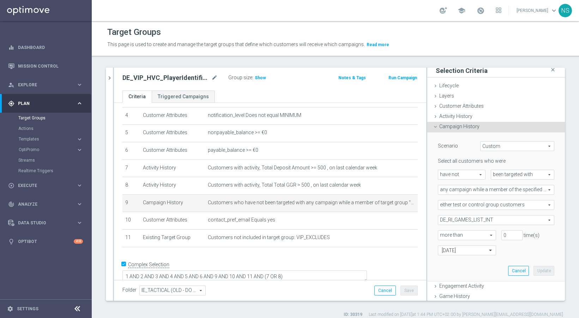
scroll to position [0, 0]
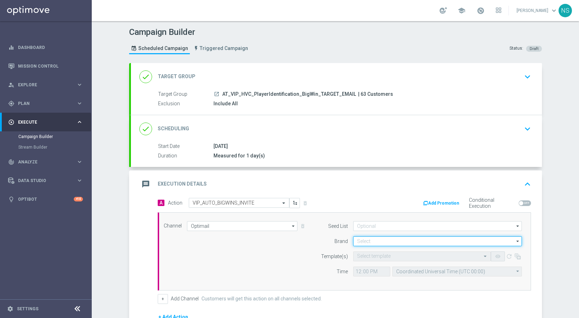
click at [360, 242] on input at bounding box center [437, 242] width 169 height 10
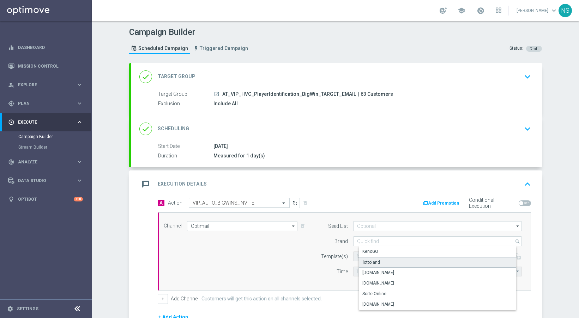
click at [370, 264] on div "lottoland" at bounding box center [371, 263] width 17 height 6
type input "lottoland"
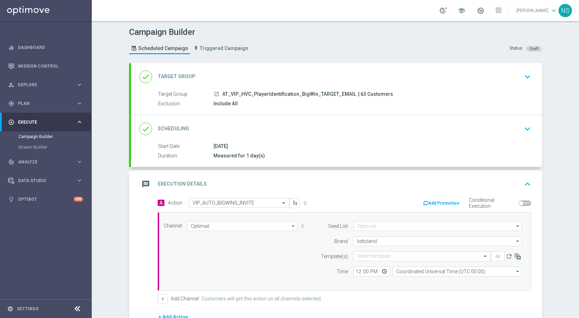
click at [364, 262] on form "Template(s) Select template remove_red_eye refresh Time 12:00 Coordinated Unive…" at bounding box center [419, 264] width 205 height 25
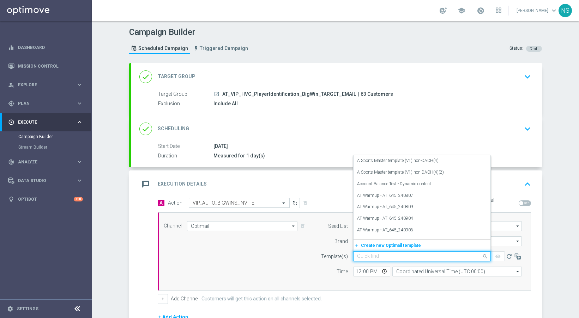
click at [363, 260] on div "Quick find" at bounding box center [422, 257] width 138 height 10
paste input "de_AT_EMT_VIP_EM_AUT_MIX__BIGWINS_INVITE_MAIL"
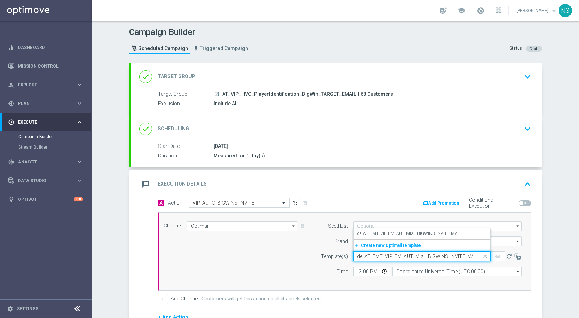
scroll to position [0, 5]
click at [364, 233] on label "de_AT_EMT_VIP_EM_AUT_MIX__BIGWINS_INVITE_MAIL" at bounding box center [409, 234] width 104 height 6
type input "de_AT_EMT_VIP_EM_AUT_MIX__BIGWINS_INVITE_MAIL"
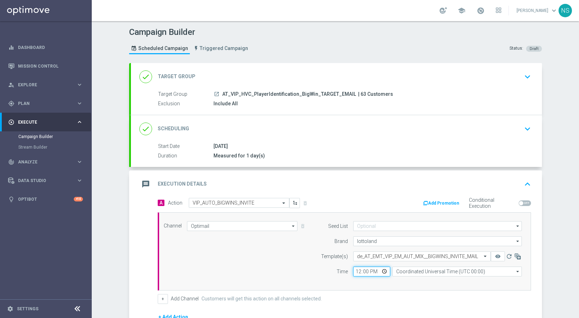
click at [354, 273] on input "12:00" at bounding box center [371, 272] width 37 height 10
type input "10:00"
click at [415, 275] on input "Coordinated Universal Time (UTC 00:00)" at bounding box center [456, 272] width 129 height 10
click at [417, 284] on div "Central European Time ([GEOGRAPHIC_DATA]) (UTC +02:00)" at bounding box center [458, 282] width 115 height 6
type input "Central European Time ([GEOGRAPHIC_DATA]) (UTC +02:00)"
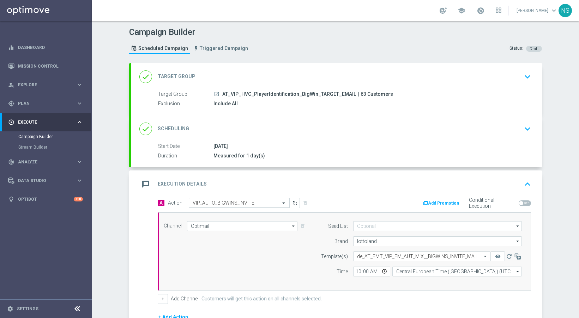
scroll to position [97, 0]
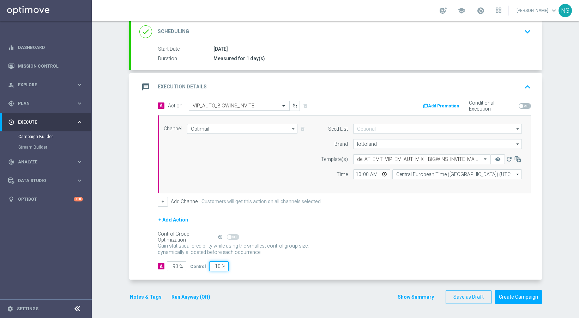
click at [214, 263] on input "10" at bounding box center [218, 267] width 19 height 10
drag, startPoint x: 210, startPoint y: 263, endPoint x: 328, endPoint y: 280, distance: 118.6
click at [328, 280] on form "done Target Group keyboard_arrow_down Target Group launch AT_VIP_HVC_PlayerIden…" at bounding box center [335, 135] width 413 height 339
type input "0"
type input "100"
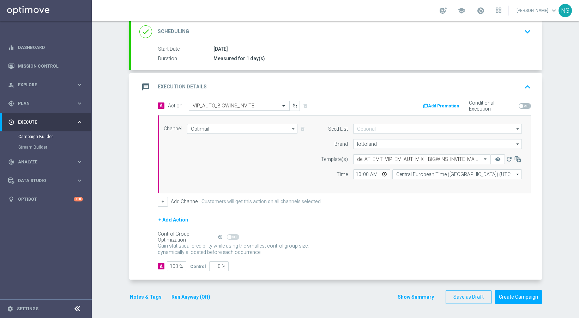
click at [149, 299] on button "Notes & Tags" at bounding box center [145, 297] width 33 height 9
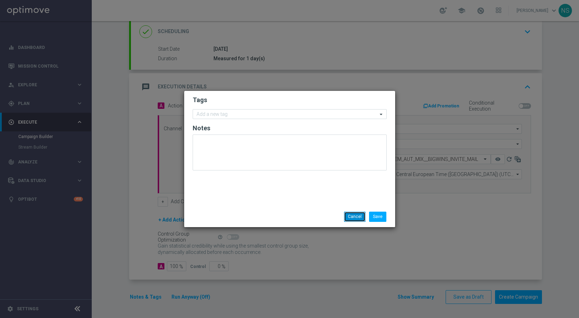
click at [356, 212] on button "Cancel" at bounding box center [355, 217] width 22 height 10
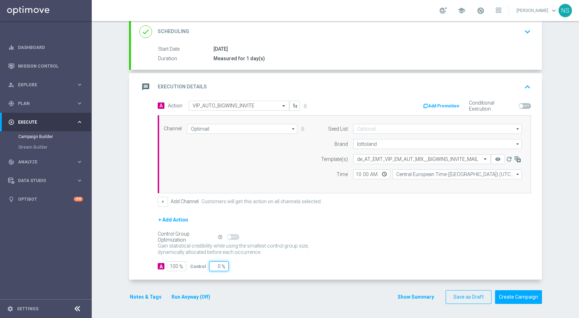
drag, startPoint x: 211, startPoint y: 267, endPoint x: 372, endPoint y: 273, distance: 161.6
click at [372, 273] on div "A Action Select action VIP_AUTO_BIGWINS_INVITE delete_forever Add Promotion Con…" at bounding box center [336, 190] width 411 height 179
type input "5"
type input "95"
type input "50"
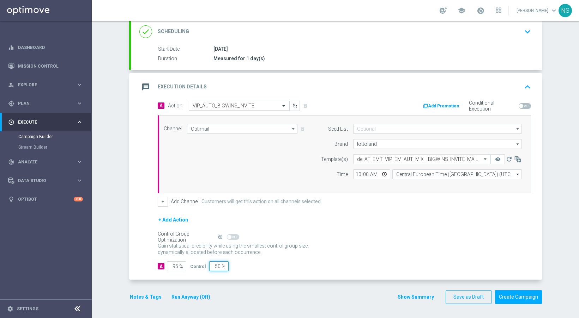
type input "50"
click at [150, 296] on button "Notes & Tags" at bounding box center [145, 297] width 33 height 9
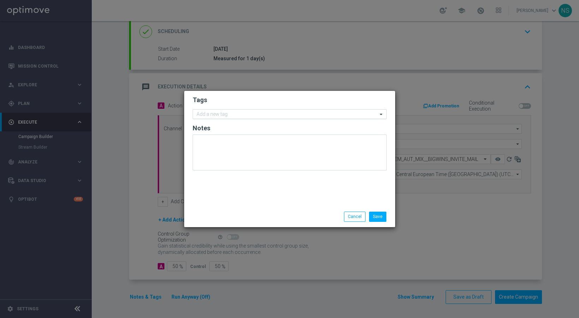
click at [240, 116] on input "text" at bounding box center [286, 115] width 181 height 6
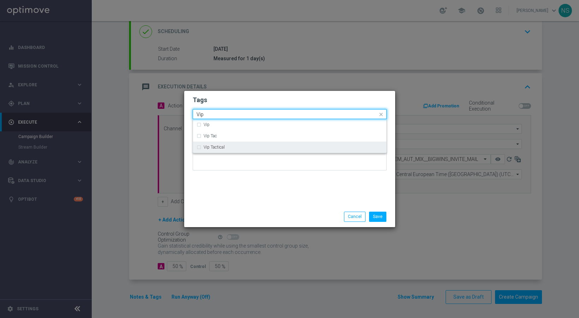
click at [231, 149] on div "Vip Tactical" at bounding box center [292, 147] width 179 height 4
type input "Vip"
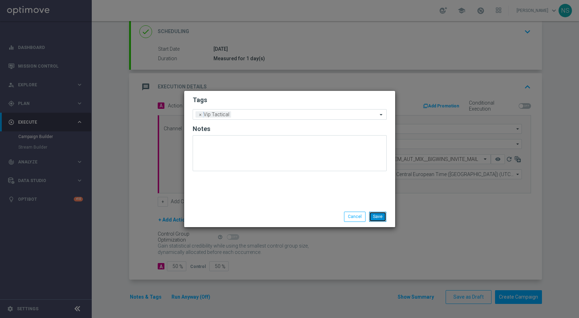
click at [382, 214] on button "Save" at bounding box center [377, 217] width 17 height 10
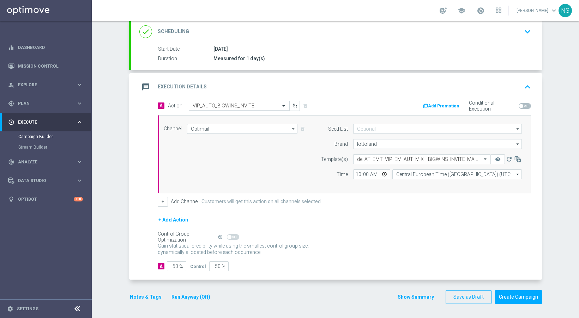
click at [215, 42] on div "done Scheduling keyboard_arrow_down" at bounding box center [336, 32] width 411 height 28
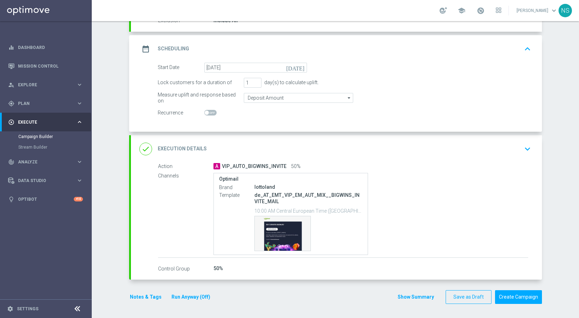
scroll to position [83, 0]
click at [210, 113] on span at bounding box center [210, 113] width 12 height 6
click at [210, 113] on input "checkbox" at bounding box center [210, 113] width 12 height 6
checkbox input "true"
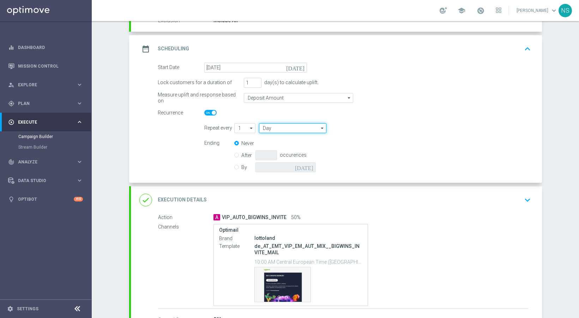
click at [282, 127] on input "Day" at bounding box center [292, 128] width 67 height 10
click at [285, 147] on div "Week" at bounding box center [295, 149] width 63 height 10
type input "Week"
click at [234, 170] on div "By today" at bounding box center [279, 168] width 90 height 10
click at [236, 166] on div "By today" at bounding box center [279, 168] width 90 height 10
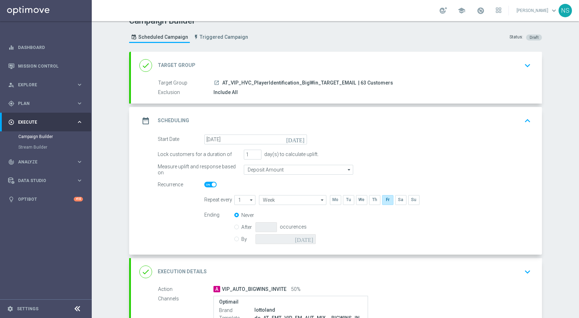
scroll to position [0, 0]
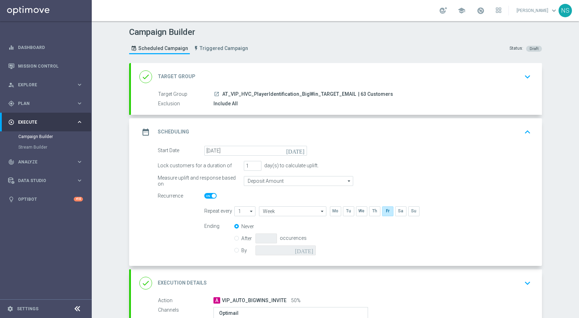
click at [234, 249] on input "By" at bounding box center [236, 249] width 5 height 5
radio input "true"
radio input "false"
click at [311, 251] on icon "[DATE]" at bounding box center [305, 250] width 21 height 8
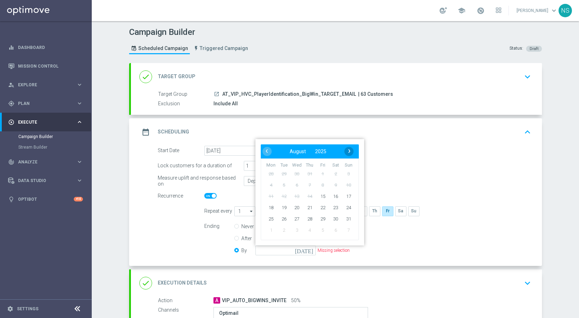
click at [345, 154] on span "›" at bounding box center [349, 151] width 9 height 9
click at [345, 172] on span "7" at bounding box center [347, 173] width 11 height 11
type input "07 Sep 2025"
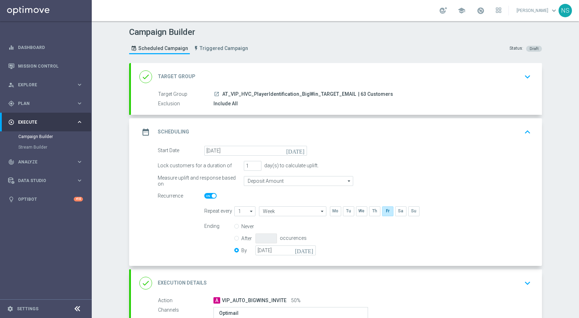
click at [353, 144] on div "date_range Scheduling keyboard_arrow_up" at bounding box center [336, 132] width 411 height 28
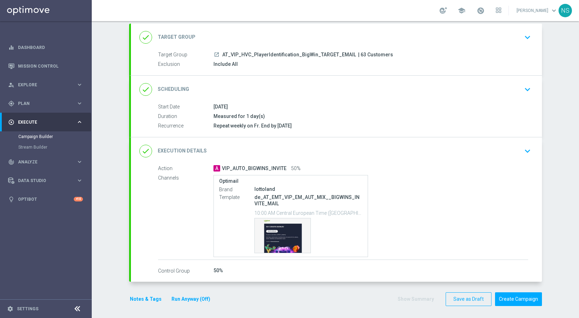
click at [353, 144] on div "done Execution Details keyboard_arrow_down" at bounding box center [336, 152] width 411 height 28
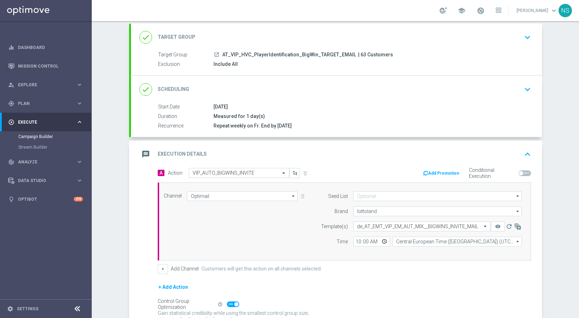
click at [436, 171] on button "Add Promotion" at bounding box center [441, 174] width 39 height 8
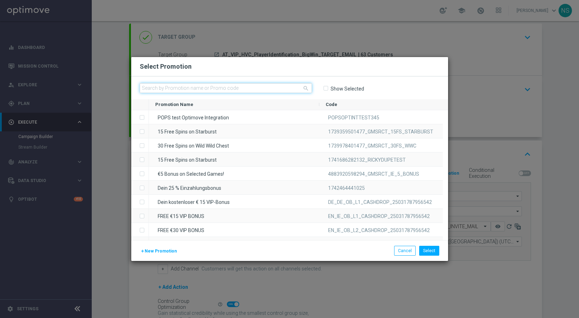
click at [264, 89] on input "text" at bounding box center [226, 88] width 172 height 10
paste input "W30_25_AT_BW_BONUS50"
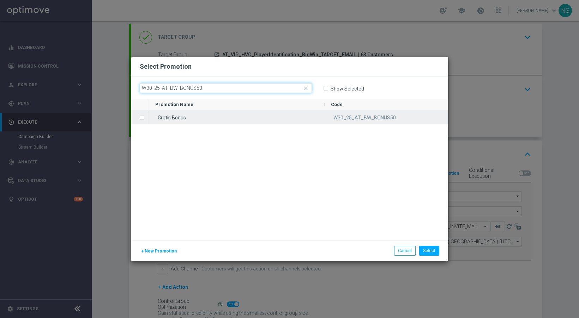
type input "W30_25_AT_BW_BONUS50"
click at [300, 116] on div "Gratis Bonus" at bounding box center [237, 117] width 176 height 14
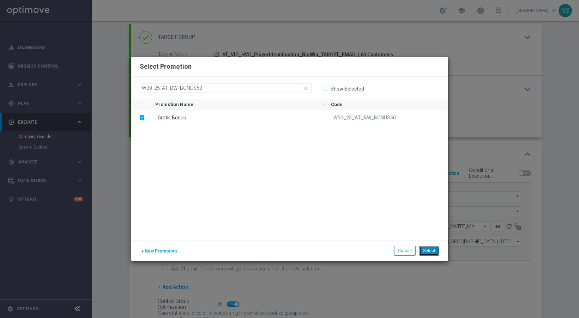
click at [432, 248] on button "Select" at bounding box center [429, 251] width 20 height 10
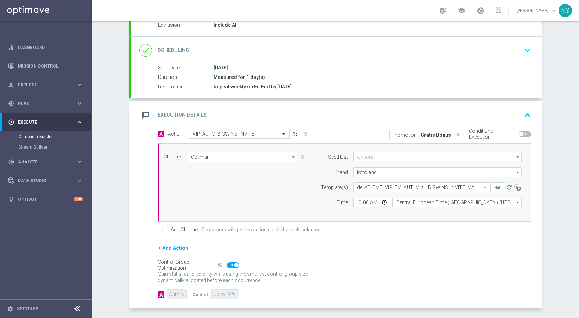
scroll to position [107, 0]
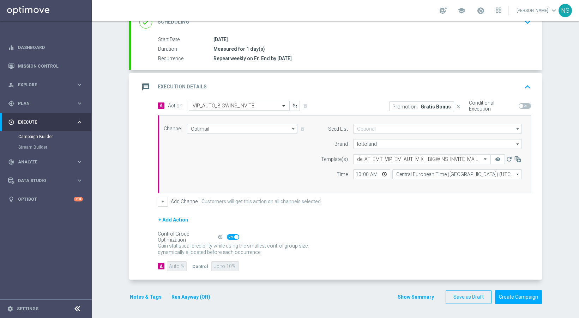
click at [232, 239] on span at bounding box center [233, 238] width 12 height 6
click at [232, 239] on input "checkbox" at bounding box center [233, 238] width 12 height 6
checkbox input "false"
drag, startPoint x: 207, startPoint y: 264, endPoint x: 302, endPoint y: 269, distance: 94.6
click at [302, 269] on div "A 90 % Control 10 %" at bounding box center [344, 267] width 373 height 10
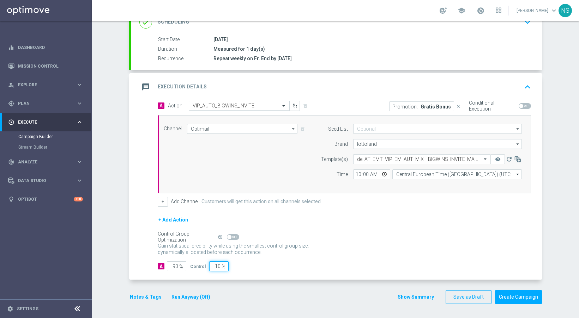
type input "5"
type input "95"
type input "50"
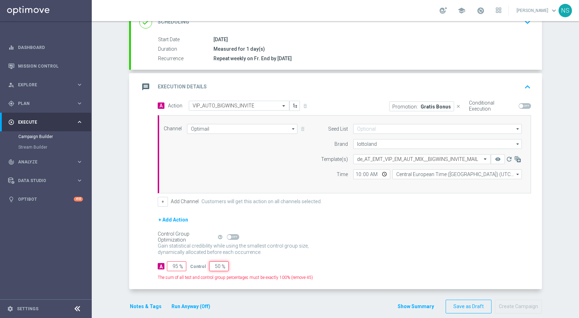
type input "50"
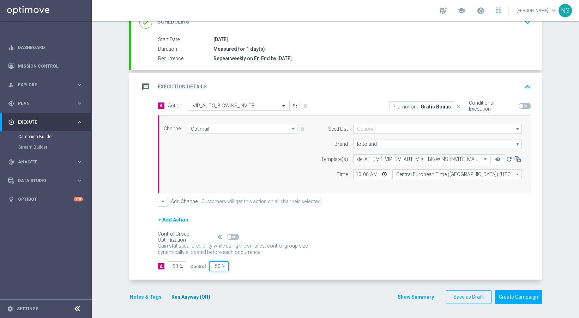
type input "50"
click at [190, 300] on button "Run Anyway (Off)" at bounding box center [191, 297] width 40 height 9
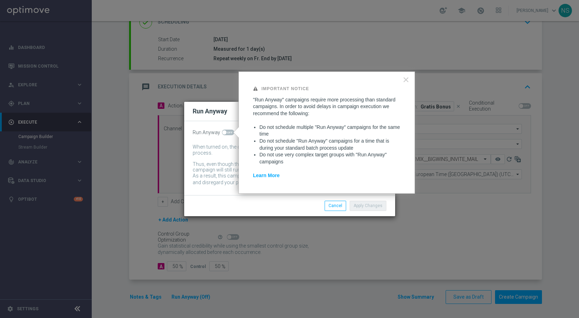
click at [227, 130] on span at bounding box center [228, 133] width 12 height 6
click at [227, 130] on input "checkbox" at bounding box center [228, 133] width 12 height 6
checkbox input "true"
click at [368, 201] on button "Apply Changes" at bounding box center [367, 206] width 37 height 10
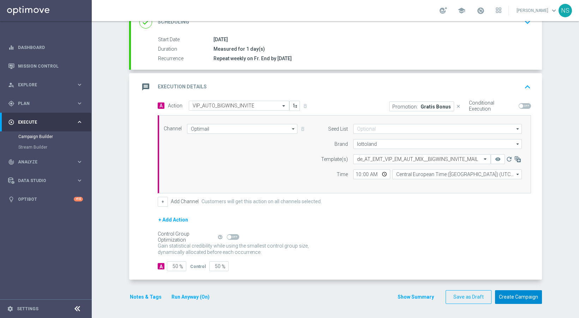
click at [507, 298] on button "Create Campaign" at bounding box center [518, 298] width 47 height 14
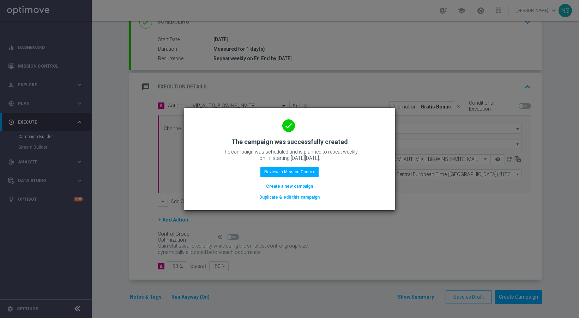
click at [287, 187] on button "Create a new campaign" at bounding box center [289, 187] width 48 height 8
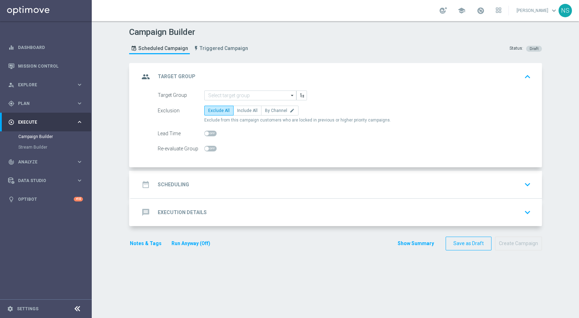
scroll to position [0, 0]
click at [231, 96] on input at bounding box center [250, 96] width 92 height 10
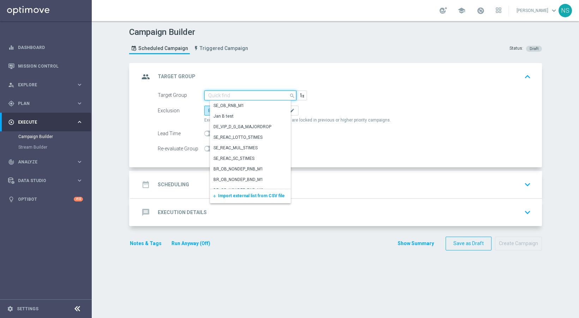
paste input "AT_VIP_HVC_PlayerIdentification_Big Loss_BigDeps_TARGET_EMAIL"
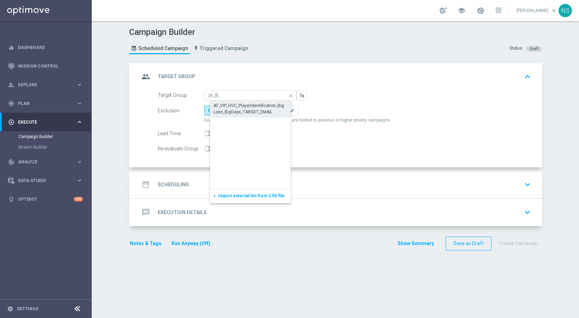
click at [232, 106] on div "AT_VIP_HVC_PlayerIdentification_Big Loss_BigDeps_TARGET_EMAIL" at bounding box center [255, 109] width 85 height 13
type input "AT_VIP_HVC_PlayerIdentification_Big Loss_BigDeps_TARGET_EMAIL"
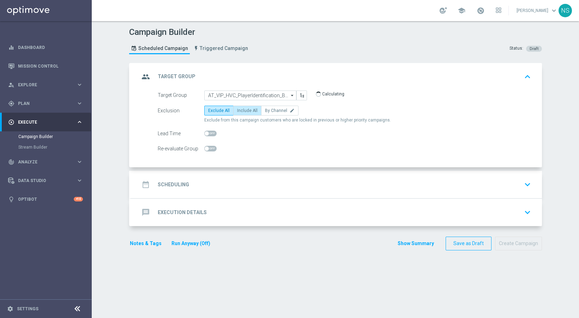
click at [241, 108] on span "Include All" at bounding box center [247, 110] width 20 height 5
click at [241, 110] on input "Include All" at bounding box center [239, 112] width 5 height 5
radio input "true"
click at [203, 173] on div "date_range Scheduling keyboard_arrow_down" at bounding box center [336, 185] width 411 height 28
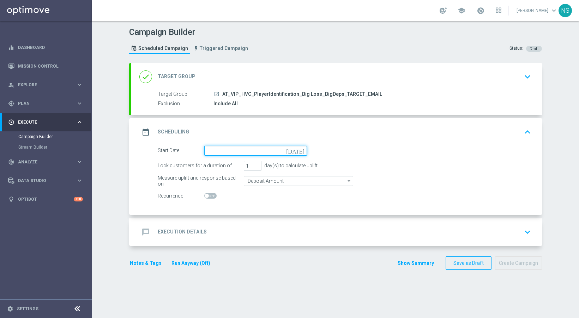
click at [206, 149] on input at bounding box center [255, 151] width 103 height 10
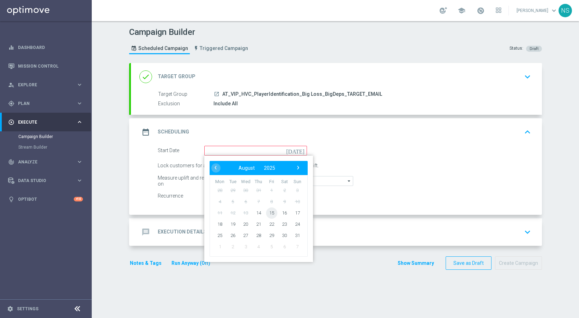
click at [269, 216] on span "15" at bounding box center [271, 212] width 11 height 11
type input "15 Aug 2025"
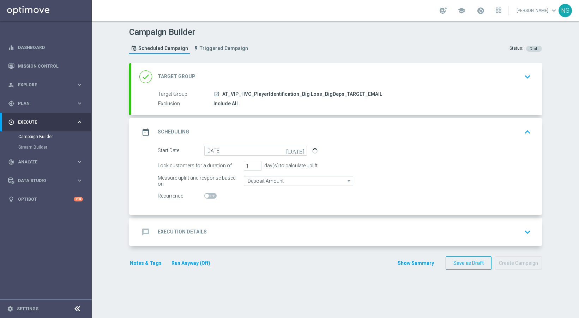
click at [245, 227] on div "message Execution Details keyboard_arrow_down" at bounding box center [336, 232] width 394 height 13
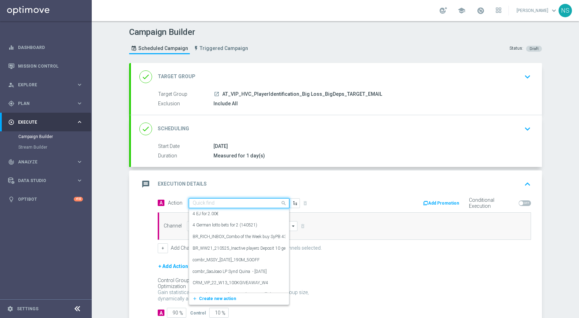
click at [246, 202] on input "text" at bounding box center [232, 204] width 79 height 6
paste input "VIP_AUTO_BIGLOSS_BIG DEPS_INVITE"
type input "VIP_AUTO_BIGLOSS_BIG DEPS_INVITE"
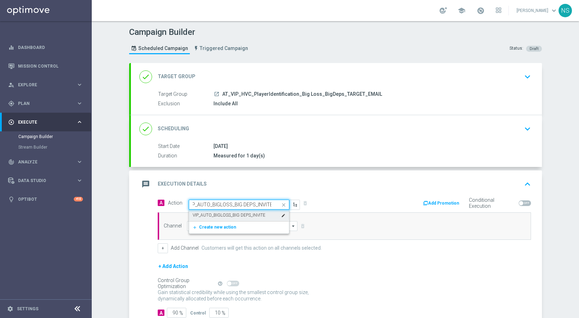
click at [244, 220] on div "VIP_AUTO_BIGLOSS_BIG DEPS_INVITE edit" at bounding box center [239, 216] width 93 height 12
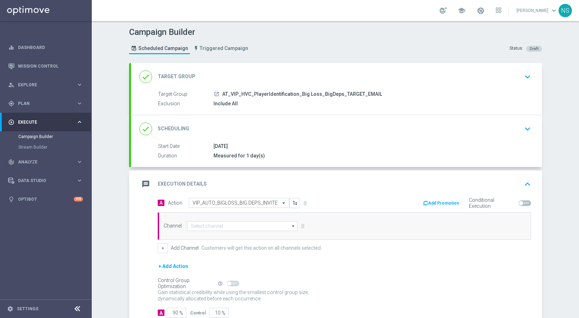
scroll to position [0, 0]
click at [244, 229] on input at bounding box center [242, 226] width 111 height 10
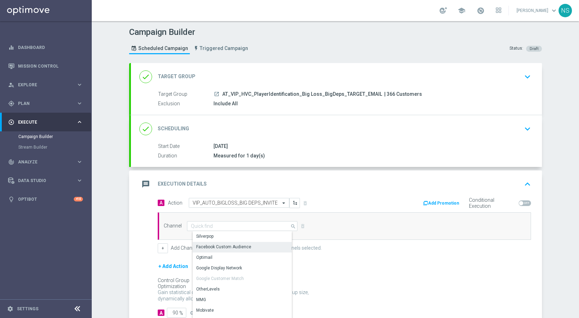
click at [244, 247] on div "Facebook Custom Audience" at bounding box center [223, 247] width 55 height 6
type input "Facebook Custom Audience"
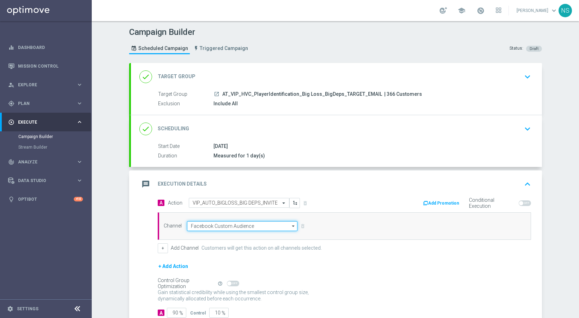
click at [237, 226] on input "Facebook Custom Audience" at bounding box center [242, 226] width 111 height 10
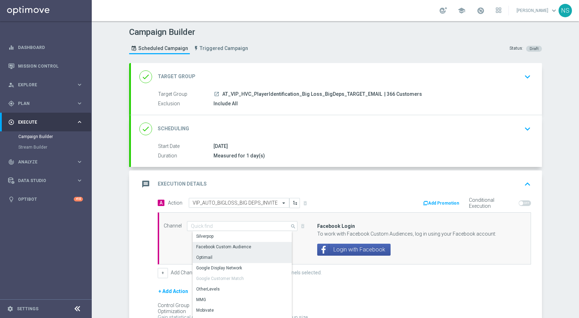
click at [234, 257] on div "Optimail" at bounding box center [245, 258] width 105 height 10
type input "Optimail"
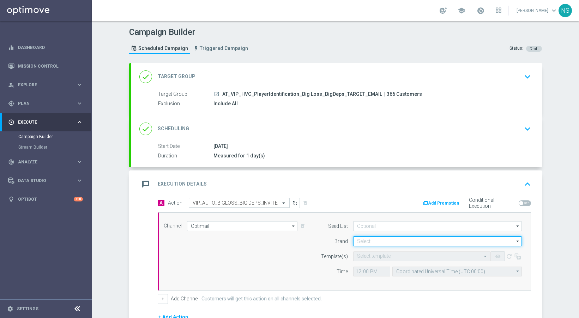
click at [355, 237] on input at bounding box center [437, 242] width 169 height 10
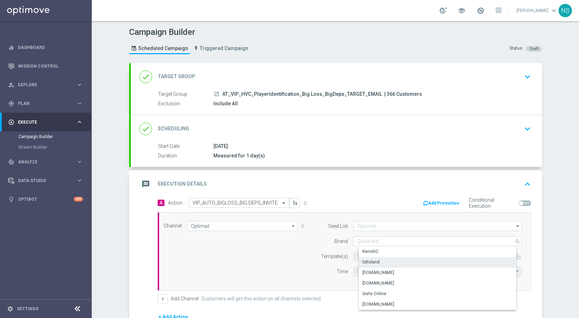
click at [368, 264] on div "lottoland" at bounding box center [370, 262] width 17 height 6
type input "lottoland"
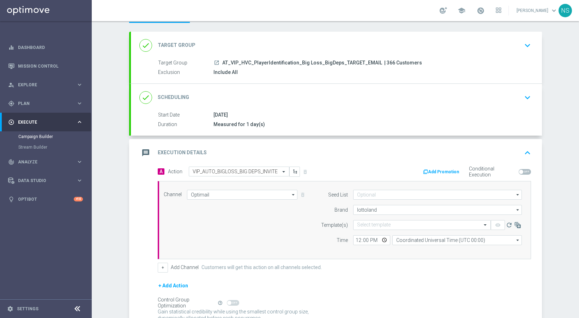
scroll to position [43, 0]
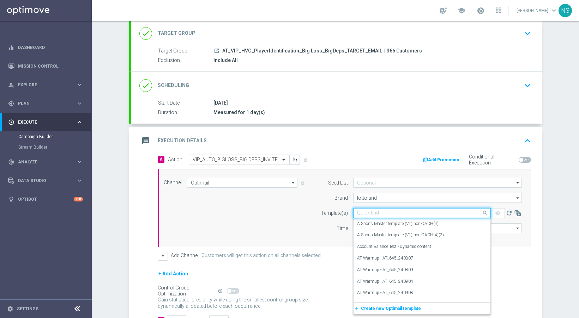
click at [371, 217] on div "Quick find" at bounding box center [422, 213] width 138 height 10
paste input "de_AT_EMT_VIP_EM_AUT_MIX__BIGLOSS_BIG DEPS_INVITE_MAIL"
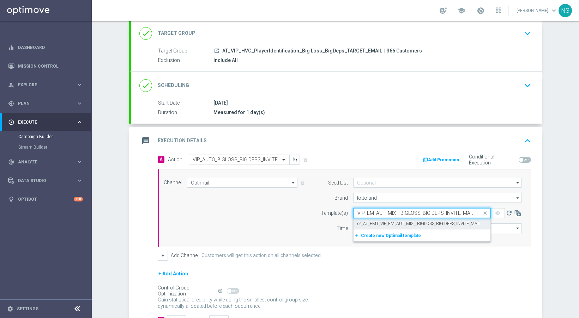
click at [374, 224] on label "de_AT_EMT_VIP_EM_AUT_MIX__BIGLOSS_BIG DEPS_INVITE_MAIL" at bounding box center [418, 224] width 123 height 6
type input "de_AT_EMT_VIP_EM_AUT_MIX__BIGLOSS_BIG DEPS_INVITE_MAIL"
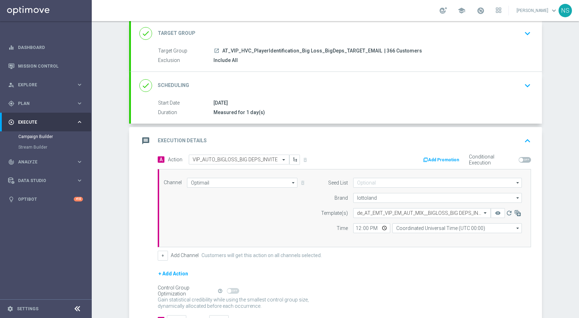
click at [444, 164] on button "Add Promotion" at bounding box center [441, 160] width 39 height 8
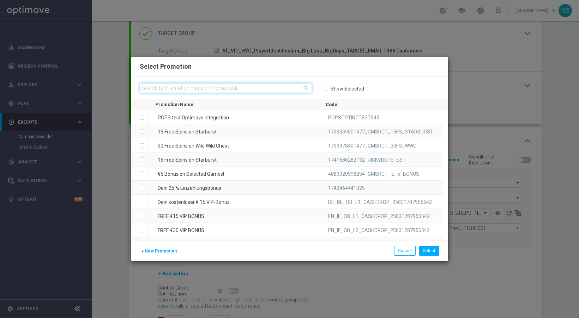
click at [282, 88] on input "text" at bounding box center [226, 88] width 172 height 10
paste input "W30_25_AT_BL_BP_BONUS50"
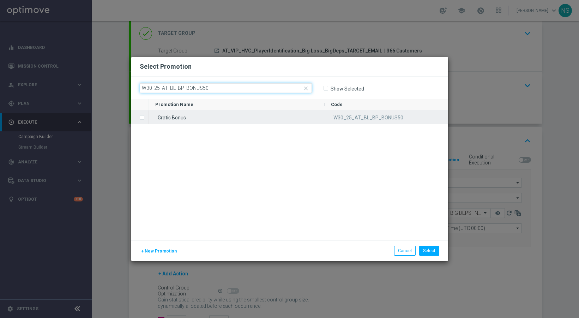
type input "W30_25_AT_BL_BP_BONUS50"
click at [285, 116] on div "Gratis Bonus" at bounding box center [237, 117] width 176 height 14
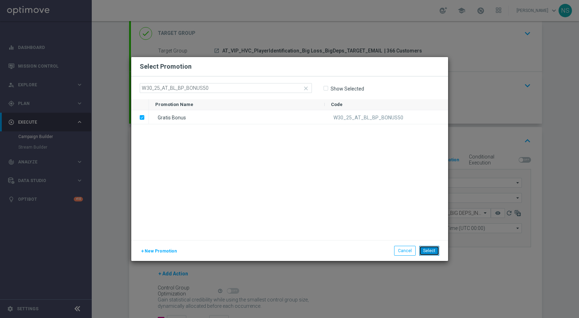
click at [428, 250] on button "Select" at bounding box center [429, 251] width 20 height 10
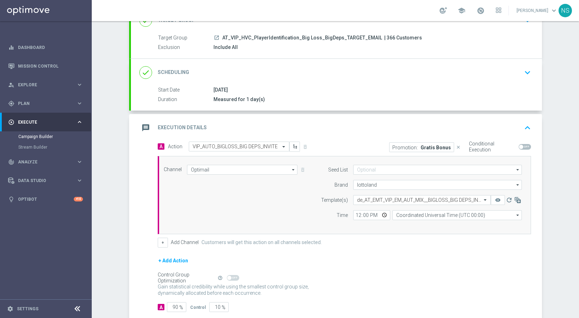
scroll to position [69, 0]
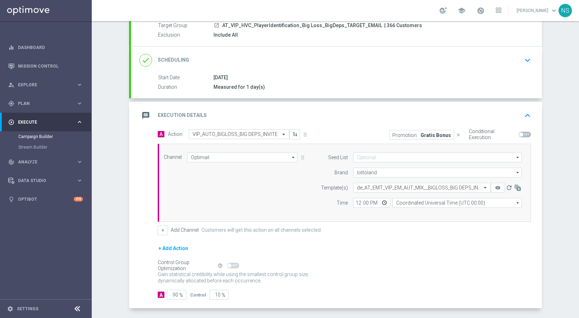
click at [416, 216] on div "Channel Optimail Optimail arrow_drop_down Drag here to set row groups Drag here…" at bounding box center [344, 183] width 373 height 78
click at [415, 211] on div "Seed List arrow_drop_down Drag here to set row groups Drag here to set column l…" at bounding box center [419, 183] width 215 height 61
click at [415, 205] on input "Coordinated Universal Time (UTC 00:00)" at bounding box center [456, 203] width 129 height 10
click at [416, 215] on div "Central European Time (Berlin) (UTC +02:00)" at bounding box center [458, 213] width 115 height 6
type input "Central European Time (Berlin) (UTC +02:00)"
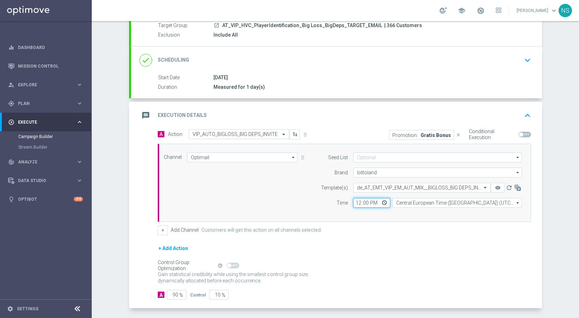
click at [357, 201] on input "12:00" at bounding box center [371, 203] width 37 height 10
type input "10:00"
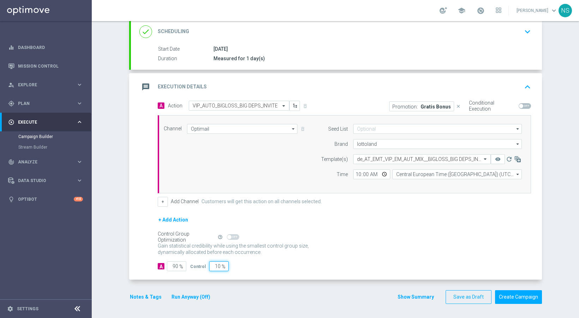
drag, startPoint x: 208, startPoint y: 267, endPoint x: 314, endPoint y: 270, distance: 106.2
click at [311, 270] on div "A 90 % Control 10 %" at bounding box center [344, 267] width 373 height 10
type input "5"
type input "95"
type input "50"
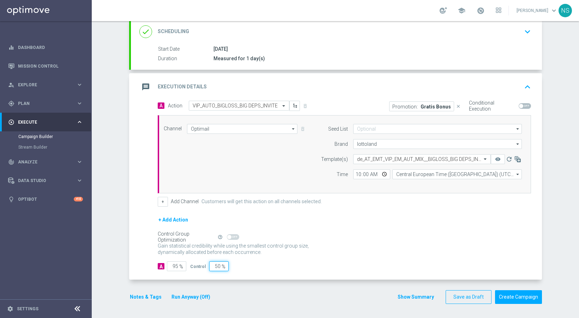
type input "50"
click at [139, 300] on button "Notes & Tags" at bounding box center [145, 297] width 33 height 9
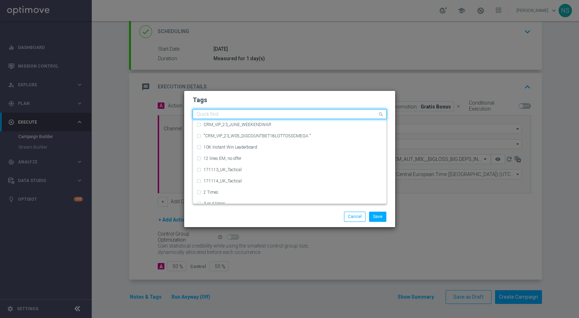
click at [262, 117] on input "text" at bounding box center [286, 115] width 181 height 6
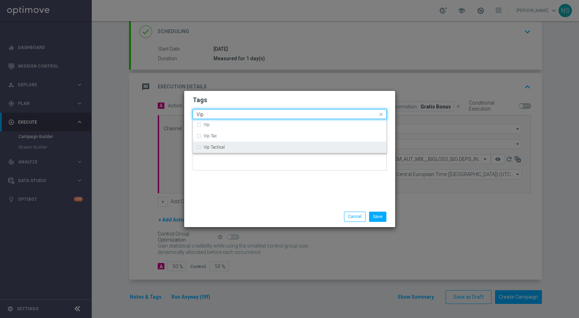
click at [240, 146] on div "Vip Tactical" at bounding box center [292, 147] width 179 height 4
type input "Vip"
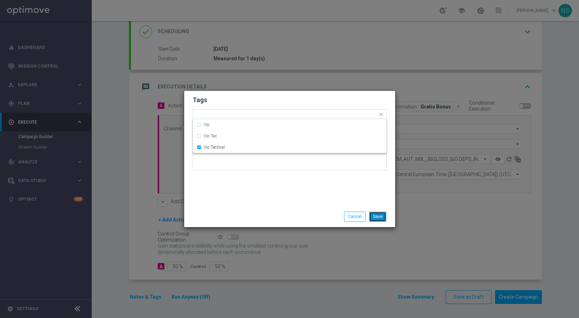
click at [381, 219] on button "Save" at bounding box center [377, 217] width 17 height 10
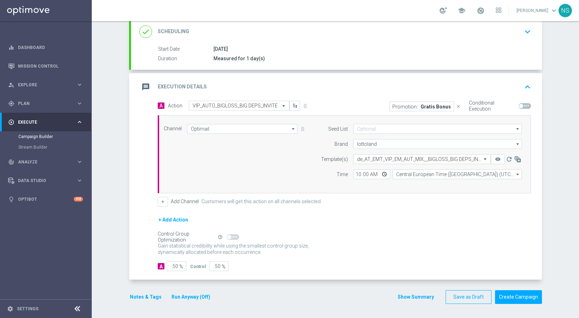
click at [185, 299] on button "Run Anyway (Off)" at bounding box center [191, 297] width 40 height 9
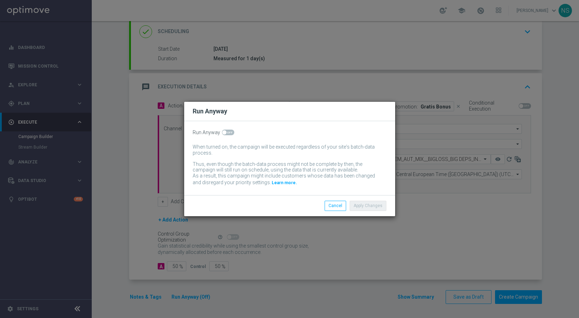
click at [232, 136] on div "Run Anyway When turned on, the campaign will be executed regardless of your sit…" at bounding box center [289, 158] width 211 height 74
click at [229, 135] on span at bounding box center [228, 133] width 12 height 6
click at [229, 135] on input "checkbox" at bounding box center [228, 133] width 12 height 6
checkbox input "true"
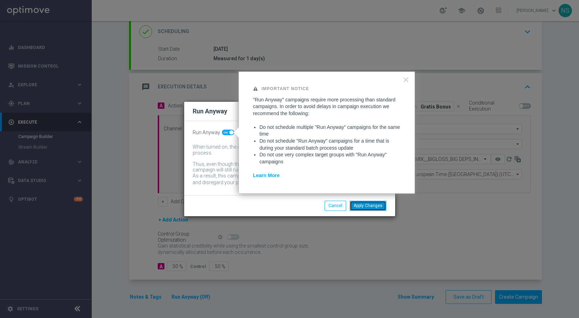
click at [370, 209] on button "Apply Changes" at bounding box center [367, 206] width 37 height 10
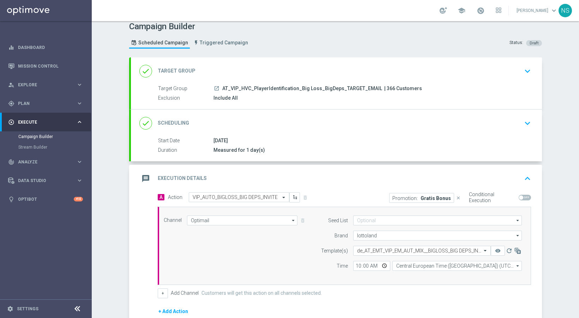
scroll to position [5, 0]
click at [320, 124] on div "done Scheduling keyboard_arrow_down" at bounding box center [336, 123] width 394 height 13
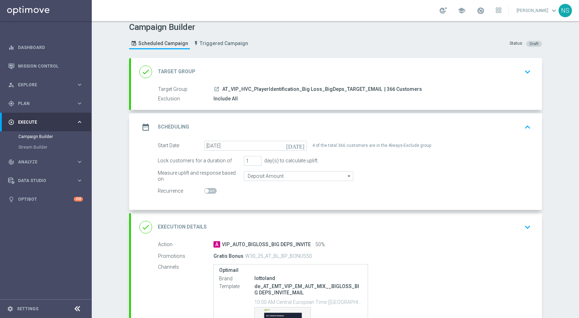
click at [207, 194] on div at bounding box center [255, 192] width 103 height 10
click at [206, 188] on span at bounding box center [210, 191] width 12 height 6
click at [206, 188] on input "checkbox" at bounding box center [210, 191] width 12 height 6
checkbox input "true"
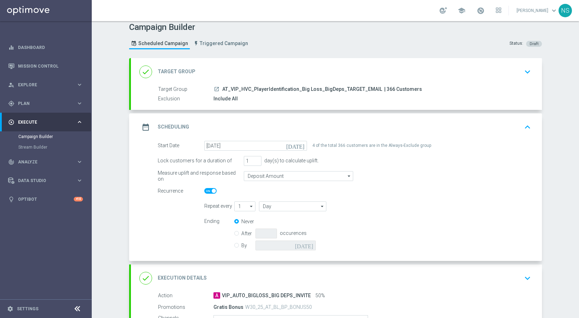
click at [241, 246] on label "By" at bounding box center [248, 246] width 14 height 6
click at [239, 246] on input "By" at bounding box center [236, 244] width 5 height 5
radio input "true"
radio input "false"
click at [281, 206] on input "Day" at bounding box center [292, 207] width 67 height 10
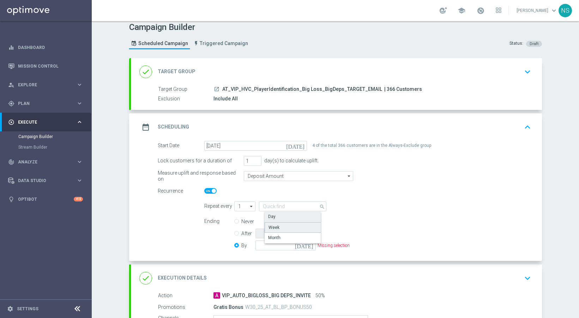
click at [290, 229] on div "Week" at bounding box center [295, 228] width 63 height 11
type input "Week"
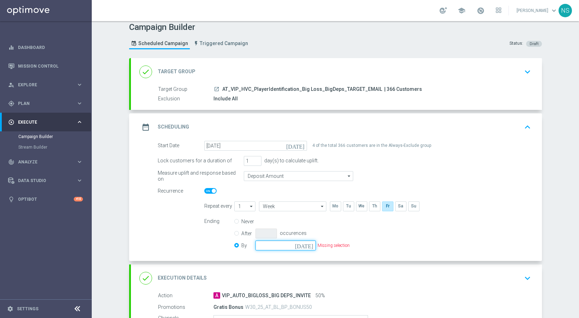
click at [290, 241] on input at bounding box center [285, 246] width 60 height 10
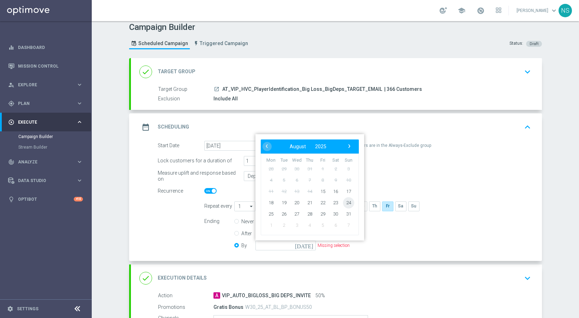
click at [345, 203] on span "24" at bounding box center [347, 202] width 11 height 11
type input "24 Aug 2025"
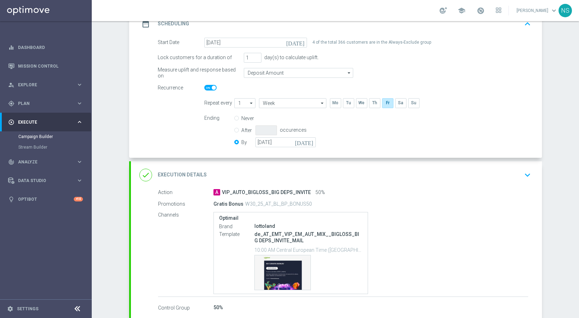
scroll to position [147, 0]
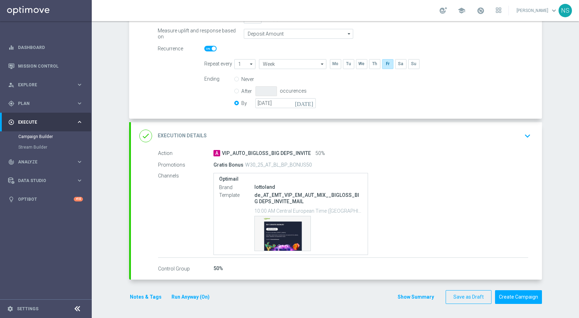
click at [148, 293] on div "Notes & Tags Run Anyway (On)" at bounding box center [174, 298] width 90 height 14
click at [148, 295] on button "Notes & Tags" at bounding box center [145, 297] width 33 height 9
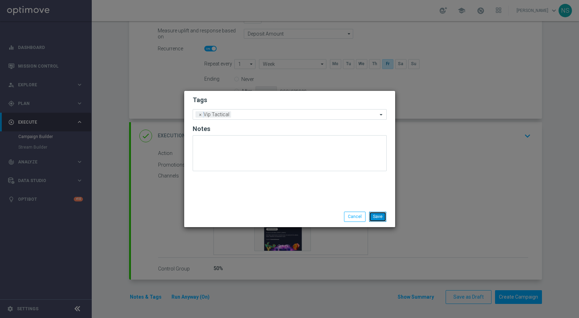
click at [381, 218] on button "Save" at bounding box center [377, 217] width 17 height 10
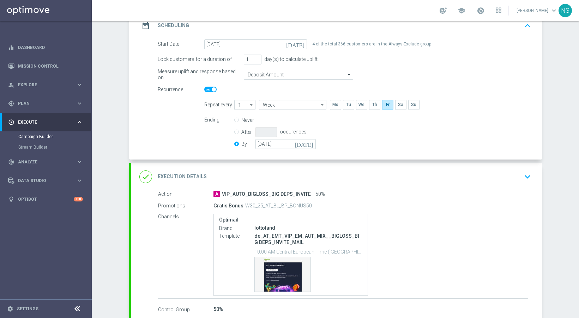
scroll to position [111, 0]
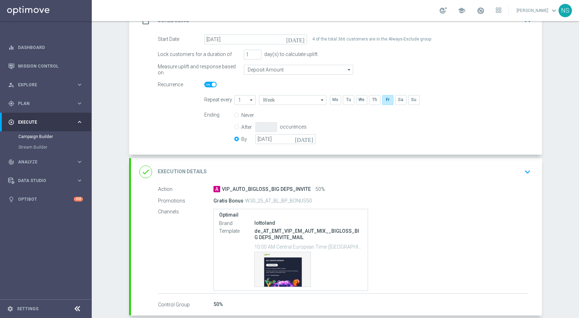
click at [276, 163] on div "done Execution Details keyboard_arrow_down" at bounding box center [336, 172] width 411 height 28
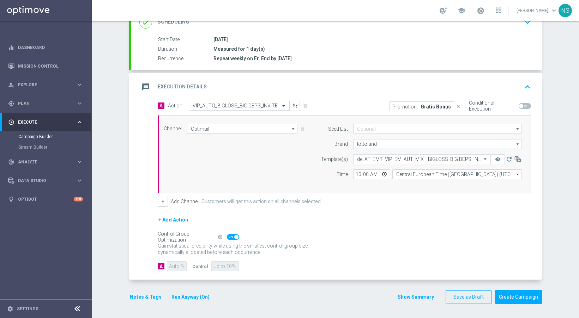
scroll to position [107, 0]
click at [438, 105] on p "Gratis Bonus" at bounding box center [435, 107] width 30 height 6
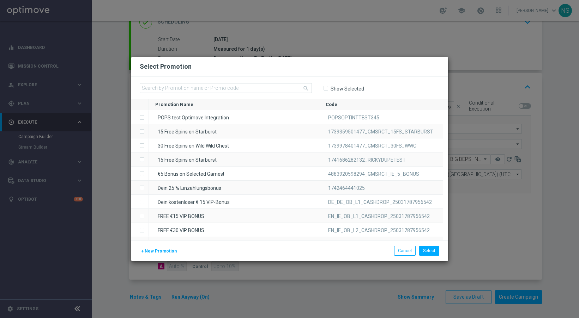
click at [339, 87] on label "Show Selected" at bounding box center [347, 89] width 34 height 6
click at [328, 87] on input "Show Selected" at bounding box center [325, 88] width 5 height 5
checkbox input "true"
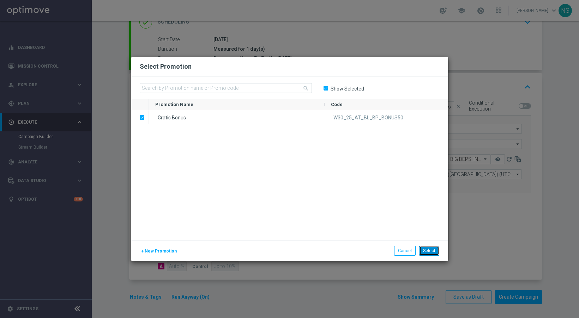
click at [429, 255] on button "Select" at bounding box center [429, 251] width 20 height 10
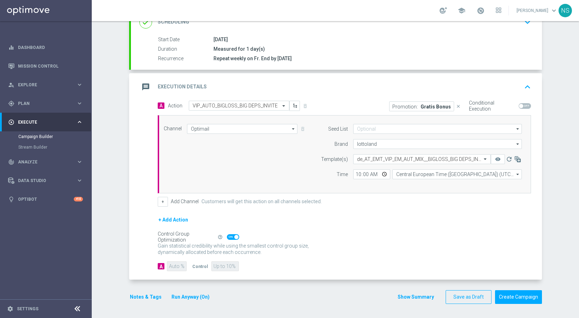
click at [232, 243] on p "Gain higher response rates by matching the most effective action with each cust…" at bounding box center [237, 252] width 159 height 19
click at [232, 239] on span at bounding box center [233, 238] width 12 height 6
click at [232, 239] on input "checkbox" at bounding box center [233, 238] width 12 height 6
checkbox input "false"
drag, startPoint x: 211, startPoint y: 264, endPoint x: 265, endPoint y: 265, distance: 53.6
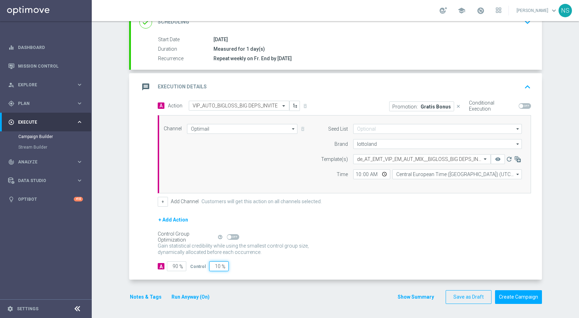
click at [265, 265] on div "A 90 % Control 10 %" at bounding box center [344, 267] width 373 height 10
type input "5"
type input "95"
type input "50"
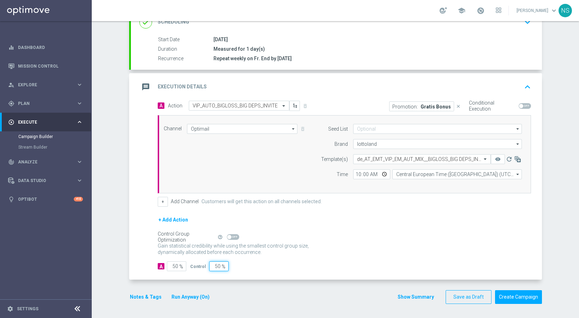
type input "50"
click at [520, 105] on span at bounding box center [521, 106] width 4 height 4
click at [520, 105] on input "checkbox" at bounding box center [524, 106] width 12 height 6
checkbox input "true"
click at [517, 299] on button "Create Campaign" at bounding box center [518, 298] width 47 height 14
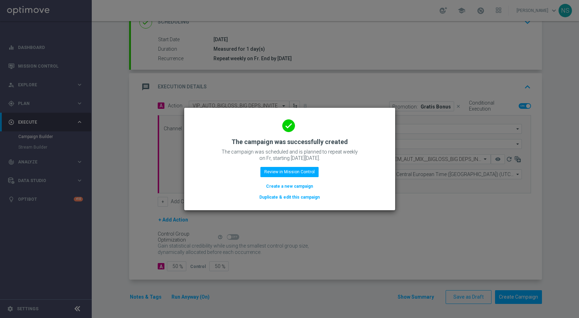
click at [290, 188] on button "Create a new campaign" at bounding box center [289, 187] width 48 height 8
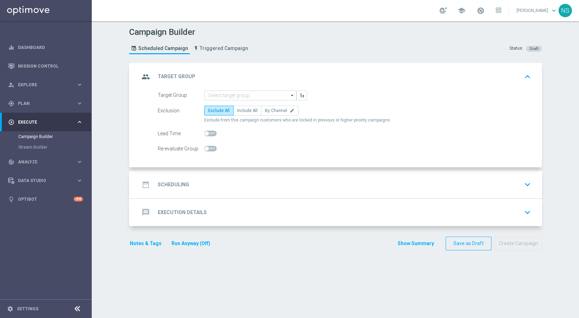
scroll to position [0, 0]
click at [220, 98] on input at bounding box center [250, 96] width 92 height 10
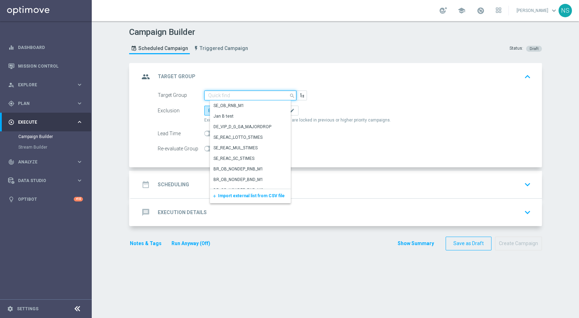
paste input "AT_VIP_HVC_PlayerIdentification_BigDrop_TARGET_EMAIL"
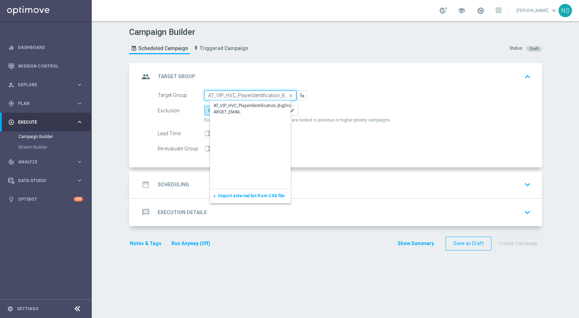
scroll to position [0, 45]
click at [231, 109] on div "AT_VIP_HVC_PlayerIdentification_BigDrop_TARGET_EMAIL" at bounding box center [255, 109] width 85 height 13
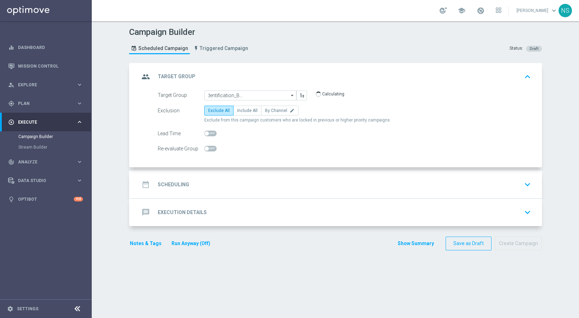
type input "AT_VIP_HVC_PlayerIdentification_BigDrop_TARGET_EMAIL"
click at [245, 114] on label "Include All" at bounding box center [247, 111] width 28 height 10
click at [242, 114] on input "Include All" at bounding box center [239, 112] width 5 height 5
radio input "true"
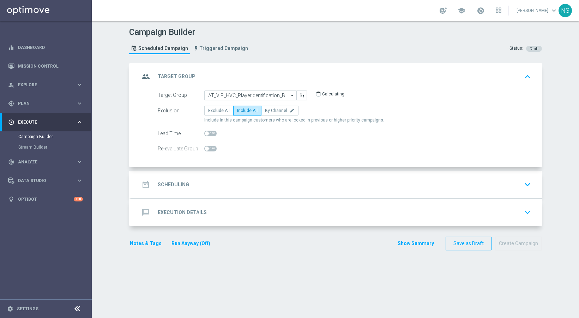
click at [206, 151] on span at bounding box center [210, 149] width 12 height 6
click at [206, 151] on input "checkbox" at bounding box center [210, 149] width 12 height 6
click at [206, 151] on span at bounding box center [210, 149] width 12 height 6
click at [206, 151] on input "checkbox" at bounding box center [210, 149] width 12 height 6
checkbox input "false"
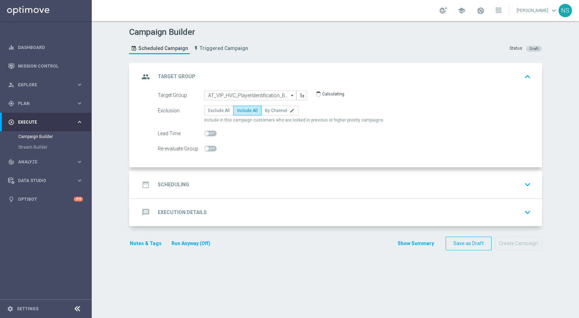
click at [207, 183] on div "date_range Scheduling keyboard_arrow_down" at bounding box center [336, 184] width 394 height 13
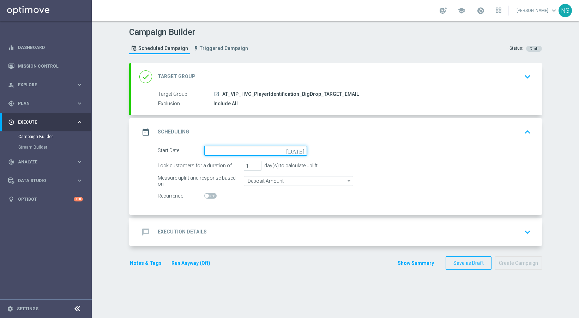
click at [218, 152] on input at bounding box center [255, 151] width 103 height 10
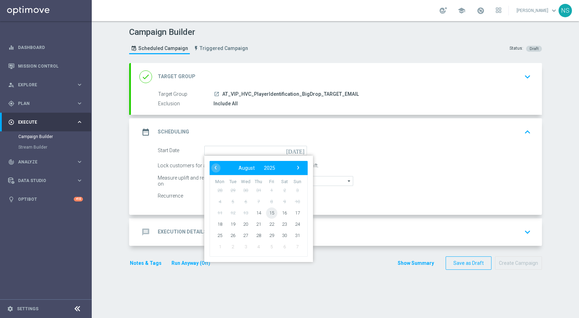
drag, startPoint x: 263, startPoint y: 210, endPoint x: 270, endPoint y: 213, distance: 7.8
click at [270, 213] on span "15" at bounding box center [271, 212] width 11 height 11
type input "15 Aug 2025"
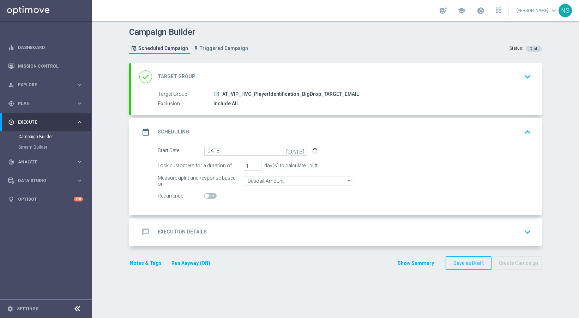
click at [228, 212] on div "Start Date 15 Aug 2025 today Lock customers for a duration of 1 day(s) to calcu…" at bounding box center [336, 180] width 411 height 69
click at [207, 197] on span at bounding box center [210, 196] width 12 height 6
click at [207, 197] on input "checkbox" at bounding box center [210, 196] width 12 height 6
checkbox input "true"
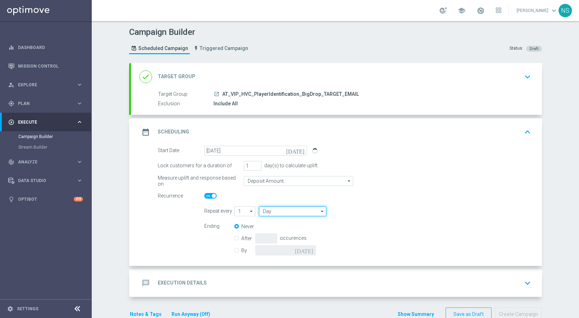
click at [271, 211] on input "Day" at bounding box center [292, 212] width 67 height 10
click at [280, 233] on div "Week" at bounding box center [295, 232] width 63 height 10
type input "Week"
click at [235, 251] on input "By" at bounding box center [236, 249] width 5 height 5
radio input "true"
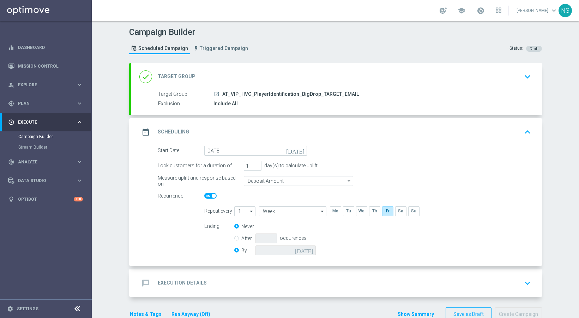
radio input "false"
click at [299, 246] on input at bounding box center [285, 251] width 60 height 10
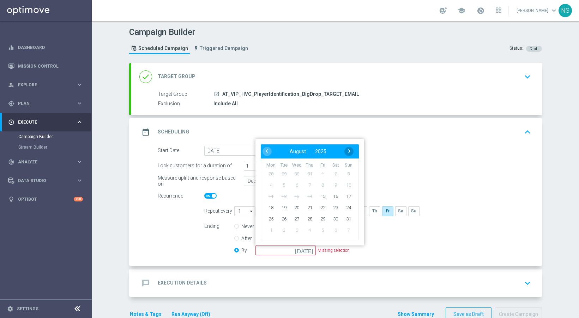
click at [346, 151] on span "›" at bounding box center [349, 151] width 9 height 9
click at [346, 173] on span "7" at bounding box center [347, 173] width 11 height 11
type input "07 Sep 2025"
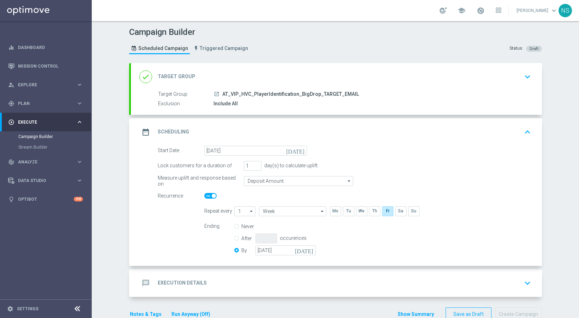
scroll to position [17, 0]
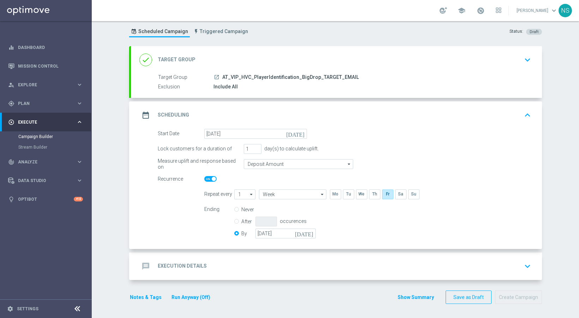
click at [233, 264] on div "message Execution Details keyboard_arrow_down" at bounding box center [336, 266] width 394 height 13
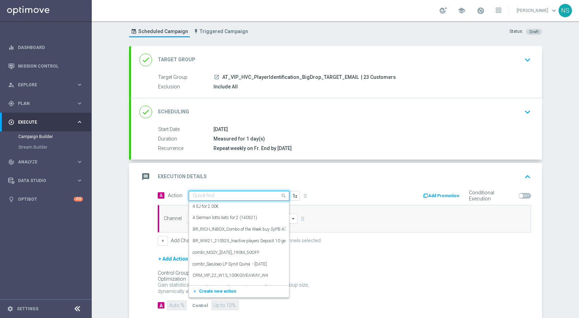
click at [232, 200] on div "Quick find" at bounding box center [239, 196] width 101 height 10
paste input "VIP_AUTO_BIG_DROPS_INVITE"
type input "VIP_AUTO_BIG_DROPS_INVITE"
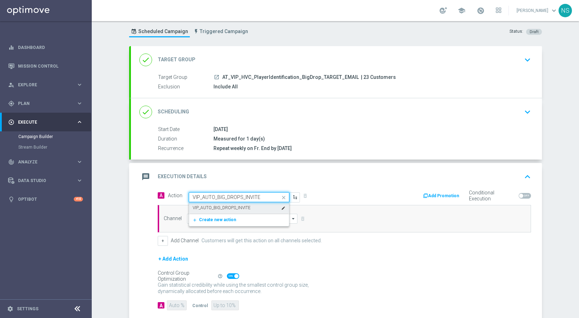
click at [232, 213] on div "VIP_AUTO_BIG_DROPS_INVITE edit" at bounding box center [239, 208] width 93 height 12
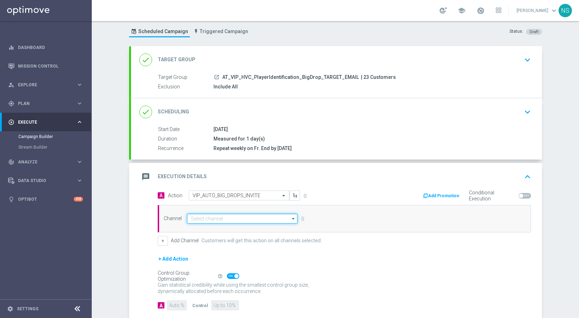
click at [232, 221] on input at bounding box center [242, 219] width 111 height 10
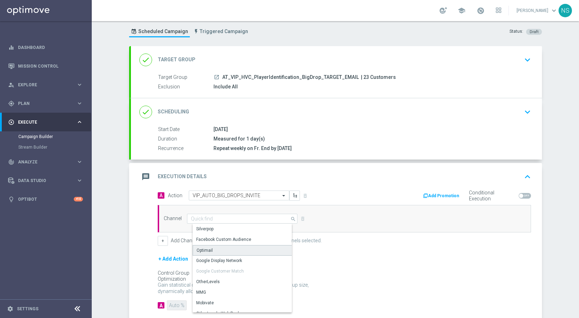
click at [232, 249] on div "Optimail" at bounding box center [245, 250] width 105 height 11
type input "Optimail"
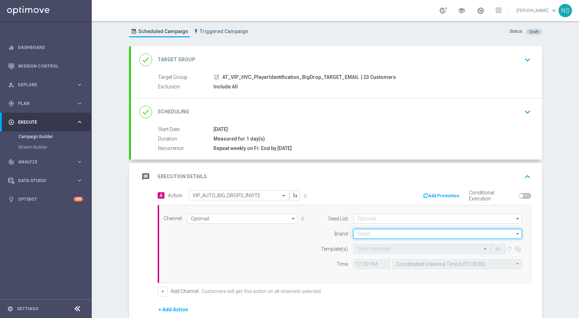
click at [386, 234] on input at bounding box center [437, 234] width 169 height 10
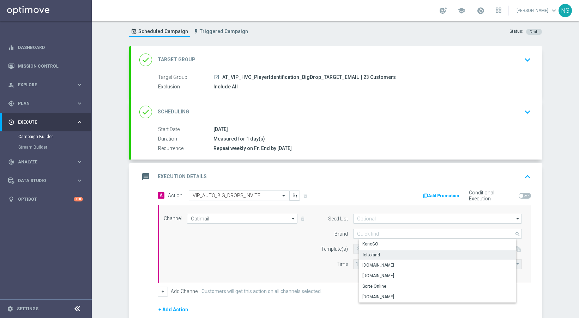
click at [386, 259] on div "lottoland" at bounding box center [443, 255] width 169 height 11
type input "lottoland"
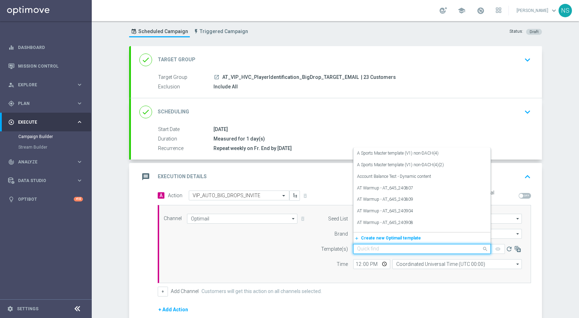
click at [383, 251] on input "text" at bounding box center [415, 249] width 116 height 6
paste input "de_AT_EMT_VIP_EM_AUT_MIX__BIG_DROPS_MAIL"
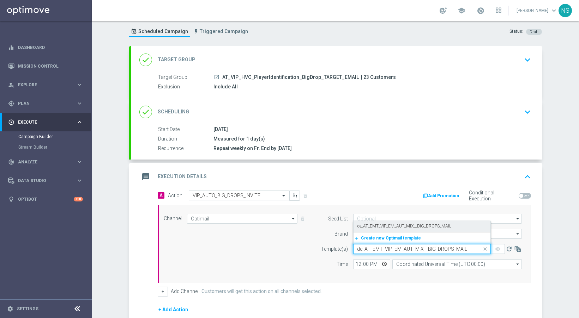
click at [361, 226] on label "de_AT_EMT_VIP_EM_AUT_MIX__BIG_DROPS_MAIL" at bounding box center [404, 227] width 94 height 6
type input "de_AT_EMT_VIP_EM_AUT_MIX__BIG_DROPS_MAIL"
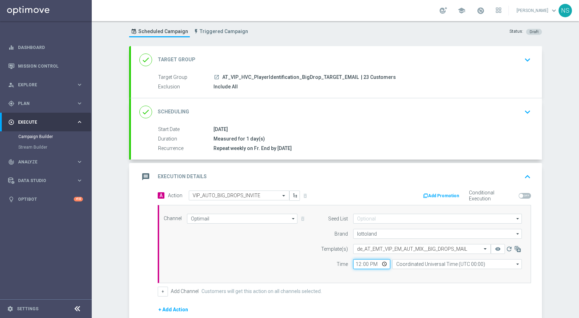
click at [353, 267] on input "12:00" at bounding box center [371, 265] width 37 height 10
type input "10:00"
click at [388, 268] on div "10:00 Coordinated Universal Time (UTC 00:00) Coordinated Universal Time (UTC 00…" at bounding box center [437, 265] width 169 height 10
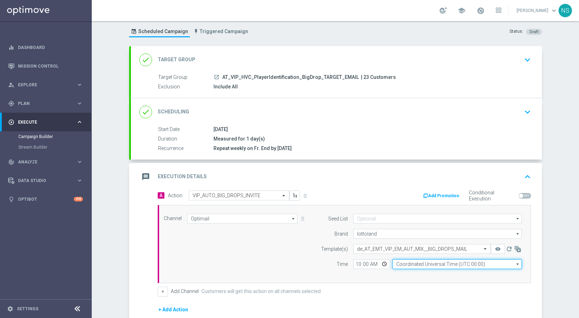
click at [400, 266] on input "Coordinated Universal Time (UTC 00:00)" at bounding box center [456, 265] width 129 height 10
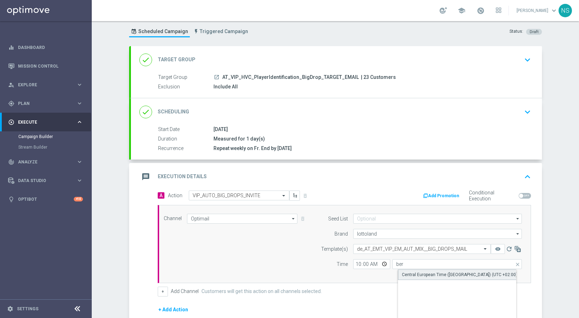
click at [419, 278] on div "Central European Time (Berlin) (UTC +02:00)" at bounding box center [459, 275] width 115 height 6
type input "Central European Time (Berlin) (UTC +02:00)"
click at [441, 189] on div "message Execution Details keyboard_arrow_up" at bounding box center [336, 177] width 411 height 28
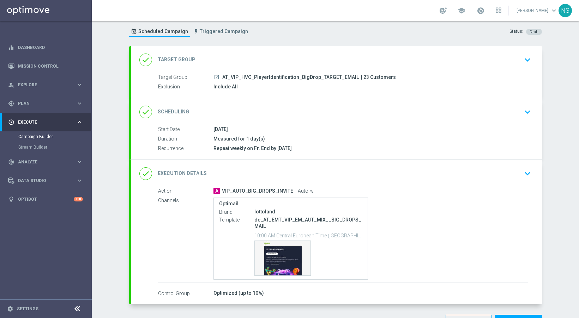
click at [441, 192] on div "Add Promotion Conditional Execution" at bounding box center [440, 196] width 192 height 11
click at [395, 167] on div "done Execution Details keyboard_arrow_down" at bounding box center [336, 173] width 394 height 13
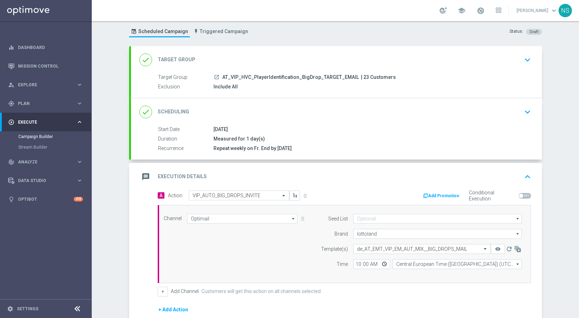
click at [432, 194] on button "Add Promotion" at bounding box center [441, 196] width 39 height 8
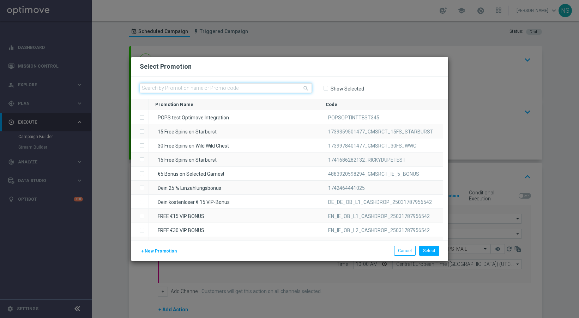
click at [265, 85] on input "text" at bounding box center [226, 88] width 172 height 10
paste input "W30_25_AT_BD_BONUS50"
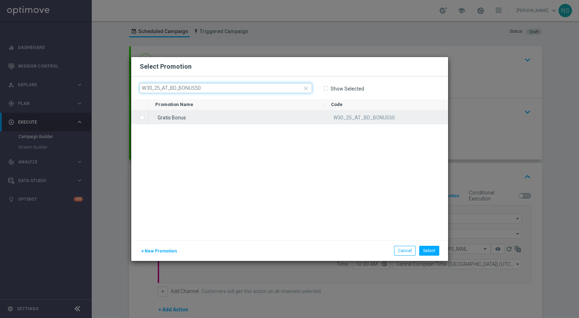
type input "W30_25_AT_BD_BONUS50"
click at [331, 120] on div "W30_25_AT_BD_BONUS50" at bounding box center [385, 117] width 123 height 14
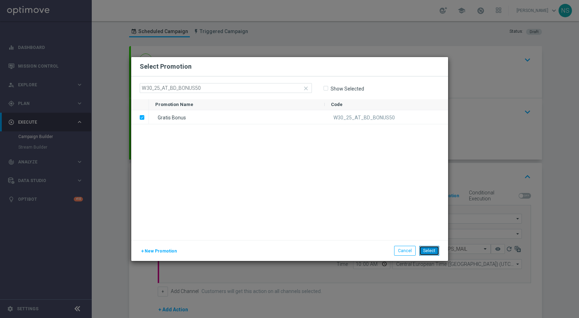
click at [429, 250] on button "Select" at bounding box center [429, 251] width 20 height 10
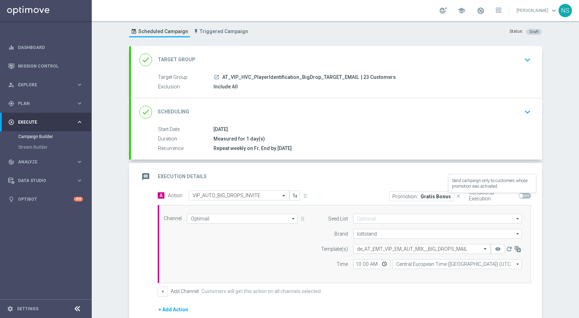
click at [512, 197] on label "Conditional Execution" at bounding box center [492, 196] width 47 height 12
click at [518, 197] on span at bounding box center [524, 196] width 12 height 6
click at [518, 197] on input "checkbox" at bounding box center [524, 196] width 12 height 6
checkbox input "true"
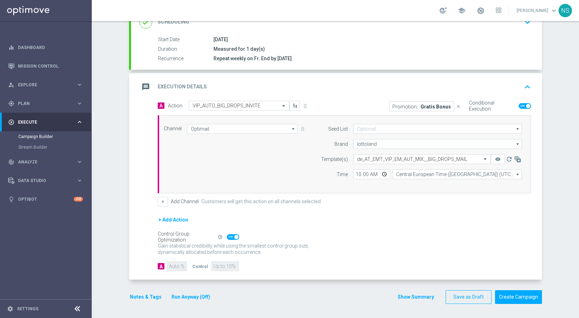
click at [229, 239] on span at bounding box center [233, 238] width 12 height 6
click at [229, 239] on input "checkbox" at bounding box center [233, 238] width 12 height 6
checkbox input "false"
drag, startPoint x: 210, startPoint y: 264, endPoint x: 313, endPoint y: 266, distance: 102.6
click at [311, 266] on div "A 90 % Control 10 %" at bounding box center [344, 267] width 373 height 10
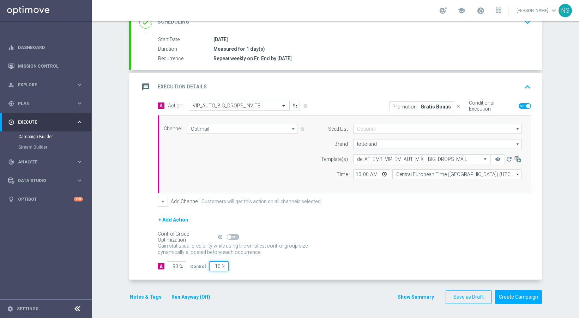
type input "5"
type input "95"
type input "50"
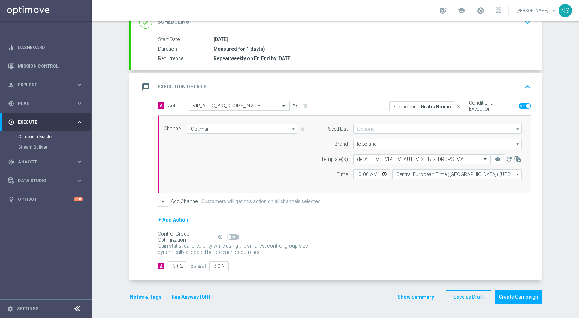
click at [141, 297] on button "Notes & Tags" at bounding box center [145, 297] width 33 height 9
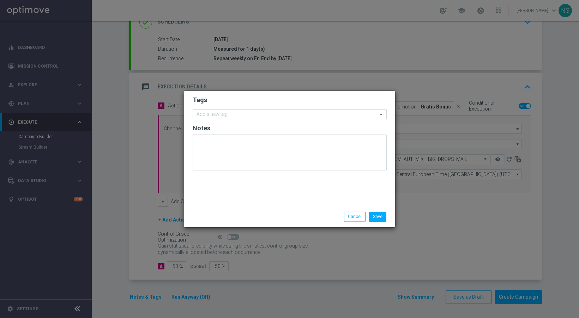
click at [233, 106] on form "Tags Add a new tag Notes" at bounding box center [290, 135] width 194 height 82
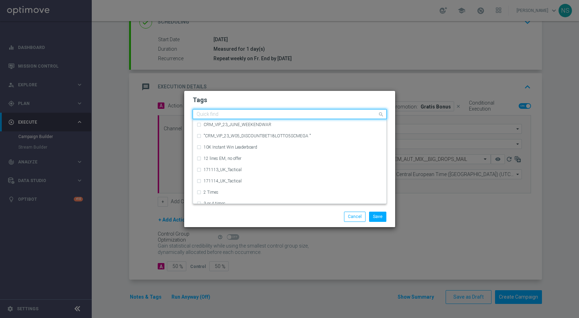
click at [233, 111] on div "Quick find" at bounding box center [285, 114] width 184 height 9
type input "B"
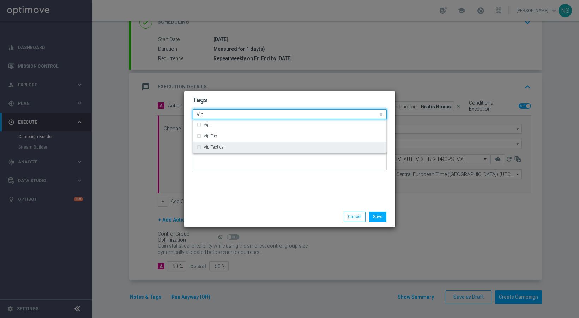
click at [235, 148] on div "Vip Tactical" at bounding box center [292, 147] width 179 height 4
type input "Vip"
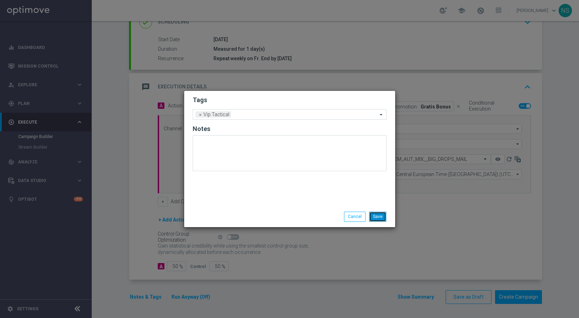
click at [374, 213] on button "Save" at bounding box center [377, 217] width 17 height 10
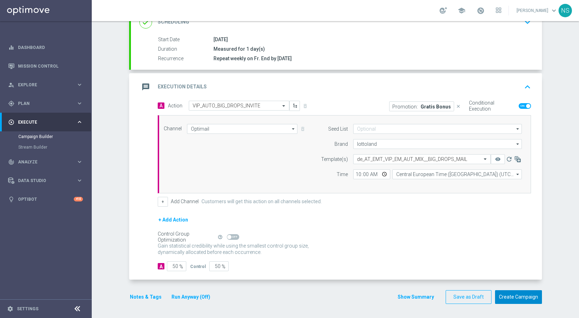
click at [514, 297] on button "Create Campaign" at bounding box center [518, 298] width 47 height 14
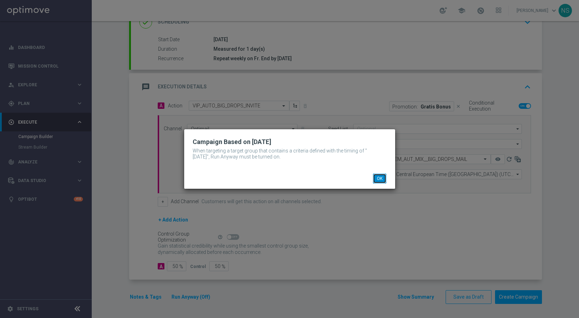
click at [376, 177] on button "OK" at bounding box center [379, 179] width 13 height 10
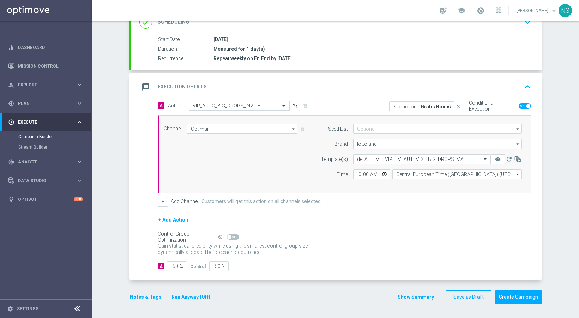
click at [195, 297] on button "Run Anyway (Off)" at bounding box center [191, 297] width 40 height 9
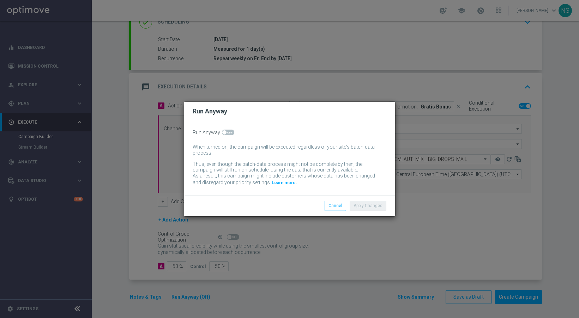
click at [230, 127] on div "Run Anyway When turned on, the campaign will be executed regardless of your sit…" at bounding box center [289, 158] width 211 height 74
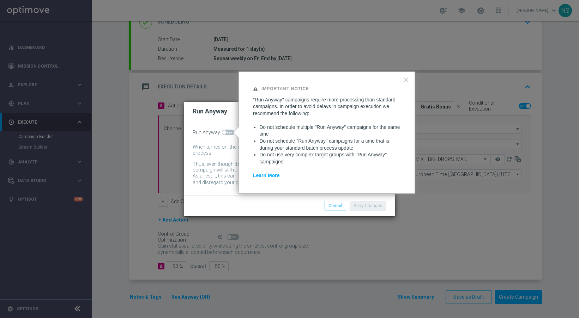
click at [230, 134] on span at bounding box center [228, 133] width 12 height 6
click at [230, 134] on input "checkbox" at bounding box center [228, 133] width 12 height 6
checkbox input "true"
click at [378, 209] on button "Apply Changes" at bounding box center [367, 206] width 37 height 10
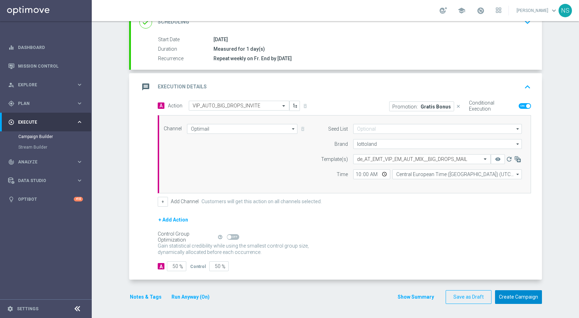
click at [526, 299] on button "Create Campaign" at bounding box center [518, 298] width 47 height 14
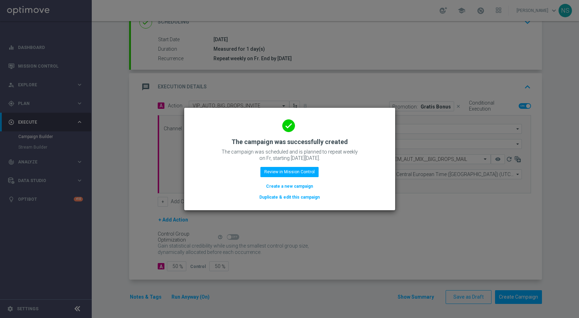
click at [301, 187] on button "Create a new campaign" at bounding box center [289, 187] width 48 height 8
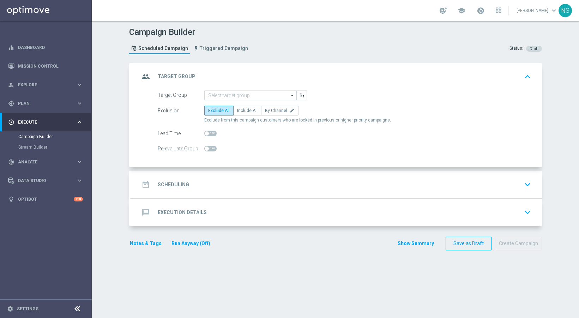
scroll to position [0, 0]
click at [26, 61] on link "Mission Control" at bounding box center [50, 66] width 65 height 19
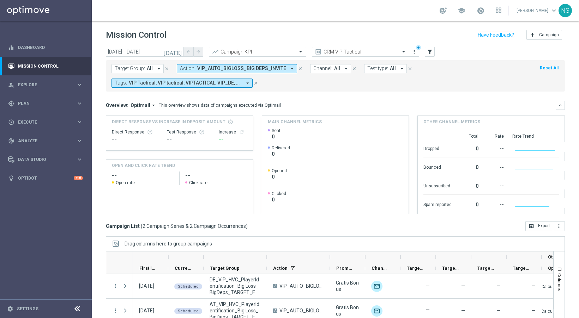
click at [263, 72] on span "VIP_AUTO_BIGLOSS_BIG DEPS_INVITE" at bounding box center [241, 69] width 89 height 6
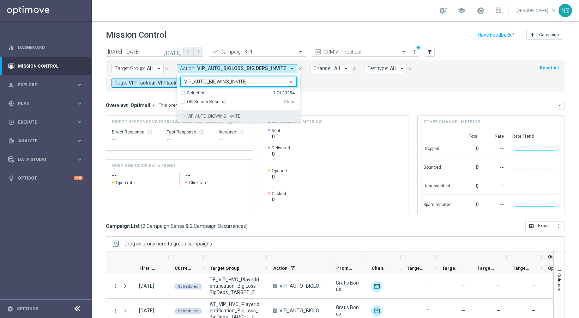
drag, startPoint x: 208, startPoint y: 81, endPoint x: 282, endPoint y: 92, distance: 74.5
click at [282, 92] on ng-select "VIP_AUTO_BIGLOSS_BIG DEPS_INVITE VIP_AUTO_BIGWINS_INVITE Selected 1 Of 33354 (A…" at bounding box center [238, 99] width 123 height 45
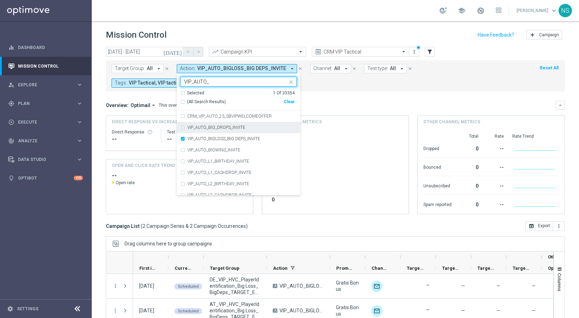
click at [177, 128] on div "VIP_AUTO_BIG_DROPS_INVITE" at bounding box center [238, 127] width 123 height 11
type input "VIP_AUTO_"
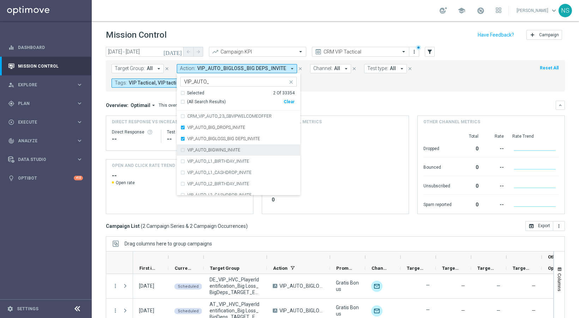
click at [185, 145] on div "VIP_AUTO_BIGWINS_INVITE" at bounding box center [238, 150] width 116 height 11
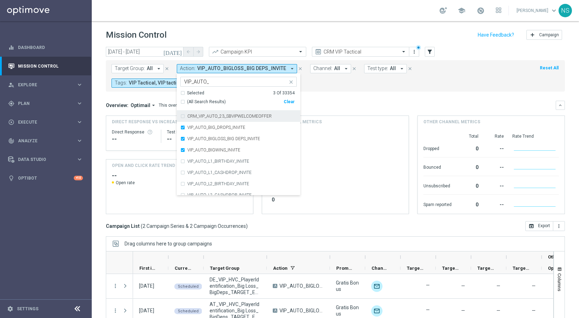
click at [194, 33] on div "Mission Control add Campaign" at bounding box center [335, 35] width 459 height 14
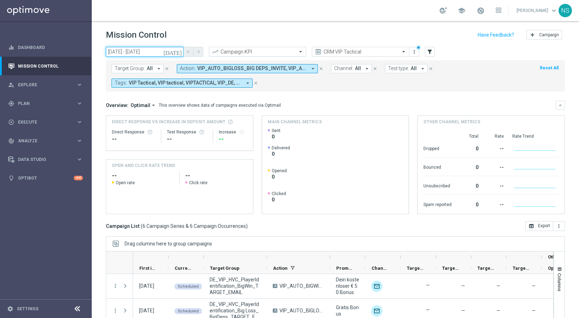
click at [161, 54] on input "15 Aug 2025 - 15 Aug 2025" at bounding box center [145, 52] width 78 height 10
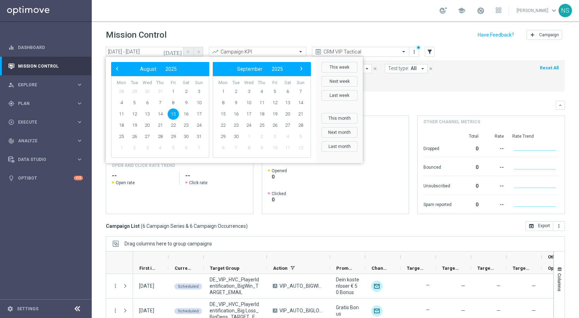
click at [196, 37] on div "Mission Control add Campaign" at bounding box center [335, 35] width 459 height 14
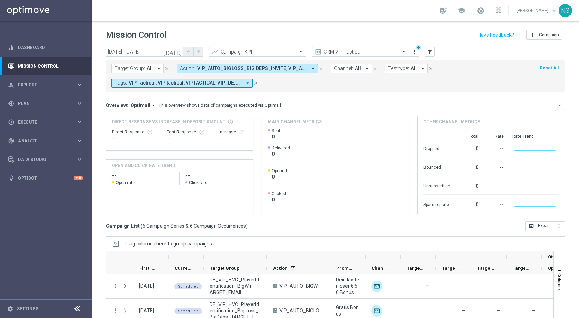
click at [178, 50] on icon "[DATE]" at bounding box center [172, 52] width 19 height 6
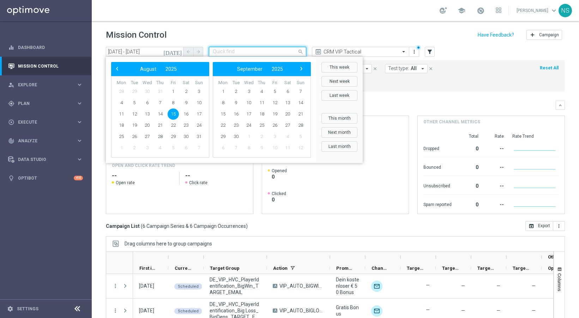
click at [229, 51] on input "text" at bounding box center [250, 52] width 75 height 6
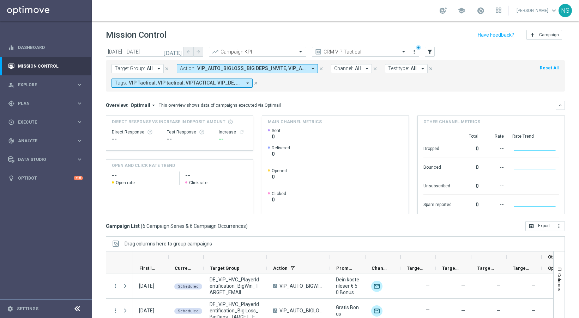
click at [231, 35] on div "Mission Control add Campaign" at bounding box center [335, 35] width 459 height 14
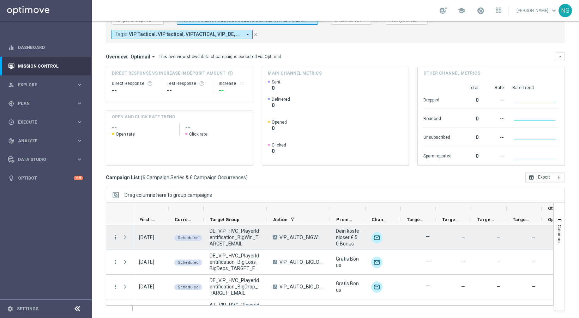
click at [117, 237] on icon "more_vert" at bounding box center [115, 238] width 6 height 6
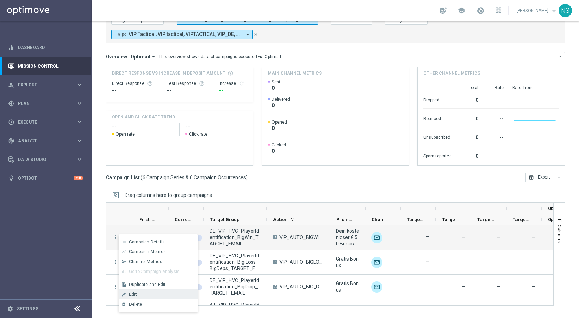
click at [145, 295] on div "Edit" at bounding box center [162, 294] width 66 height 5
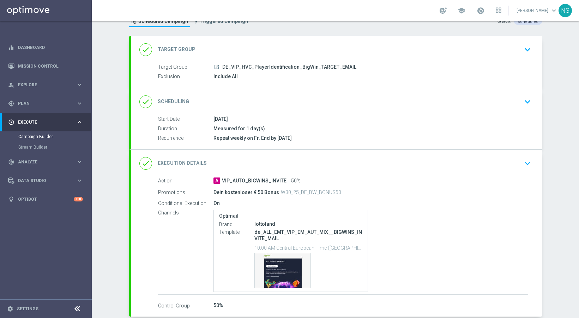
scroll to position [64, 0]
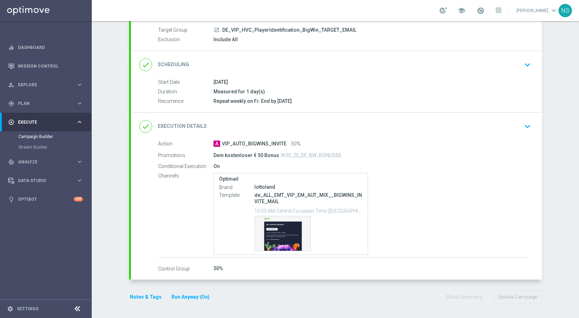
click at [284, 127] on div "done Execution Details keyboard_arrow_down" at bounding box center [336, 126] width 394 height 13
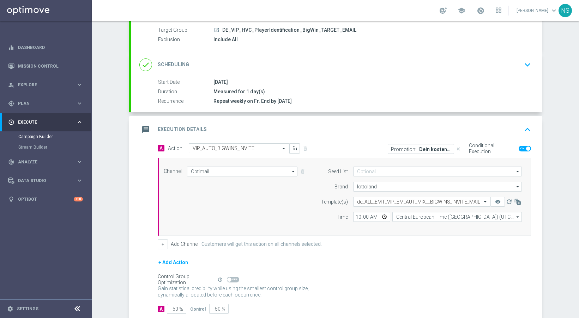
scroll to position [107, 0]
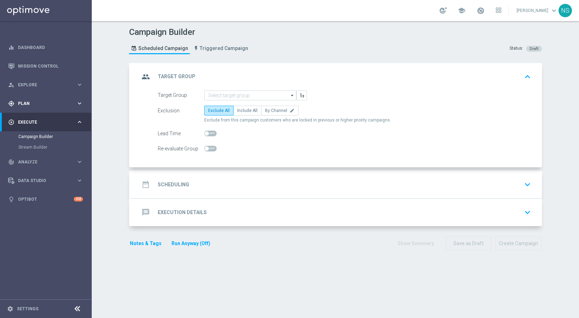
click at [30, 107] on div "gps_fixed Plan keyboard_arrow_right" at bounding box center [45, 103] width 91 height 19
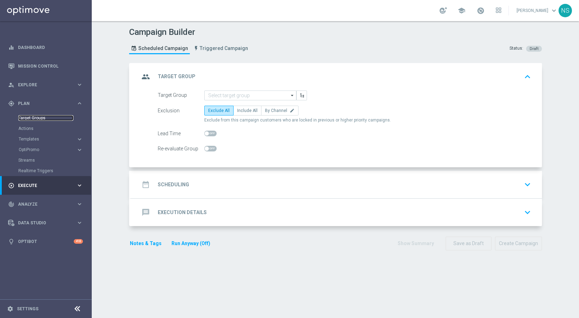
click at [39, 118] on link "Target Groups" at bounding box center [45, 118] width 55 height 6
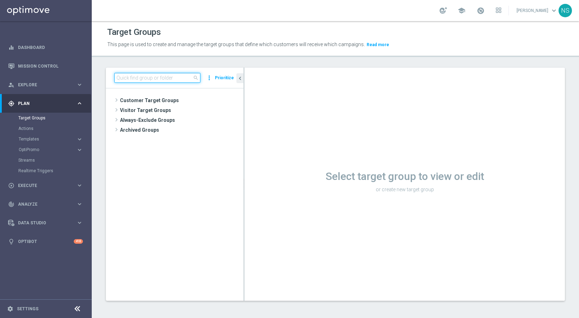
click at [139, 78] on input at bounding box center [157, 78] width 86 height 10
click at [38, 68] on link "Mission Control" at bounding box center [50, 66] width 65 height 19
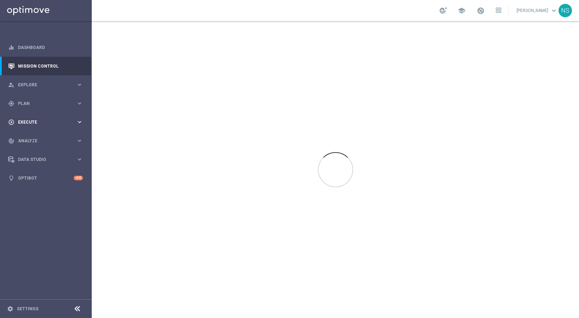
click at [27, 126] on div "play_circle_outline Execute keyboard_arrow_right" at bounding box center [45, 122] width 91 height 19
click at [24, 103] on span "Plan" at bounding box center [47, 104] width 58 height 4
click at [28, 184] on span "Execute" at bounding box center [47, 186] width 58 height 4
click at [32, 140] on div "Campaign Builder" at bounding box center [54, 137] width 73 height 11
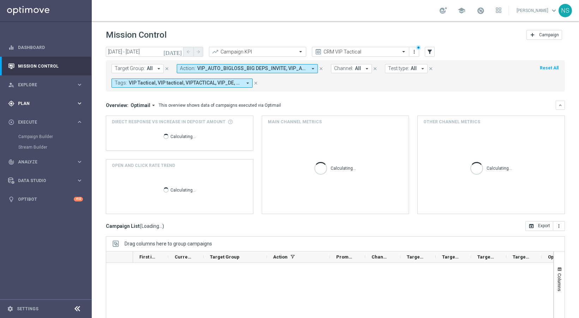
click at [28, 103] on span "Plan" at bounding box center [47, 104] width 58 height 4
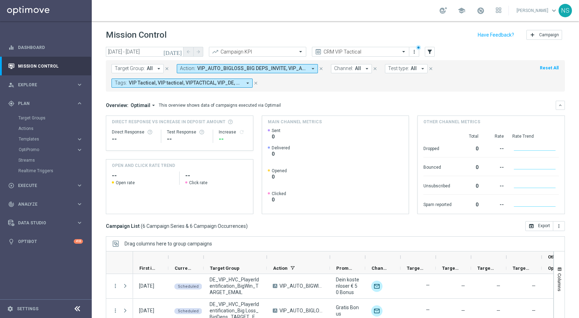
click at [30, 136] on accordion "Templates keyboard_arrow_right Optimail OptiMobile In-App OptiMobile Push Embed…" at bounding box center [54, 139] width 73 height 11
click at [30, 138] on span "Templates" at bounding box center [44, 139] width 50 height 4
click at [33, 152] on div "Optimail" at bounding box center [56, 150] width 69 height 11
click at [32, 152] on link "Optimail" at bounding box center [47, 150] width 51 height 6
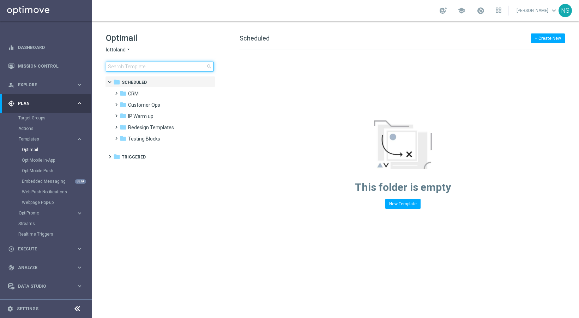
click at [128, 68] on input at bounding box center [160, 67] width 108 height 10
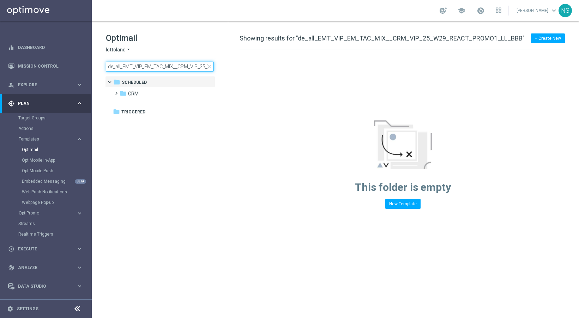
scroll to position [0, 67]
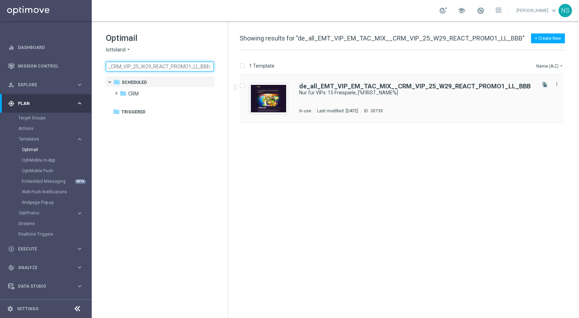
type input "de_all_EMT_VIP_EM_TAC_MIX__CRM_VIP_25_W29_REACT_PROMO1_LL_BBB"
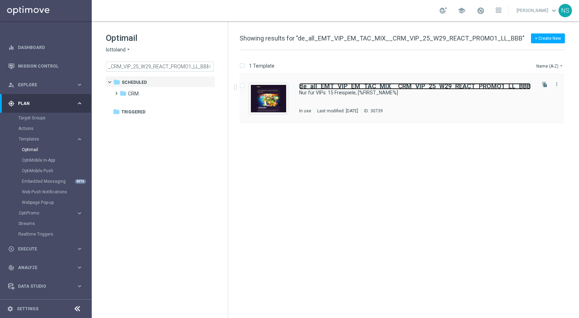
click at [318, 85] on b "de_all_EMT_VIP_EM_TAC_MIX__CRM_VIP_25_W29_REACT_PROMO1_LL_BBB" at bounding box center [414, 86] width 231 height 7
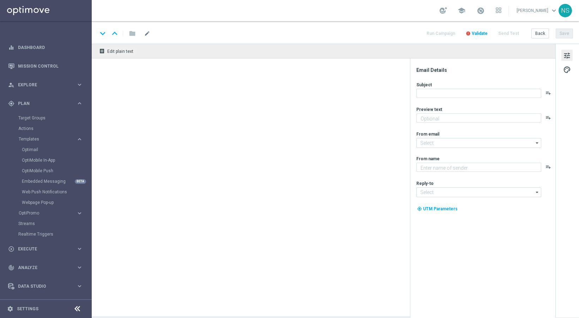
type textarea "Spiele jetzt direkt los und hol dir dein VIP-Geschenk."
type input "mail@crm.lottoland.com"
type textarea "Millionaires' Club"
type input "vip@lottoland.com"
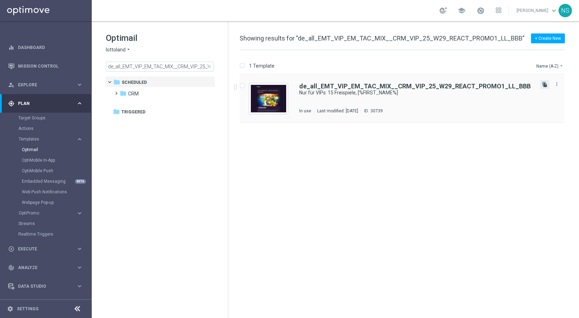
click at [542, 84] on icon "file_copy" at bounding box center [545, 85] width 6 height 6
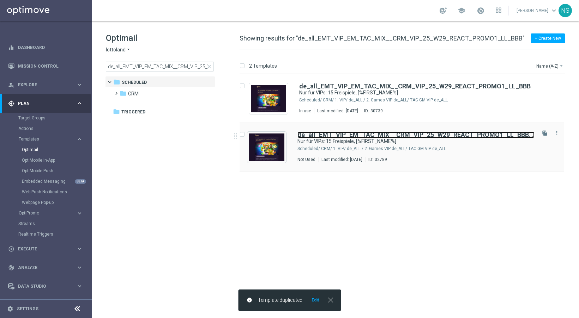
click at [339, 132] on b "de_all_EMT_VIP_EM_TAC_MIX__CRM_VIP_25_W29_REACT_PROMO1_LL_BBB" at bounding box center [415, 134] width 236 height 7
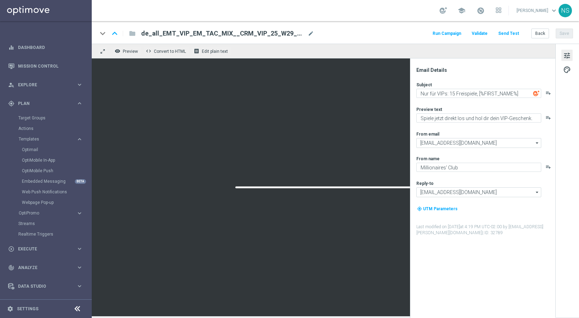
click at [285, 32] on span "de_all_EMT_VIP_EM_TAC_MIX__CRM_VIP_25_W29_REACT_PROMO1_LL_BBB(1)" at bounding box center [223, 33] width 164 height 8
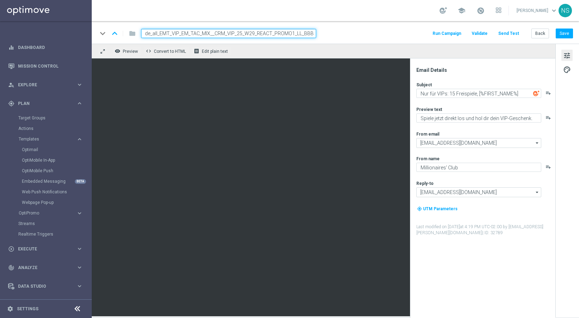
click at [252, 34] on input "de_all_EMT_VIP_EM_TAC_MIX__CRM_VIP_25_W29_REACT_PROMO1_LL_BBB" at bounding box center [228, 33] width 175 height 9
type input "de_all_EMT_VIP_EM_TAC_MIX__CRM_VIP_25_W33_REACT_PROMO1_LL_BBB"
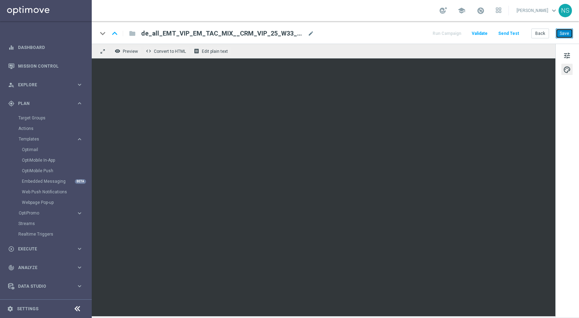
click at [564, 29] on button "Save" at bounding box center [563, 34] width 17 height 10
click at [509, 35] on button "Send Test" at bounding box center [508, 34] width 23 height 10
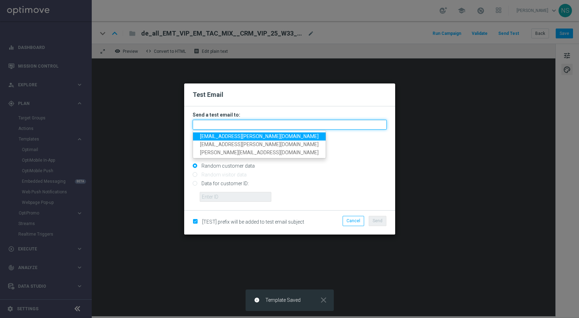
click at [239, 125] on input "text" at bounding box center [290, 125] width 194 height 10
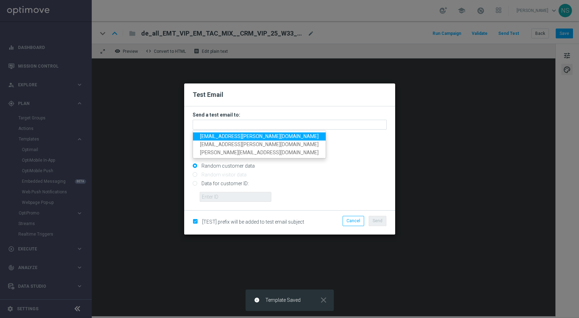
click at [239, 136] on span "nele.sauer@lottoland.com" at bounding box center [259, 137] width 118 height 6
type input "nele.sauer@lottoland.com"
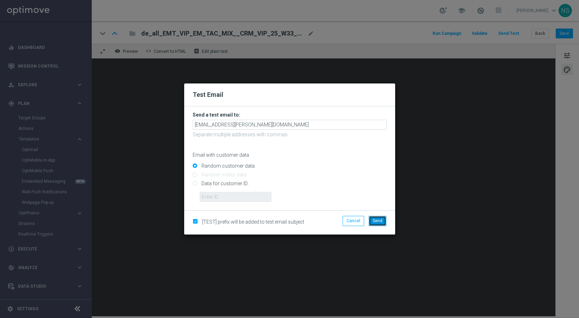
click at [374, 219] on span "Send" at bounding box center [377, 221] width 10 height 5
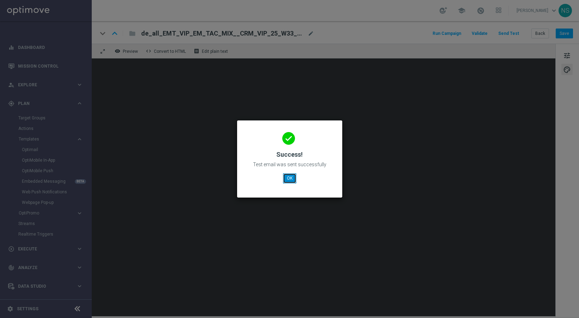
click at [293, 181] on button "OK" at bounding box center [289, 178] width 13 height 10
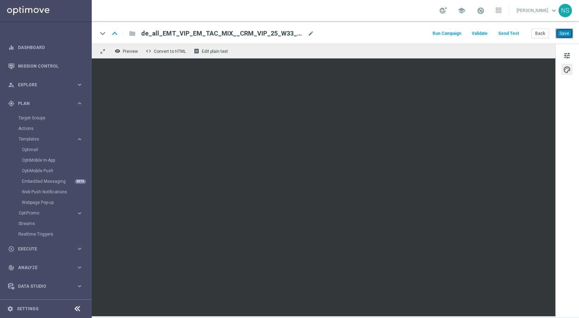
click at [566, 38] on div "Back Save" at bounding box center [552, 34] width 42 height 10
click at [565, 34] on button "Save" at bounding box center [563, 34] width 17 height 10
click at [570, 34] on button "Save" at bounding box center [563, 34] width 17 height 10
click at [30, 148] on link "Optimail" at bounding box center [47, 150] width 51 height 6
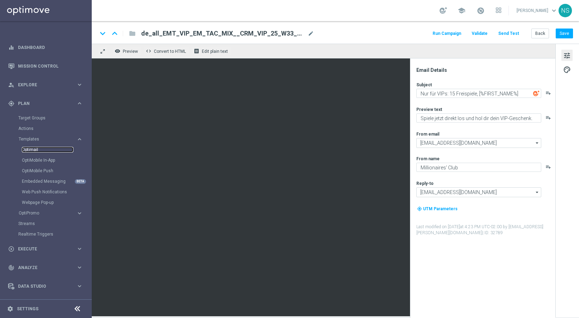
click at [31, 149] on link "Optimail" at bounding box center [47, 150] width 51 height 6
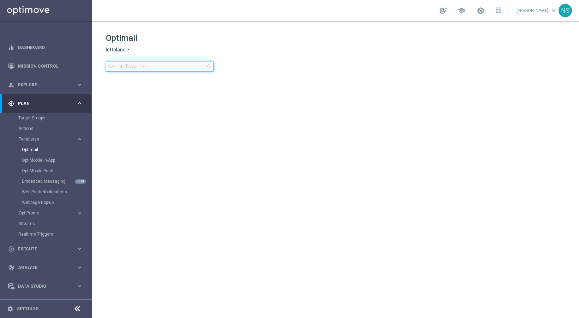
click at [163, 62] on input at bounding box center [160, 67] width 108 height 10
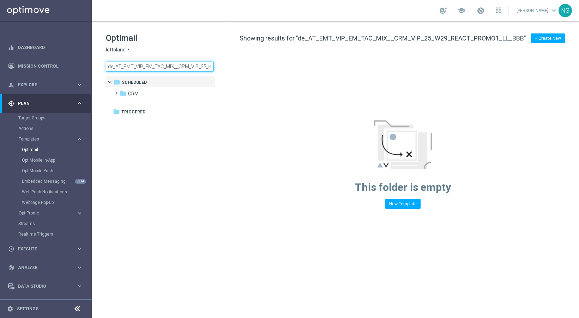
scroll to position [0, 67]
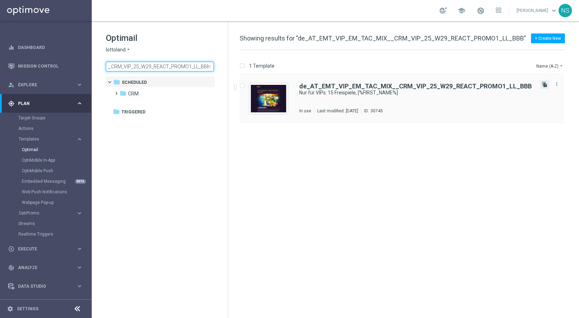
type input "de_AT_EMT_VIP_EM_TAC_MIX__CRM_VIP_25_W29_REACT_PROMO1_LL_BBB"
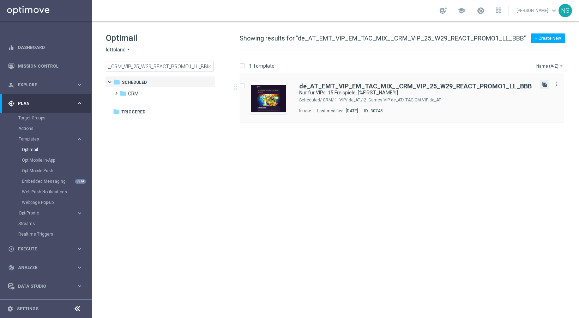
click at [543, 85] on icon "file_copy" at bounding box center [545, 85] width 6 height 6
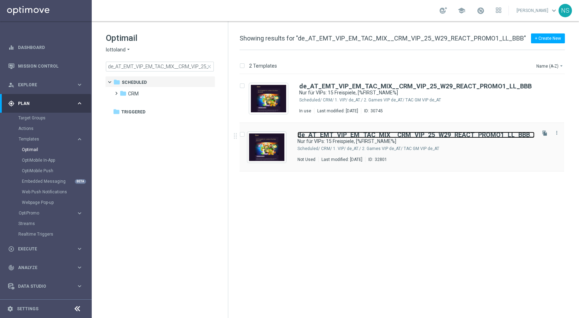
click at [426, 133] on b "de_AT_EMT_VIP_EM_TAC_MIX__CRM_VIP_25_W29_REACT_PROMO1_LL_BBB" at bounding box center [415, 134] width 237 height 7
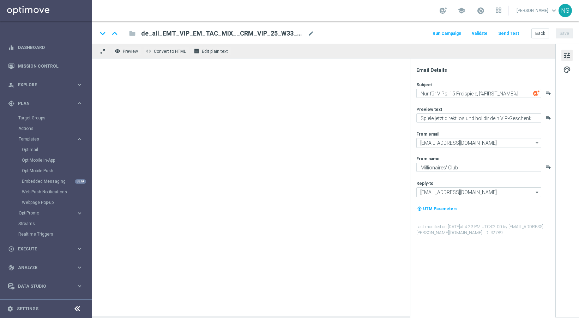
type input "vip@lottoland.at"
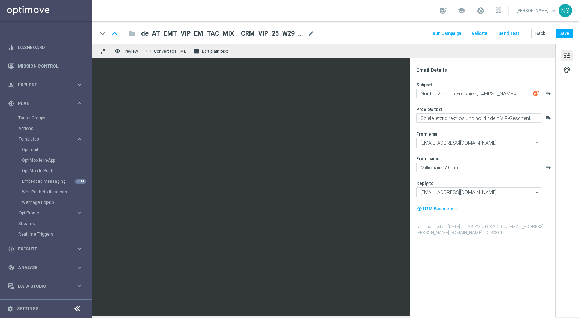
click at [235, 41] on div "keyboard_arrow_down keyboard_arrow_up folder de_AT_EMT_VIP_EM_TAC_MIX__CRM_VIP_…" at bounding box center [335, 32] width 487 height 23
click at [235, 31] on span "de_AT_EMT_VIP_EM_TAC_MIX__CRM_VIP_25_W29_REACT_PROMO1_LL_BBB(1)" at bounding box center [223, 33] width 164 height 8
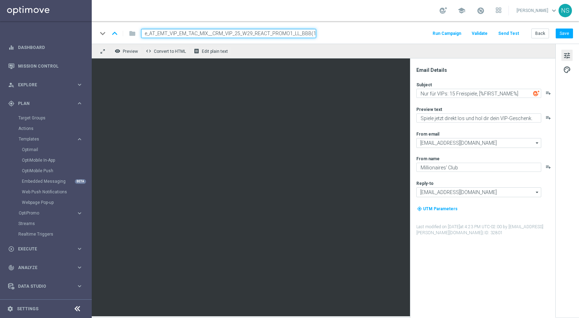
paste input "33_REACT_PROMO1_LL_BBB"
type input "de_AT_EMT_VIP_EM_TAC_MIX__CRM_VIP_25_W33_REACT_PROMO1_LL_BBB"
click at [235, 31] on input "de_AT_EMT_VIP_EM_TAC_MIX__CRM_VIP_25_W33_REACT_PROMO1_LL_BBB" at bounding box center [228, 33] width 175 height 9
click at [268, 35] on input "de_AT_EMT_VIP_EM_TAC_MIX__CRM_VIP_25_W33_REACT_PROMO1_LL_BBB" at bounding box center [228, 33] width 175 height 9
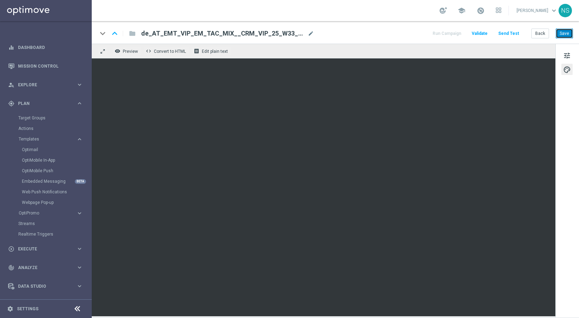
click at [563, 32] on button "Save" at bounding box center [563, 34] width 17 height 10
click at [565, 34] on button "Save" at bounding box center [563, 34] width 17 height 10
click at [562, 33] on button "Save" at bounding box center [563, 34] width 17 height 10
click at [497, 35] on div "Run Campaign Validate Send Test Back Save" at bounding box center [501, 33] width 141 height 9
click at [509, 32] on button "Send Test" at bounding box center [508, 34] width 23 height 10
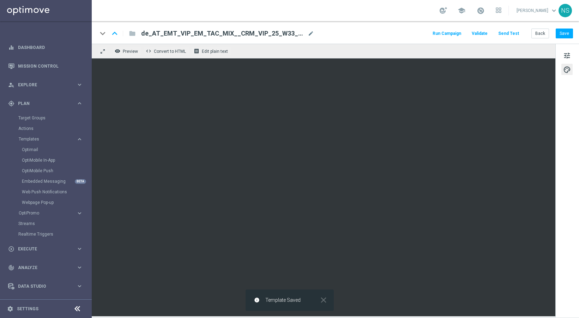
click at [513, 31] on button "Send Test" at bounding box center [508, 34] width 23 height 10
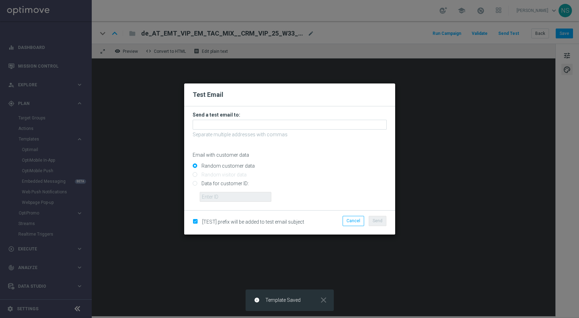
click at [277, 119] on form "Send a test email to: Separate multiple addresses with commas Email with custom…" at bounding box center [290, 157] width 194 height 90
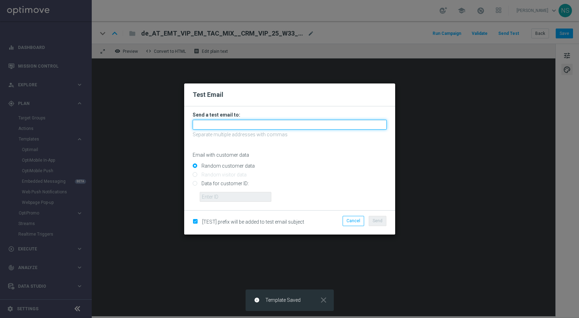
click at [277, 122] on input "text" at bounding box center [290, 125] width 194 height 10
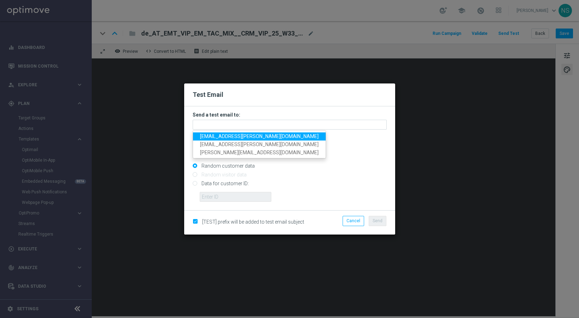
click at [255, 134] on span "nele.sauer@lottoland.com" at bounding box center [259, 137] width 118 height 6
type input "nele.sauer@lottoland.com"
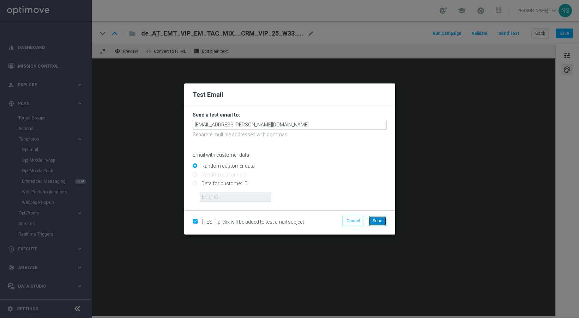
click at [381, 220] on span "Send" at bounding box center [377, 221] width 10 height 5
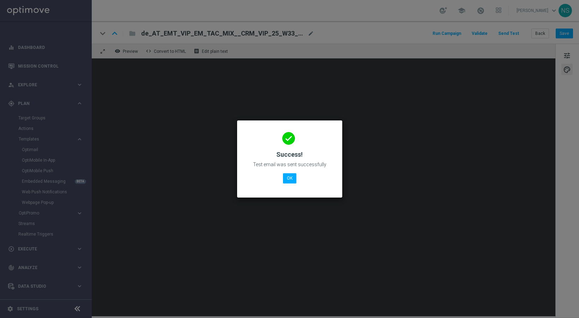
click at [289, 183] on div "done Success! Test email was sent successfully OK" at bounding box center [289, 157] width 88 height 61
click at [285, 179] on button "OK" at bounding box center [289, 178] width 13 height 10
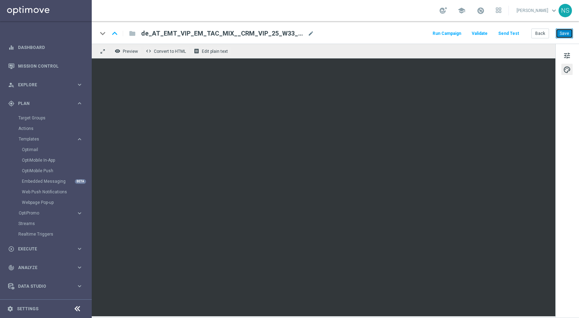
click at [565, 34] on button "Save" at bounding box center [563, 34] width 17 height 10
click at [569, 32] on button "Save" at bounding box center [563, 34] width 17 height 10
click at [29, 249] on span "Execute" at bounding box center [47, 249] width 58 height 4
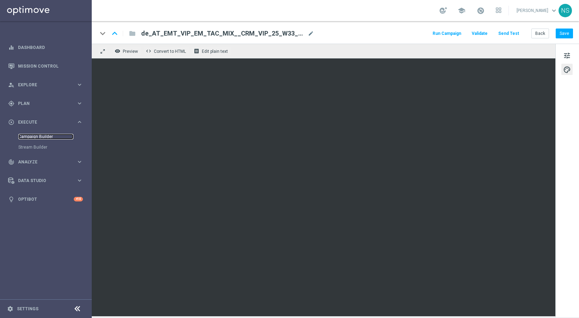
click at [41, 138] on link "Campaign Builder" at bounding box center [45, 137] width 55 height 6
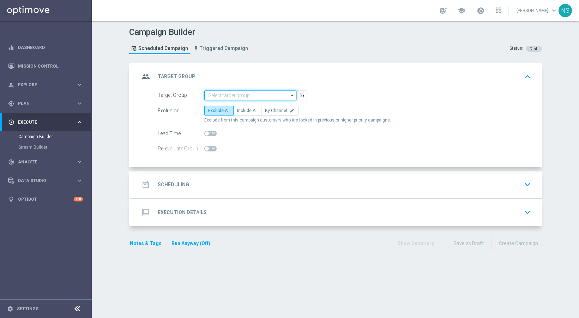
click at [239, 93] on input at bounding box center [250, 96] width 92 height 10
paste input "de_TGT_VIP_EM_TAC_GM__9DAYNOACT"
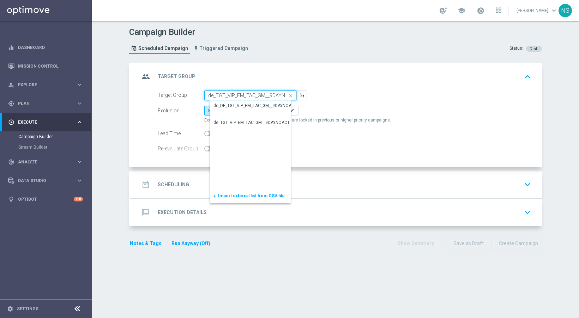
scroll to position [0, 7]
type input "de_TGT_VIP_EM_TAC_GM__9DAYNOACT"
click at [280, 69] on div "group Target Group keyboard_arrow_up" at bounding box center [336, 77] width 411 height 28
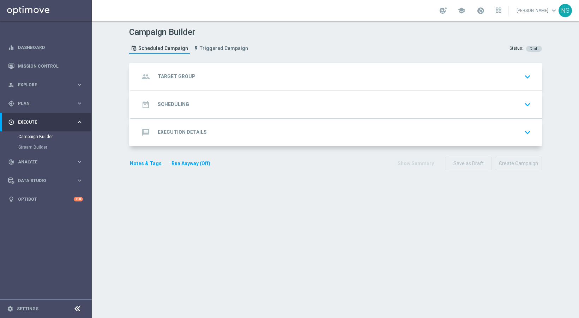
click at [192, 71] on div "group Target Group keyboard_arrow_down" at bounding box center [336, 76] width 394 height 13
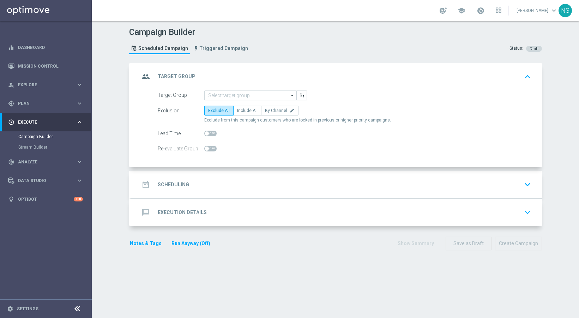
click at [227, 101] on form "Target Group arrow_drop_down Drag here to set row groups Drag here to set colum…" at bounding box center [344, 122] width 373 height 63
click at [227, 96] on input at bounding box center [250, 96] width 92 height 10
paste input "de_all_TGT_VIP_EM_TAC_GM__9DAYNOACT"
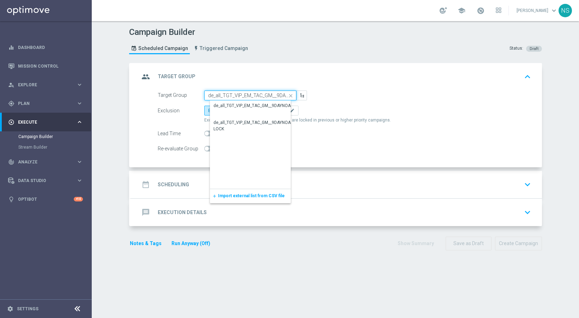
scroll to position [0, 14]
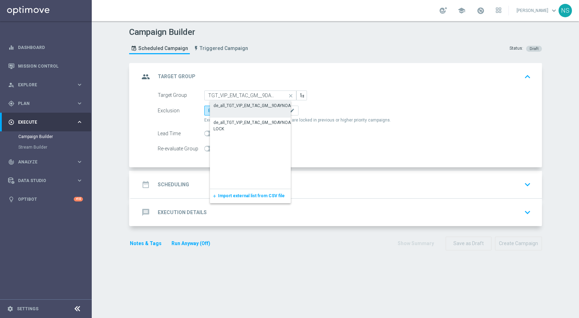
click at [235, 108] on div "de_all_TGT_VIP_EM_TAC_GM__9DAYNOACT" at bounding box center [254, 106] width 83 height 6
type input "de_all_TGT_VIP_EM_TAC_GM__9DAYNOACT"
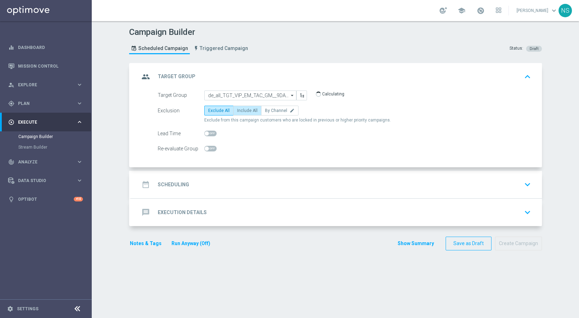
click at [243, 111] on span "Include All" at bounding box center [247, 110] width 20 height 5
click at [242, 111] on input "Include All" at bounding box center [239, 112] width 5 height 5
radio input "true"
click at [199, 190] on div "date_range Scheduling keyboard_arrow_down" at bounding box center [336, 184] width 394 height 13
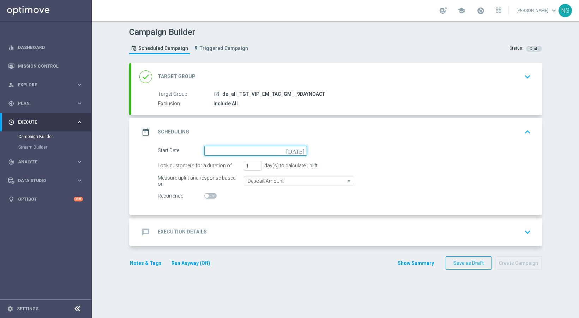
click at [214, 148] on input at bounding box center [255, 151] width 103 height 10
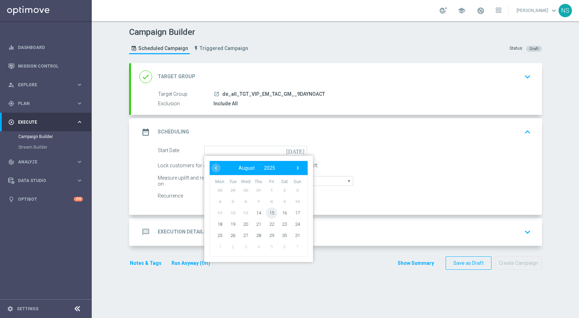
click at [267, 214] on span "15" at bounding box center [271, 212] width 11 height 11
type input "15 Aug 2025"
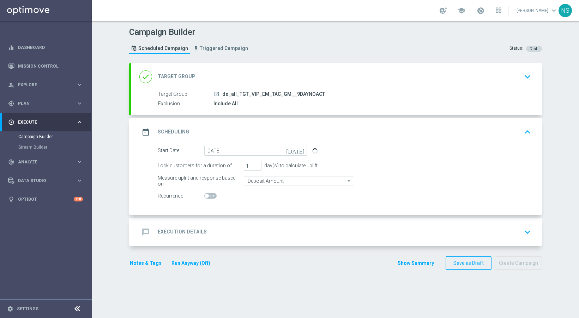
click at [257, 230] on div "message Execution Details keyboard_arrow_down" at bounding box center [336, 232] width 394 height 13
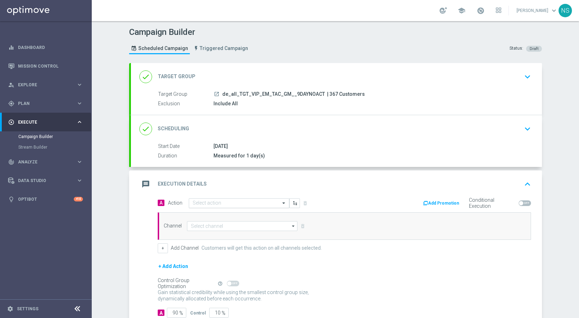
click at [253, 206] on div "Select action" at bounding box center [239, 204] width 101 height 10
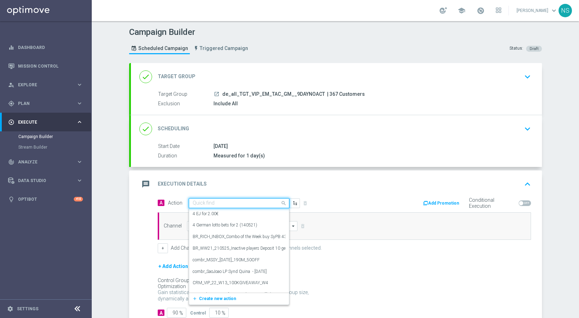
paste input "CRM_VIP_25_W29_REACT_PROMO1_LL_BBB"
type input "CRM_VIP_25_W29_REACT_PROMO1_LL_BBB"
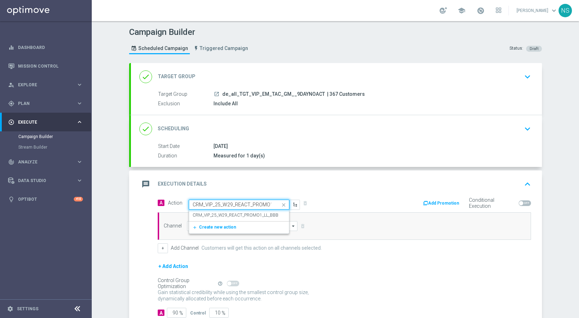
scroll to position [0, 19]
click at [251, 216] on label "CRM_VIP_25_W29_REACT_PROMO1_LL_BBB" at bounding box center [236, 216] width 86 height 6
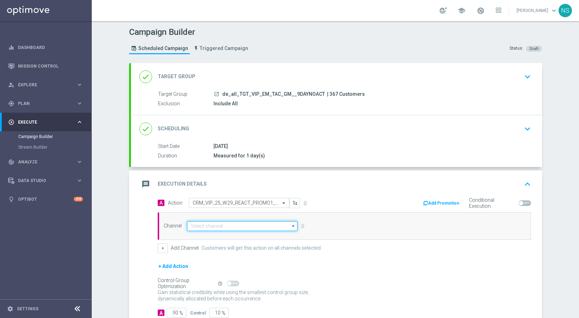
click at [249, 224] on input at bounding box center [242, 226] width 111 height 10
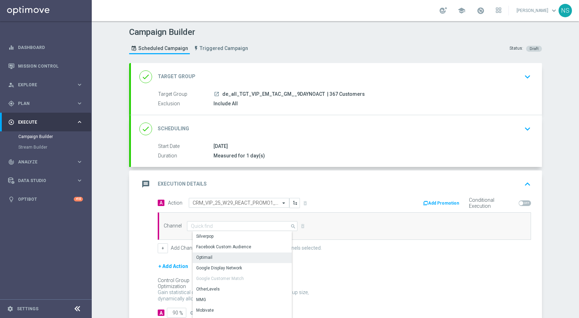
click at [242, 258] on div "Optimail" at bounding box center [245, 258] width 105 height 10
type input "Optimail"
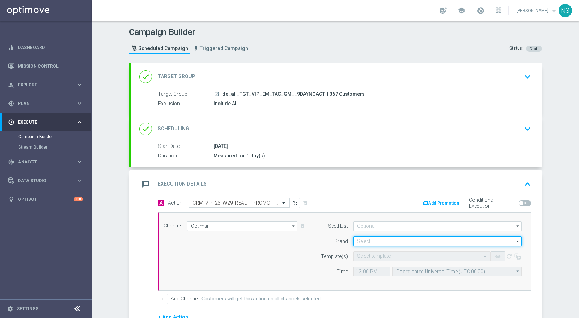
click at [397, 240] on input at bounding box center [437, 242] width 169 height 10
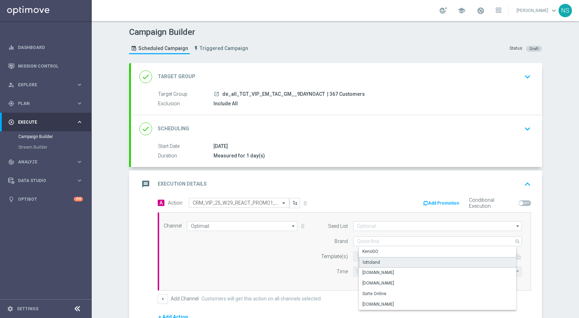
click at [395, 257] on div "lottoland" at bounding box center [443, 262] width 169 height 11
type input "lottoland"
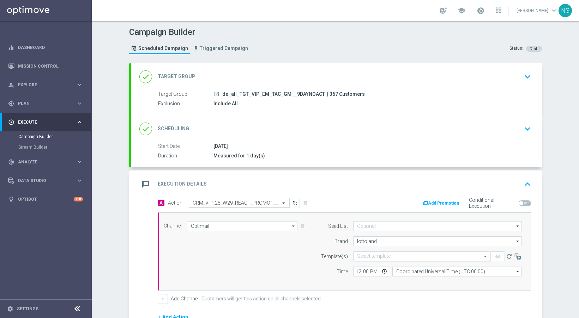
click at [364, 260] on div "Select template" at bounding box center [422, 257] width 138 height 10
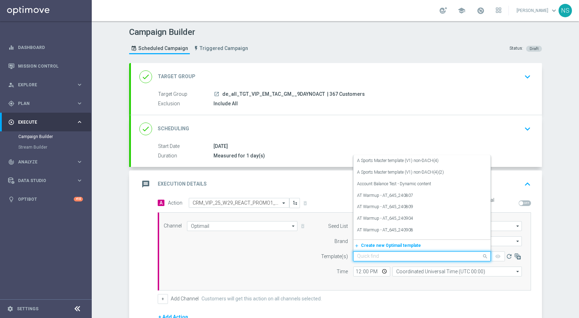
paste input "de_all_EMT_VIP_EM_TAC_MIX__CRM_VIP_25_W33_REACT_PROMO1_LL_BBB"
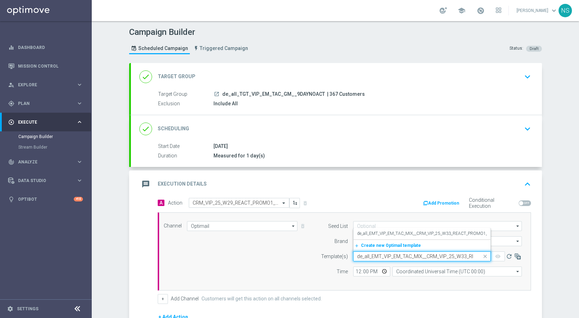
scroll to position [0, 51]
click at [369, 237] on div "de_all_EMT_VIP_EM_TAC_MIX__CRM_VIP_25_W33_REACT_PROMO1_LL_BBB" at bounding box center [422, 234] width 130 height 12
type input "de_all_EMT_VIP_EM_TAC_MIX__CRM_VIP_25_W33_REACT_PROMO1_LL_BBB"
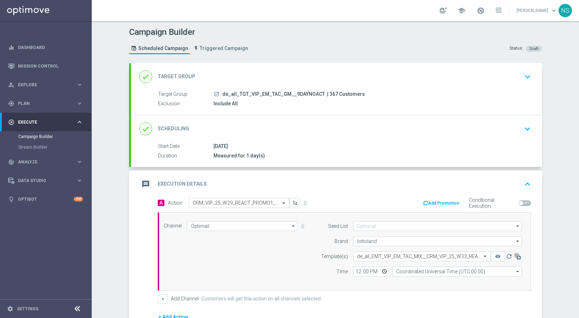
scroll to position [0, 0]
click at [357, 271] on input "12:00" at bounding box center [371, 272] width 37 height 10
click at [448, 202] on button "Add Promotion" at bounding box center [441, 204] width 39 height 8
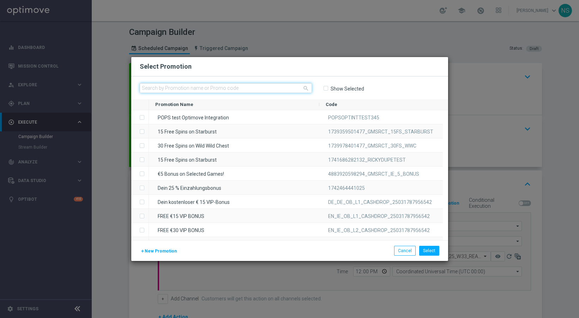
click at [266, 87] on input "text" at bounding box center [226, 88] width 172 height 10
paste input "W33_25_DEINT_REALOTBIG_2508088473"
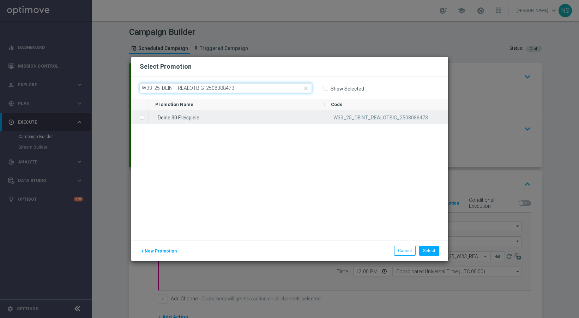
type input "W33_25_DEINT_REALOTBIG_2508088473"
click at [330, 120] on div "W33_25_DEINT_REALOTBIG_2508088473" at bounding box center [385, 117] width 123 height 14
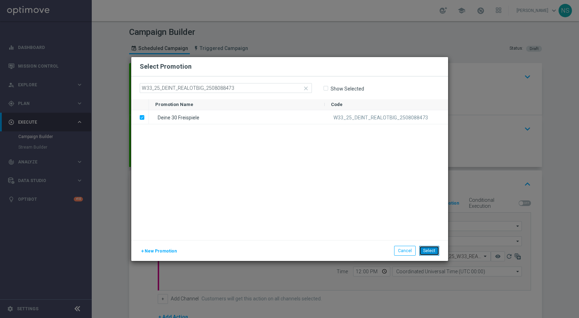
click at [438, 247] on button "Select" at bounding box center [429, 251] width 20 height 10
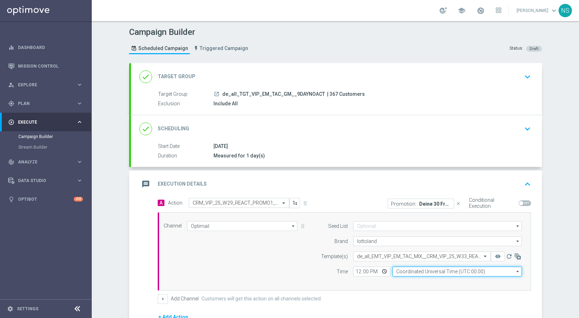
click at [415, 269] on input "Coordinated Universal Time (UTC 00:00)" at bounding box center [456, 272] width 129 height 10
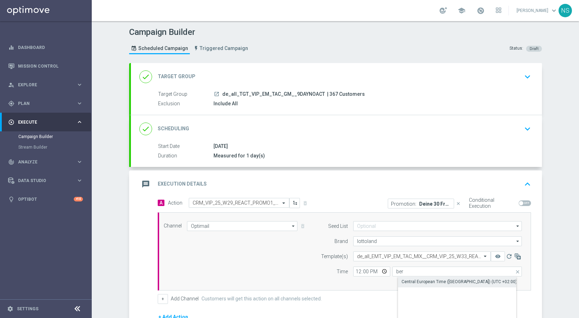
click at [416, 284] on div "Central European Time (Berlin) (UTC +02:00)" at bounding box center [458, 282] width 115 height 6
type input "Central European Time (Berlin) (UTC +02:00)"
click at [522, 203] on span at bounding box center [524, 204] width 12 height 6
click at [522, 203] on input "checkbox" at bounding box center [524, 204] width 12 height 6
checkbox input "true"
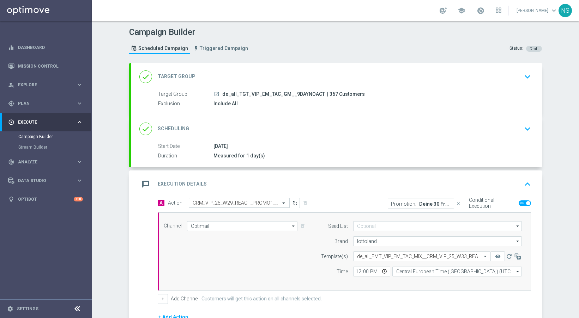
click at [231, 124] on div "done Scheduling keyboard_arrow_down" at bounding box center [336, 128] width 394 height 13
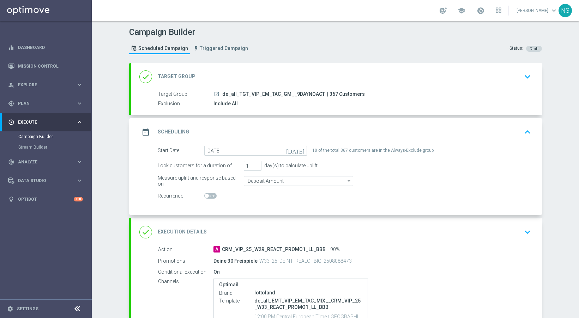
click at [328, 93] on span "| 367 Customers" at bounding box center [346, 94] width 38 height 6
copy span "367"
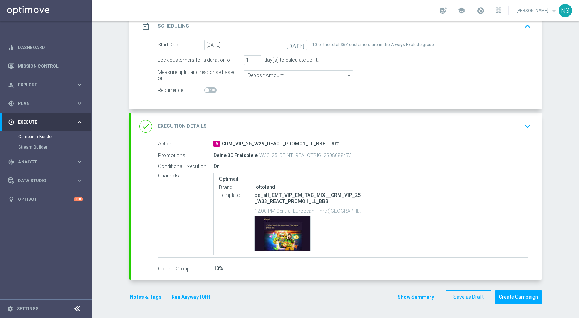
click at [262, 122] on div "done Execution Details keyboard_arrow_down" at bounding box center [336, 126] width 394 height 13
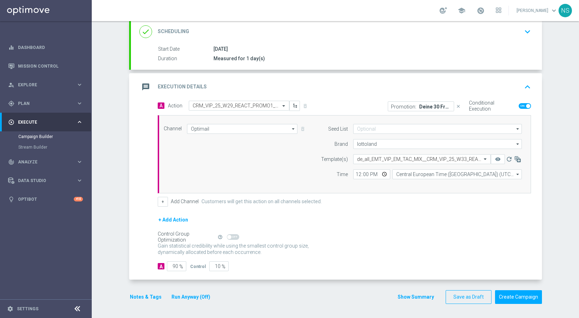
scroll to position [96, 0]
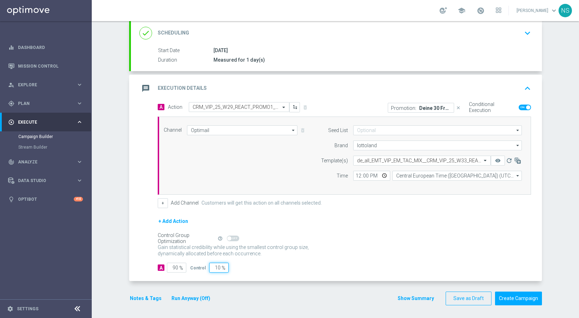
drag, startPoint x: 214, startPoint y: 266, endPoint x: 323, endPoint y: 282, distance: 110.2
click at [323, 282] on form "done Target Group keyboard_arrow_down Target Group launch de_all_TGT_VIP_EM_TAC…" at bounding box center [335, 136] width 413 height 339
type input "0"
type input "100"
type input "0"
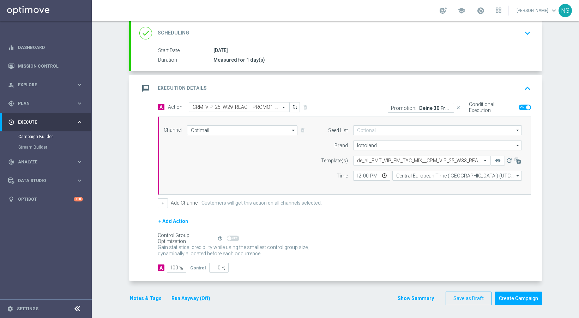
click at [140, 299] on button "Notes & Tags" at bounding box center [145, 298] width 33 height 9
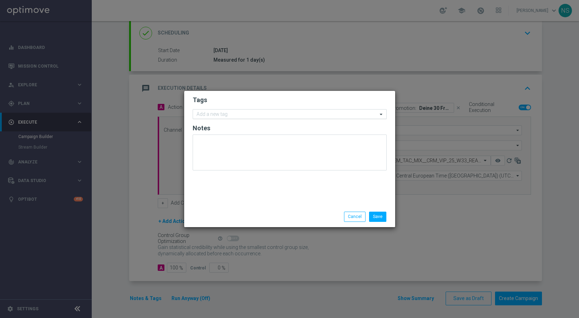
click at [241, 115] on input "text" at bounding box center [286, 115] width 181 height 6
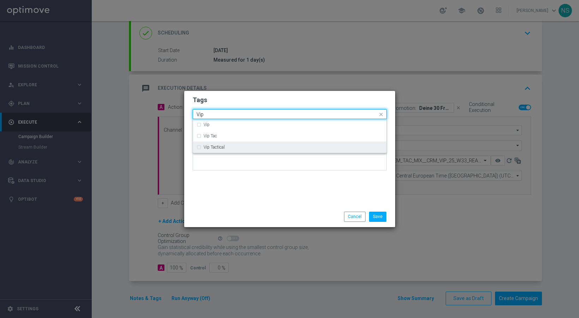
click at [232, 144] on div "Vip Tactical" at bounding box center [289, 147] width 186 height 11
type input "Vip"
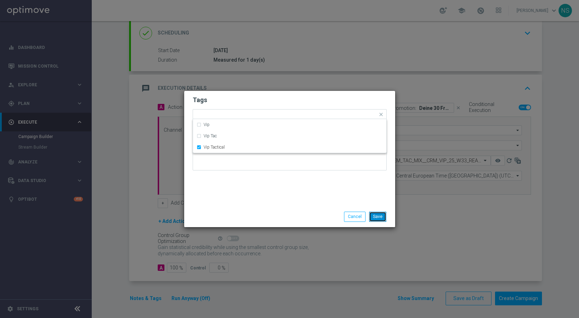
click at [375, 218] on button "Save" at bounding box center [377, 217] width 17 height 10
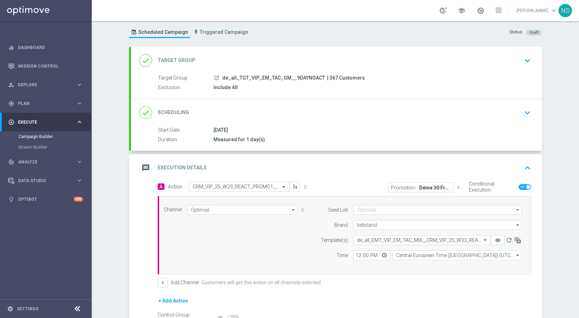
scroll to position [97, 0]
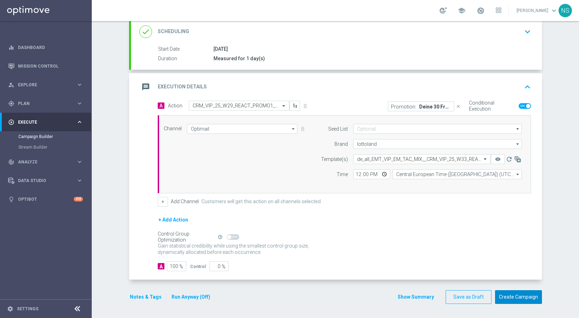
click at [503, 302] on button "Create Campaign" at bounding box center [518, 298] width 47 height 14
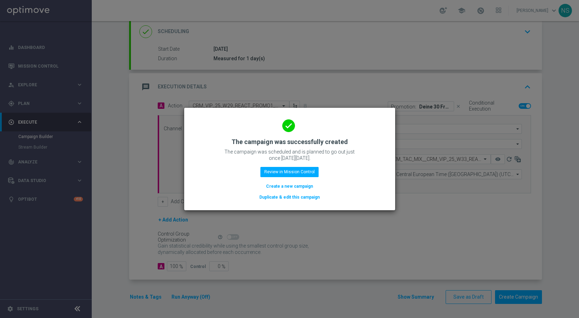
click at [298, 188] on button "Create a new campaign" at bounding box center [289, 187] width 48 height 8
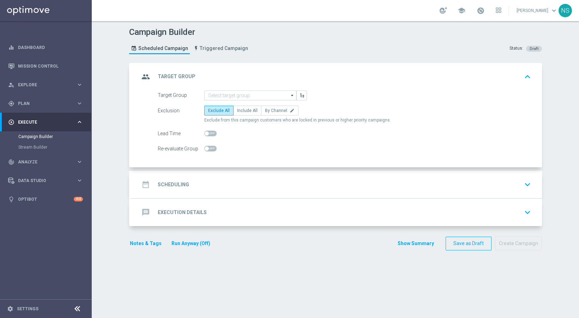
scroll to position [0, 0]
click at [229, 96] on input at bounding box center [250, 96] width 92 height 10
paste input "de_AT_TGT_VIP_EM_TAC_GM__9DAYNOACT"
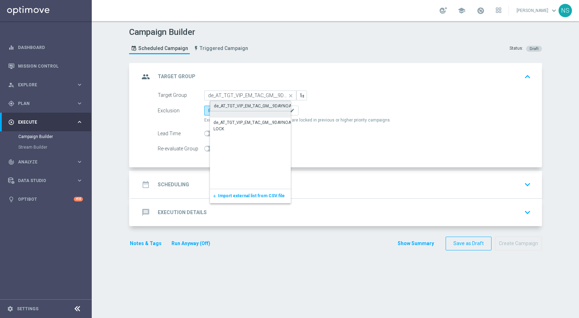
click at [230, 105] on div "de_AT_TGT_VIP_EM_TAC_GM__9DAYNOACT" at bounding box center [255, 106] width 83 height 6
type input "de_AT_TGT_VIP_EM_TAC_GM__9DAYNOACT"
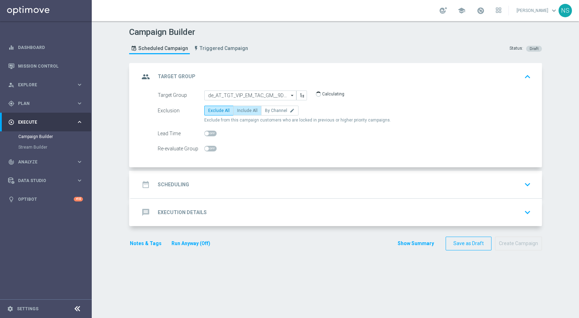
click at [238, 114] on label "Include All" at bounding box center [247, 111] width 28 height 10
click at [238, 114] on input "Include All" at bounding box center [239, 112] width 5 height 5
radio input "true"
click at [215, 184] on div "date_range Scheduling keyboard_arrow_down" at bounding box center [336, 184] width 394 height 13
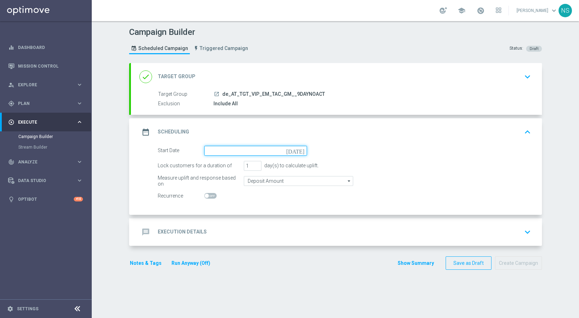
click at [235, 153] on input at bounding box center [255, 151] width 103 height 10
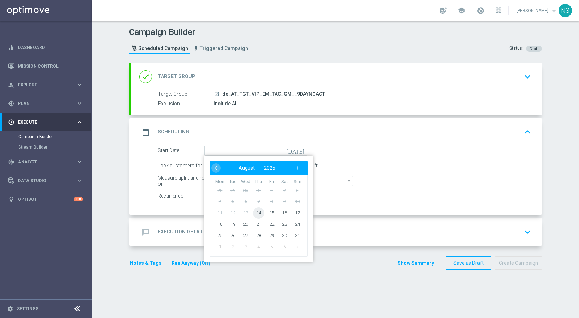
click at [259, 213] on span "14" at bounding box center [257, 212] width 11 height 11
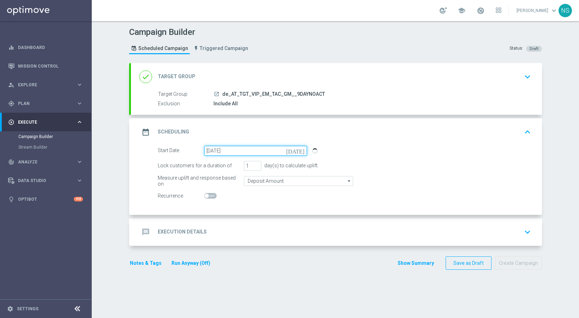
click at [262, 147] on input "14 Aug 2025" at bounding box center [255, 151] width 103 height 10
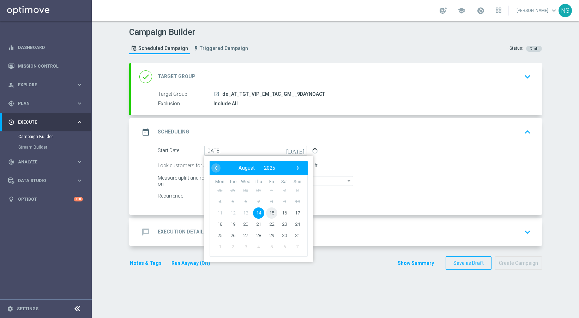
click at [266, 214] on span "15" at bounding box center [271, 212] width 11 height 11
type input "15 Aug 2025"
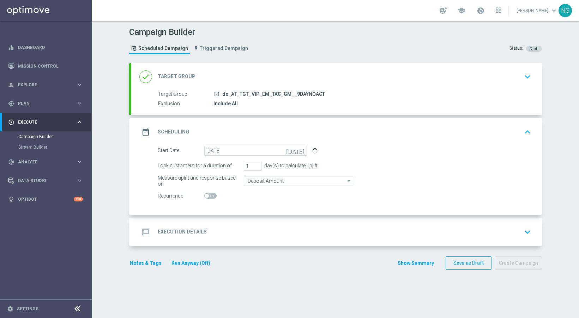
click at [239, 240] on div "message Execution Details keyboard_arrow_down" at bounding box center [336, 233] width 411 height 28
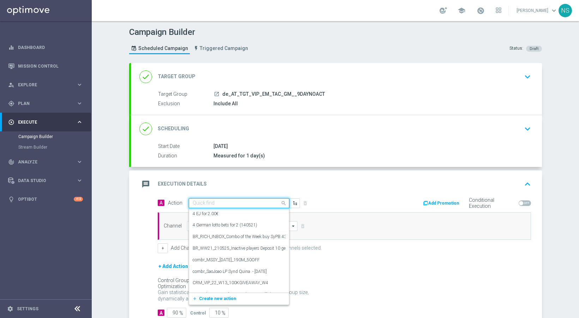
click at [235, 199] on div "Quick find" at bounding box center [239, 204] width 101 height 10
paste input "CRM_VIP_25_W29_REACT_PROMO1_LL_BBB"
type input "CRM_VIP_25_W29_REACT_PROMO1_LL_BBB"
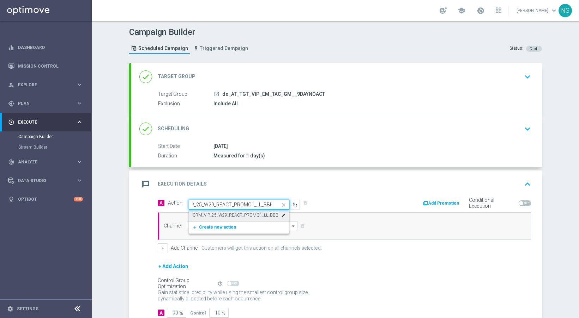
click at [229, 215] on label "CRM_VIP_25_W29_REACT_PROMO1_LL_BBB" at bounding box center [236, 216] width 86 height 6
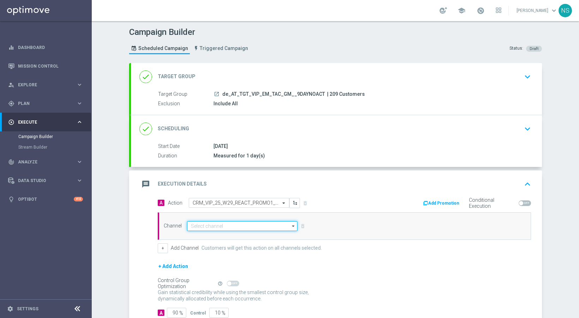
click at [228, 227] on input at bounding box center [242, 226] width 111 height 10
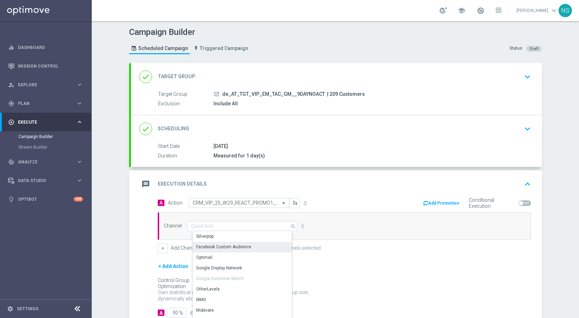
click at [225, 259] on div "Optimail" at bounding box center [245, 258] width 105 height 10
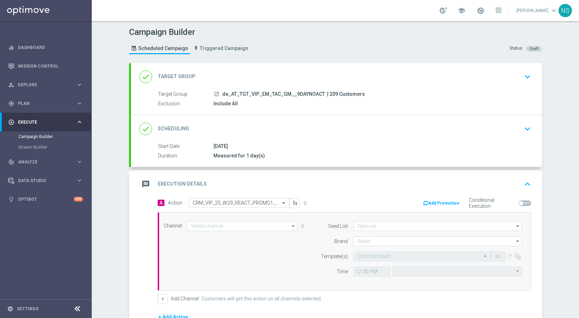
type input "Optimail"
type input "Coordinated Universal Time (UTC 00:00)"
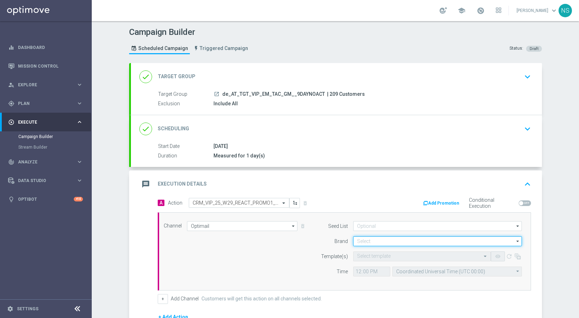
click at [360, 239] on input at bounding box center [437, 242] width 169 height 10
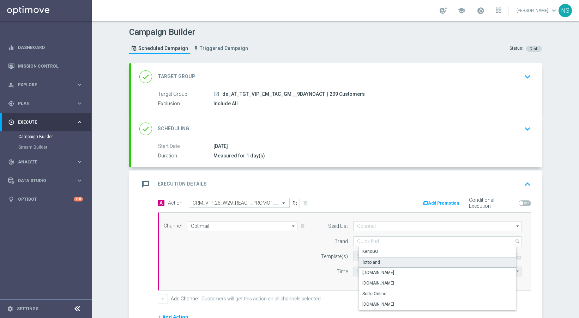
click at [366, 266] on div "lottoland" at bounding box center [443, 262] width 169 height 11
type input "lottoland"
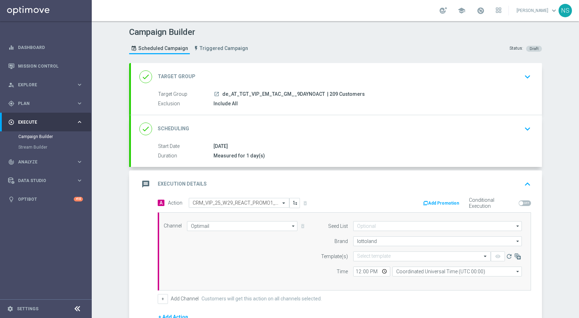
click at [365, 262] on form "Template(s) Select template remove_red_eye refresh Time 12:00 Coordinated Unive…" at bounding box center [419, 264] width 205 height 25
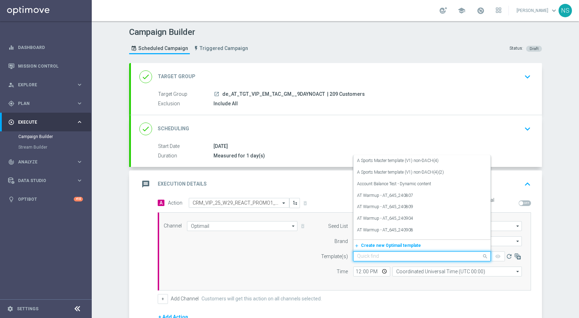
click at [364, 258] on input "text" at bounding box center [415, 257] width 116 height 6
paste input "de_AT_EMT_VIP_EM_TAC_MIX__CRM_VIP_25_W33_REACT_PROMO1_LL_BBB"
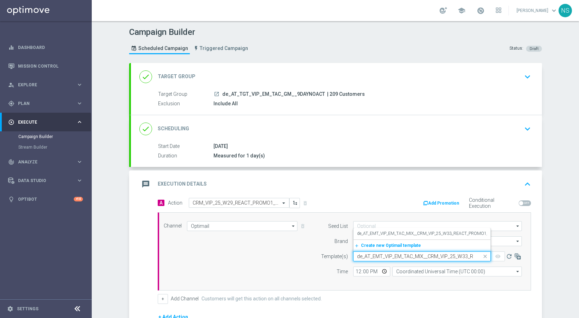
scroll to position [0, 52]
click at [365, 235] on label "de_AT_EMT_VIP_EM_TAC_MIX__CRM_VIP_25_W33_REACT_PROMO1_LL_BBB" at bounding box center [430, 234] width 146 height 6
type input "de_AT_EMT_VIP_EM_TAC_MIX__CRM_VIP_25_W33_REACT_PROMO1_LL_BBB"
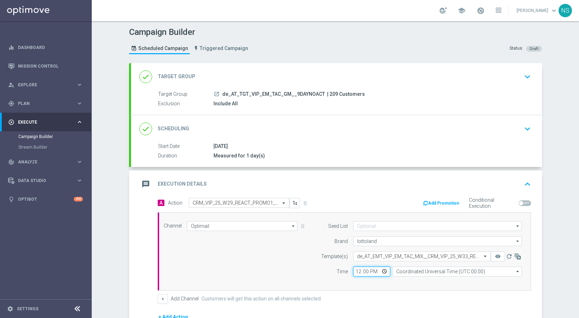
click at [357, 268] on input "12:00" at bounding box center [371, 272] width 37 height 10
click at [414, 270] on input "Coordinated Universal Time (UTC 00:00)" at bounding box center [456, 272] width 129 height 10
click at [439, 286] on div "Central European Time (Berlin) (UTC +02:00)" at bounding box center [462, 282] width 129 height 11
type input "Central European Time (Berlin) (UTC +02:00)"
click at [437, 203] on button "Add Promotion" at bounding box center [441, 204] width 39 height 8
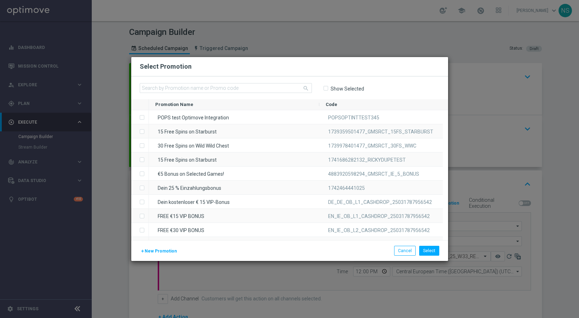
click at [277, 94] on div "search Show Selected" at bounding box center [289, 88] width 317 height 23
click at [276, 93] on input-search "search" at bounding box center [226, 88] width 172 height 11
paste input "W33_25_AT_REALOTBIG_2508086400"
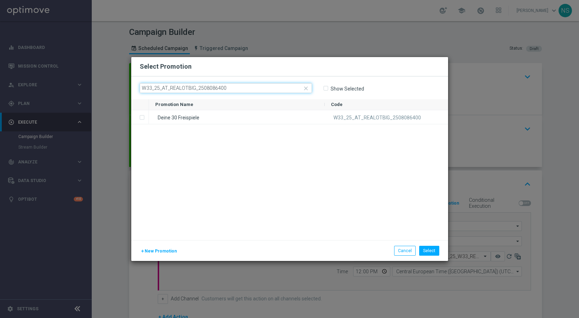
type input "W33_25_AT_REALOTBIG_2508086400"
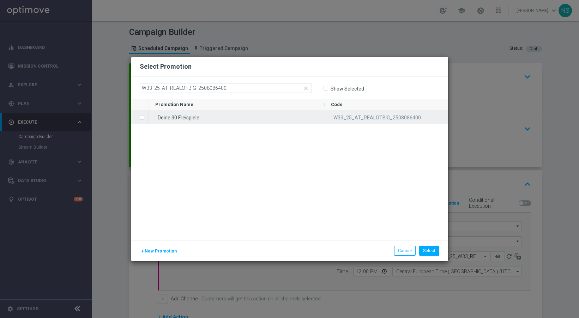
click at [306, 117] on div "Deine 30 Freispiele" at bounding box center [237, 117] width 176 height 14
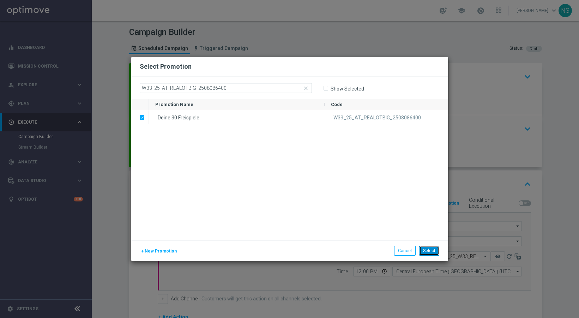
click at [429, 252] on button "Select" at bounding box center [429, 251] width 20 height 10
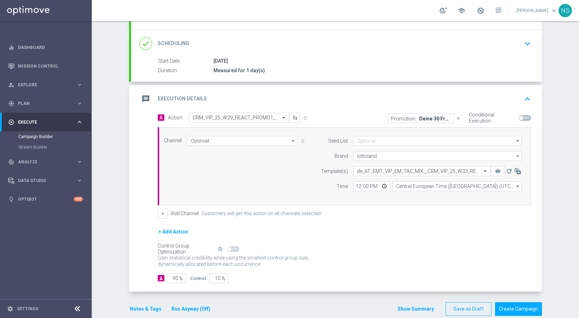
scroll to position [97, 0]
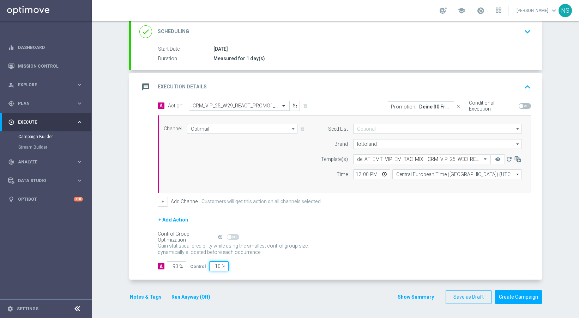
drag, startPoint x: 209, startPoint y: 266, endPoint x: 338, endPoint y: 281, distance: 130.0
click at [338, 281] on form "done Target Group keyboard_arrow_down Target Group launch de_AT_TGT_VIP_EM_TAC_…" at bounding box center [335, 135] width 413 height 339
type input "0"
type input "100"
type input "0"
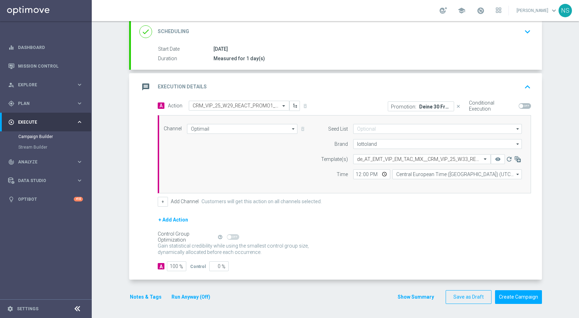
click at [149, 298] on button "Notes & Tags" at bounding box center [145, 297] width 33 height 9
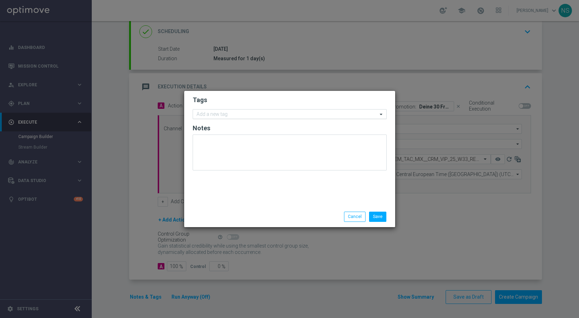
click at [232, 114] on input "text" at bounding box center [286, 115] width 181 height 6
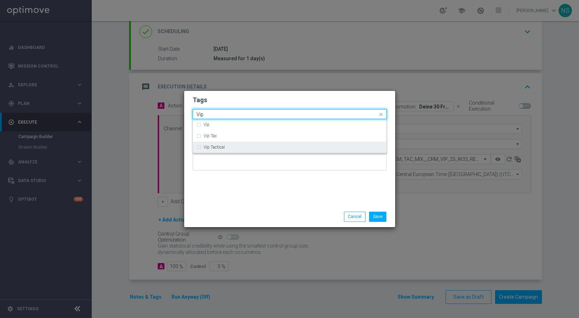
click at [226, 145] on div "Vip Tactical" at bounding box center [289, 147] width 186 height 11
type input "Vip"
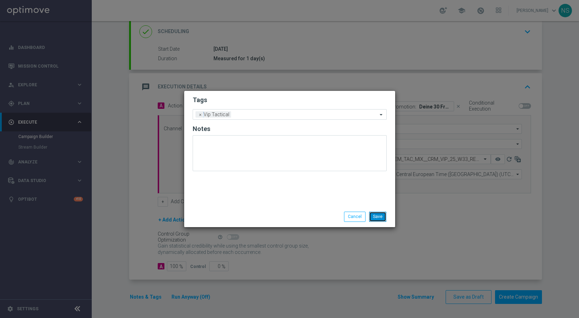
click at [380, 219] on button "Save" at bounding box center [377, 217] width 17 height 10
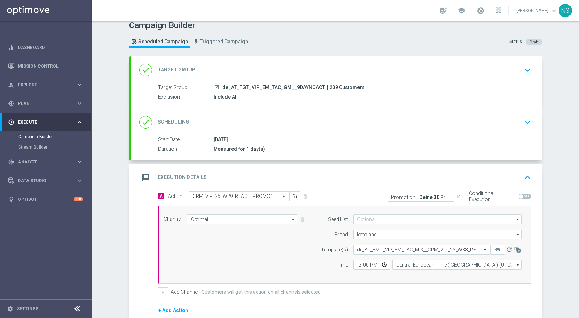
scroll to position [0, 0]
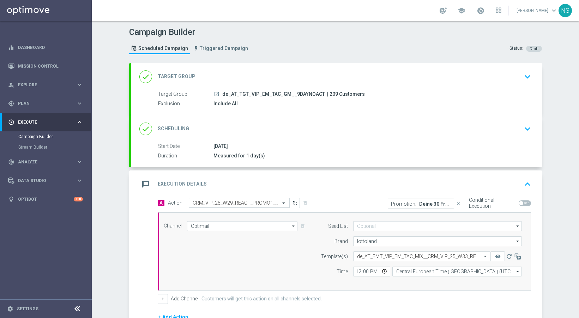
click at [326, 91] on div "launch de_AT_TGT_VIP_EM_TAC_GM__9DAYNOACT | 209 Customers" at bounding box center [370, 94] width 315 height 7
click at [327, 91] on span "| 209 Customers" at bounding box center [346, 94] width 38 height 6
click at [324, 97] on div "Target Group launch de_AT_TGT_VIP_EM_TAC_GM__9DAYNOACT | 209 Customers" at bounding box center [343, 95] width 370 height 8
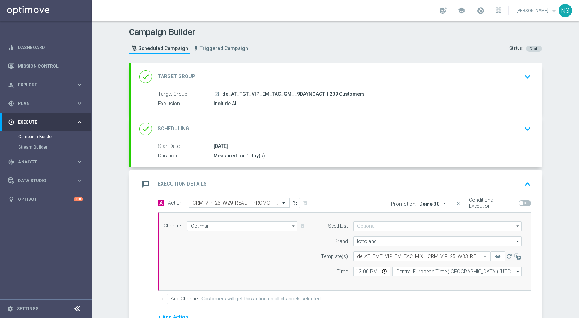
click at [327, 95] on span "| 209 Customers" at bounding box center [346, 94] width 38 height 6
copy span "209"
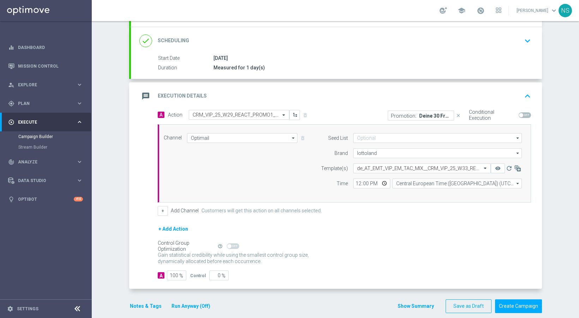
scroll to position [97, 0]
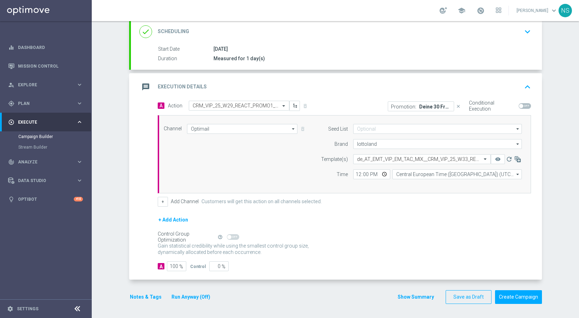
click at [155, 299] on button "Notes & Tags" at bounding box center [145, 297] width 33 height 9
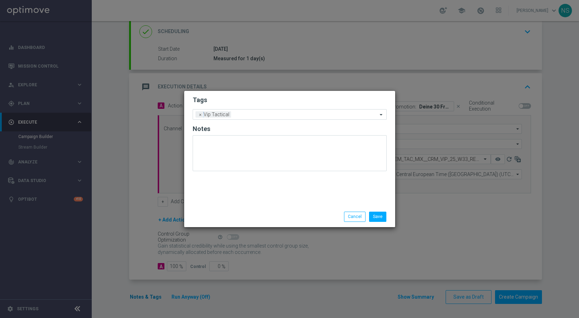
click at [155, 299] on modal-container "Tags Add a new tag × Vip Tactical Notes Save Cancel" at bounding box center [289, 159] width 579 height 318
click at [377, 214] on button "Save" at bounding box center [377, 217] width 17 height 10
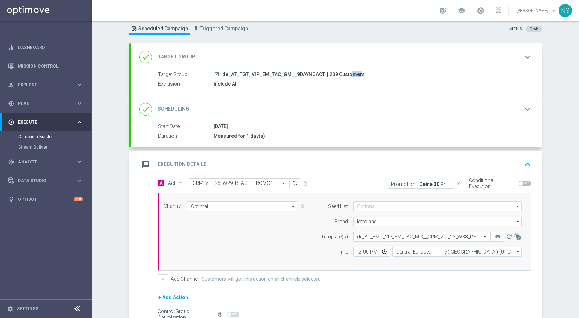
scroll to position [4, 0]
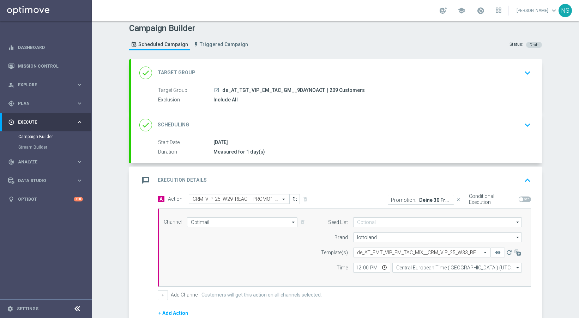
click at [522, 200] on span at bounding box center [524, 200] width 12 height 6
click at [522, 200] on input "checkbox" at bounding box center [524, 200] width 12 height 6
checkbox input "true"
click at [419, 199] on p "Deine 30 Freispiele" at bounding box center [435, 200] width 32 height 6
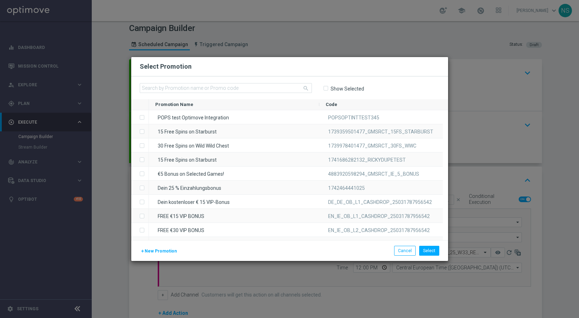
click at [335, 91] on label "Show Selected" at bounding box center [347, 89] width 34 height 6
click at [328, 91] on input "Show Selected" at bounding box center [325, 88] width 5 height 5
checkbox input "true"
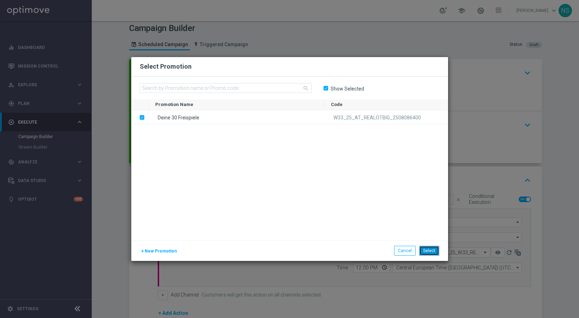
click at [430, 246] on button "Select" at bounding box center [429, 251] width 20 height 10
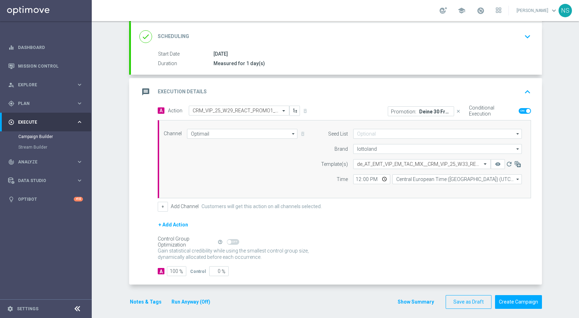
scroll to position [97, 0]
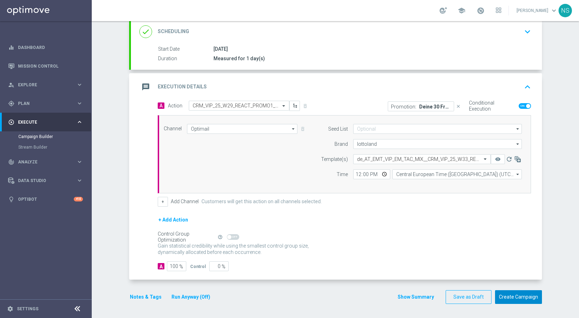
click at [522, 297] on button "Create Campaign" at bounding box center [518, 298] width 47 height 14
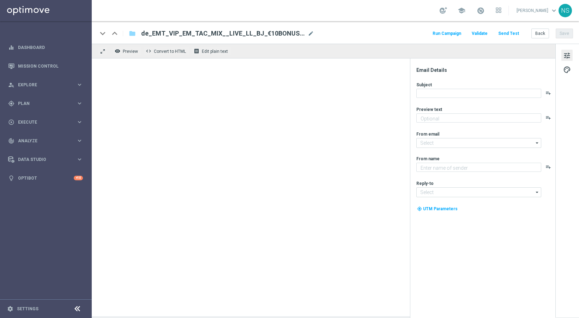
type textarea "Jetzt 10 € Bonus sichern und gratis Blackjack probieren."
type input "[EMAIL_ADDRESS][DOMAIN_NAME]"
type textarea "Millionaires' Club"
type input "[EMAIL_ADDRESS][DOMAIN_NAME]"
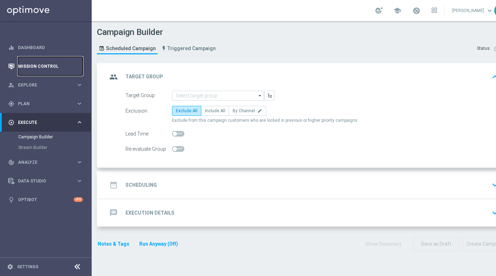
click at [41, 61] on link "Mission Control" at bounding box center [50, 66] width 65 height 19
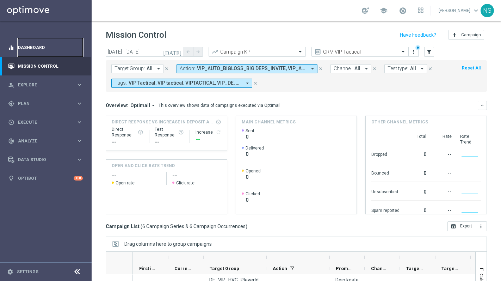
click at [25, 48] on link "Dashboard" at bounding box center [50, 47] width 65 height 19
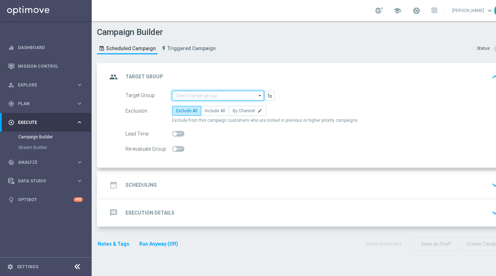
click at [177, 91] on input at bounding box center [218, 96] width 92 height 10
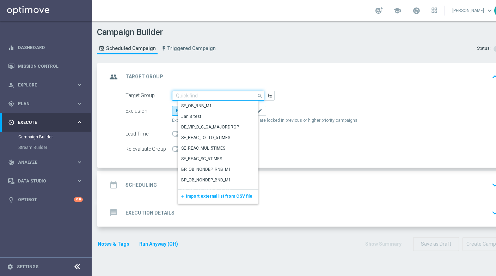
paste input "de_all_TGT_VIP_EM_TAC_SP__INFOMAILER"
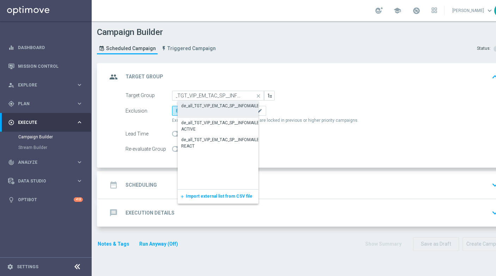
click at [208, 106] on div "de_all_TGT_VIP_EM_TAC_SP__INFOMAILER" at bounding box center [221, 106] width 81 height 6
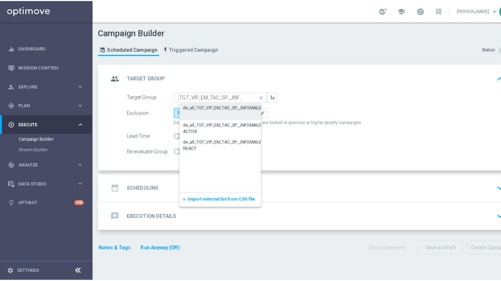
scroll to position [0, 0]
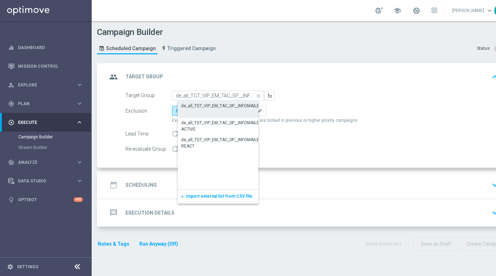
type input "de_all_TGT_VIP_EM_TAC_SP__INFOMAILER"
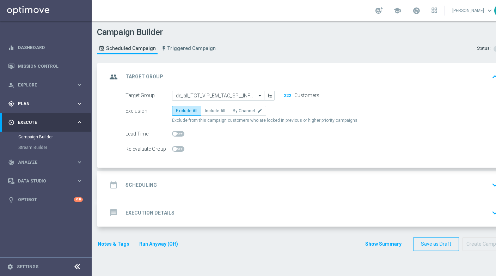
click at [39, 102] on span "Plan" at bounding box center [47, 104] width 58 height 4
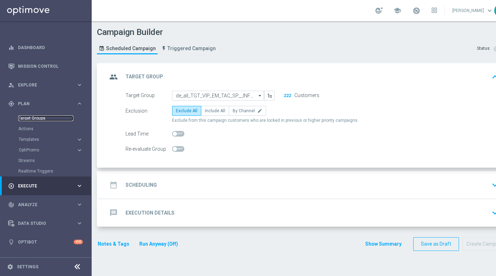
click at [36, 117] on link "Target Groups" at bounding box center [45, 118] width 55 height 6
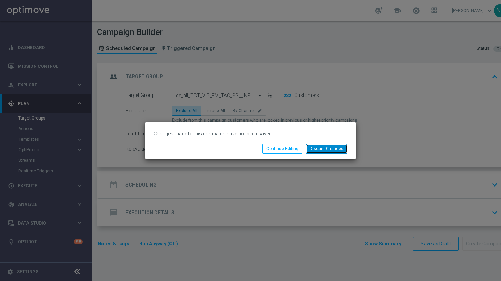
click at [318, 151] on button "Discard Changes" at bounding box center [327, 149] width 42 height 10
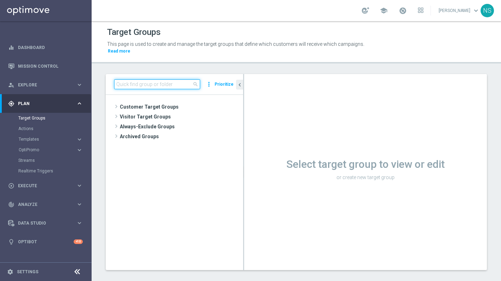
click at [161, 79] on input at bounding box center [157, 84] width 86 height 10
paste input "de_all_TGT_VIP_EM_TAC_SP__INFOMAILER"
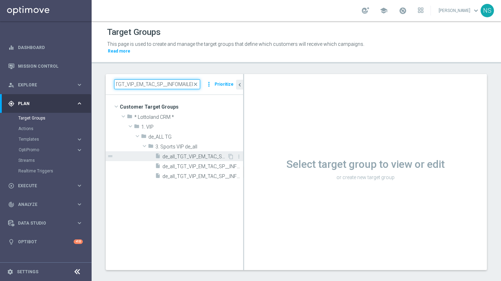
type input "de_all_TGT_VIP_EM_TAC_SP__INFOMAILER"
click at [193, 154] on span "de_all_TGT_VIP_EM_TAC_SP__INFOMAILER" at bounding box center [195, 157] width 65 height 6
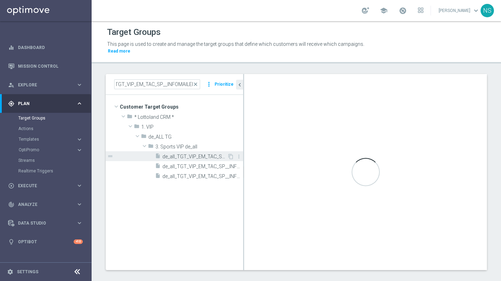
scroll to position [0, 0]
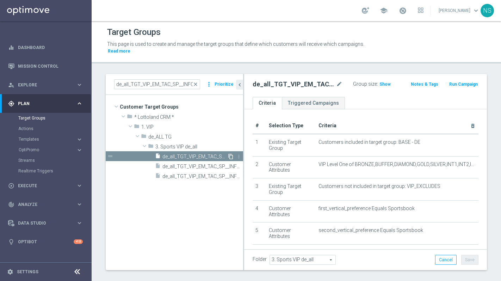
click at [230, 154] on icon "content_copy" at bounding box center [231, 157] width 6 height 6
click at [239, 154] on icon "more_vert" at bounding box center [239, 157] width 6 height 6
click at [197, 154] on span "Copy of de_all_TGT_VIP_EM_TAC_SP__INFOMAILER" at bounding box center [195, 157] width 65 height 6
click at [198, 154] on span "Copy of de_all_TGT_VIP_EM_TAC_SP__INFOMAILER" at bounding box center [195, 157] width 65 height 6
click at [323, 255] on span "3. Sports VIP de_all" at bounding box center [303, 259] width 66 height 9
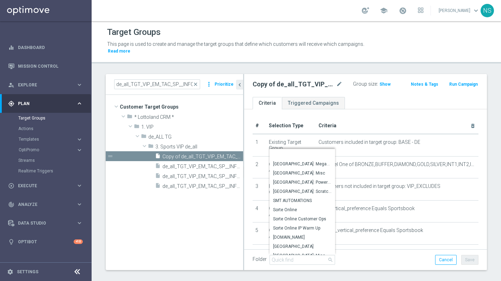
scroll to position [12730, 0]
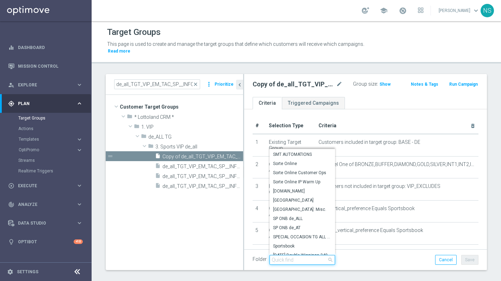
click at [286, 255] on input "search" at bounding box center [303, 260] width 66 height 10
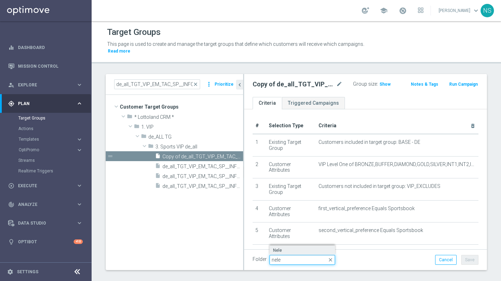
type input "nele"
click at [280, 248] on span "Nele" at bounding box center [302, 251] width 59 height 6
type input "Nele"
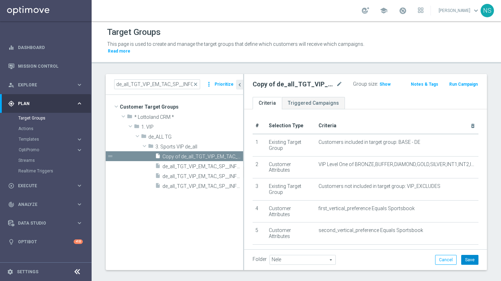
click at [465, 255] on button "Save" at bounding box center [470, 260] width 17 height 10
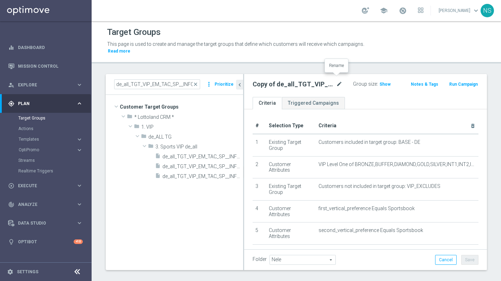
click at [337, 80] on icon "mode_edit" at bounding box center [339, 84] width 6 height 8
click at [300, 80] on input "Copy of de_all_TGT_VIP_EM_TAC_SP__INFOMAILER" at bounding box center [291, 85] width 77 height 10
drag, startPoint x: 274, startPoint y: 77, endPoint x: 240, endPoint y: 77, distance: 33.9
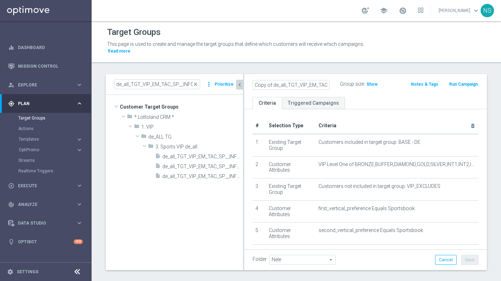
click at [240, 77] on as-split "de_all_TGT_VIP_EM_TAC_SP__INFOMAILER close more_vert Prioritize Customer Target…" at bounding box center [297, 172] width 382 height 196
drag, startPoint x: 272, startPoint y: 78, endPoint x: 384, endPoint y: 85, distance: 112.8
click at [384, 85] on div "de_all_TGT_VIP_EM_TAC_SP__INFOMAILER Group size : Show Notes & Tags Run Campaign" at bounding box center [365, 85] width 243 height 23
click at [295, 80] on input "de_all_TGT_VIP_EM_TAC_SP__INFOMAILER" at bounding box center [291, 85] width 77 height 10
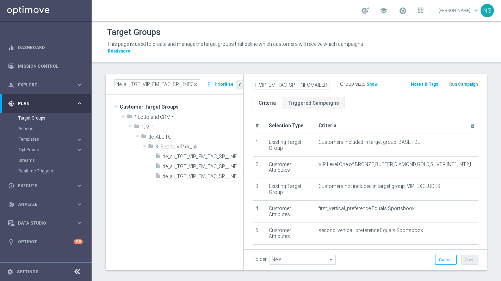
drag, startPoint x: 296, startPoint y: 80, endPoint x: 369, endPoint y: 90, distance: 73.7
click at [369, 90] on div "de_all_TGT_VIP_EM_TAC_SP__INFOMAILER Group size : Show Notes & Tags Run Campaign" at bounding box center [365, 85] width 243 height 23
type input "de_all_TGT_VIP_EM_TAC_GM_LIVECASINO"
click at [363, 97] on ul "Criteria Triggered Campaigns" at bounding box center [365, 103] width 243 height 12
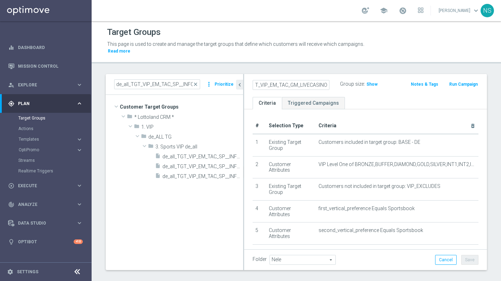
scroll to position [0, 0]
click at [337, 80] on icon "mode_edit" at bounding box center [339, 84] width 6 height 8
drag, startPoint x: 277, startPoint y: 80, endPoint x: 213, endPoint y: 77, distance: 64.6
click at [212, 77] on as-split "de_all_TGT_VIP_EM_TAC_SP__INFOMAILER close more_vert Prioritize Customer Target…" at bounding box center [297, 172] width 382 height 196
click at [271, 80] on input "de_all_TGT_VIP_EM_TAC_GM_LIVECASINO" at bounding box center [291, 85] width 77 height 10
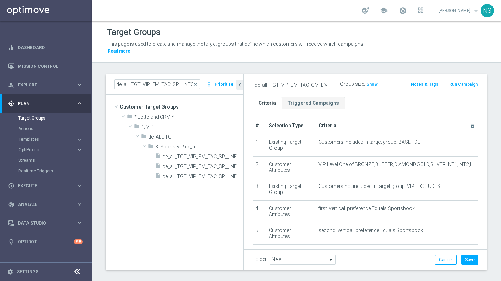
click at [267, 80] on input "de_all_TGT_VIP_EM_TAC_GM_LIVECASINO" at bounding box center [291, 85] width 77 height 10
type input "de_TGT_VIP_EM_TAC_GM_LIVECASINO"
click at [302, 80] on h2 "de_TGT_VIP_EM_TAC_GM_LIVECASINO" at bounding box center [294, 84] width 82 height 8
click at [298, 80] on h2 "de_TGT_VIP_EM_TAC_GM_LIVECASINO" at bounding box center [294, 84] width 82 height 8
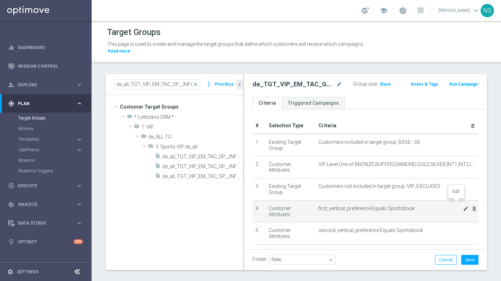
click at [463, 206] on icon "mode_edit" at bounding box center [466, 209] width 6 height 6
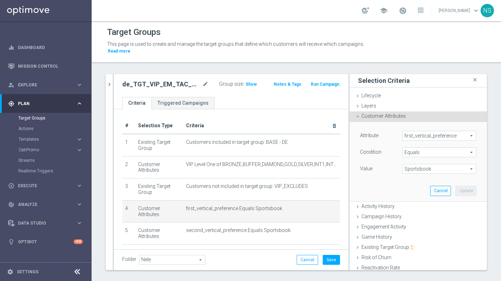
click at [413, 165] on span "Sportsbook" at bounding box center [439, 168] width 73 height 9
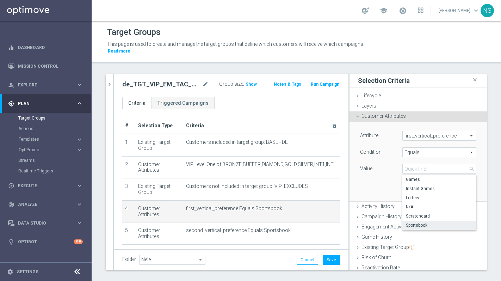
click at [412, 148] on span "Equals" at bounding box center [439, 152] width 73 height 9
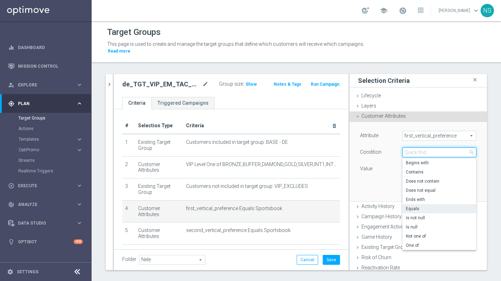
click at [412, 147] on input "search" at bounding box center [440, 152] width 74 height 10
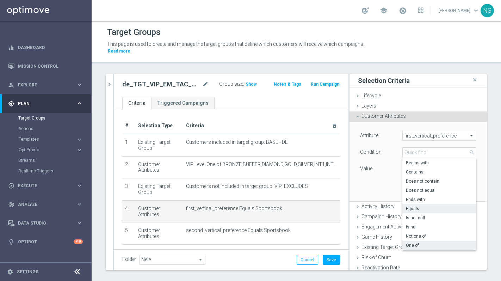
click at [420, 243] on span "One of" at bounding box center [439, 246] width 67 height 6
type input "One of"
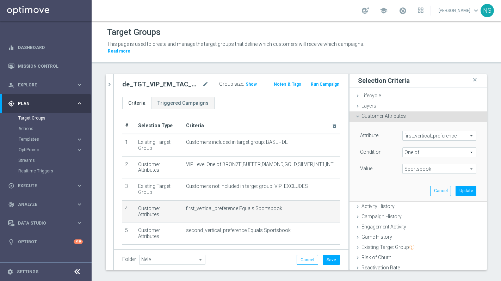
click at [415, 164] on span "Sportsbook" at bounding box center [439, 168] width 73 height 9
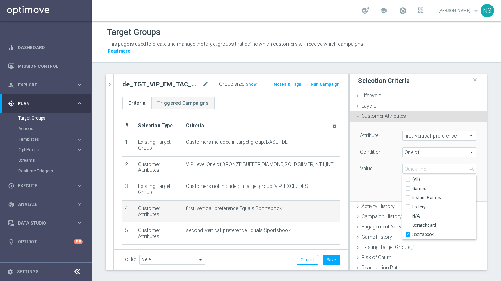
click at [374, 164] on div "Value" at bounding box center [376, 169] width 42 height 11
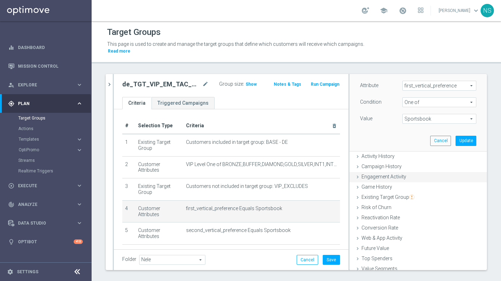
scroll to position [51, 0]
click at [400, 173] on span "Engagement Activity" at bounding box center [384, 176] width 45 height 6
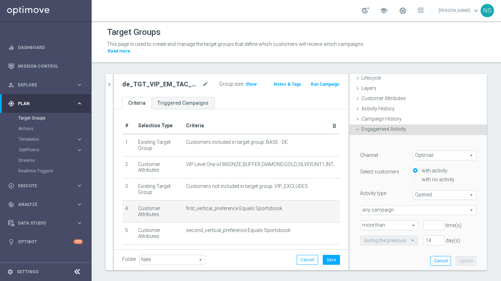
scroll to position [0, 0]
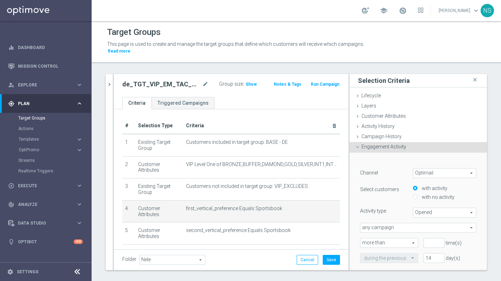
click at [367, 144] on div "Engagement Activity done" at bounding box center [419, 147] width 138 height 11
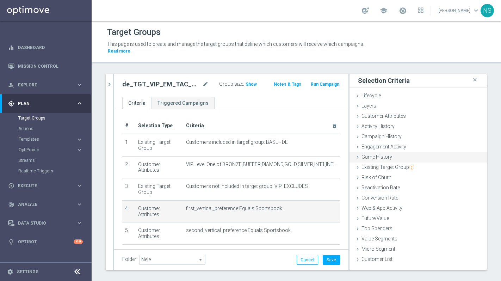
click at [355, 154] on icon at bounding box center [358, 157] width 6 height 6
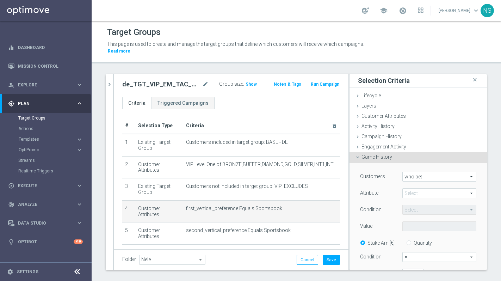
click at [411, 191] on span at bounding box center [439, 193] width 73 height 9
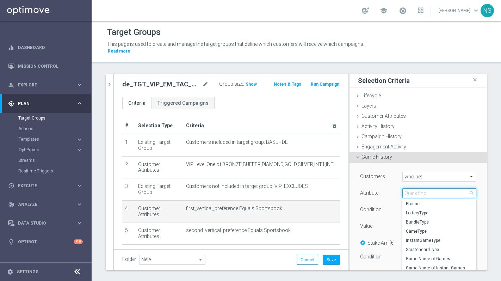
click at [413, 188] on input "search" at bounding box center [440, 193] width 74 height 10
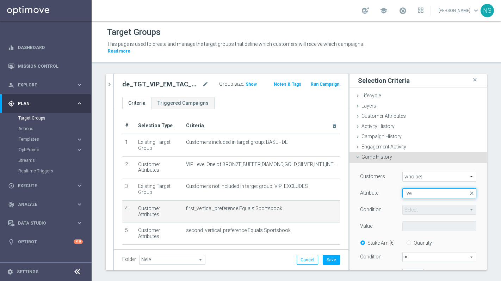
type input "live"
click at [389, 195] on div "Customers who bet who bet arrow_drop_down search Attribute Select arrow_drop_do…" at bounding box center [418, 245] width 116 height 146
click at [418, 189] on span at bounding box center [439, 193] width 73 height 9
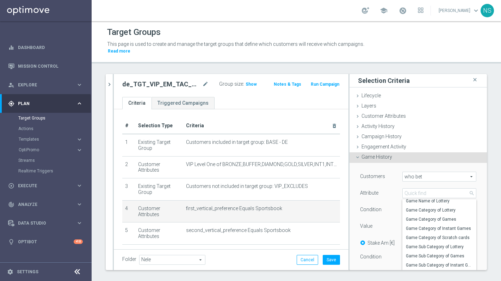
scroll to position [83, 0]
click at [416, 216] on span "Game Category of Games" at bounding box center [439, 219] width 67 height 6
type input "Game Category of Games"
type input "Equals"
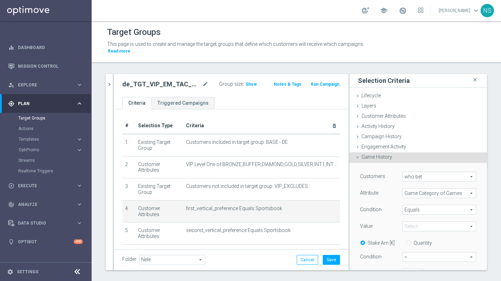
click at [410, 222] on span at bounding box center [439, 226] width 73 height 9
click at [410, 222] on input "search" at bounding box center [440, 226] width 74 height 10
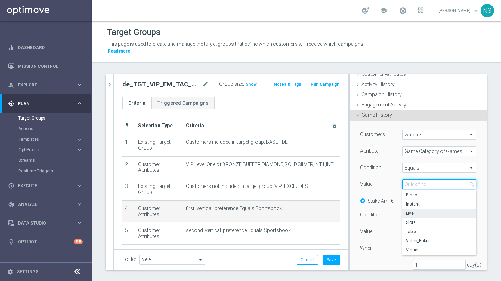
scroll to position [44, 0]
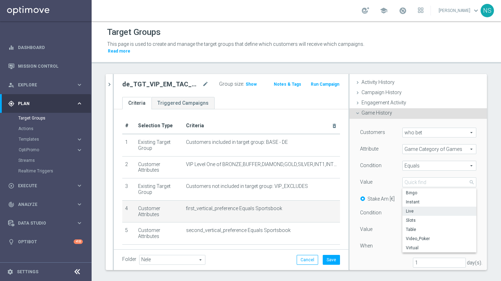
click at [406, 208] on span "Live" at bounding box center [439, 211] width 67 height 6
type input "Live"
click at [406, 201] on div "Customers who bet who bet arrow_drop_down search Attribute Game Category of Gam…" at bounding box center [418, 201] width 116 height 146
click at [407, 208] on span "=" at bounding box center [439, 212] width 73 height 9
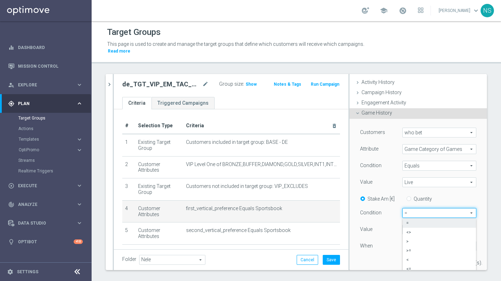
click at [363, 241] on div "When" at bounding box center [381, 246] width 53 height 11
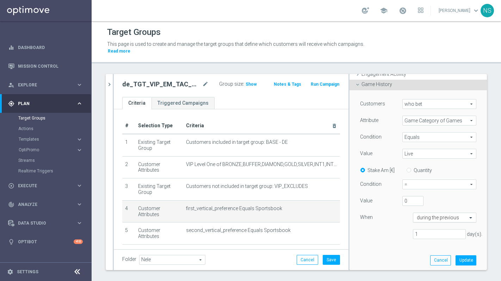
scroll to position [105, 0]
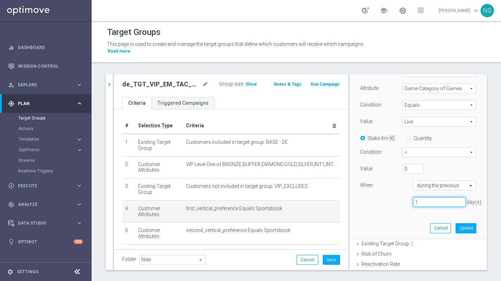
drag, startPoint x: 420, startPoint y: 198, endPoint x: 392, endPoint y: 197, distance: 27.2
click at [392, 197] on div "1 day(s)." at bounding box center [418, 202] width 127 height 10
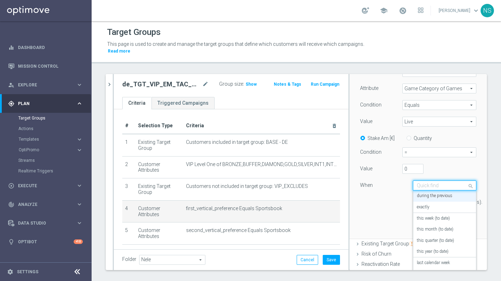
click at [431, 183] on input "text" at bounding box center [438, 186] width 42 height 6
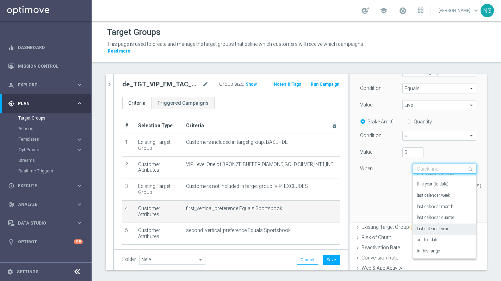
scroll to position [122, 0]
click at [439, 226] on label "last calendar year" at bounding box center [433, 229] width 32 height 6
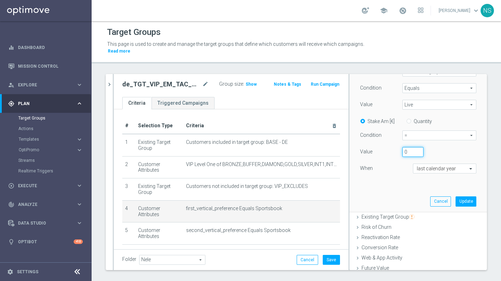
click at [404, 147] on input "0" at bounding box center [413, 152] width 21 height 10
click at [410, 131] on span "=" at bounding box center [439, 135] width 73 height 9
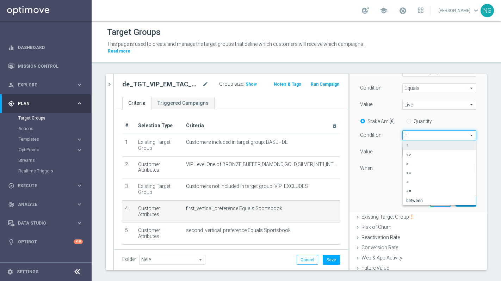
click at [382, 168] on div "When" at bounding box center [381, 169] width 53 height 11
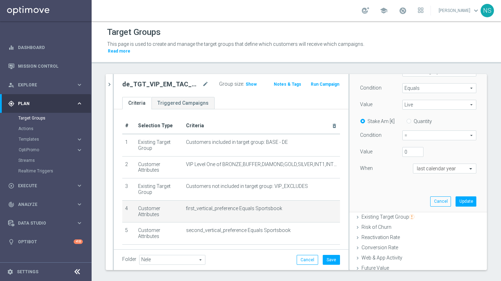
click at [409, 132] on span "=" at bounding box center [439, 135] width 73 height 9
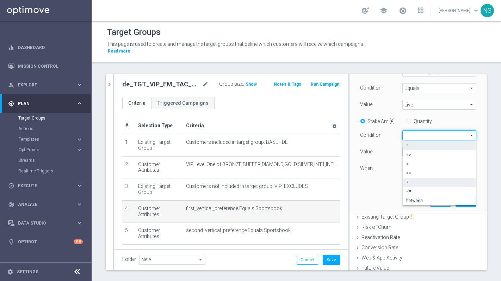
click at [412, 179] on span "<" at bounding box center [440, 182] width 66 height 6
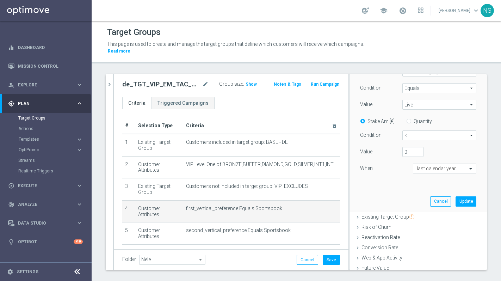
click at [412, 131] on span "<" at bounding box center [439, 135] width 73 height 9
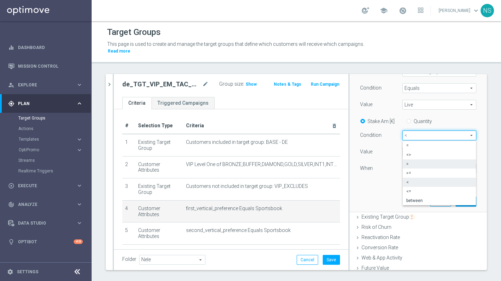
click at [407, 161] on span ">" at bounding box center [440, 164] width 66 height 6
type input ">"
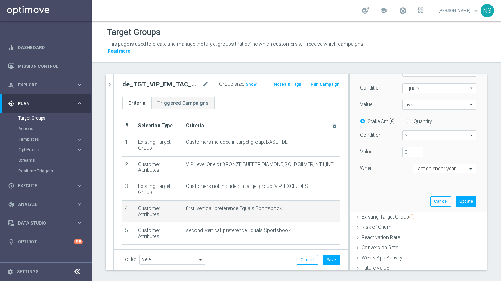
click at [390, 166] on div "When" at bounding box center [381, 169] width 53 height 11
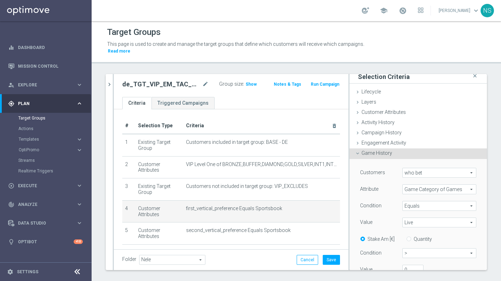
scroll to position [0, 0]
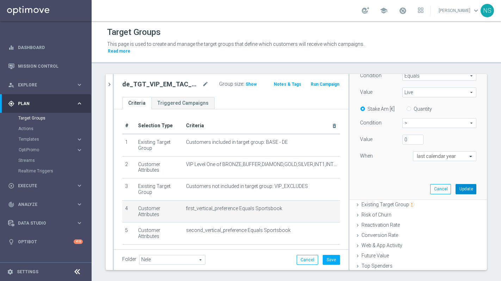
click at [458, 184] on button "Update" at bounding box center [466, 189] width 21 height 10
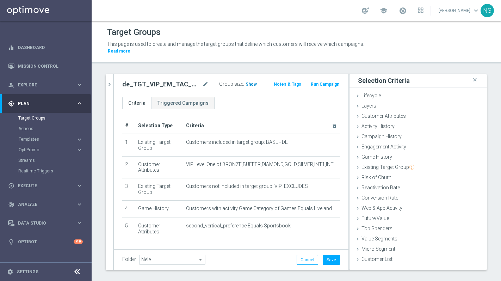
click at [246, 82] on span "Show" at bounding box center [251, 84] width 11 height 5
click at [246, 82] on span "883" at bounding box center [250, 85] width 9 height 7
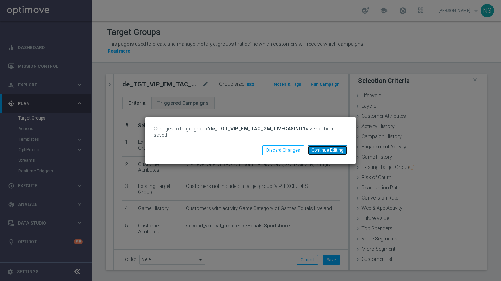
click at [322, 147] on button "Continue Editing" at bounding box center [328, 150] width 40 height 10
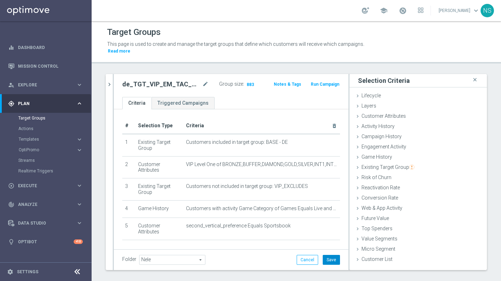
click at [332, 257] on button "Save" at bounding box center [331, 260] width 17 height 10
